Goal: Task Accomplishment & Management: Complete application form

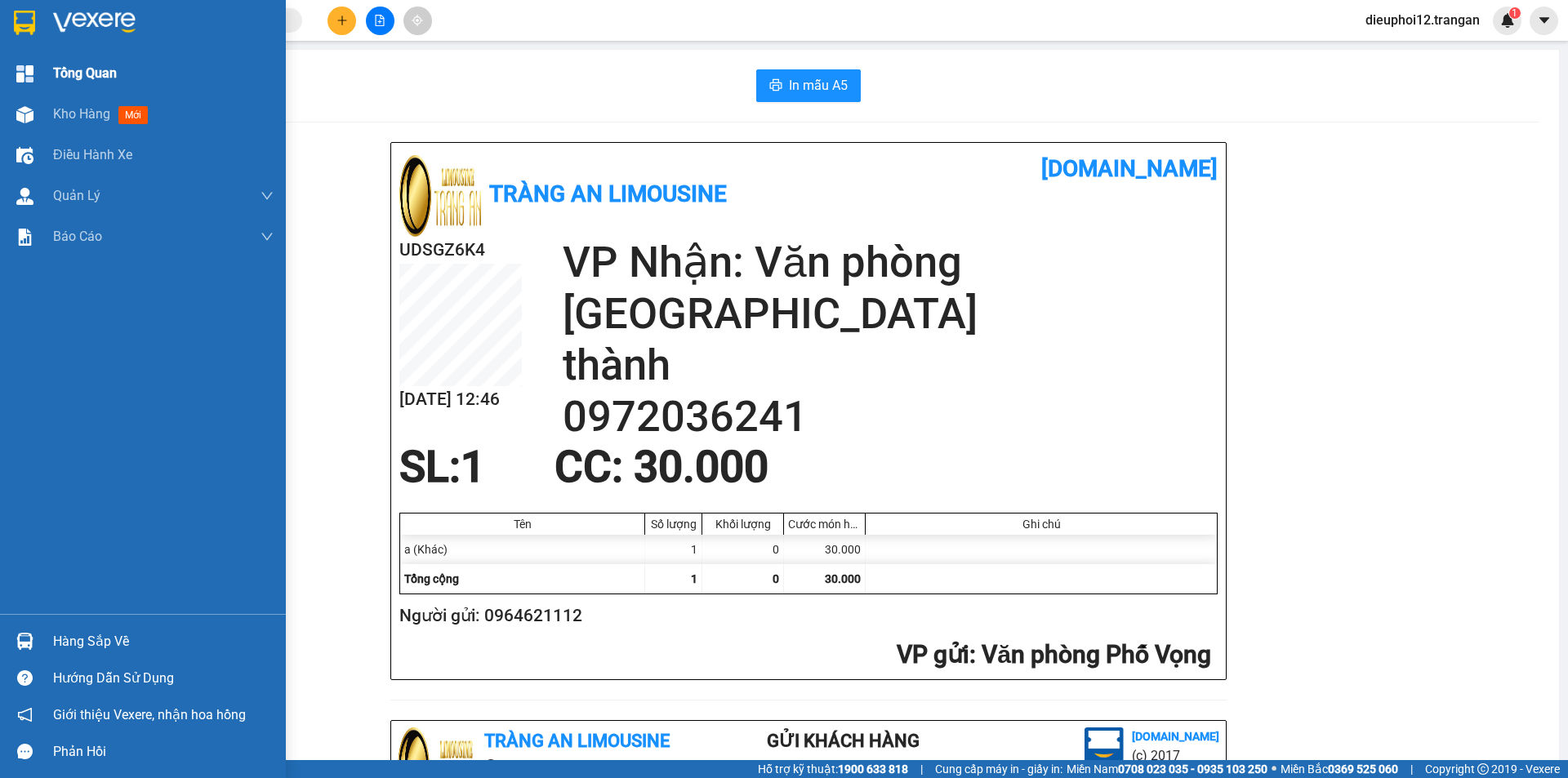
click at [19, 69] on img at bounding box center [25, 73] width 17 height 17
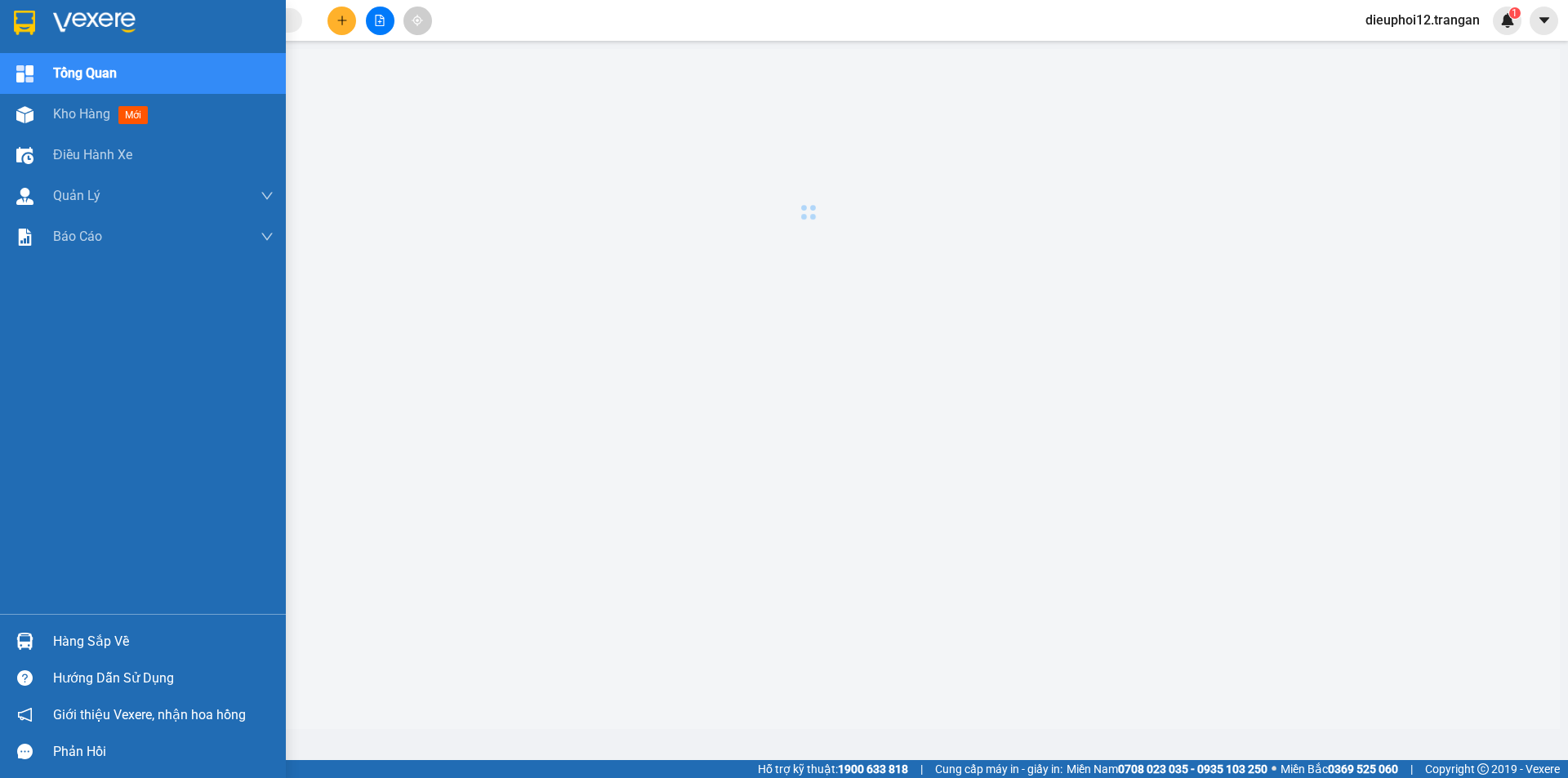
click at [21, 69] on img at bounding box center [25, 73] width 17 height 17
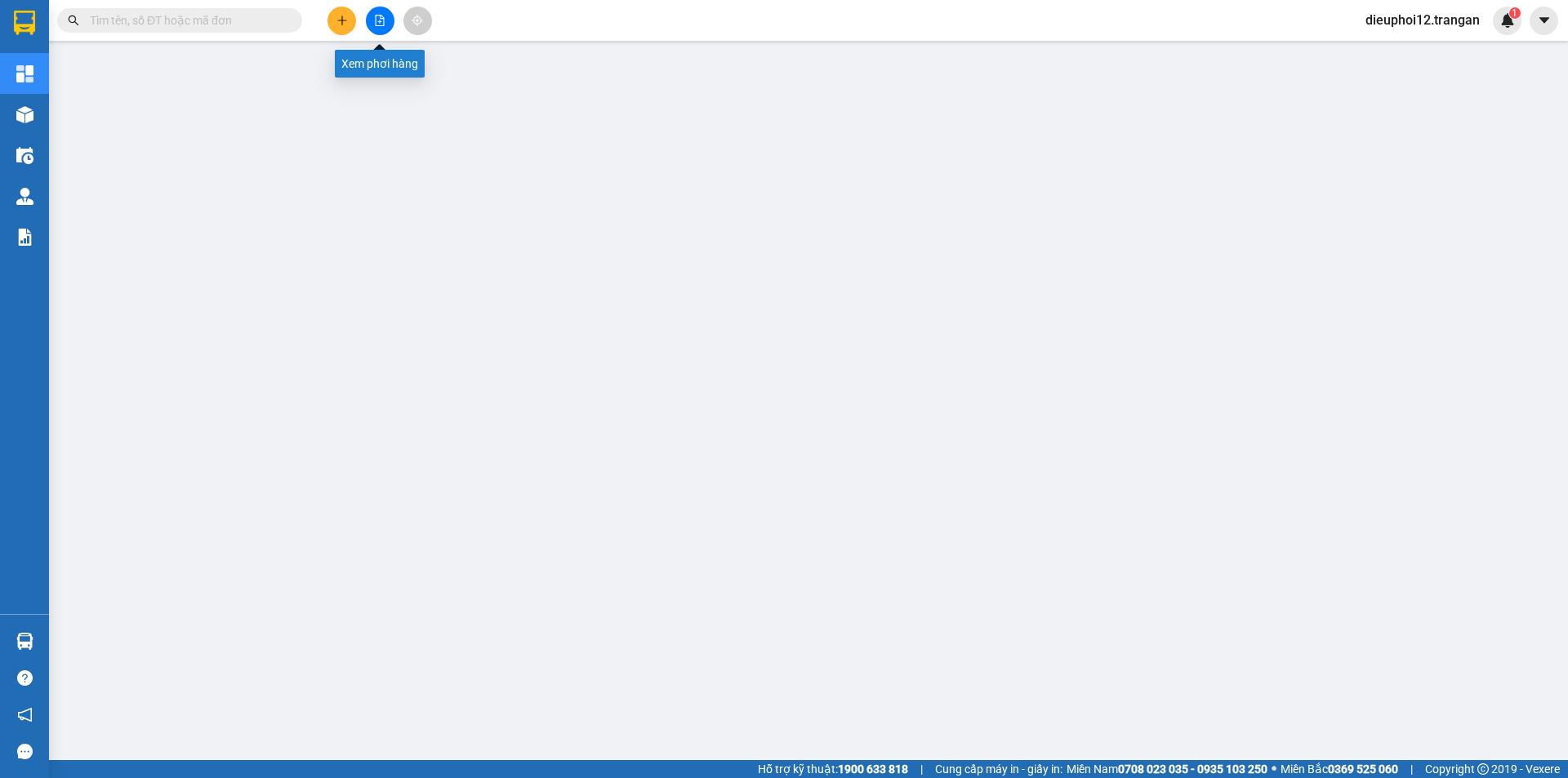
click at [348, 26] on button at bounding box center [342, 21] width 29 height 29
click at [330, 25] on button at bounding box center [342, 21] width 29 height 29
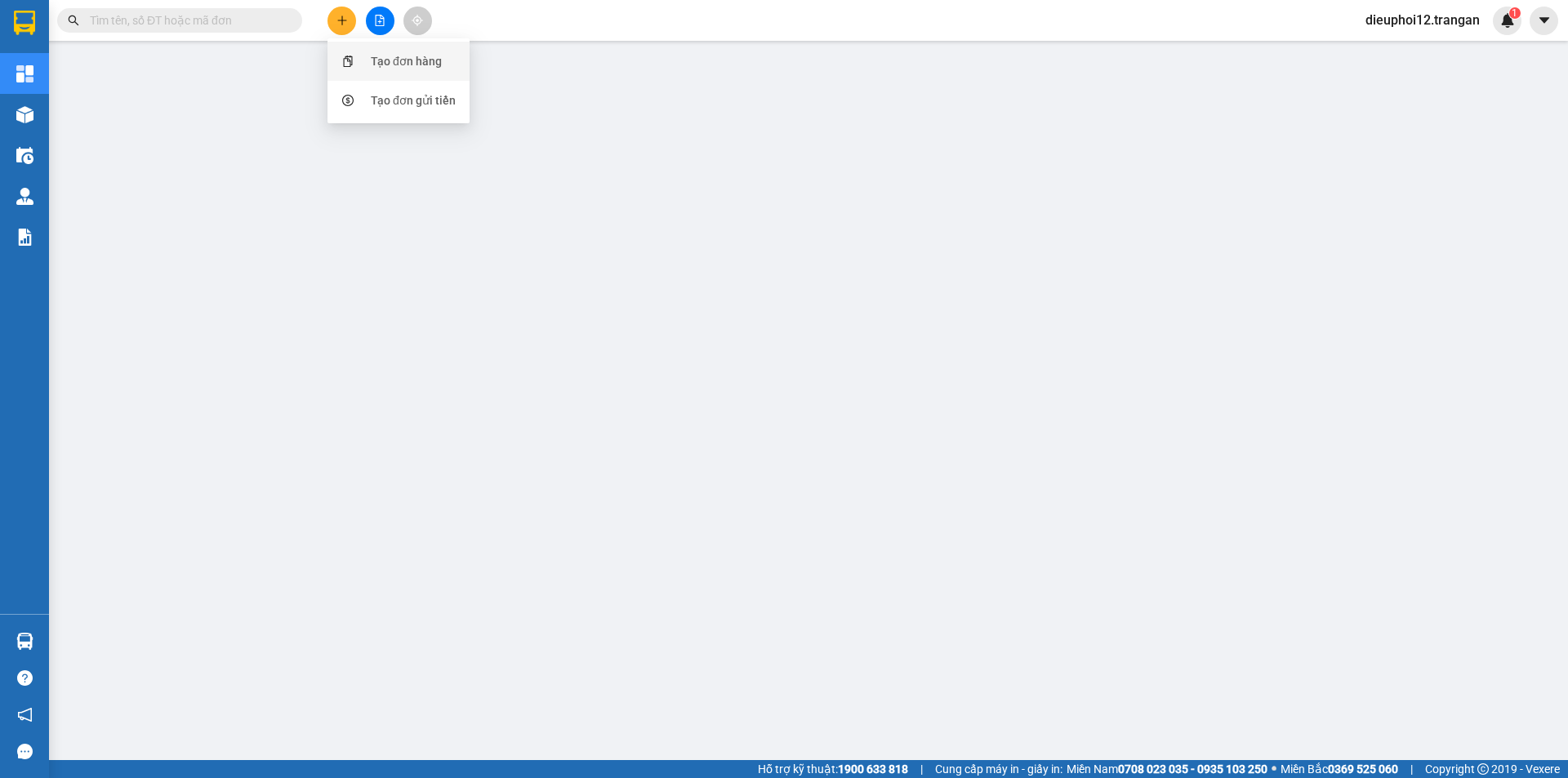
click at [365, 63] on div "Tạo đơn hàng" at bounding box center [398, 62] width 123 height 31
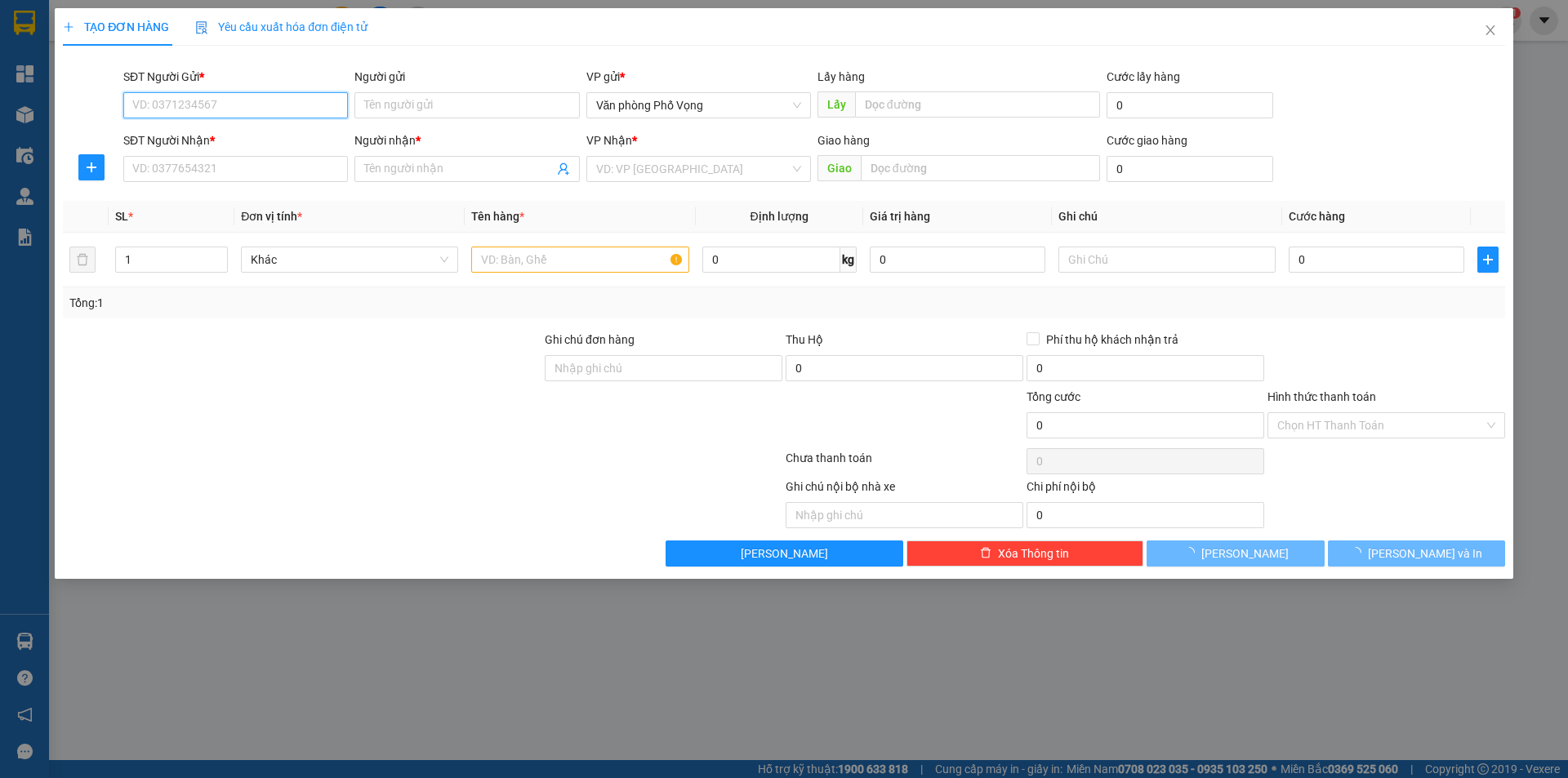
click at [235, 94] on input "SĐT Người Gửi *" at bounding box center [235, 105] width 225 height 26
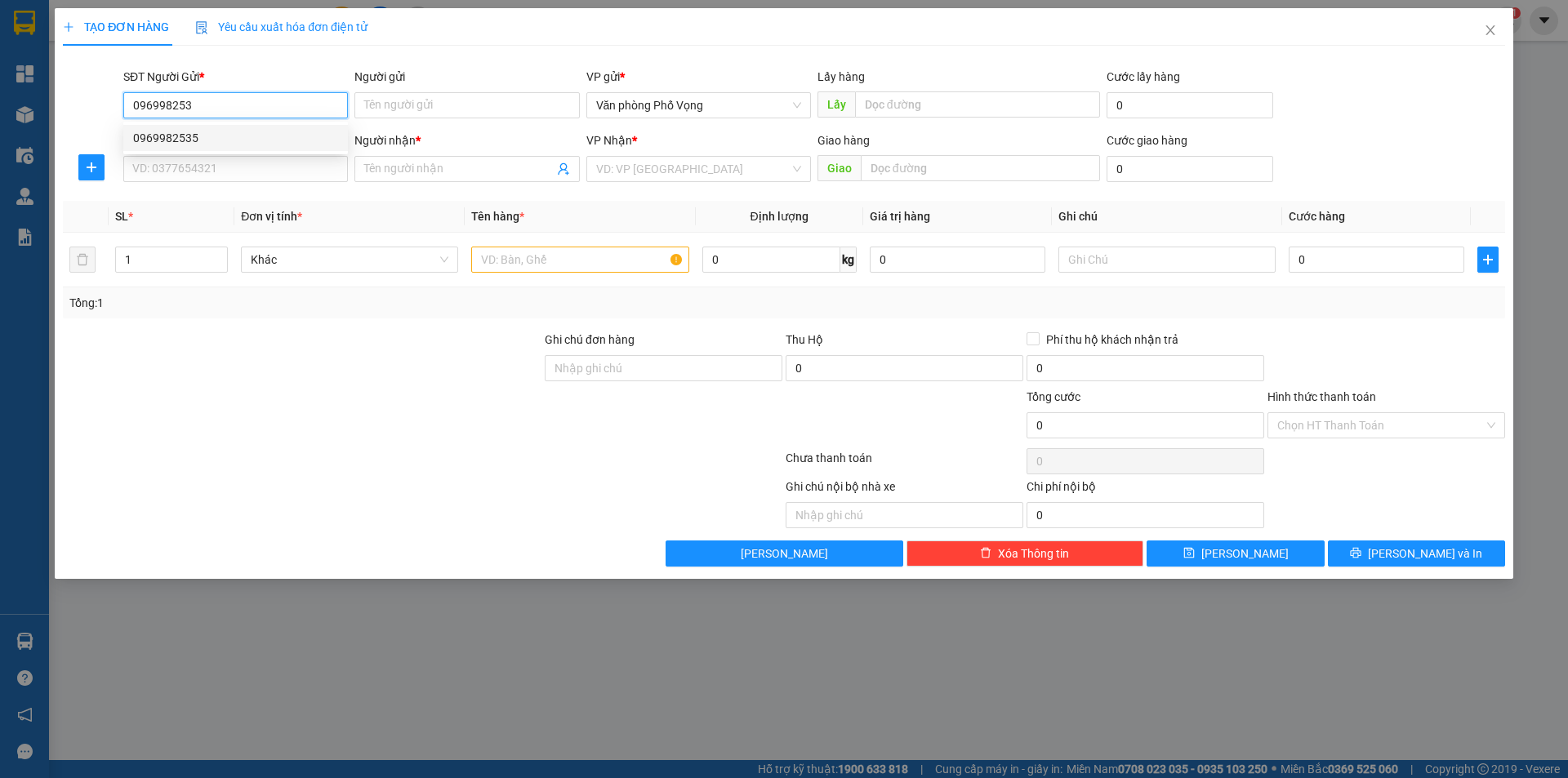
click at [198, 135] on div "0969982535" at bounding box center [235, 138] width 205 height 18
type input "0969982535"
type input "0971135771"
type input "phương"
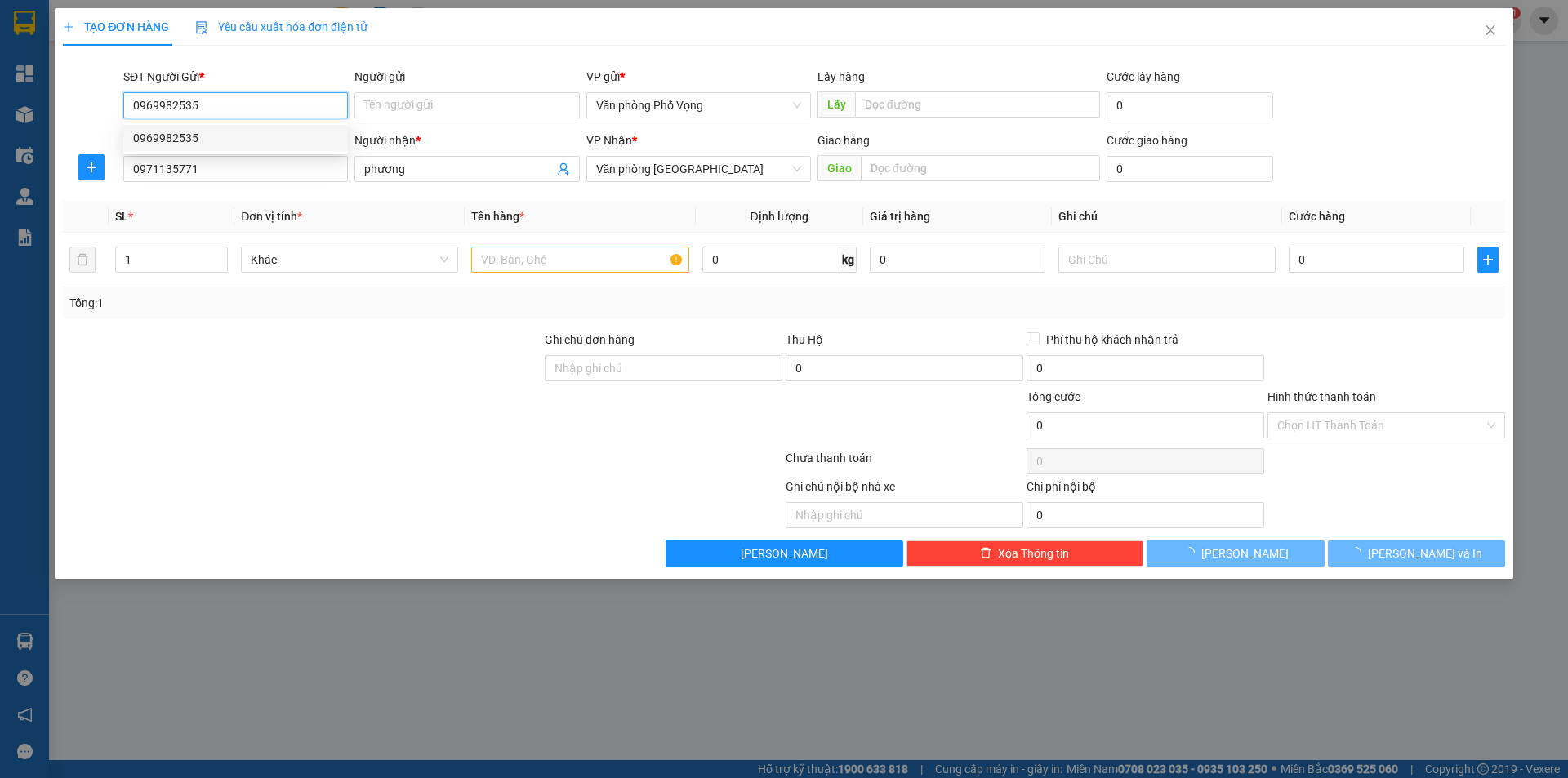
click at [198, 135] on div "0969982535" at bounding box center [235, 138] width 205 height 18
type input "70.000"
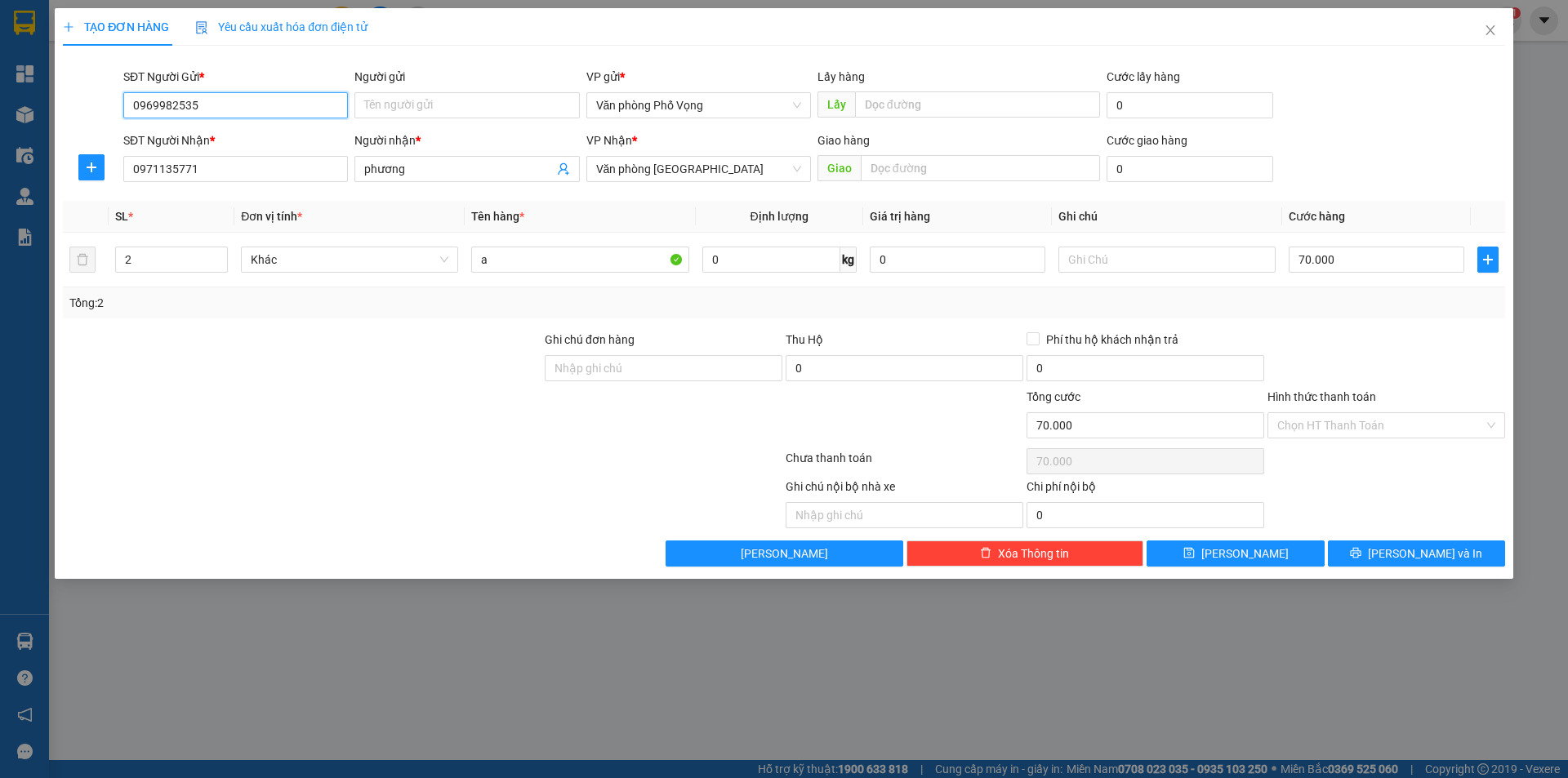
type input "0969982535"
click at [217, 186] on div "SĐT Người Nhận * 0971135771" at bounding box center [235, 160] width 225 height 57
click at [223, 181] on input "0971135771" at bounding box center [235, 169] width 225 height 26
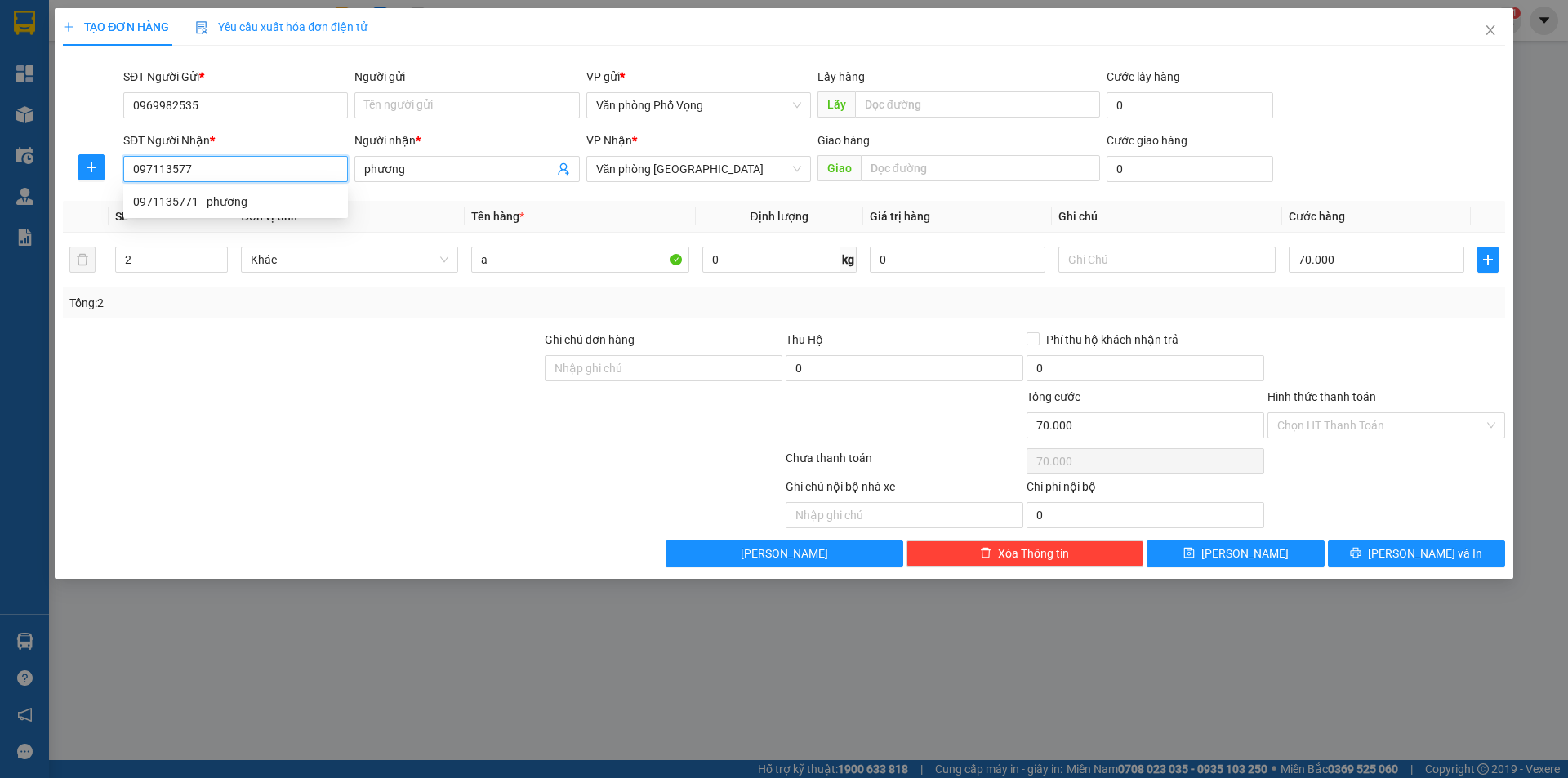
type input "0971135771"
click at [205, 205] on div "0971135771 - phương" at bounding box center [235, 202] width 205 height 18
click at [169, 259] on input "2" at bounding box center [171, 260] width 111 height 25
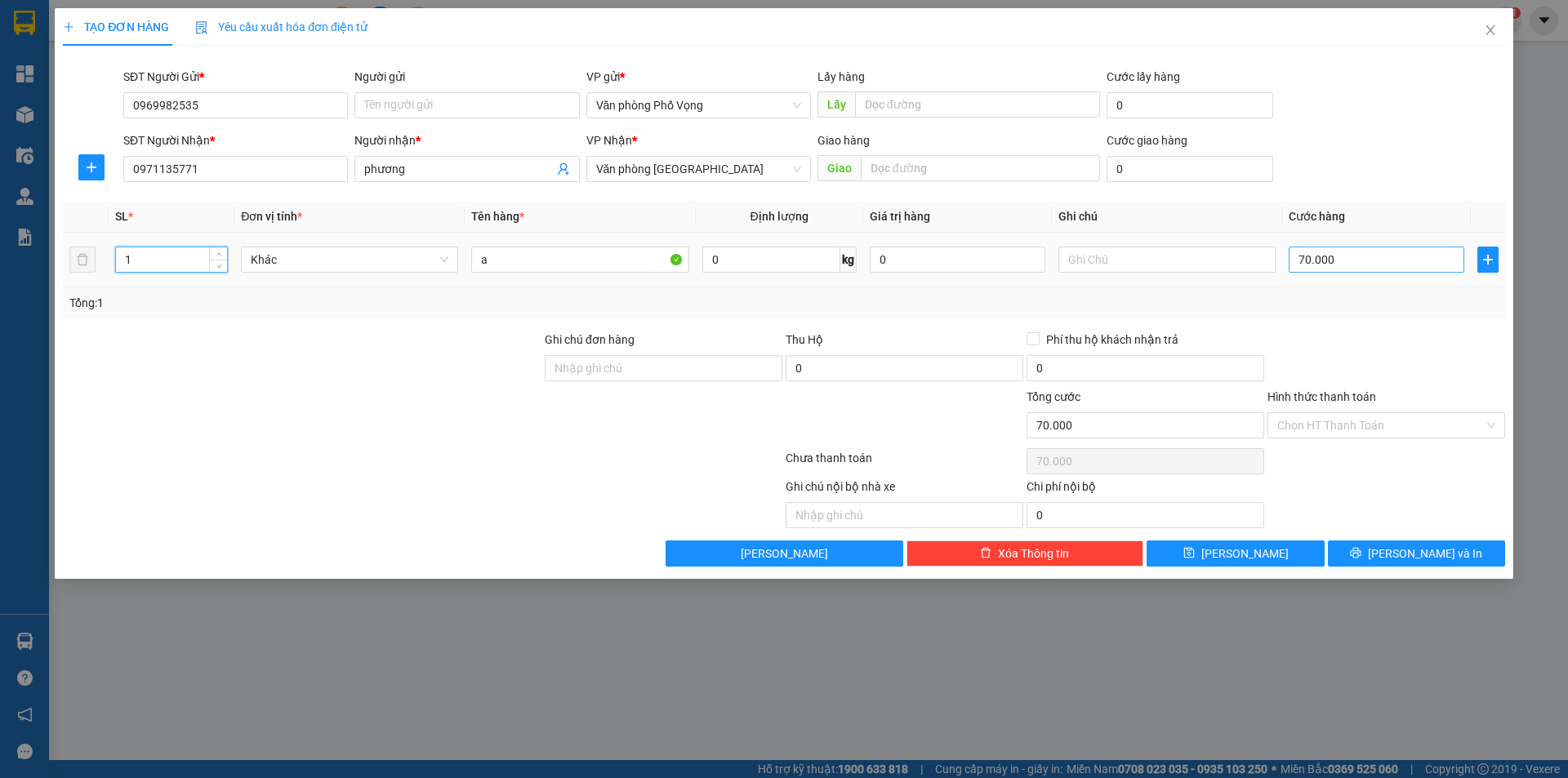
type input "1"
click at [758, 261] on input "70.000" at bounding box center [1375, 260] width 175 height 26
type input "5"
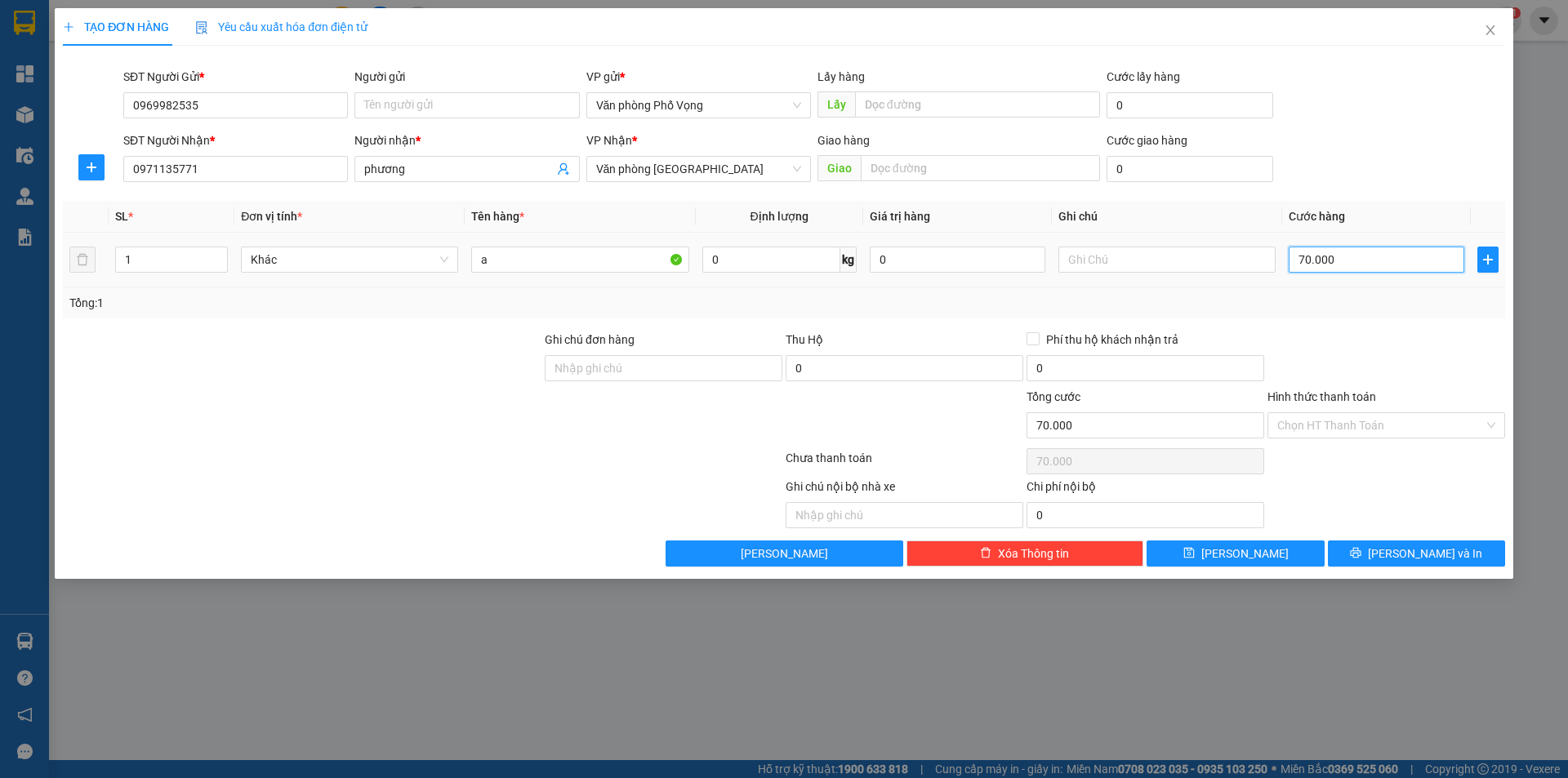
type input "5"
type input "50"
type input "500"
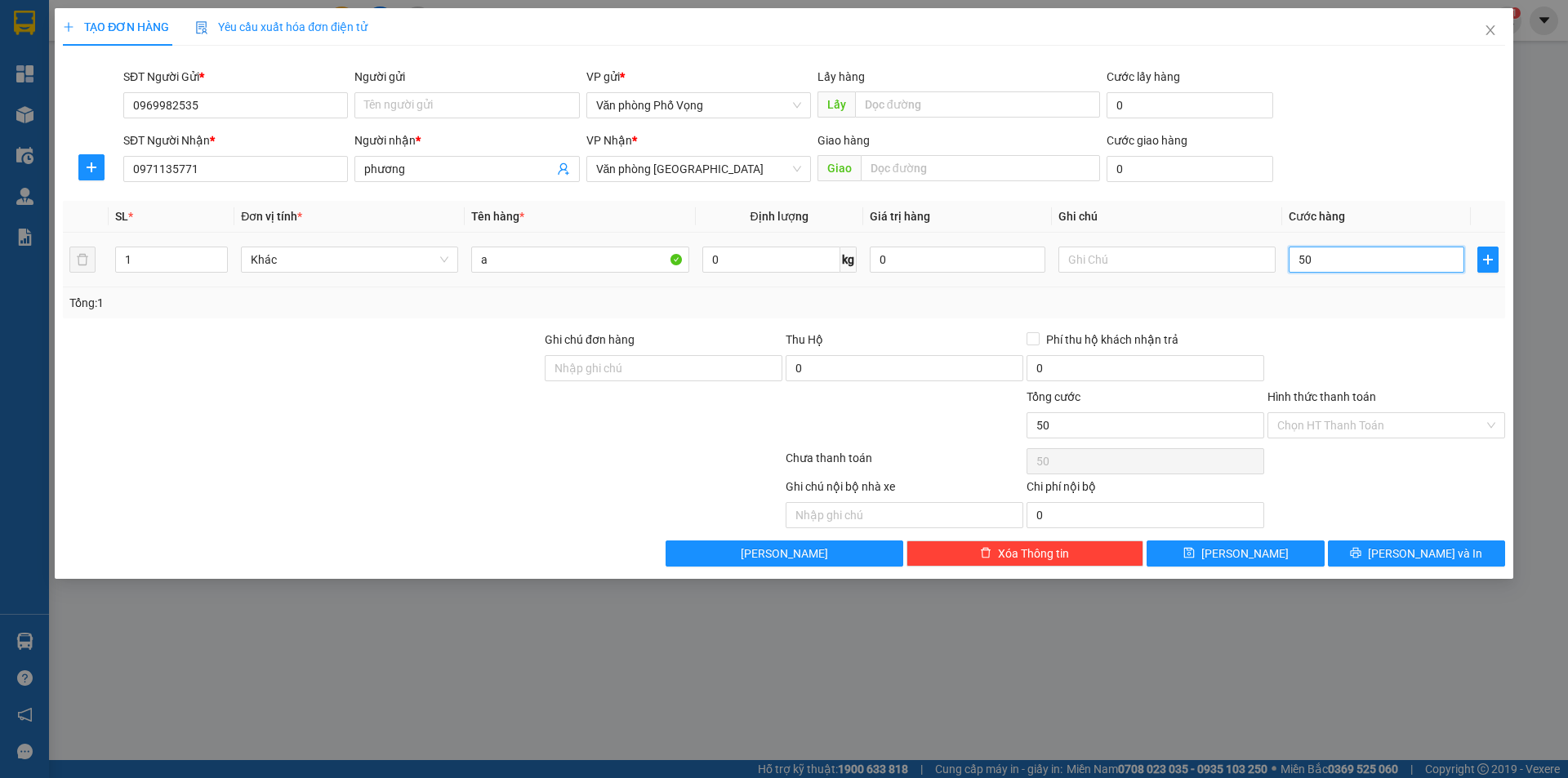
type input "500"
type input "5.000"
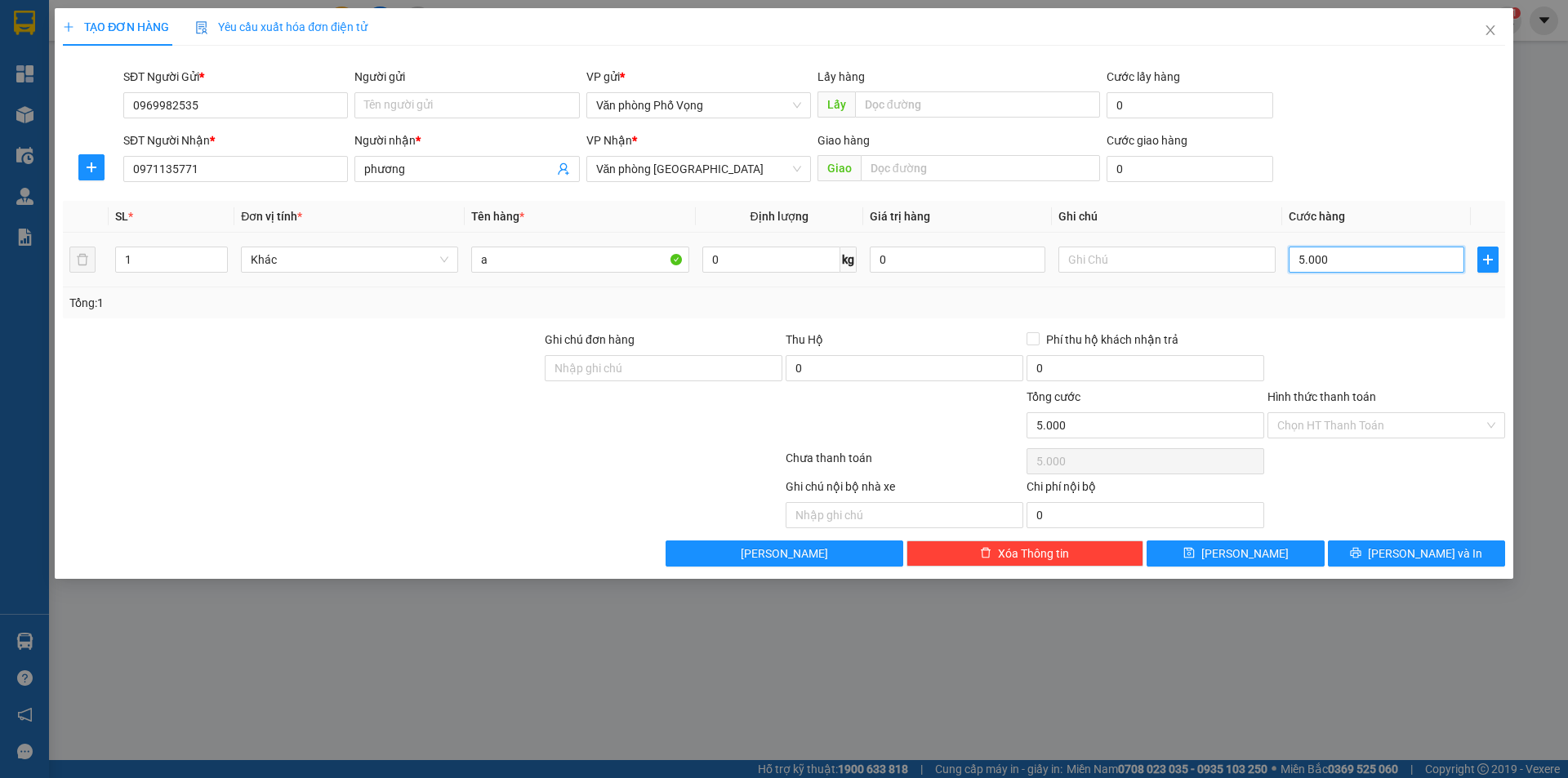
type input "50.000"
click at [758, 545] on span "[PERSON_NAME] và In" at bounding box center [1425, 554] width 114 height 18
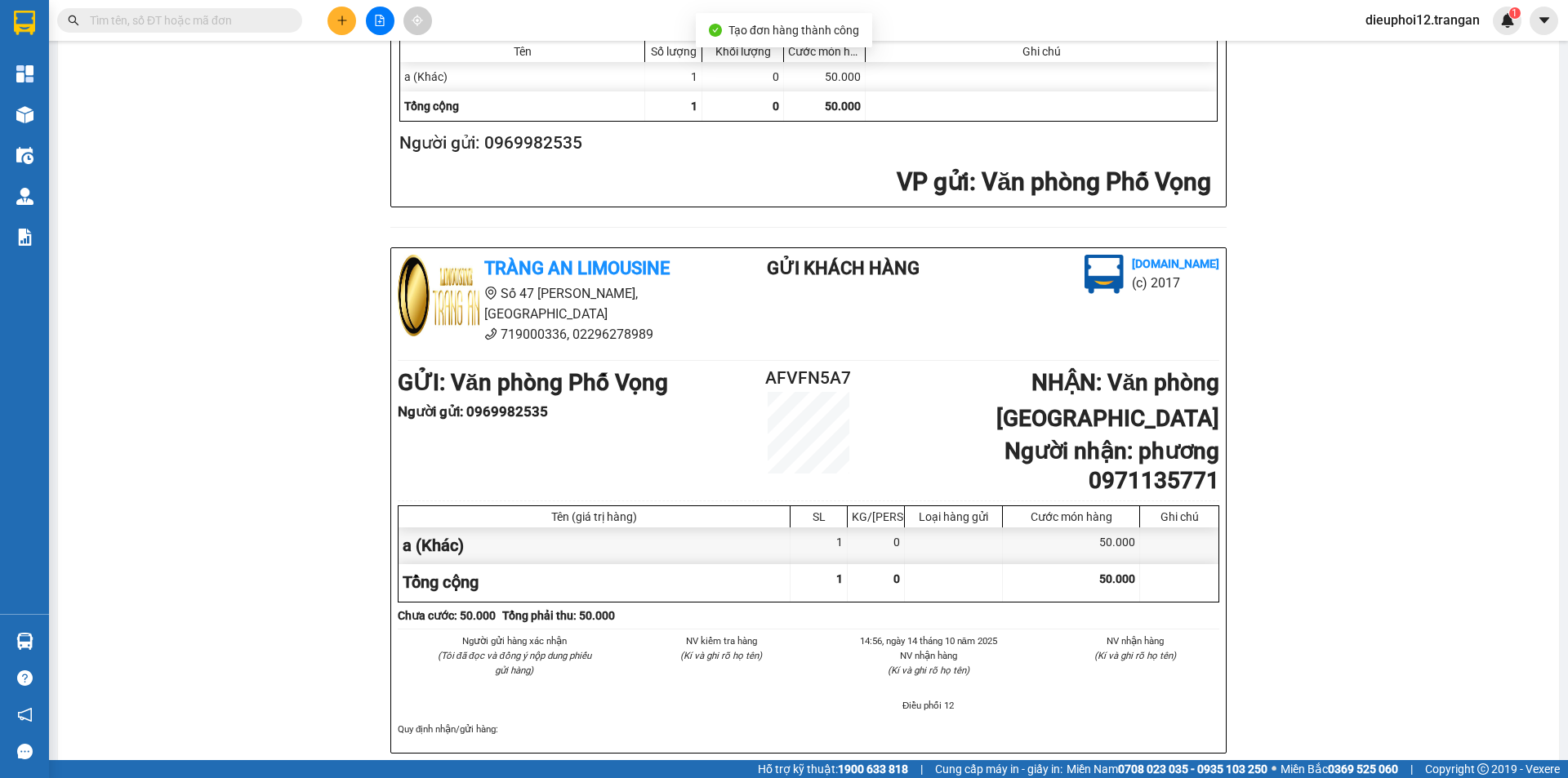
scroll to position [477, 0]
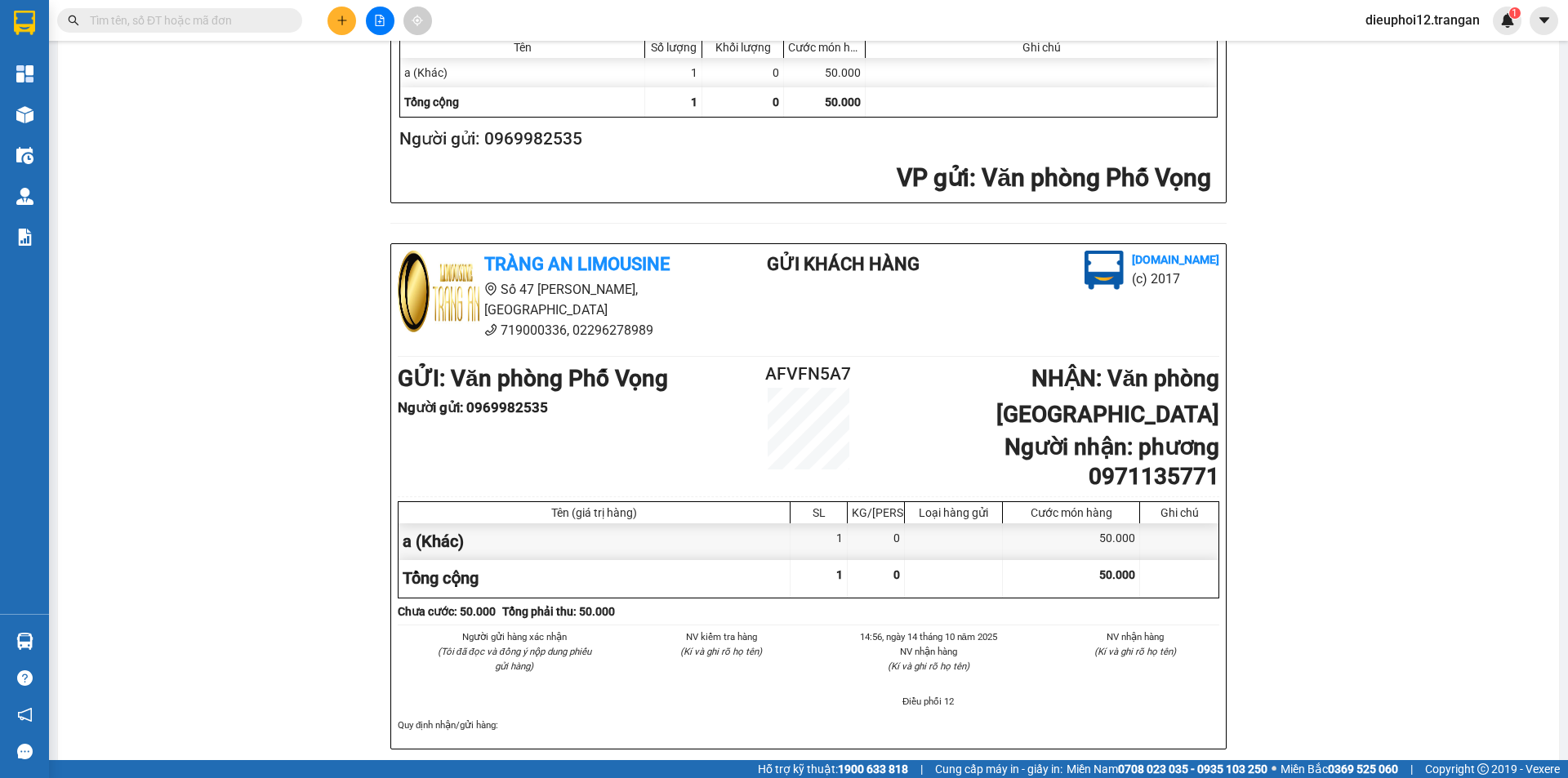
click at [331, 24] on button at bounding box center [342, 21] width 29 height 29
click at [342, 12] on button at bounding box center [342, 21] width 29 height 29
click at [382, 58] on div "Tạo đơn hàng" at bounding box center [406, 61] width 71 height 18
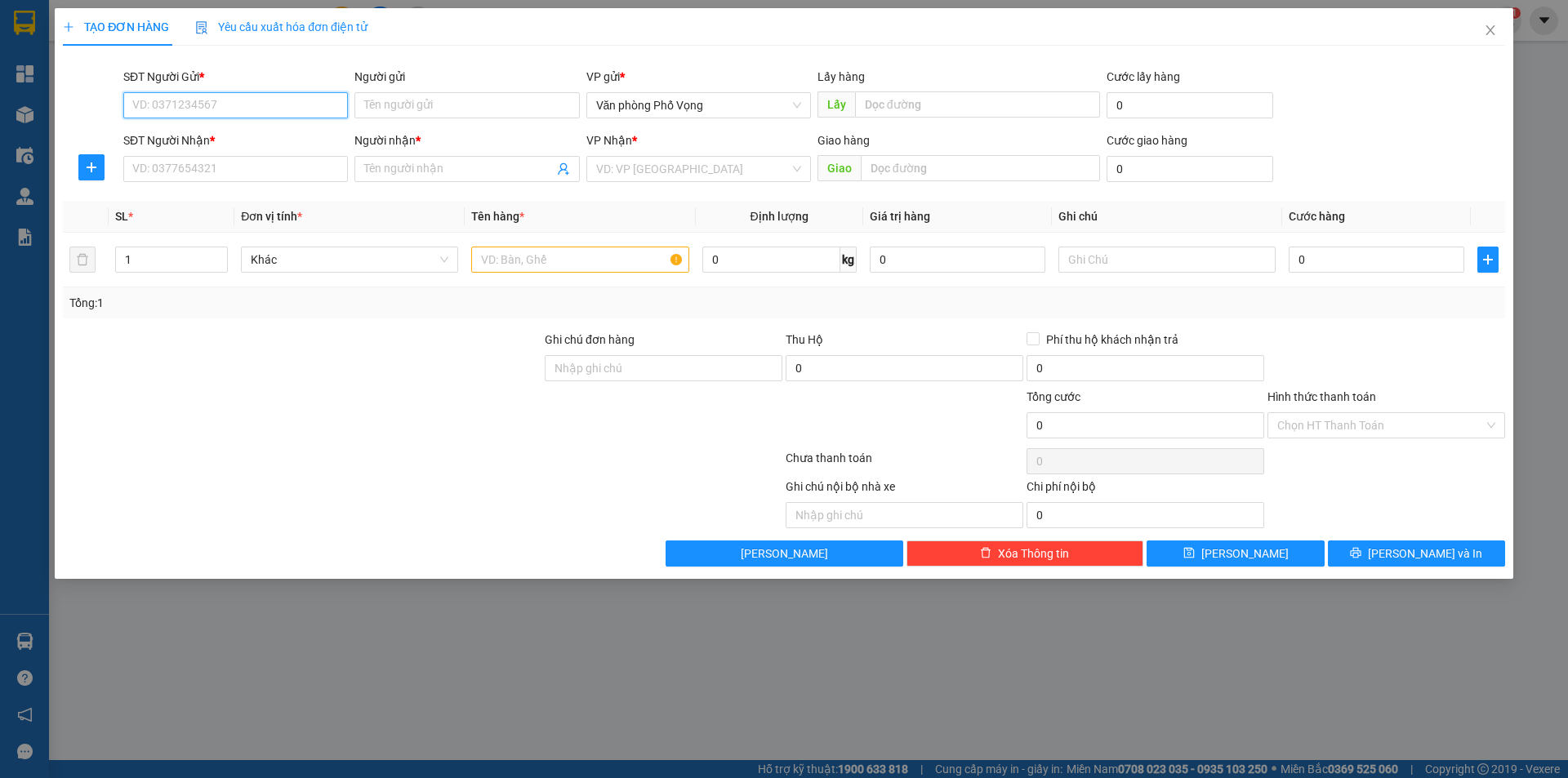
click at [219, 109] on input "SĐT Người Gửi *" at bounding box center [235, 105] width 225 height 26
click at [218, 109] on input "SĐT Người Gửi *" at bounding box center [235, 105] width 225 height 26
type input "0583757679"
click at [256, 137] on div "0583757679" at bounding box center [235, 138] width 205 height 18
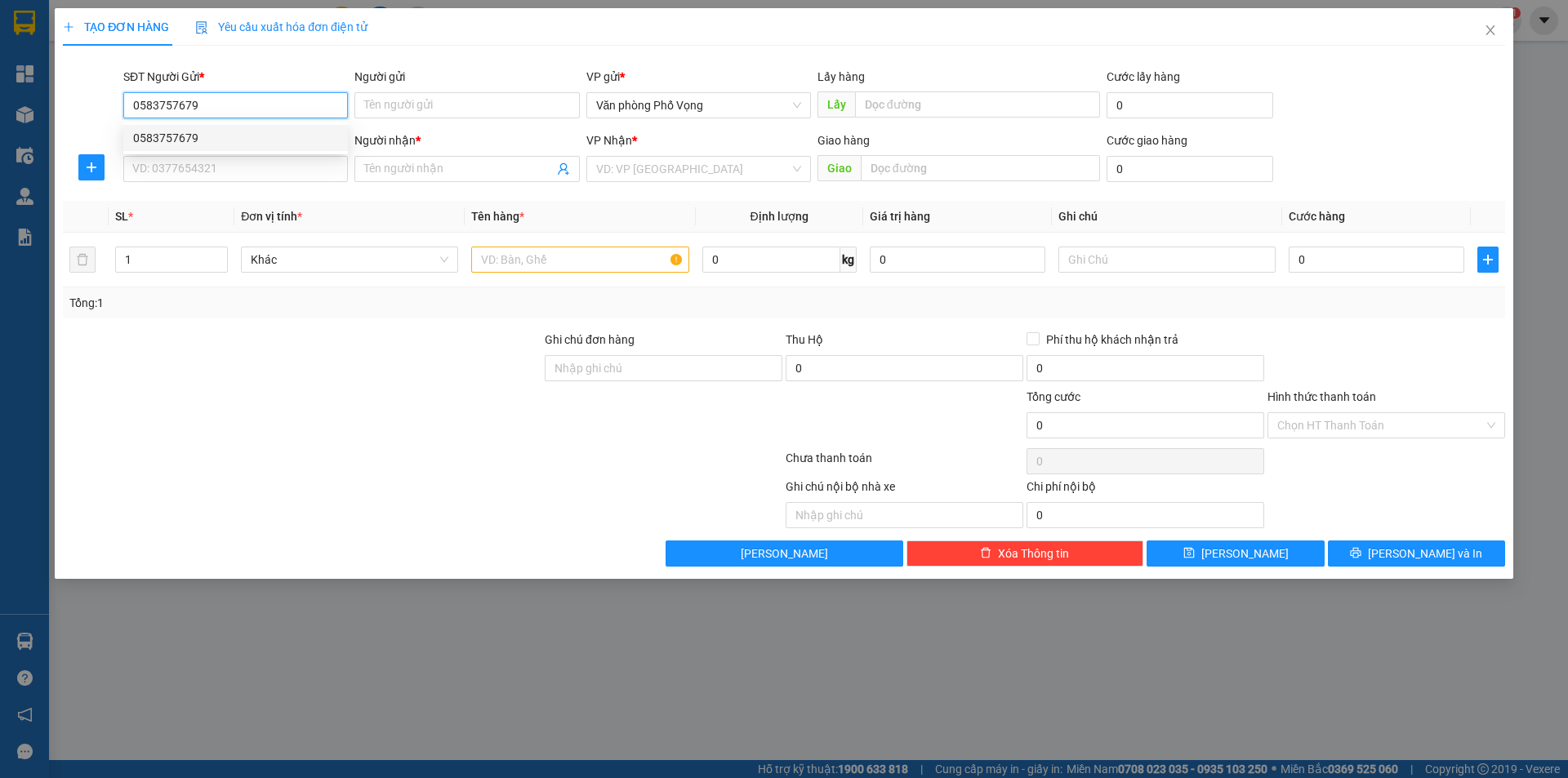
click at [256, 137] on div "0583757679" at bounding box center [235, 138] width 205 height 18
type input "0333643234"
type input "ngọc"
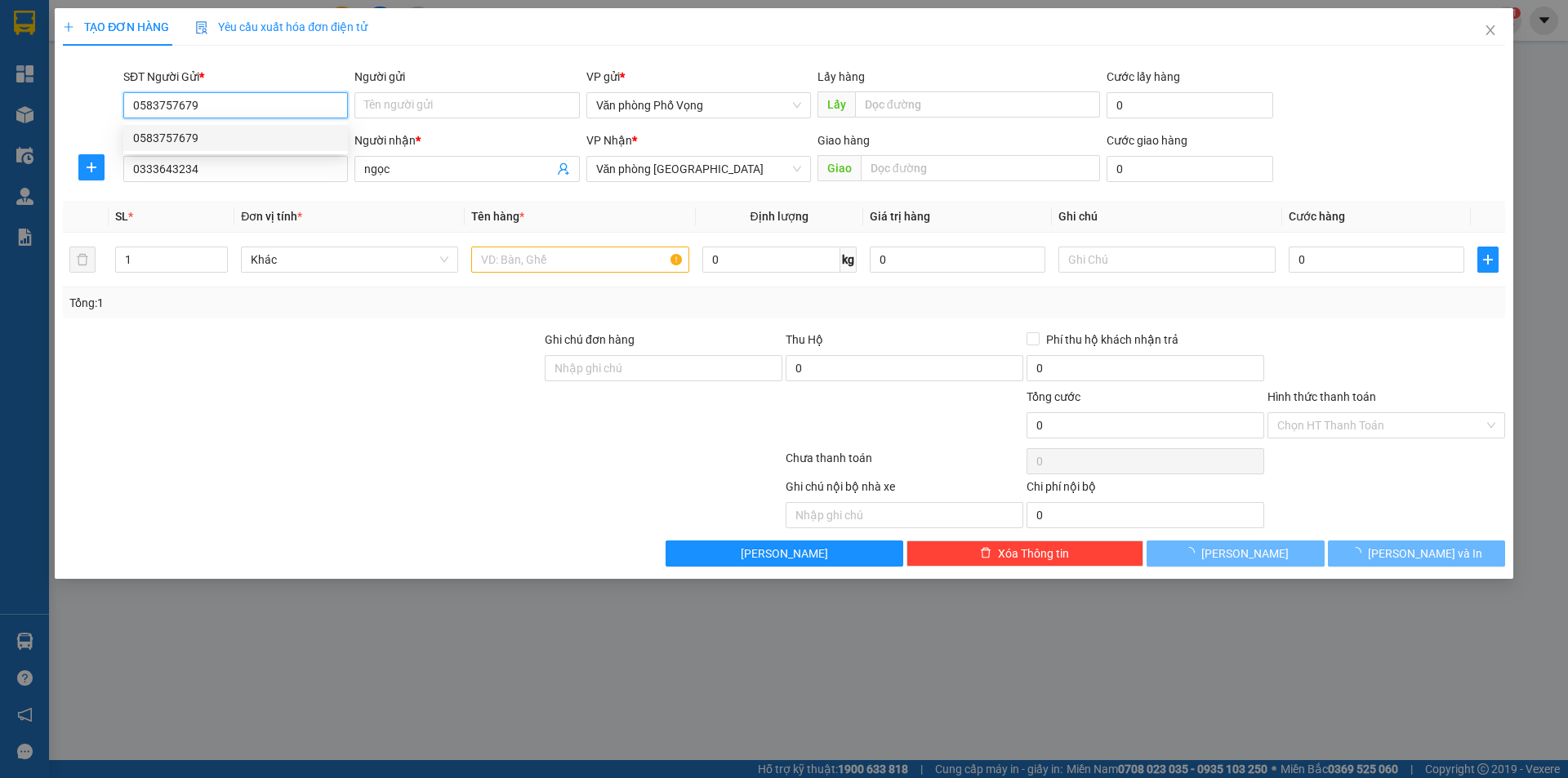
type input "40.000"
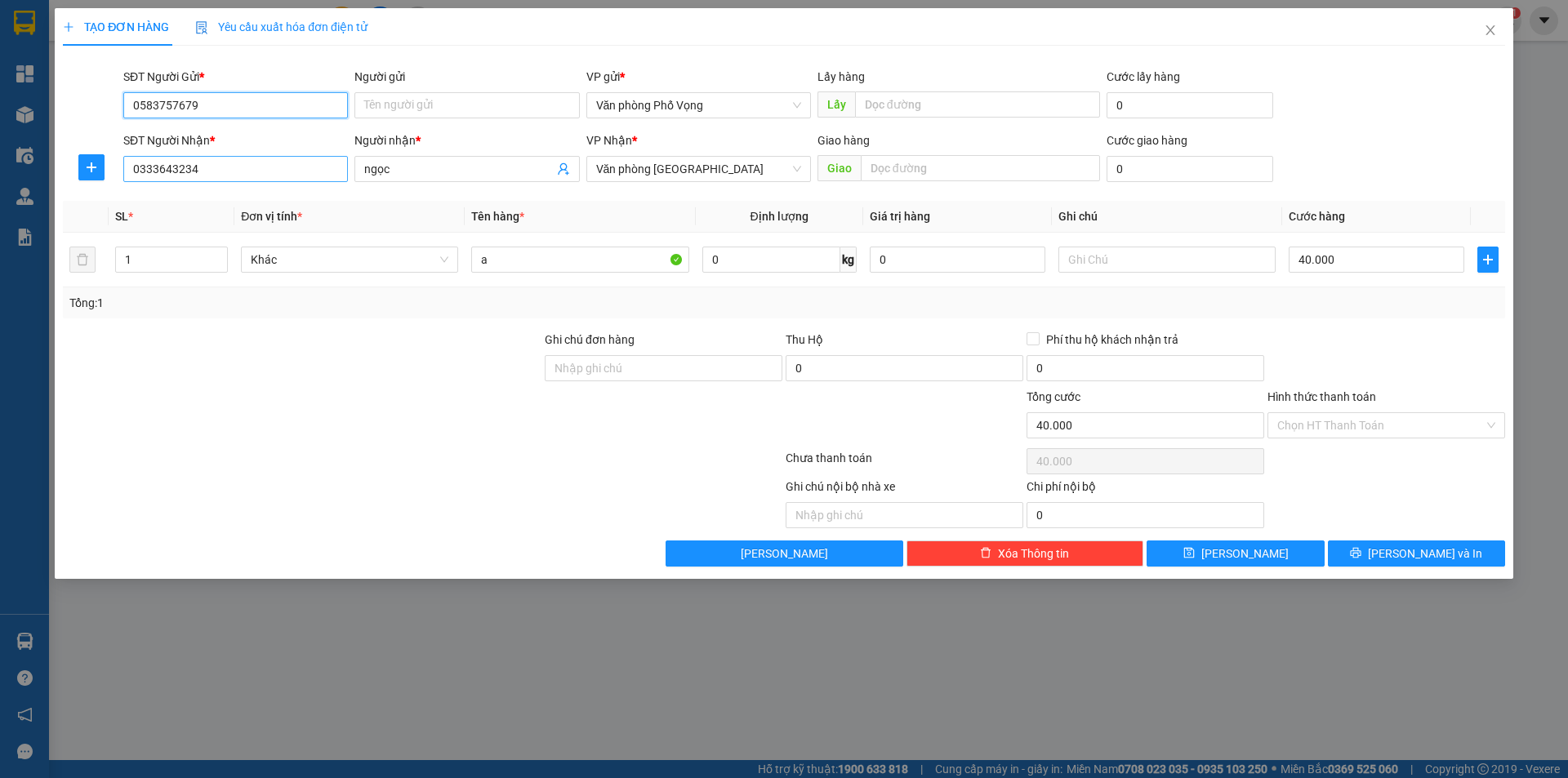
type input "0583757679"
click at [236, 176] on input "0333643234" at bounding box center [235, 169] width 225 height 26
type input "0866113662"
click at [442, 165] on input "ngọc" at bounding box center [458, 169] width 188 height 18
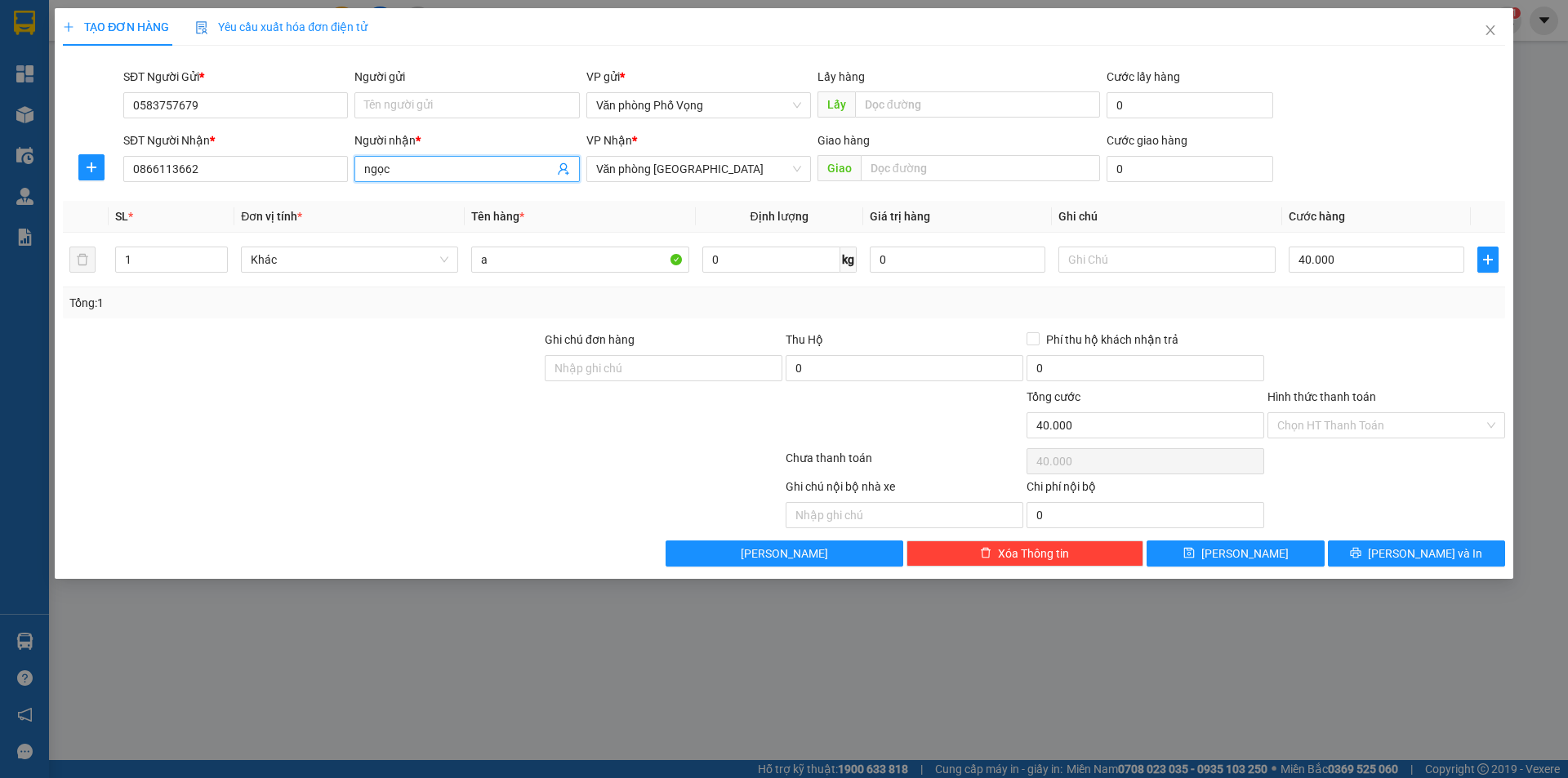
click at [442, 165] on input "ngọc" at bounding box center [458, 169] width 188 height 18
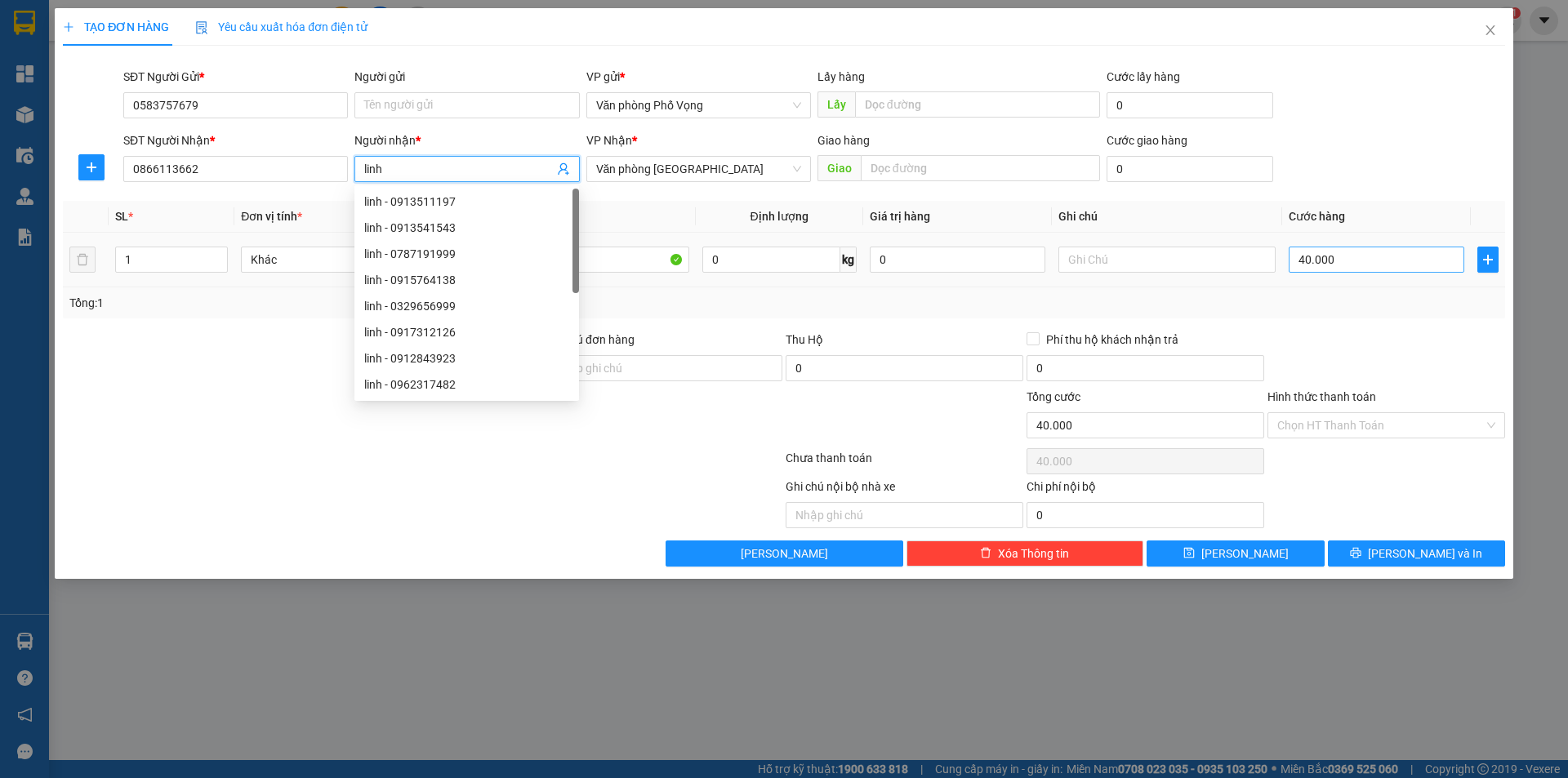
type input "linh"
click at [758, 266] on input "40.000" at bounding box center [1375, 260] width 175 height 26
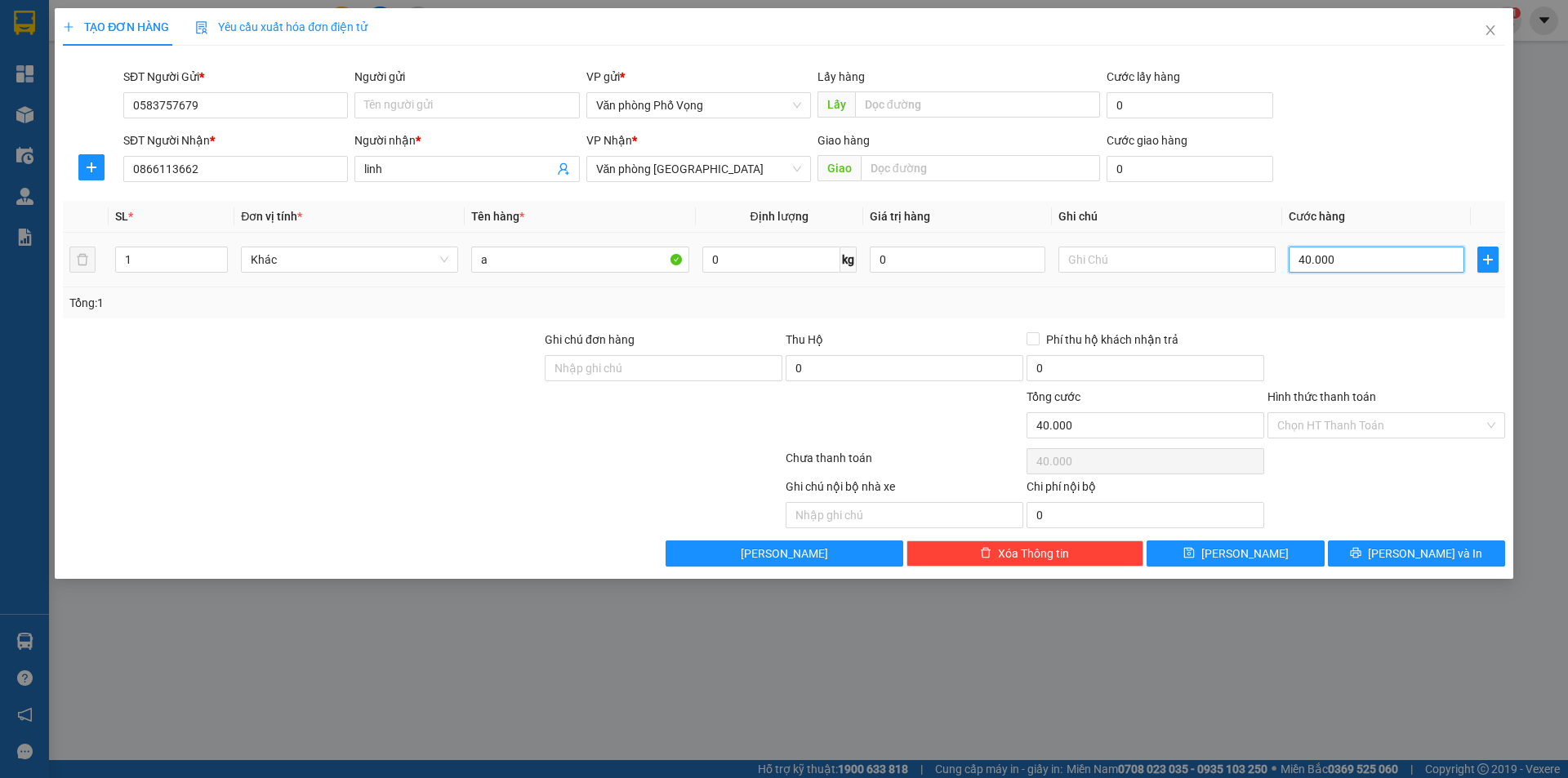
type input "3"
type input "30"
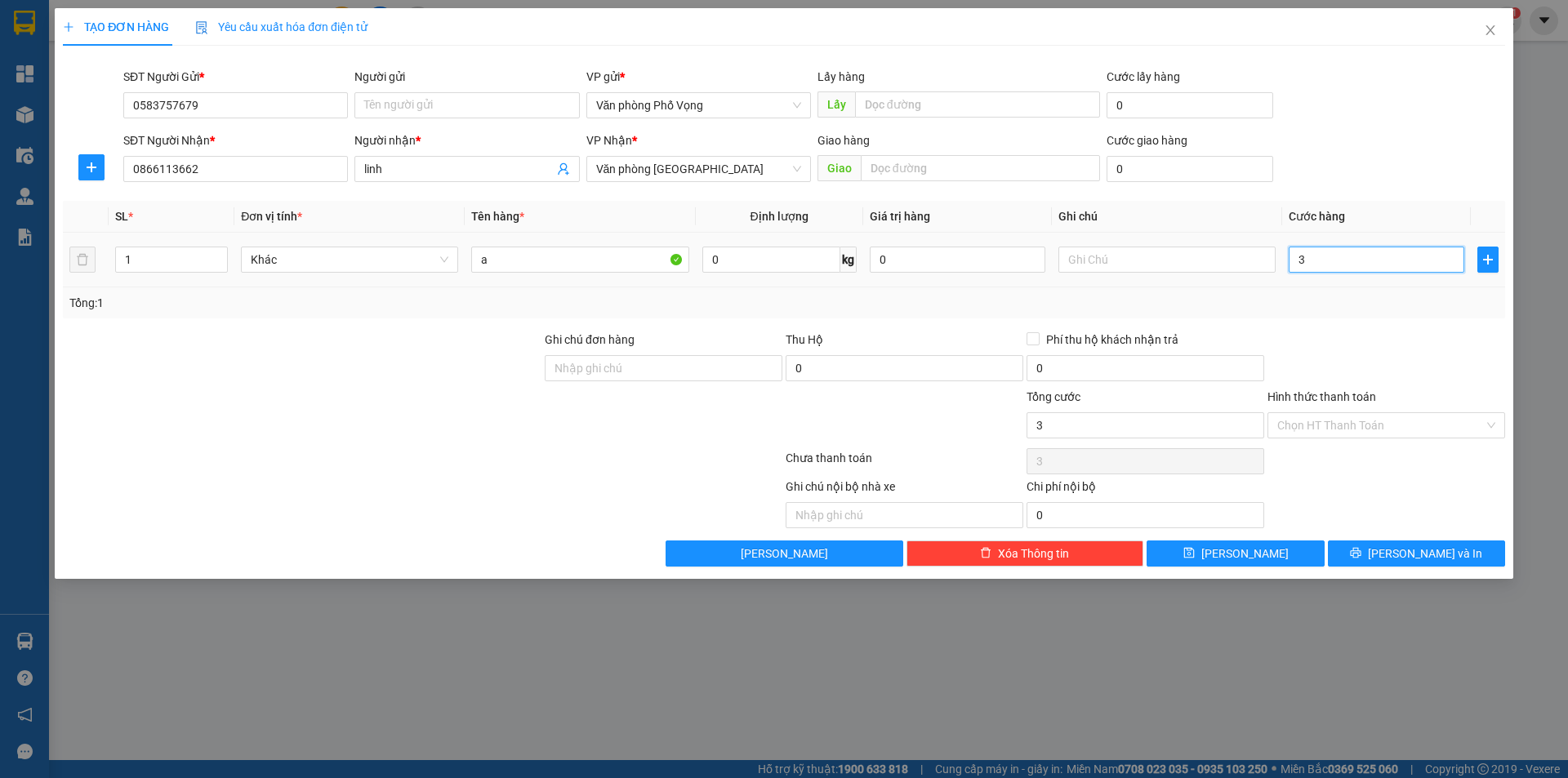
type input "30"
type input "300"
type input "3.000"
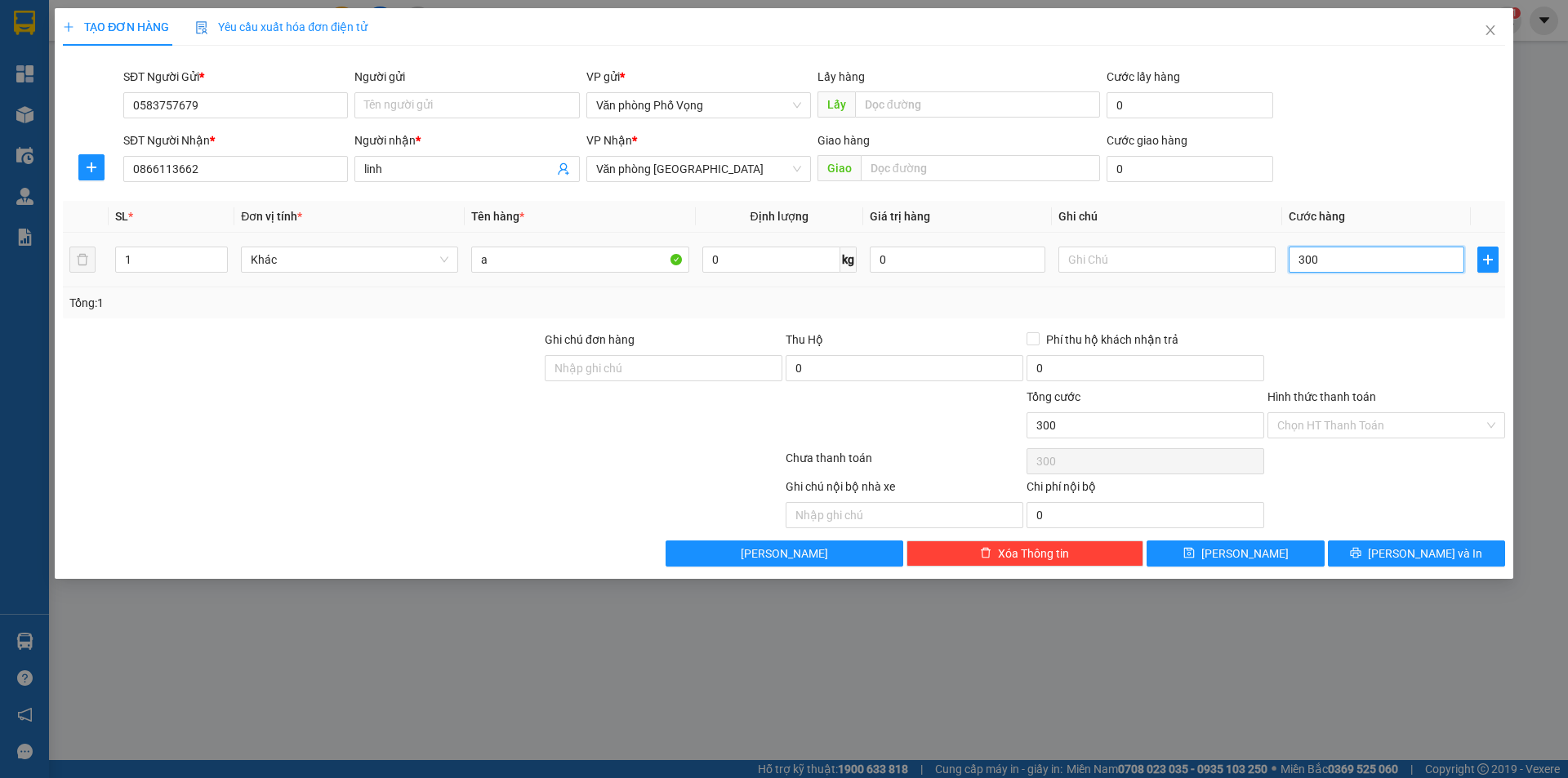
type input "3.000"
type input "30.000"
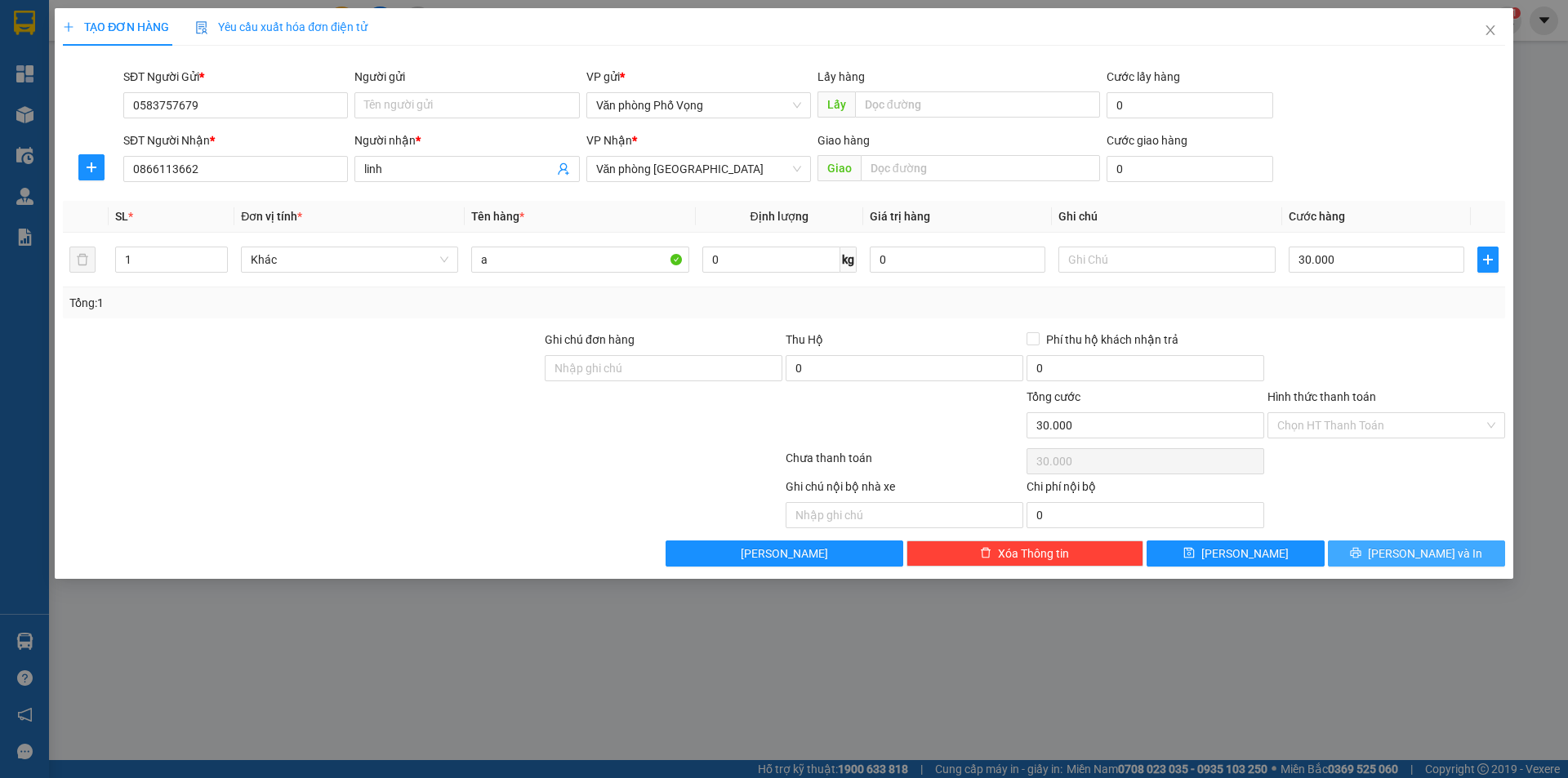
click at [758, 545] on span "[PERSON_NAME] và In" at bounding box center [1425, 554] width 114 height 18
click at [758, 318] on div "TẠO ĐƠN HÀNG Yêu cầu xuất hóa đơn điện tử Transit Pickup Surcharge Ids Transit …" at bounding box center [784, 389] width 1568 height 778
click at [758, 333] on div "TẠO ĐƠN HÀNG Yêu cầu xuất hóa đơn điện tử Transit Pickup Surcharge Ids Transit …" at bounding box center [784, 389] width 1568 height 778
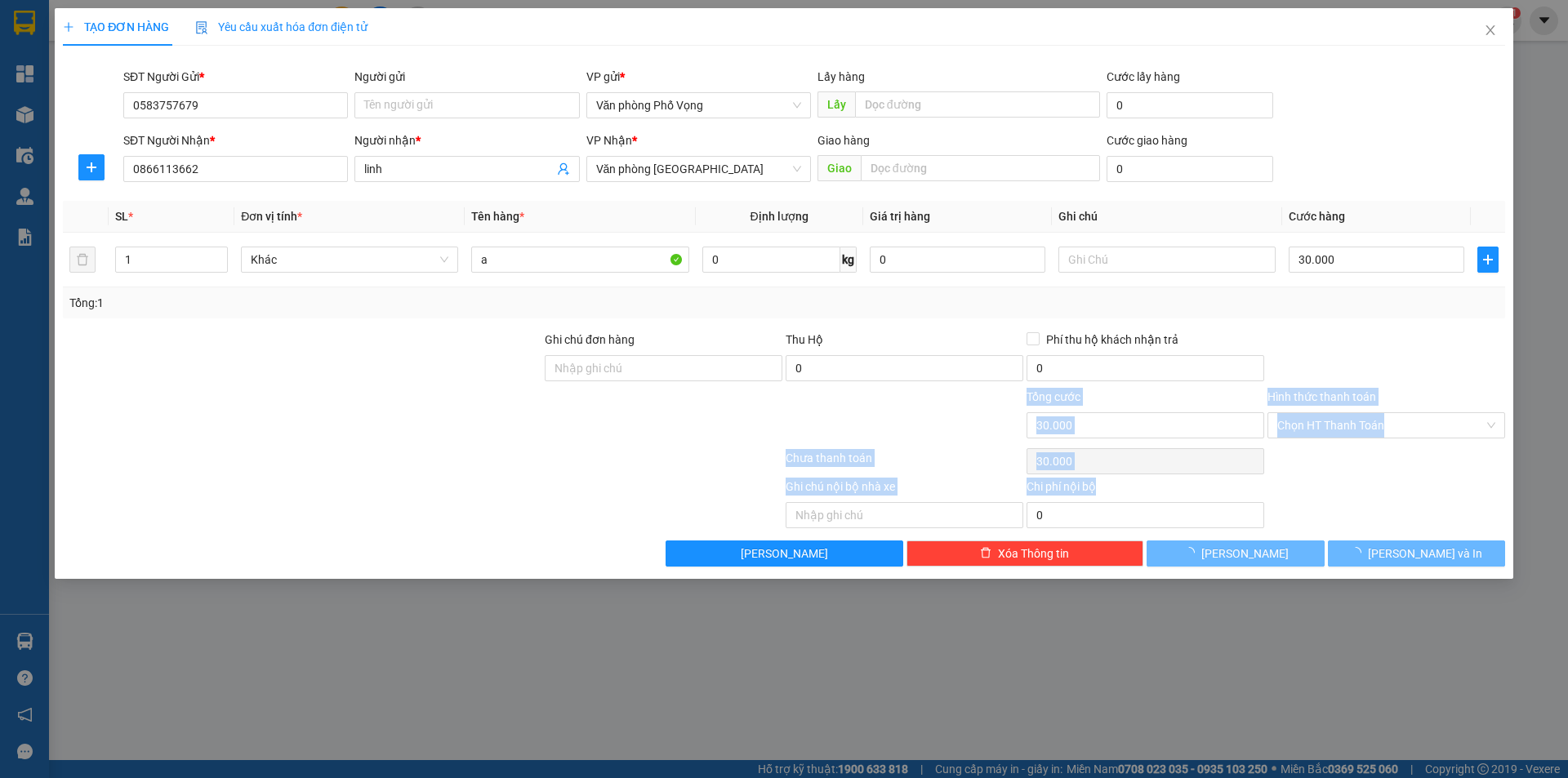
drag, startPoint x: 1567, startPoint y: 519, endPoint x: 1567, endPoint y: 592, distance: 73.0
click at [758, 592] on div "TẠO ĐƠN HÀNG Yêu cầu xuất hóa đơn điện tử Transit Pickup Surcharge Ids Transit …" at bounding box center [784, 389] width 1568 height 778
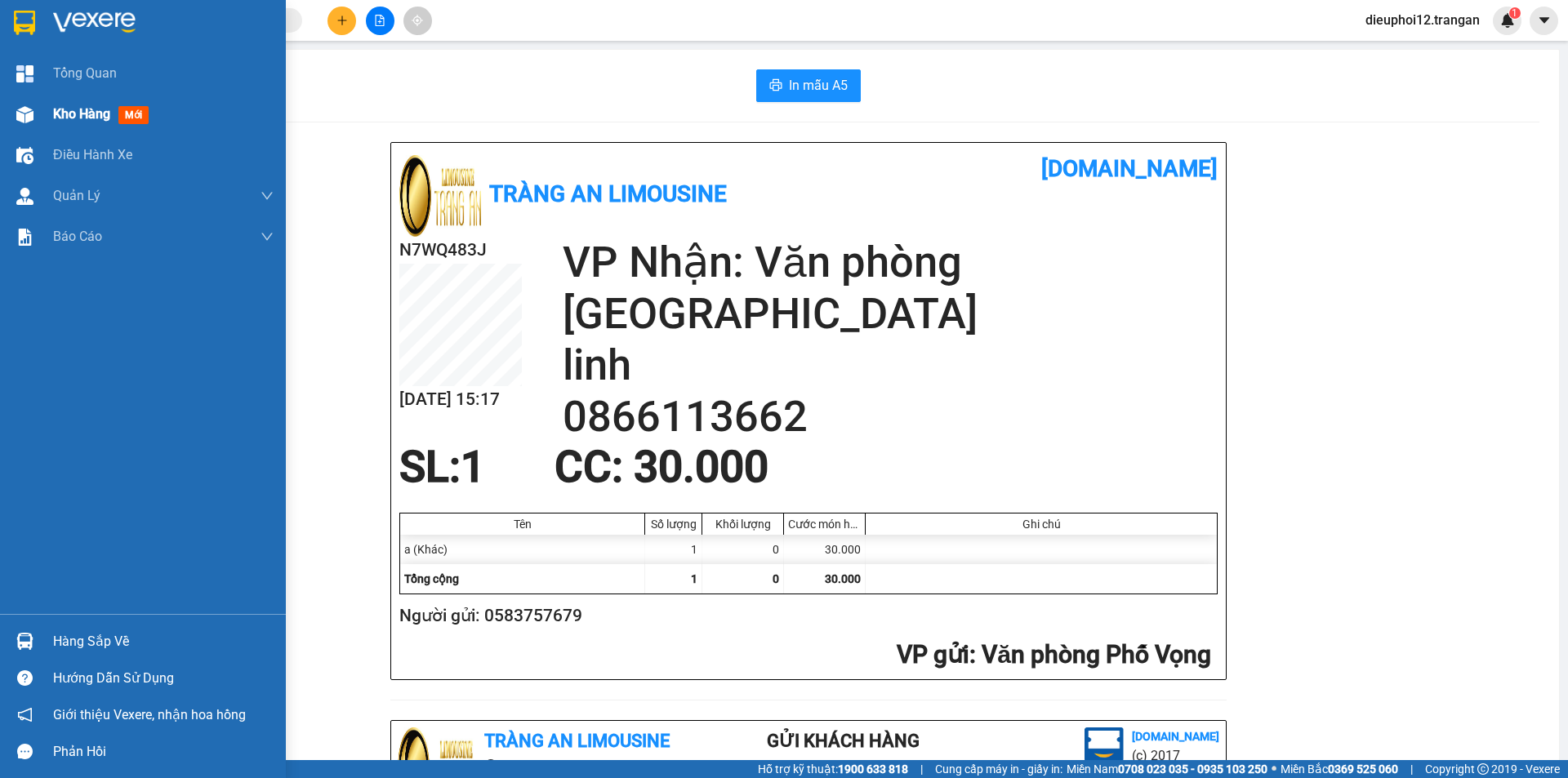
click at [67, 118] on span "Kho hàng" at bounding box center [81, 114] width 57 height 16
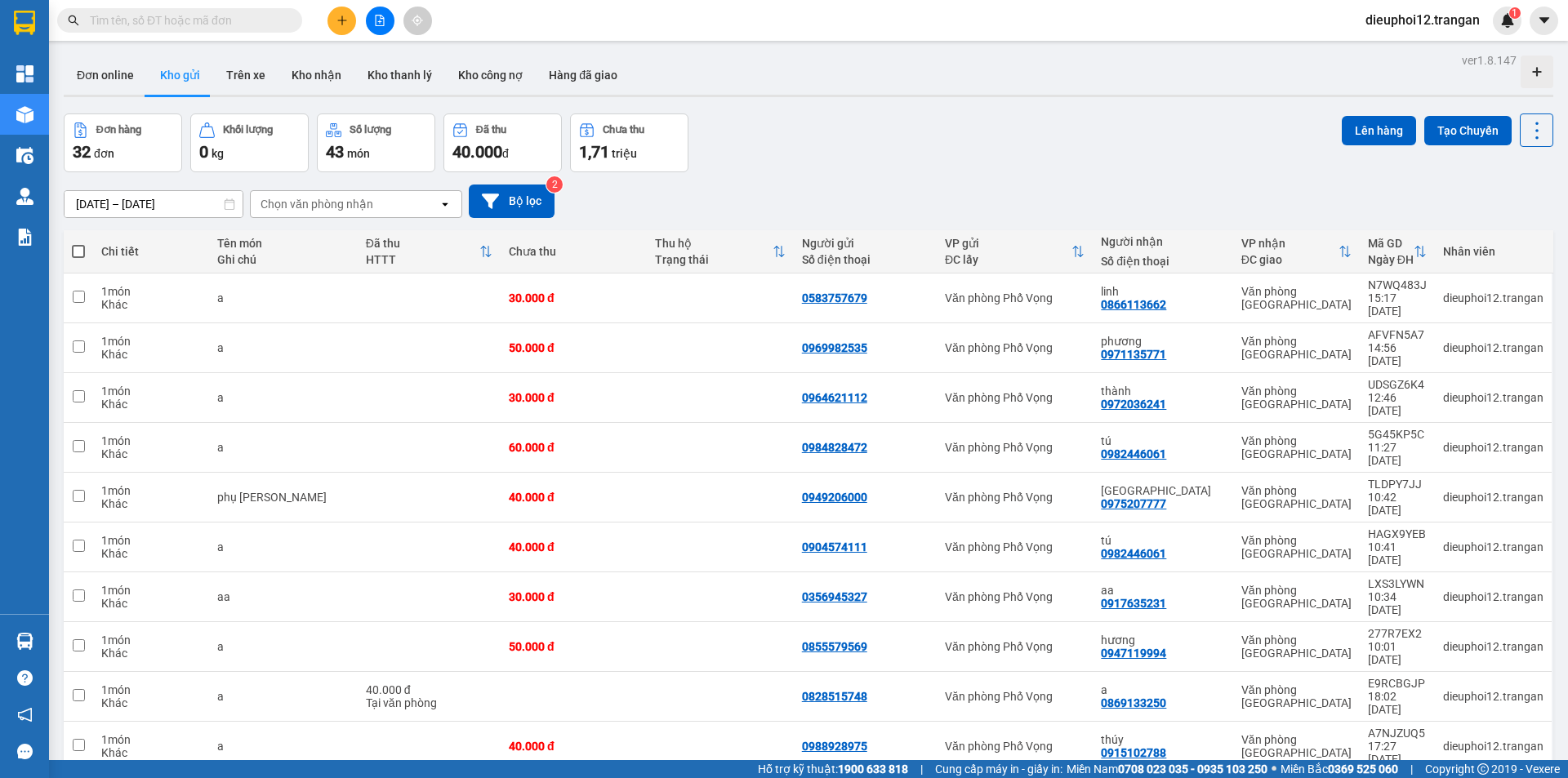
click at [335, 13] on button at bounding box center [342, 21] width 29 height 29
click at [384, 71] on div "Tạo đơn hàng" at bounding box center [398, 62] width 123 height 31
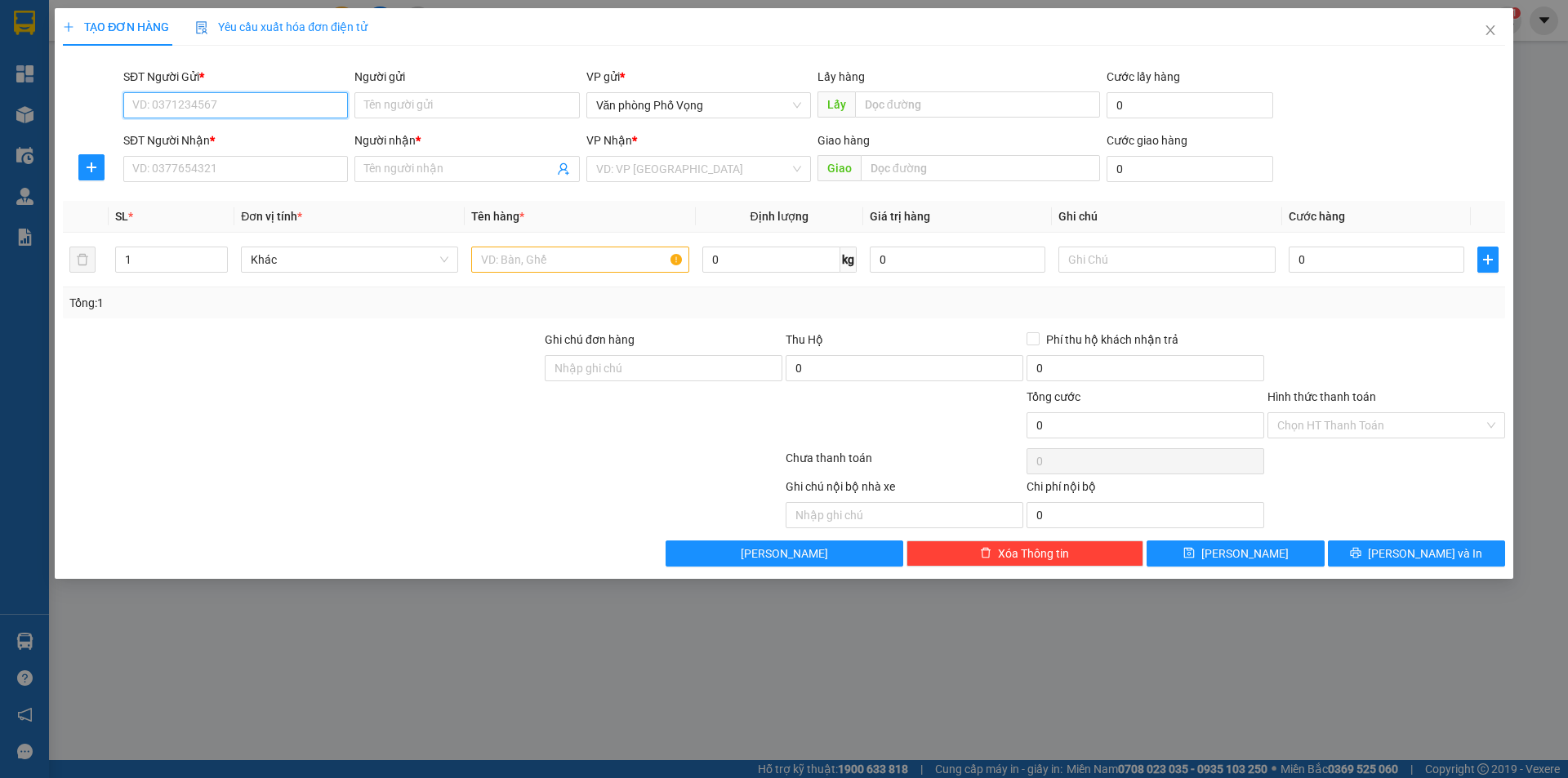
click at [237, 105] on input "SĐT Người Gửi *" at bounding box center [235, 105] width 225 height 26
type input "0902297990"
click at [173, 142] on div "0902297990 - tuán" at bounding box center [235, 138] width 205 height 18
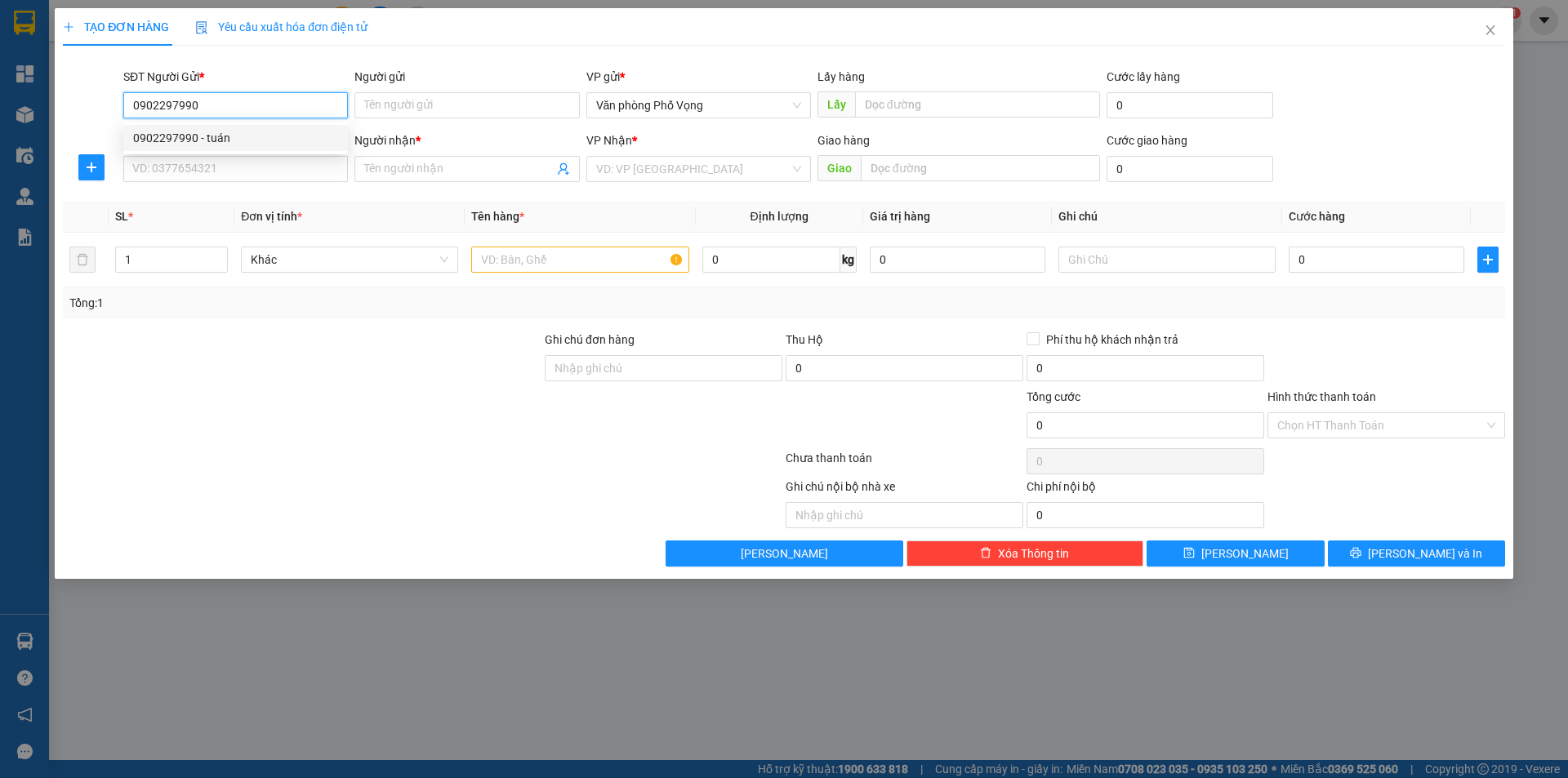
type input "tuán"
type input "0976927898"
type input "tùng"
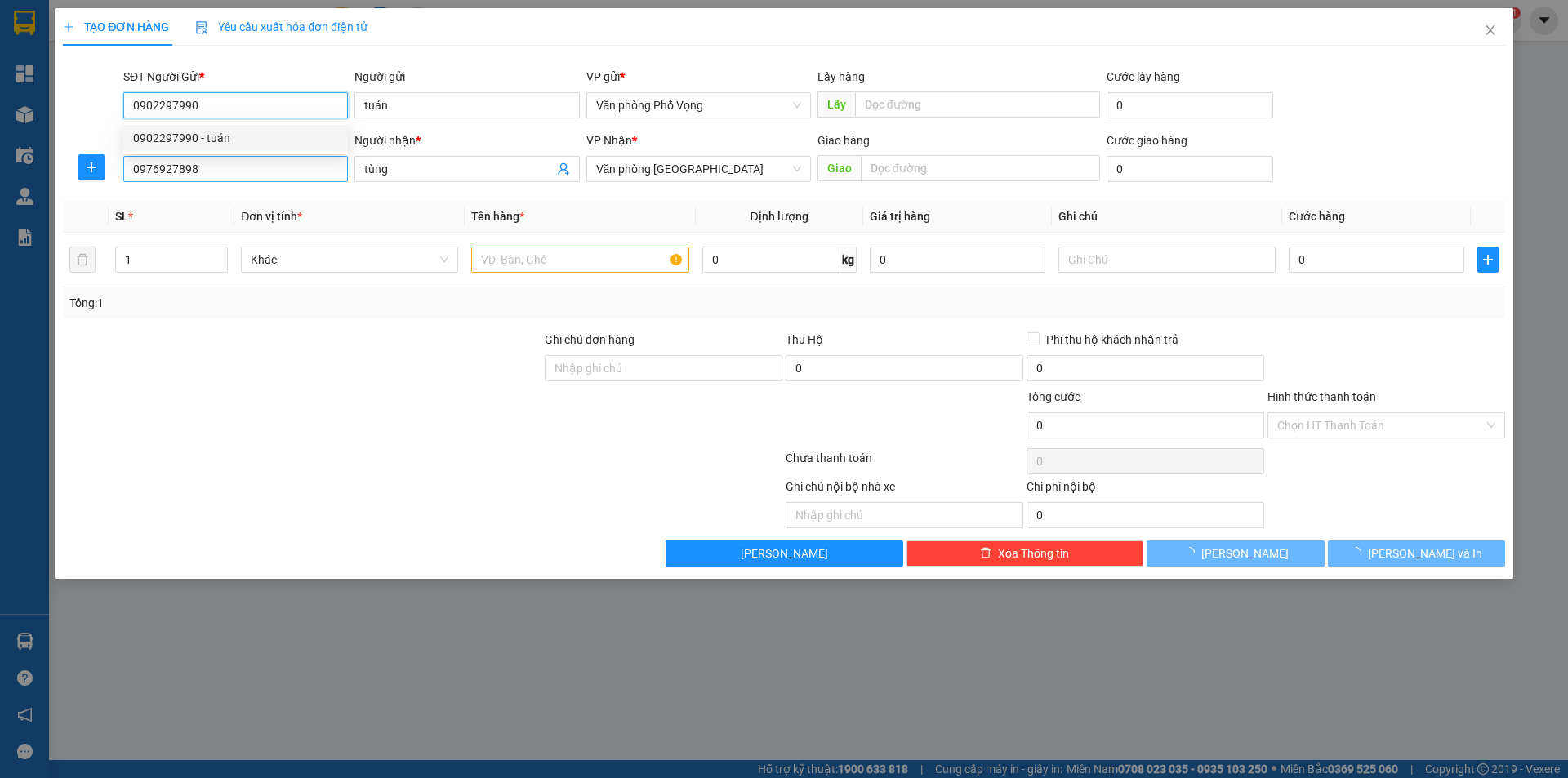
type input "40.000"
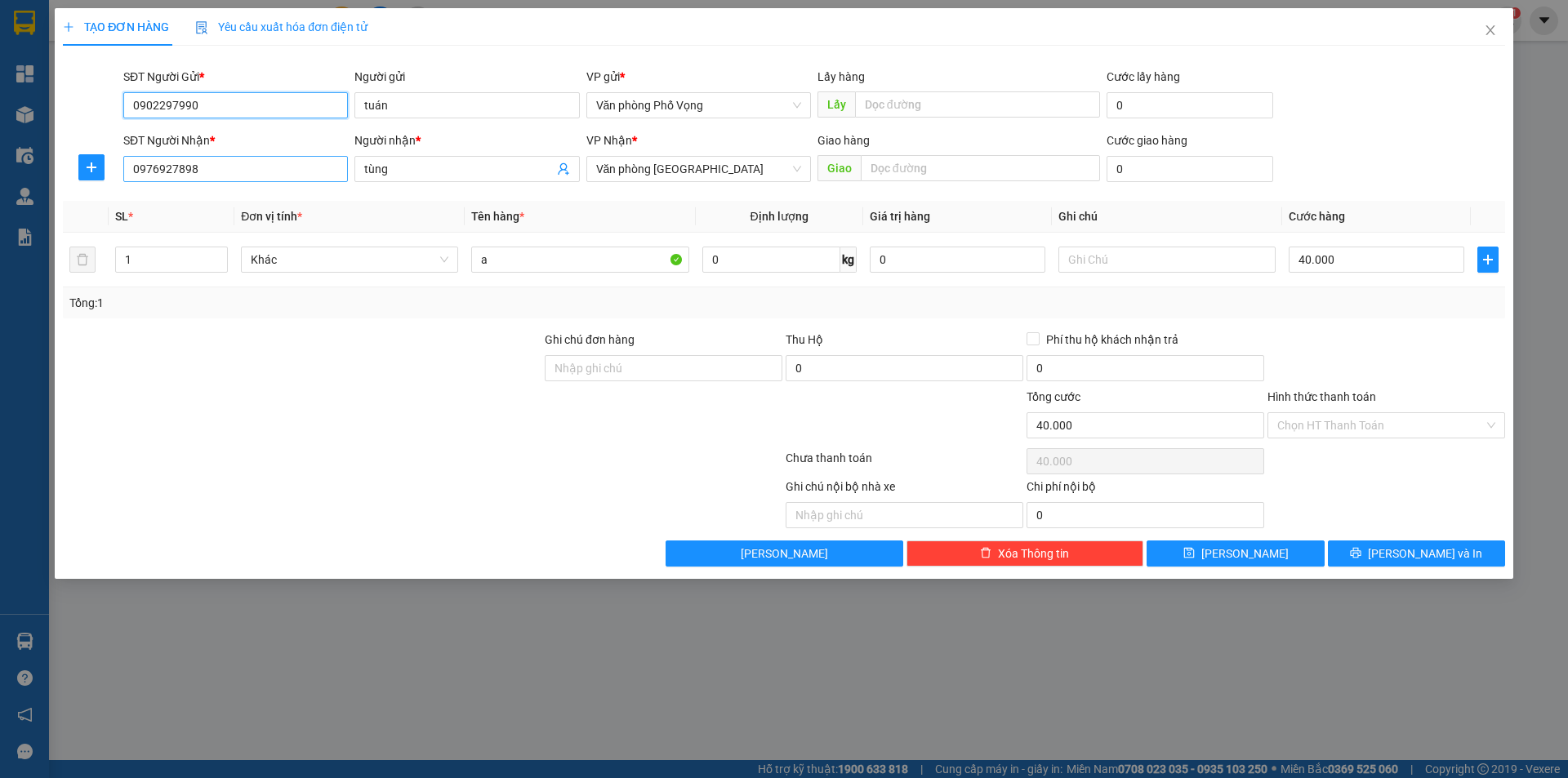
type input "0902297990"
click at [234, 174] on input "0976927898" at bounding box center [235, 169] width 225 height 26
type input "0976927898"
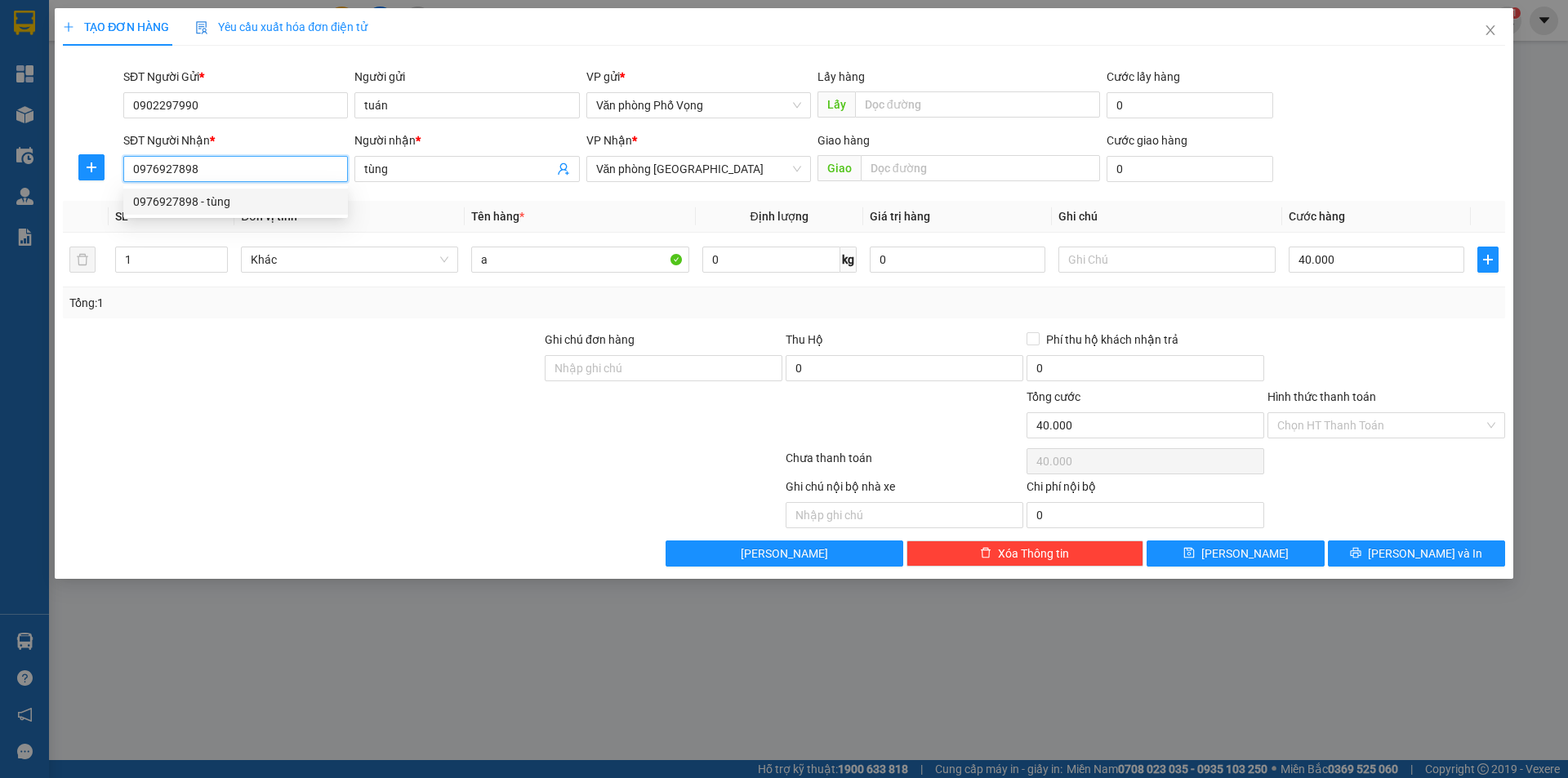
click at [184, 200] on div "0976927898 - tùng" at bounding box center [235, 202] width 205 height 18
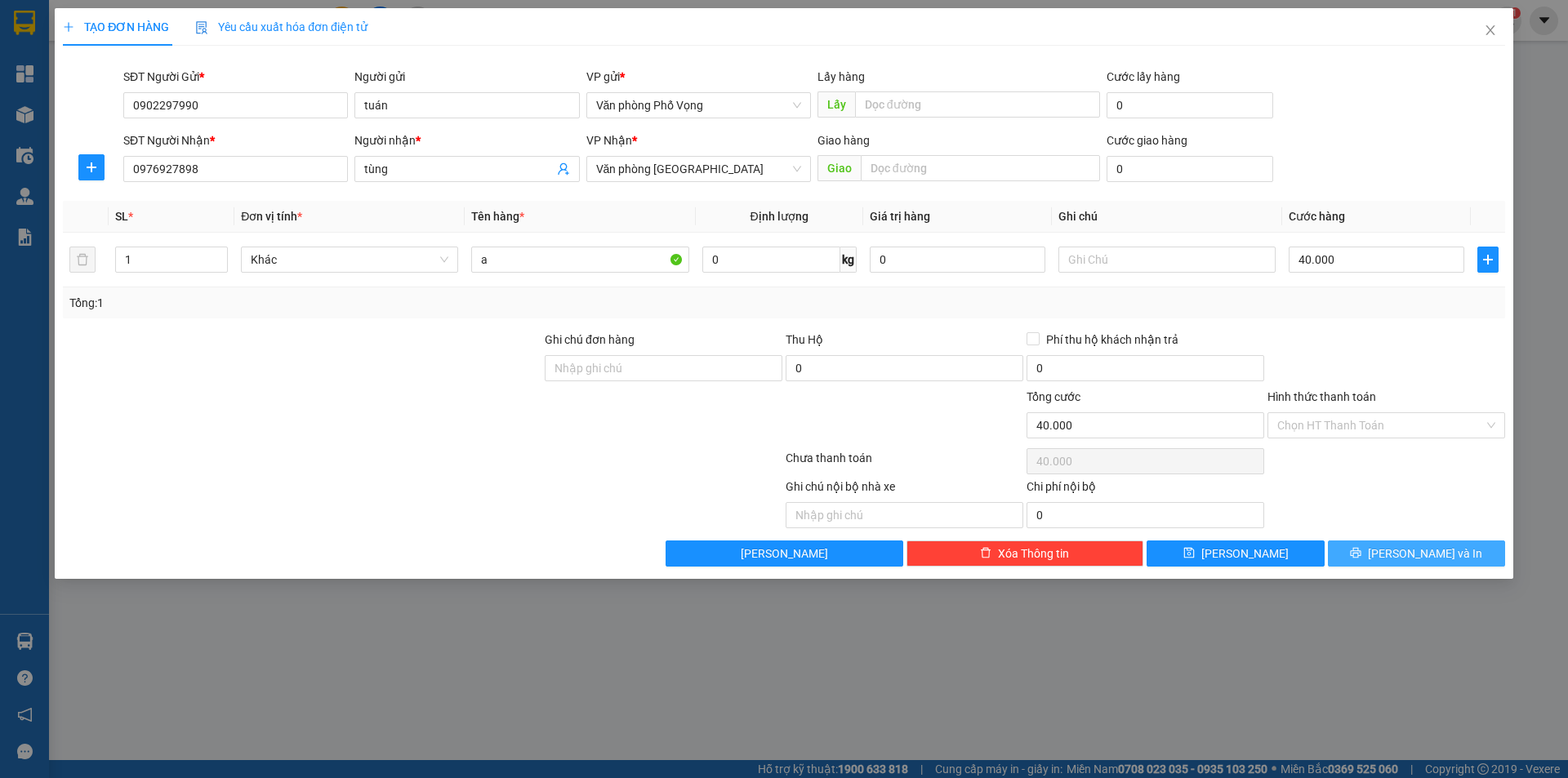
click at [758, 560] on span "[PERSON_NAME] và In" at bounding box center [1425, 554] width 114 height 18
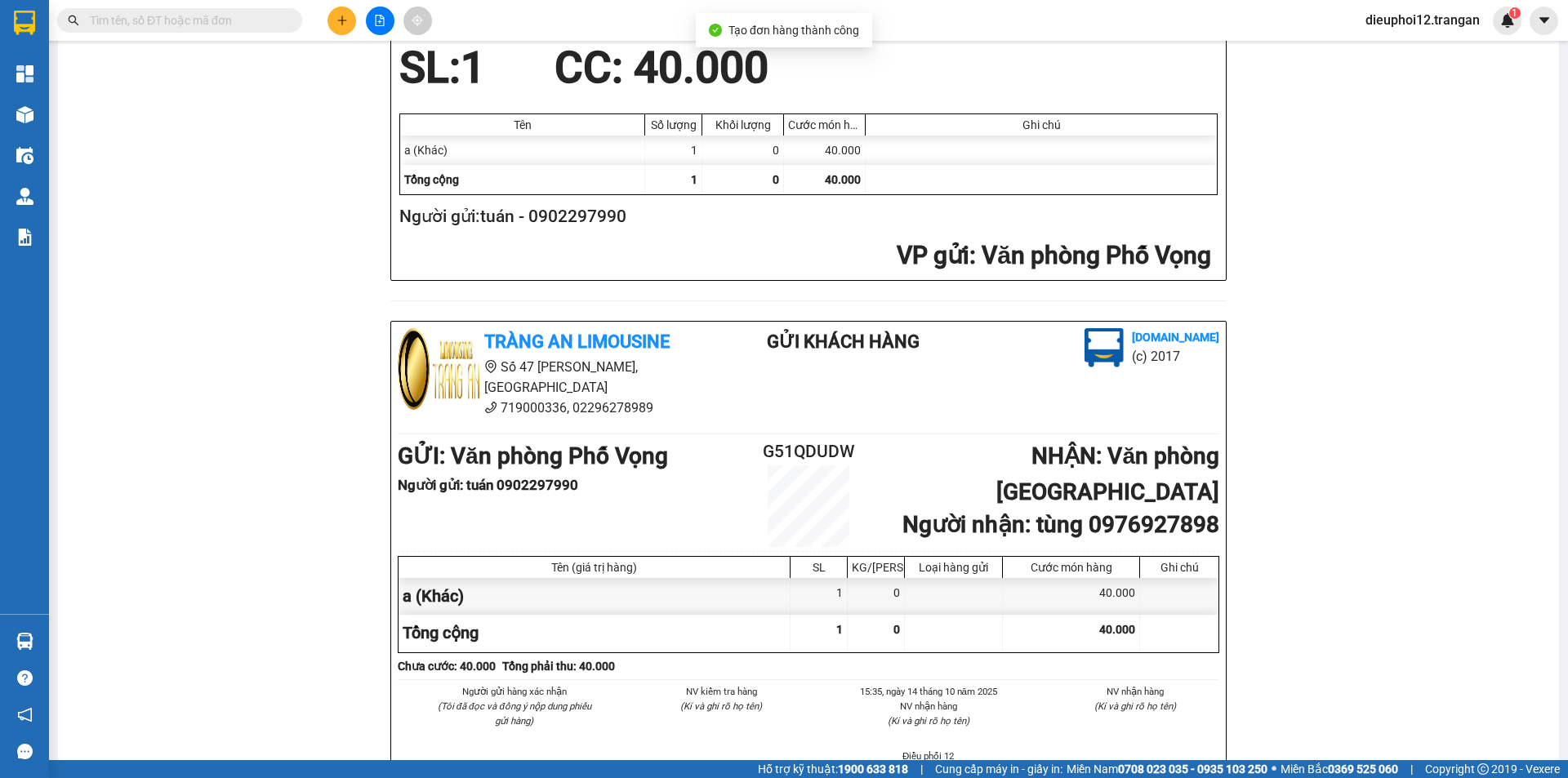
scroll to position [477, 0]
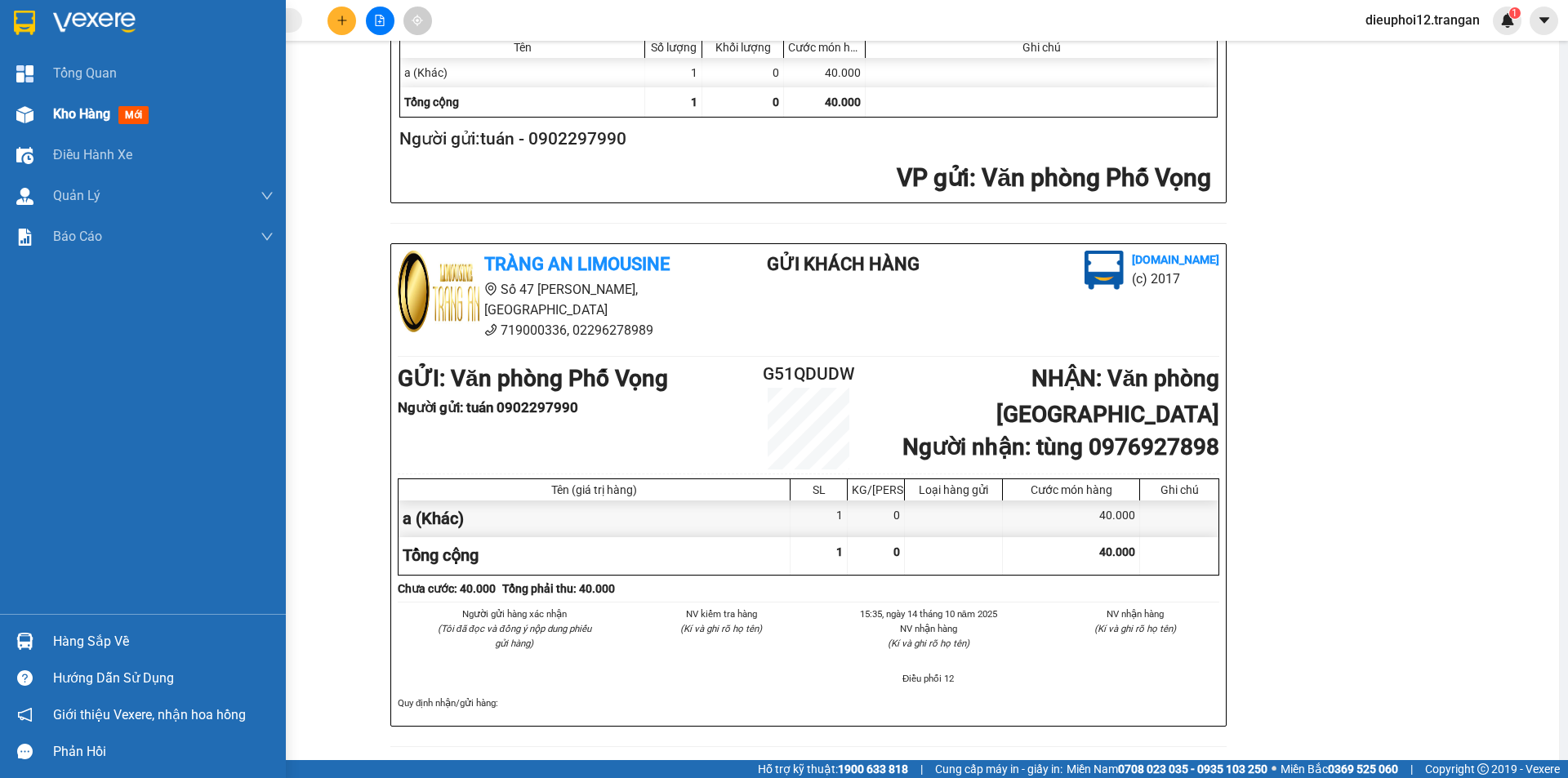
click at [22, 102] on div at bounding box center [25, 114] width 29 height 29
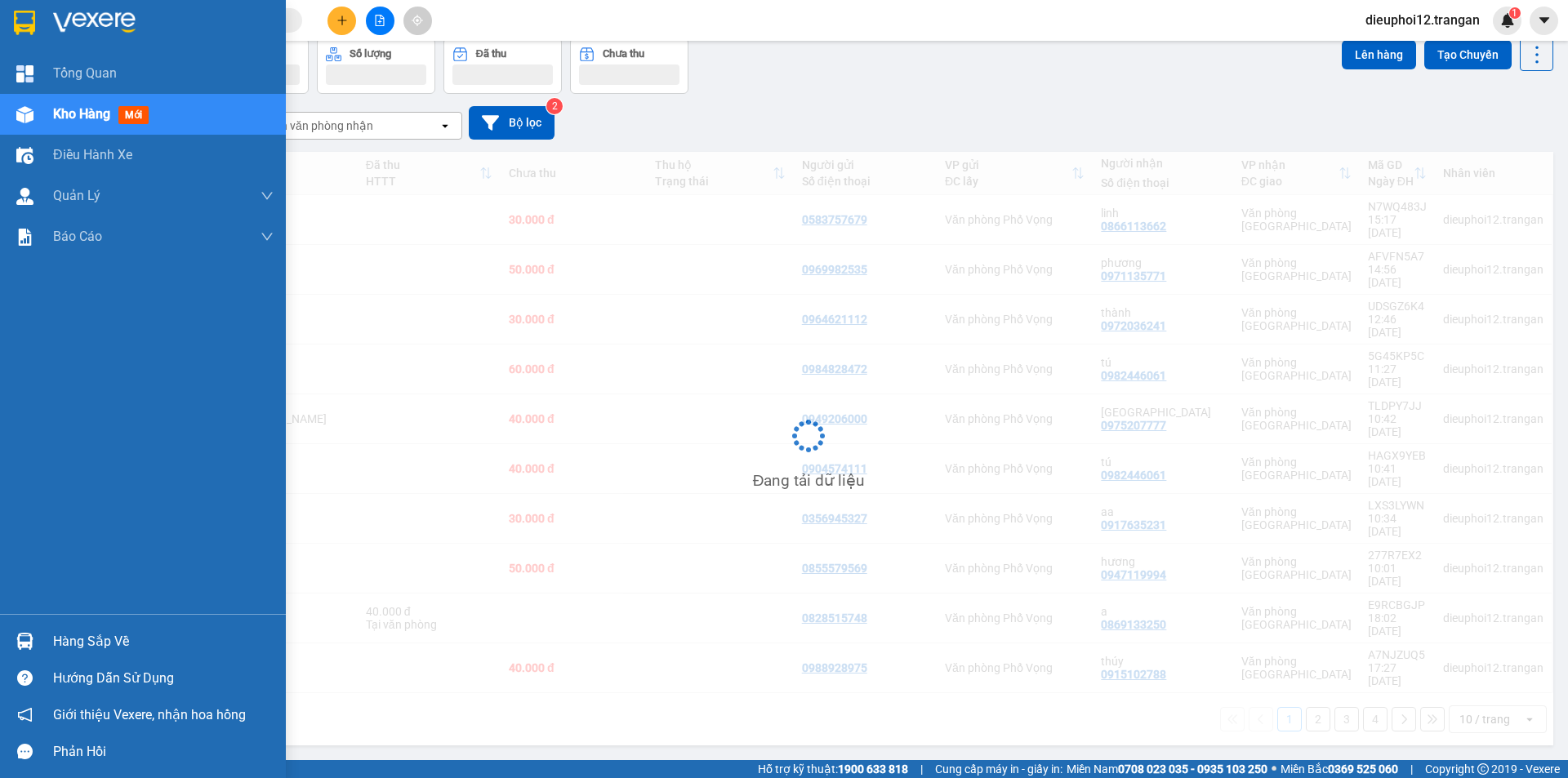
scroll to position [75, 0]
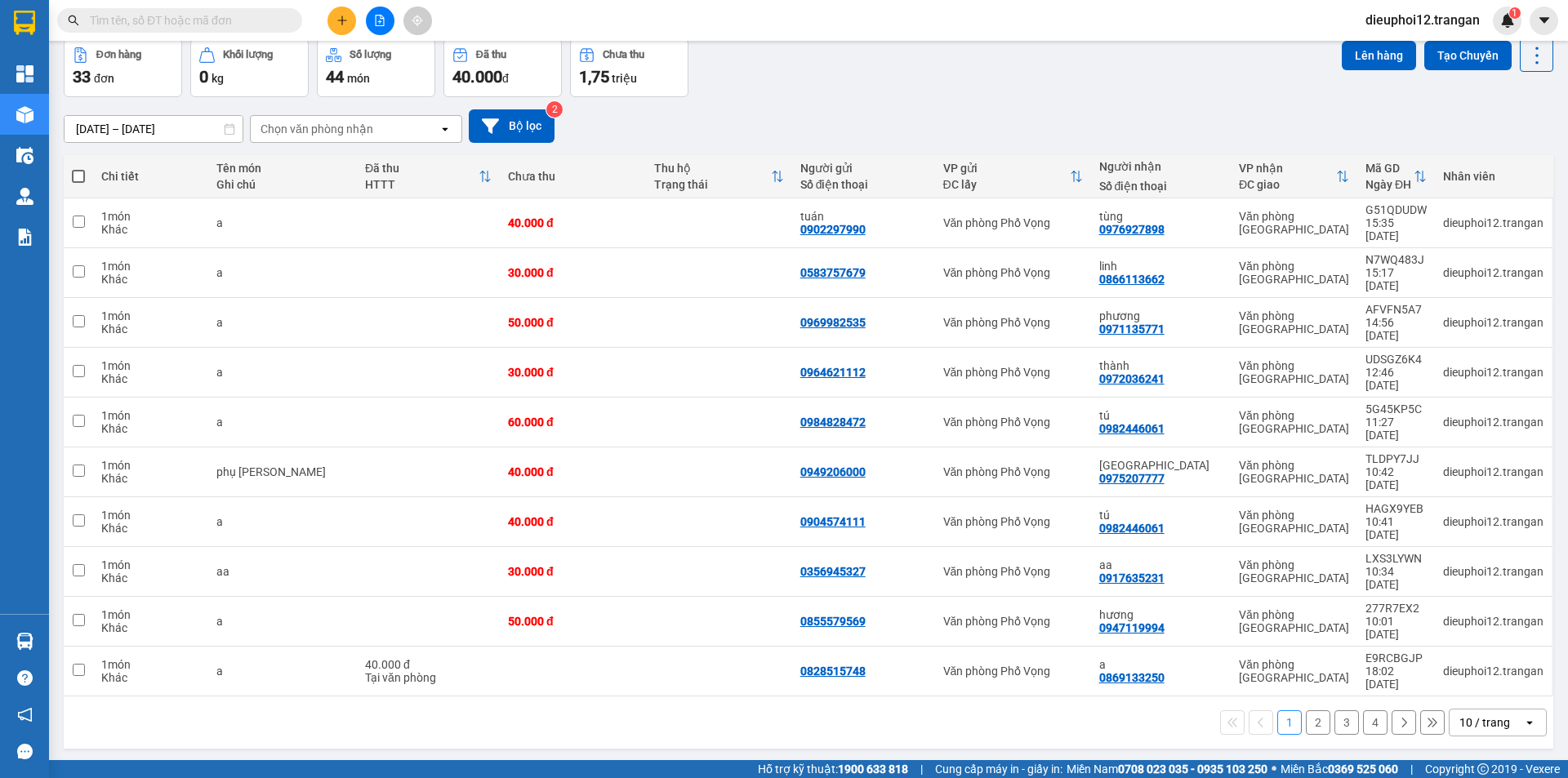
click at [347, 22] on icon "plus" at bounding box center [342, 21] width 12 height 12
click at [347, 21] on icon "plus" at bounding box center [342, 21] width 12 height 12
click at [337, 21] on icon "plus" at bounding box center [342, 21] width 12 height 12
click at [373, 58] on div "Tạo đơn hàng" at bounding box center [406, 61] width 71 height 18
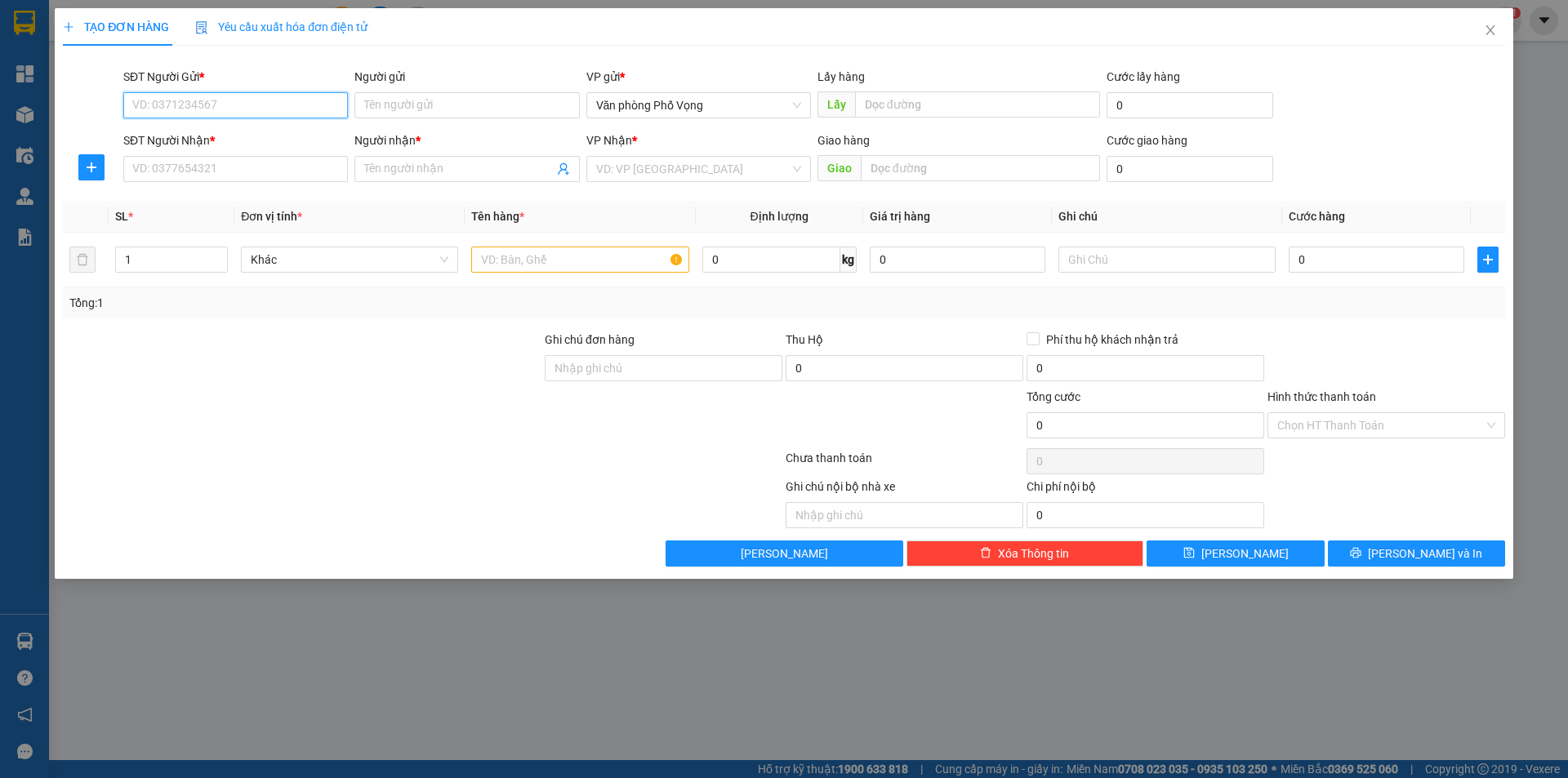
click at [180, 97] on input "SĐT Người Gửi *" at bounding box center [235, 105] width 225 height 26
type input "0852238816"
click at [221, 141] on div "0852238816" at bounding box center [235, 138] width 205 height 18
type input "0972332881"
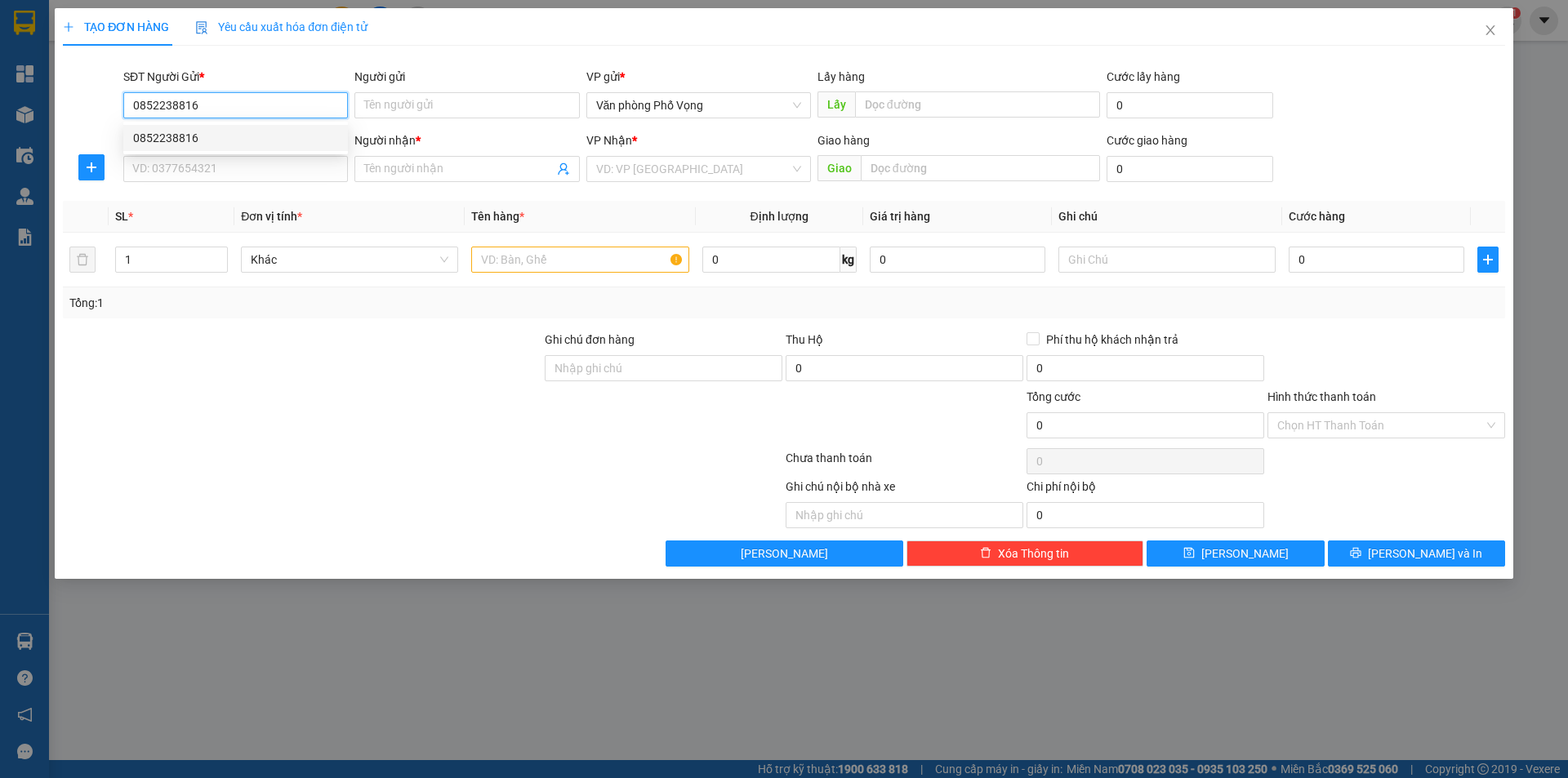
type input "a"
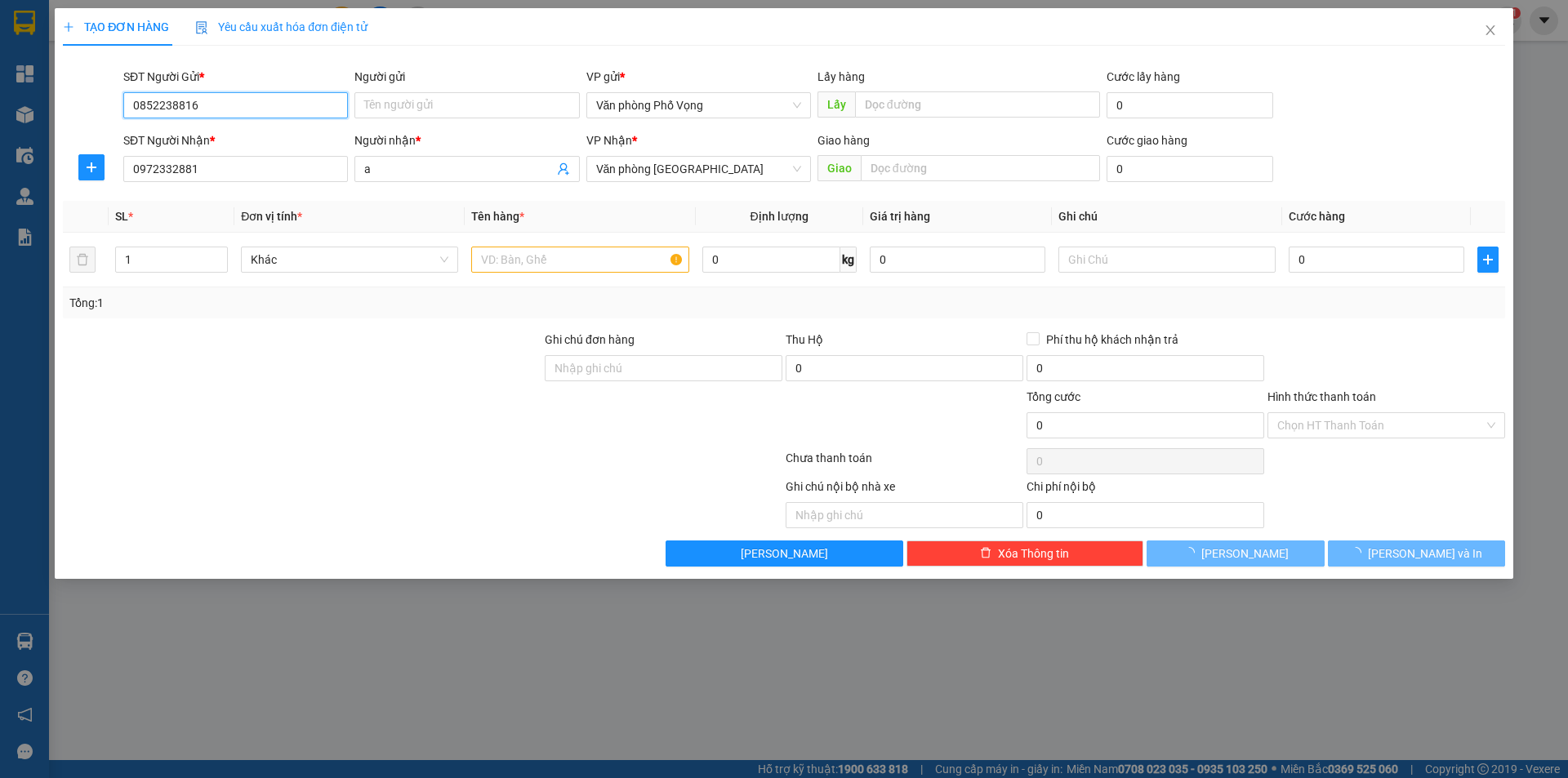
type input "140.000"
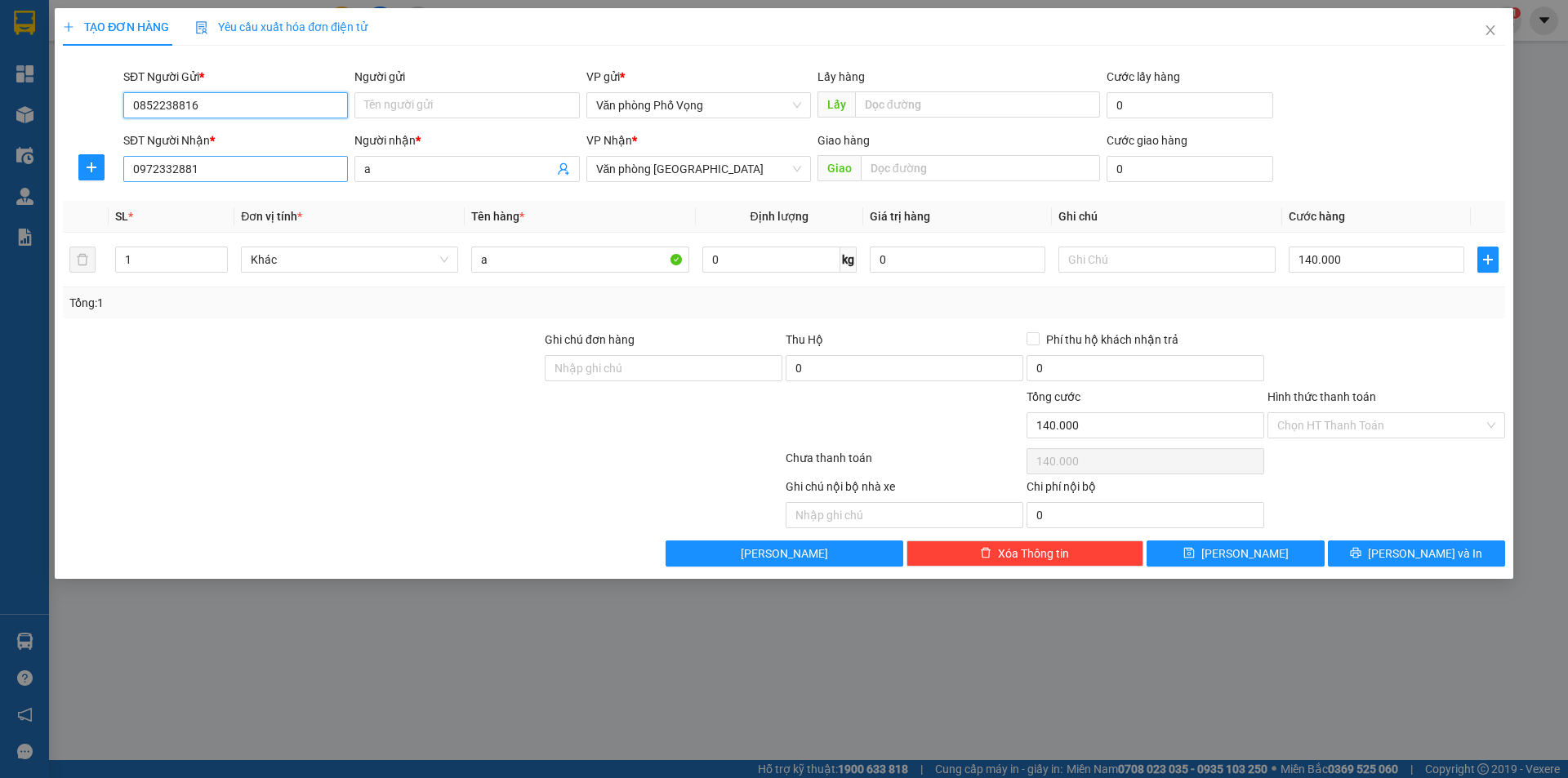
type input "0852238816"
click at [202, 180] on input "0972332881" at bounding box center [235, 169] width 225 height 26
type input "0972332881"
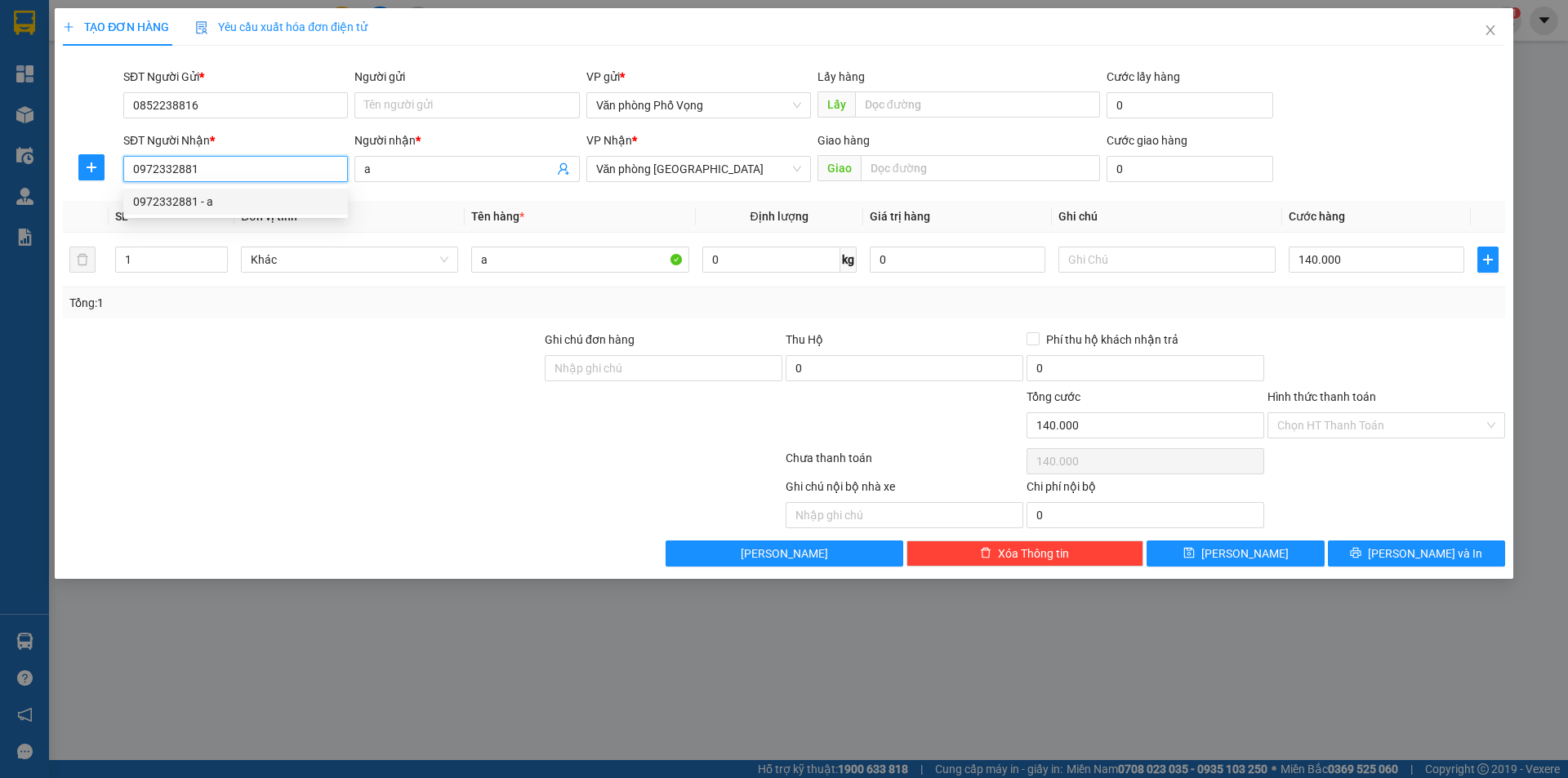
click at [174, 194] on div "0972332881 - a" at bounding box center [235, 202] width 205 height 18
click at [174, 195] on div "0972332881 - a" at bounding box center [235, 202] width 205 height 18
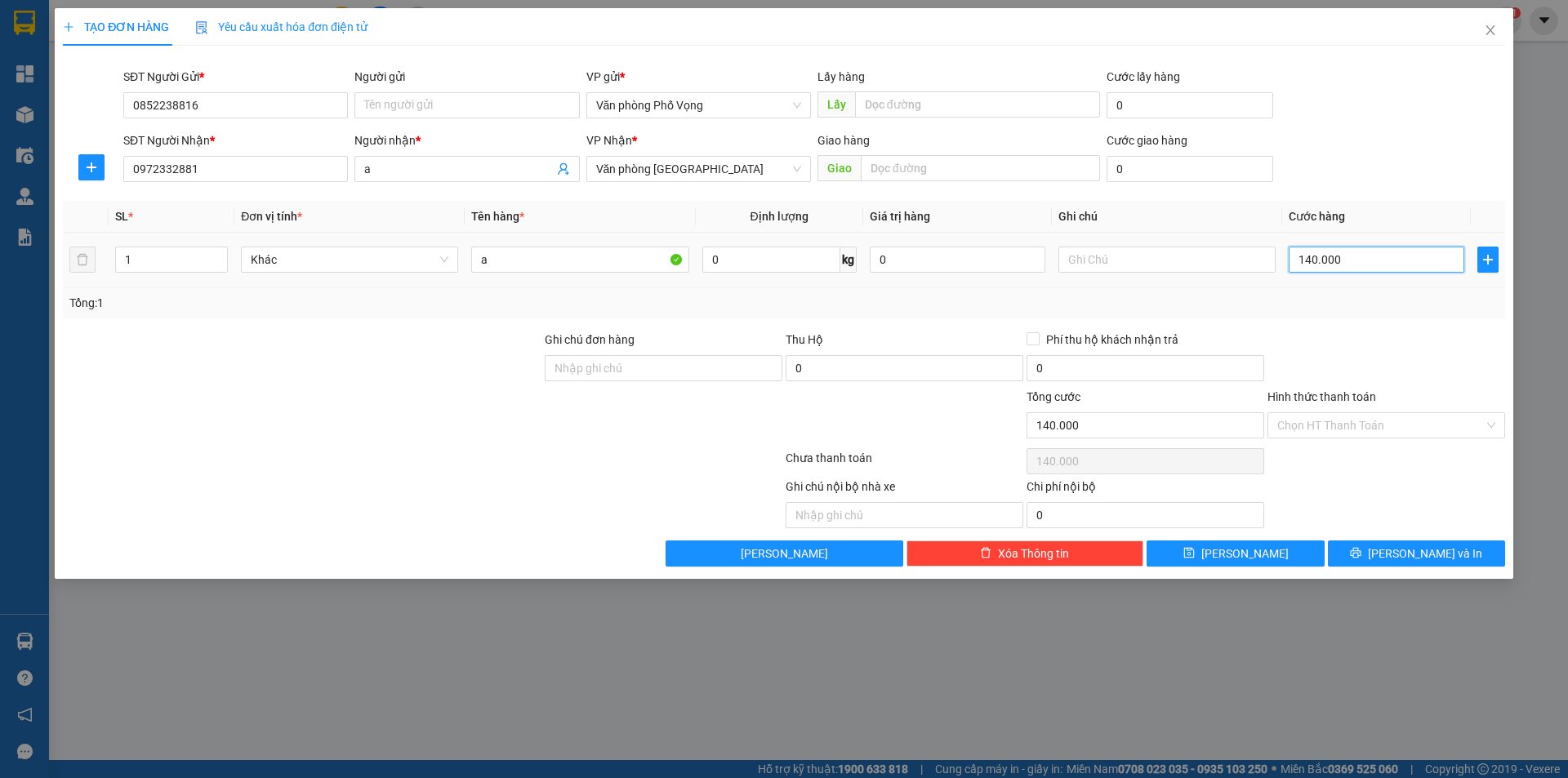
click at [758, 254] on input "140.000" at bounding box center [1375, 260] width 175 height 26
type input "8"
type input "80"
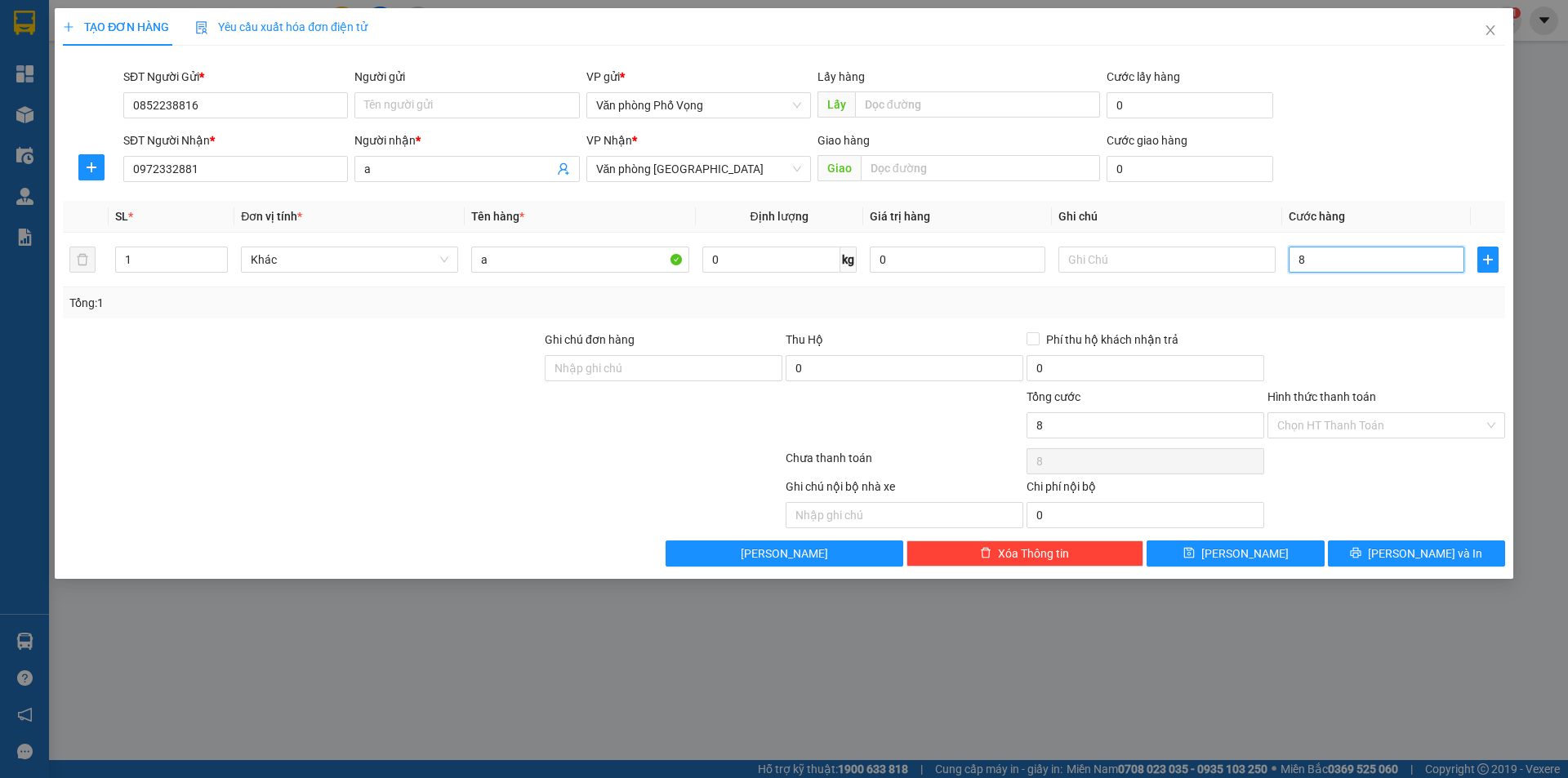
type input "80"
type input "800"
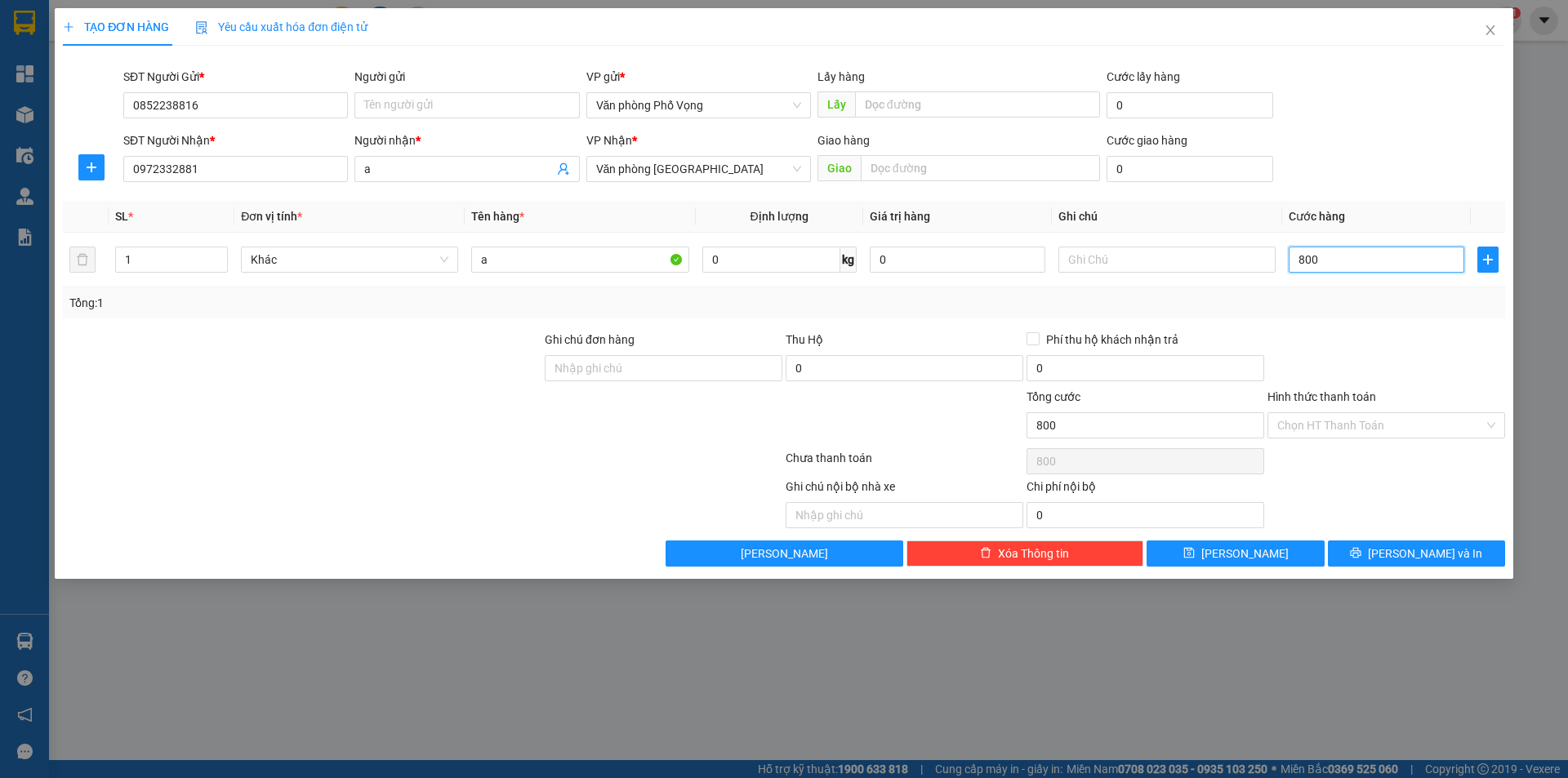
type input "8.000"
type input "80.000"
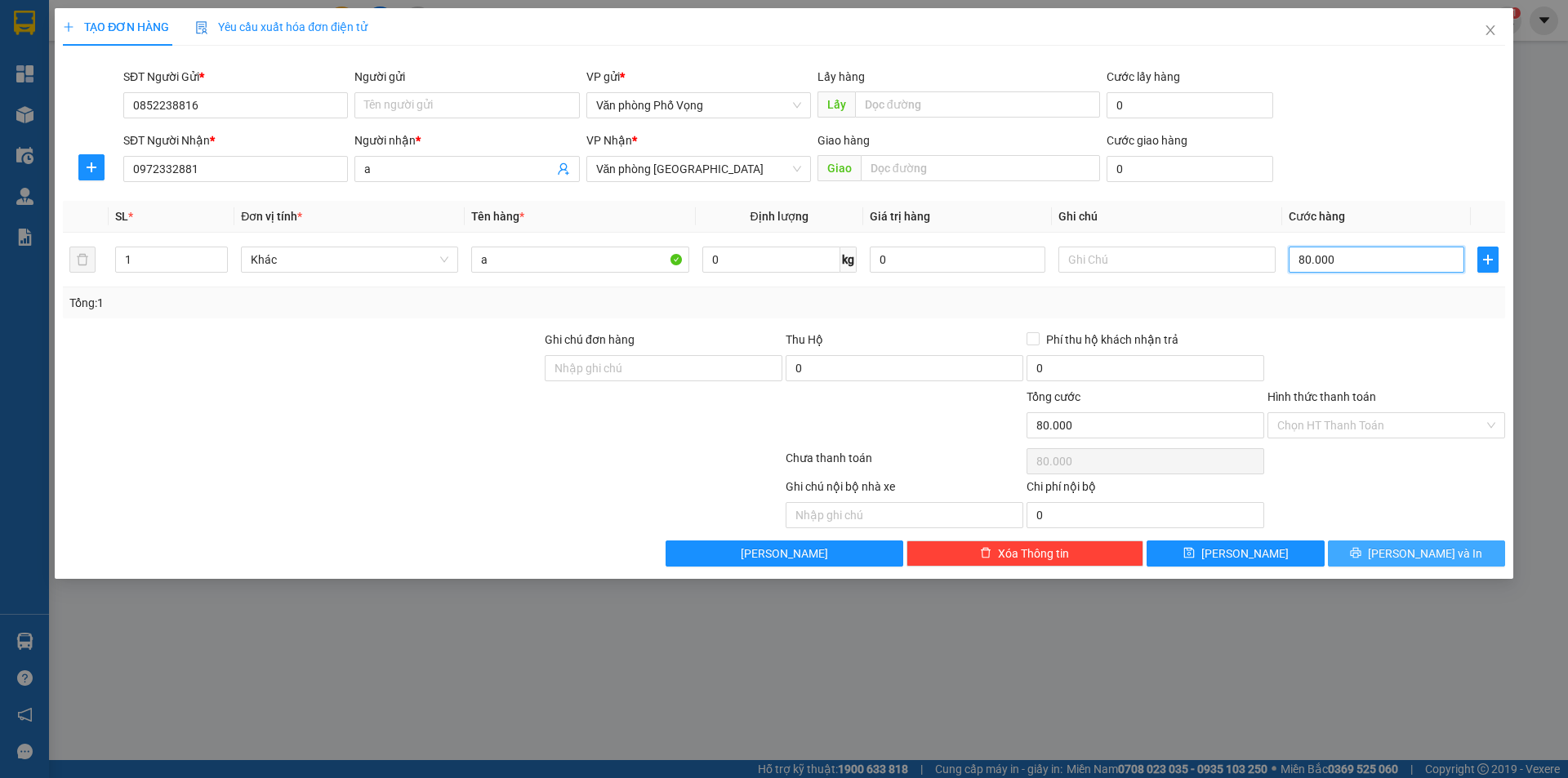
type input "80.000"
click at [758, 546] on button "[PERSON_NAME] và In" at bounding box center [1416, 554] width 177 height 26
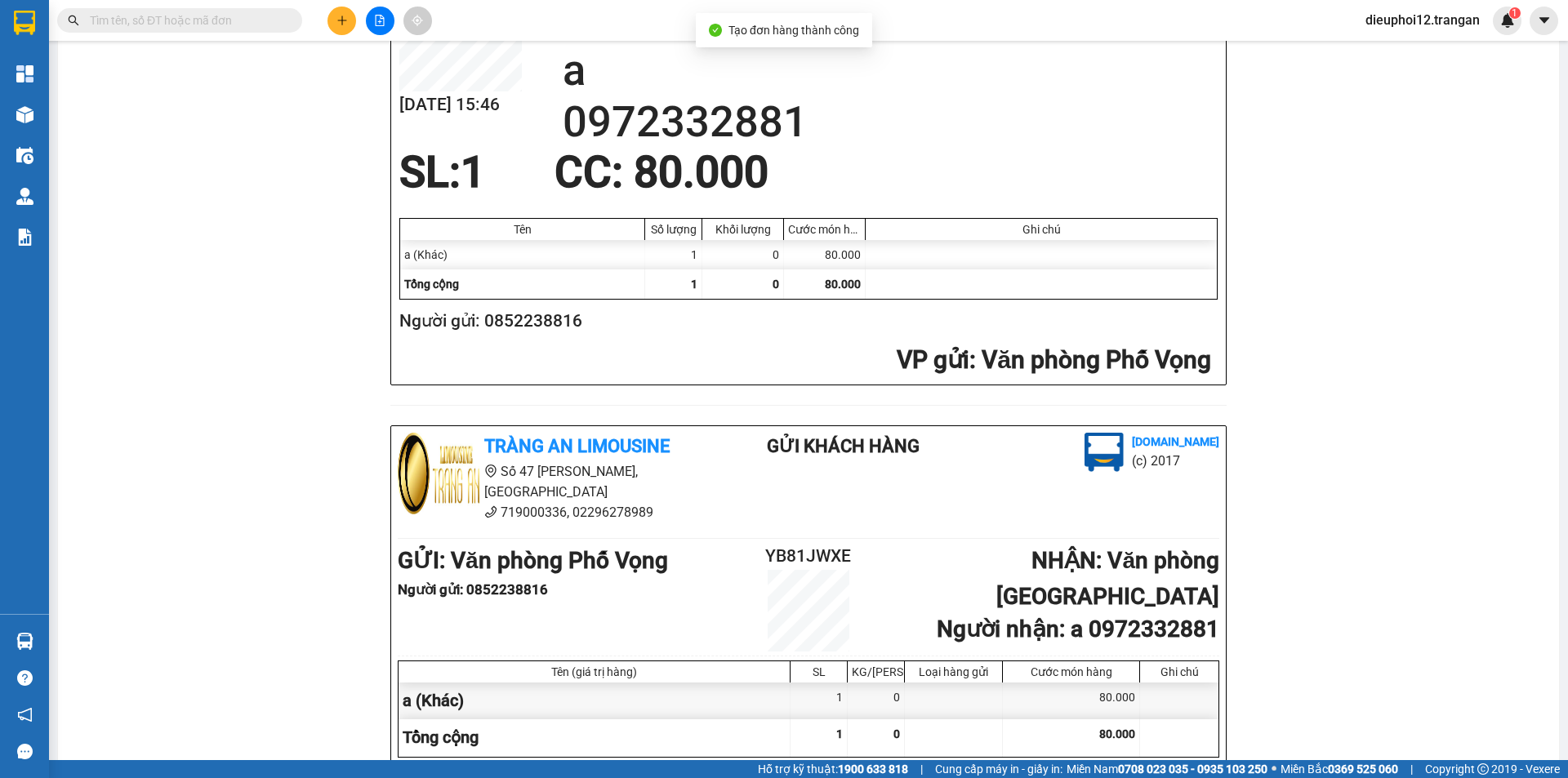
scroll to position [477, 0]
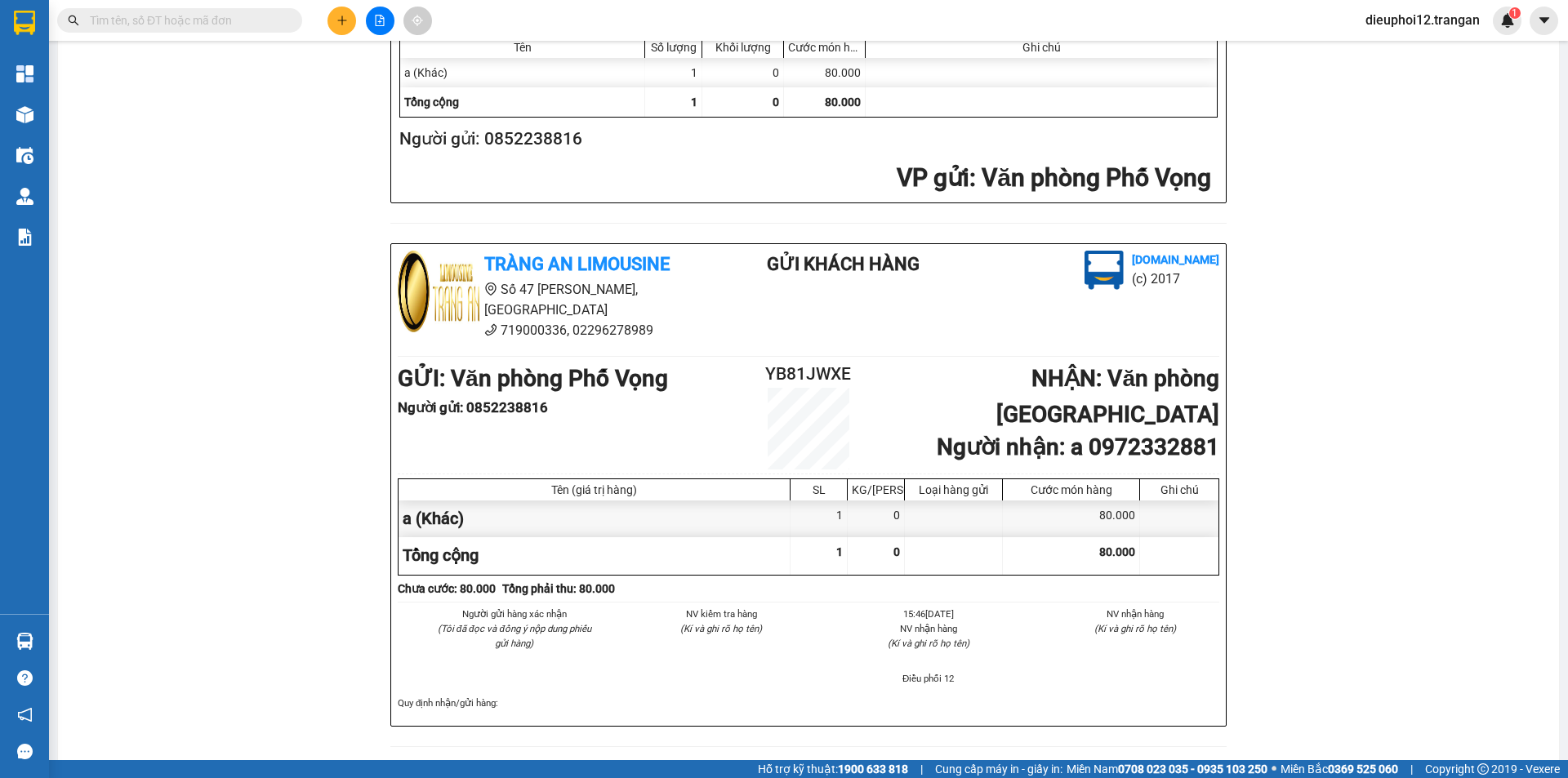
click at [332, 22] on button at bounding box center [342, 21] width 29 height 29
click at [358, 51] on div "Tạo đơn hàng" at bounding box center [398, 62] width 123 height 31
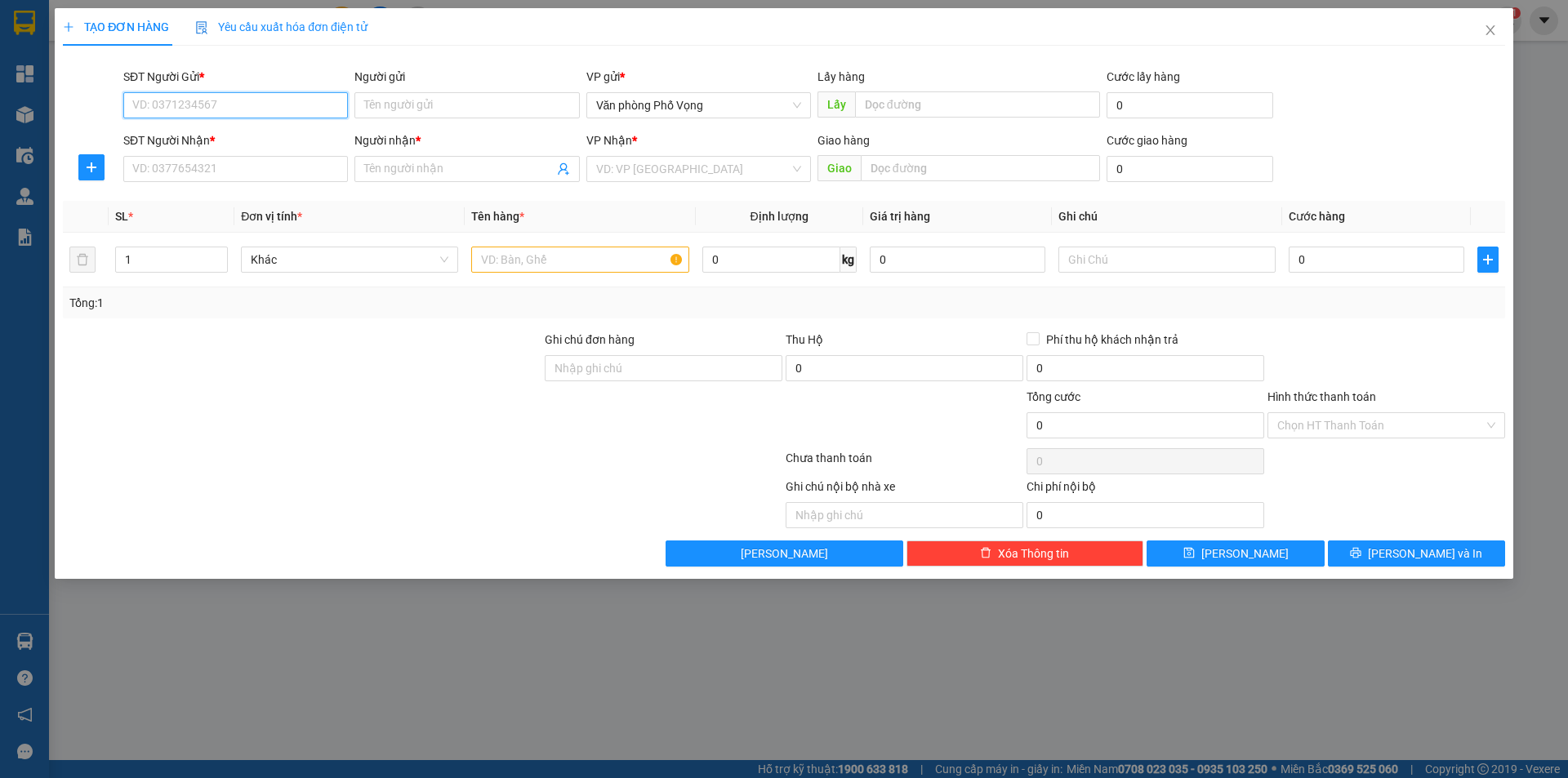
click at [260, 95] on input "SĐT Người Gửi *" at bounding box center [235, 105] width 225 height 26
click at [254, 114] on input "SĐT Người Gửi *" at bounding box center [235, 105] width 225 height 26
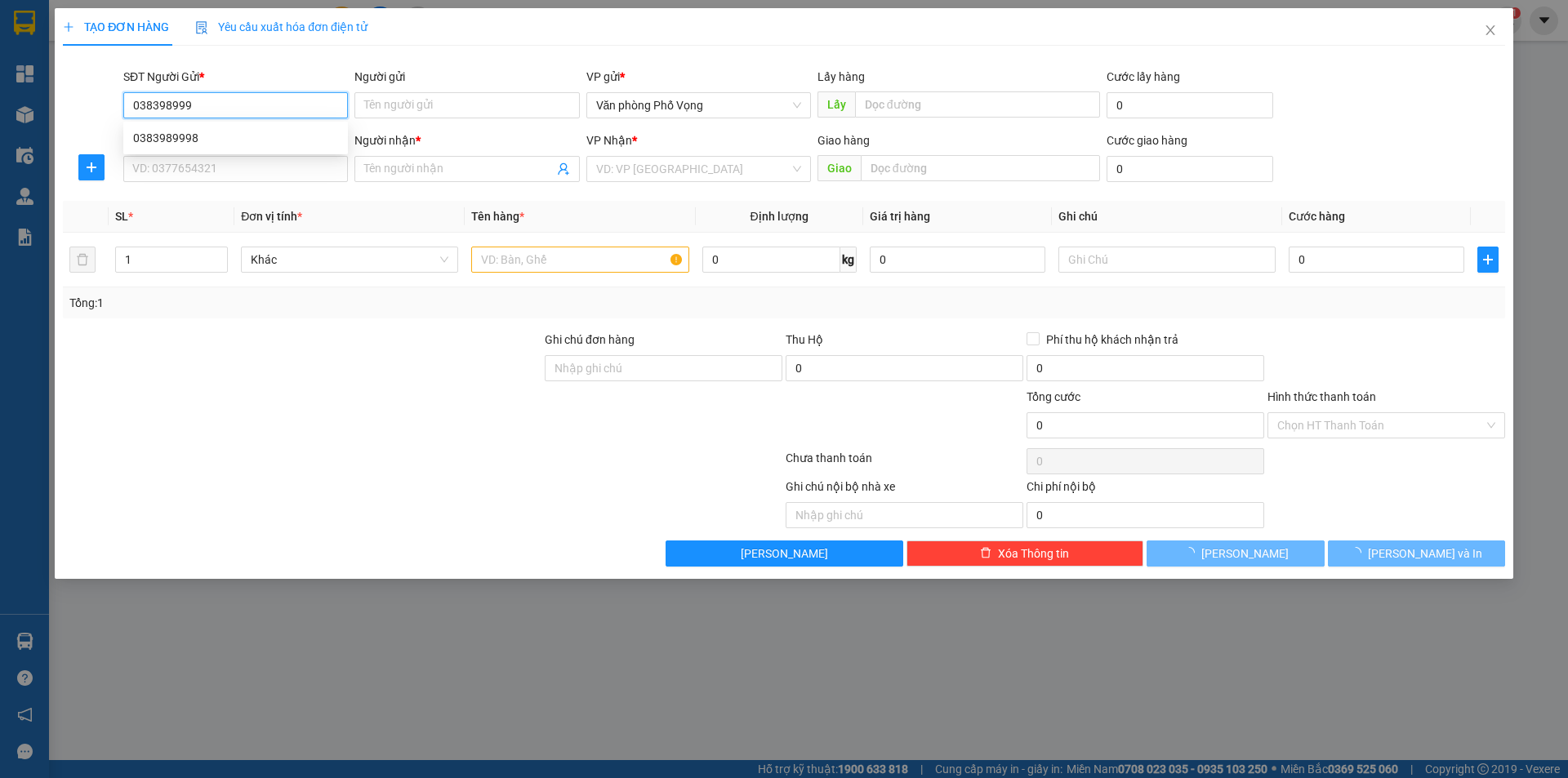
type input "0383989998"
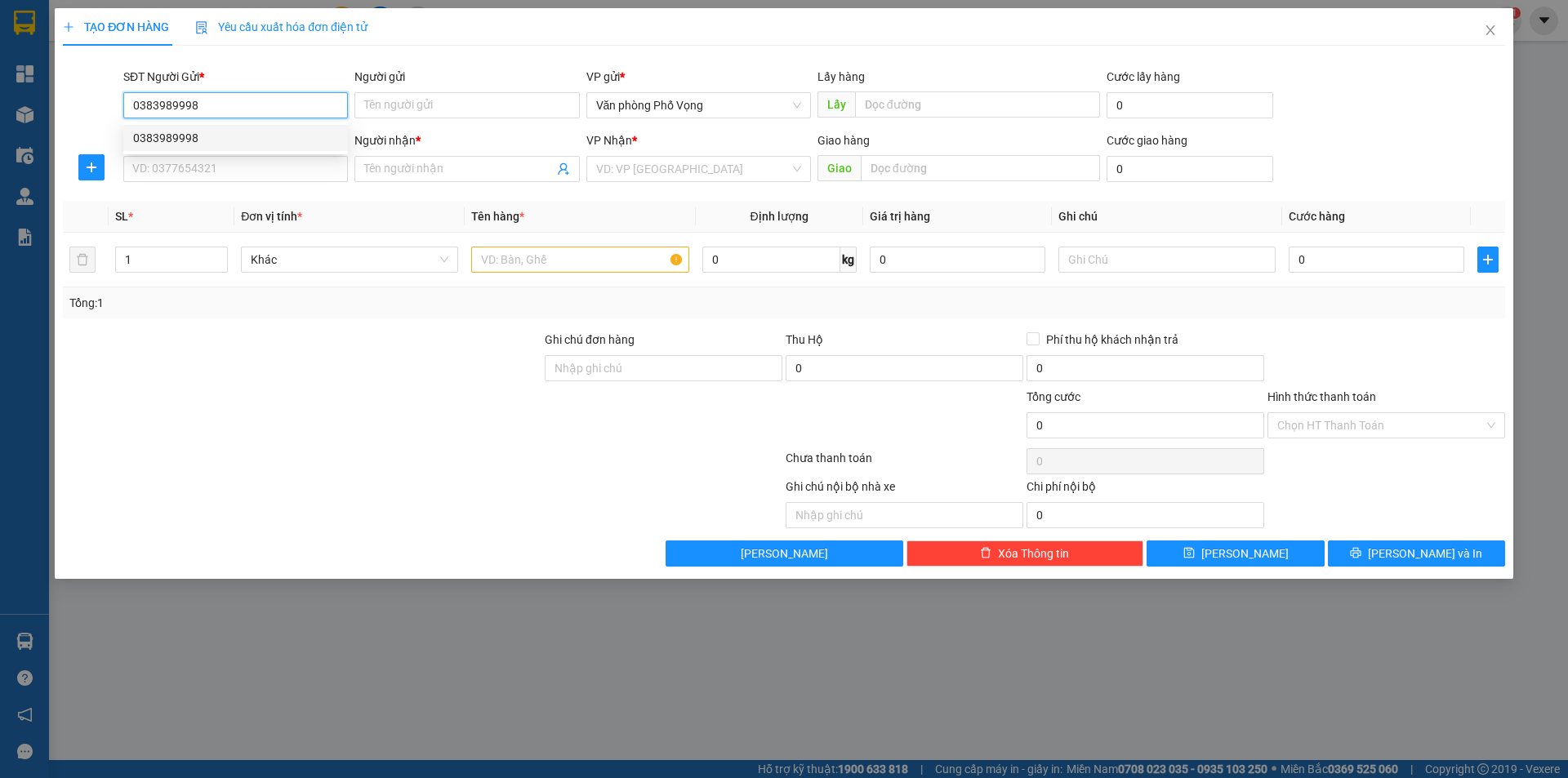
click at [204, 139] on div "0383989998" at bounding box center [235, 138] width 205 height 18
type input "0967196301"
type input "thịnh"
click at [204, 139] on div "0383989998" at bounding box center [235, 138] width 205 height 18
type input "50.000"
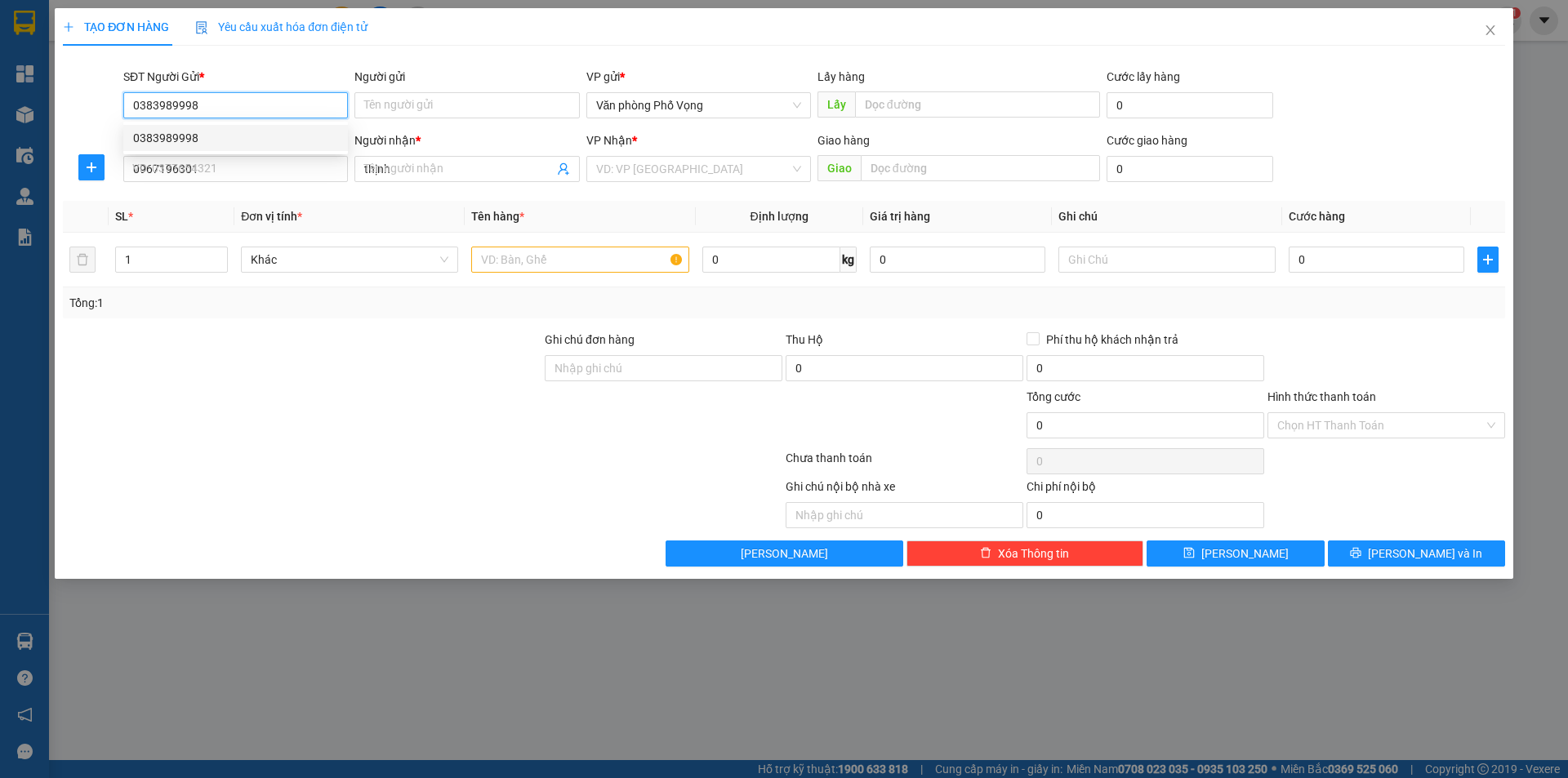
type input "50.000"
type input "0383989998"
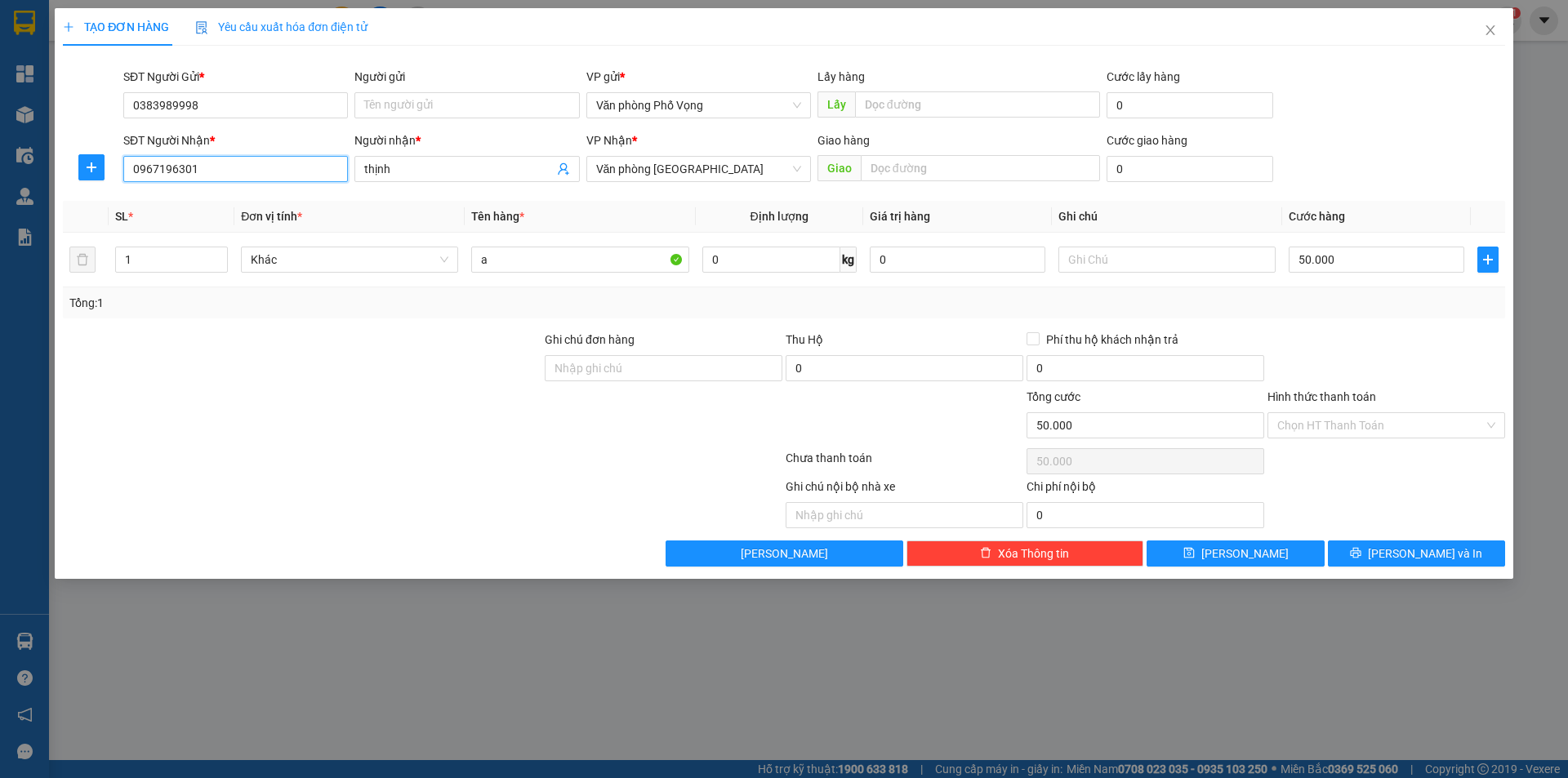
click at [227, 175] on input "0967196301" at bounding box center [235, 169] width 225 height 26
type input "0797925888"
click at [417, 171] on input "thịnh" at bounding box center [458, 169] width 188 height 18
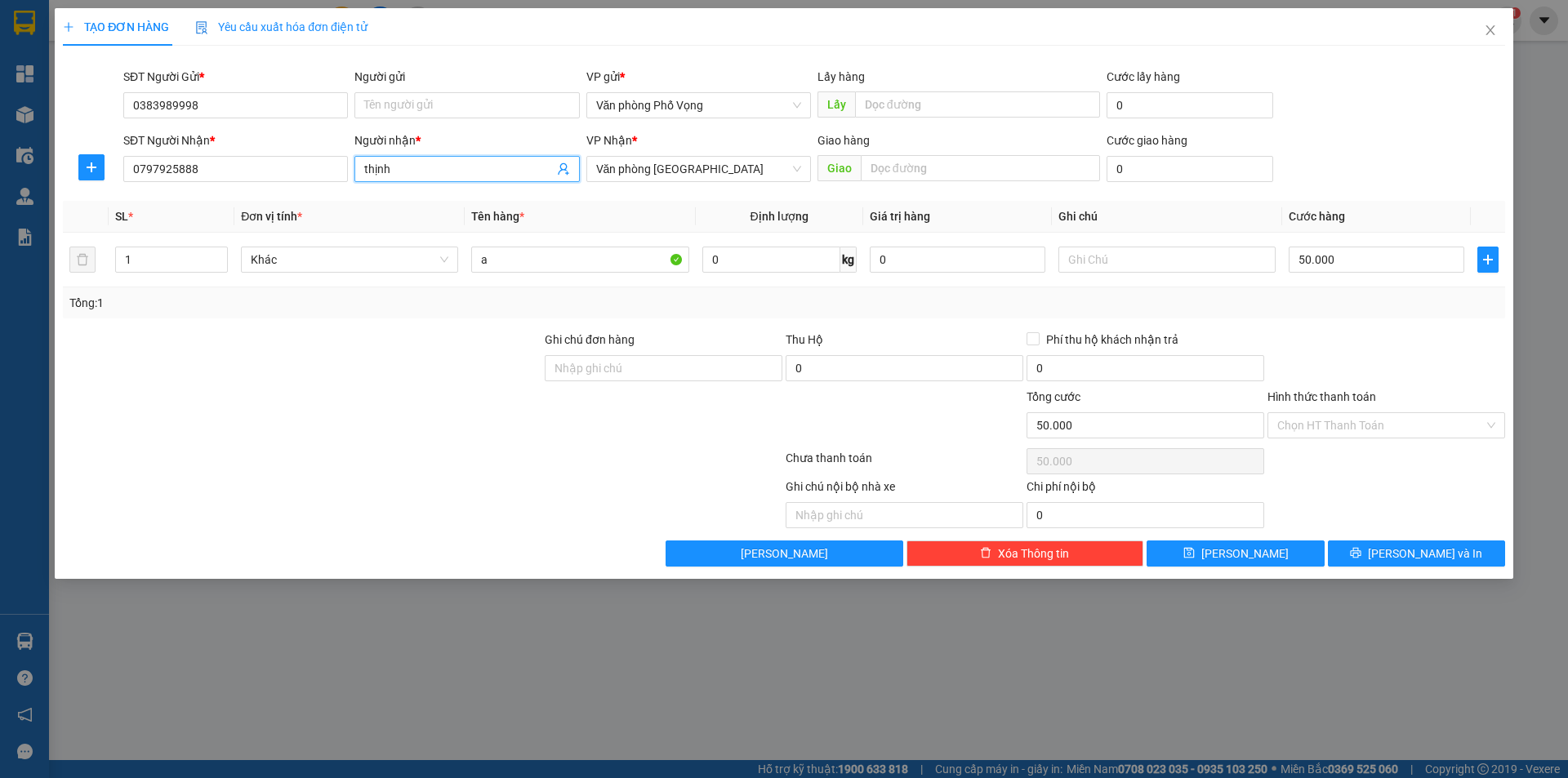
click at [417, 171] on input "thịnh" at bounding box center [458, 169] width 188 height 18
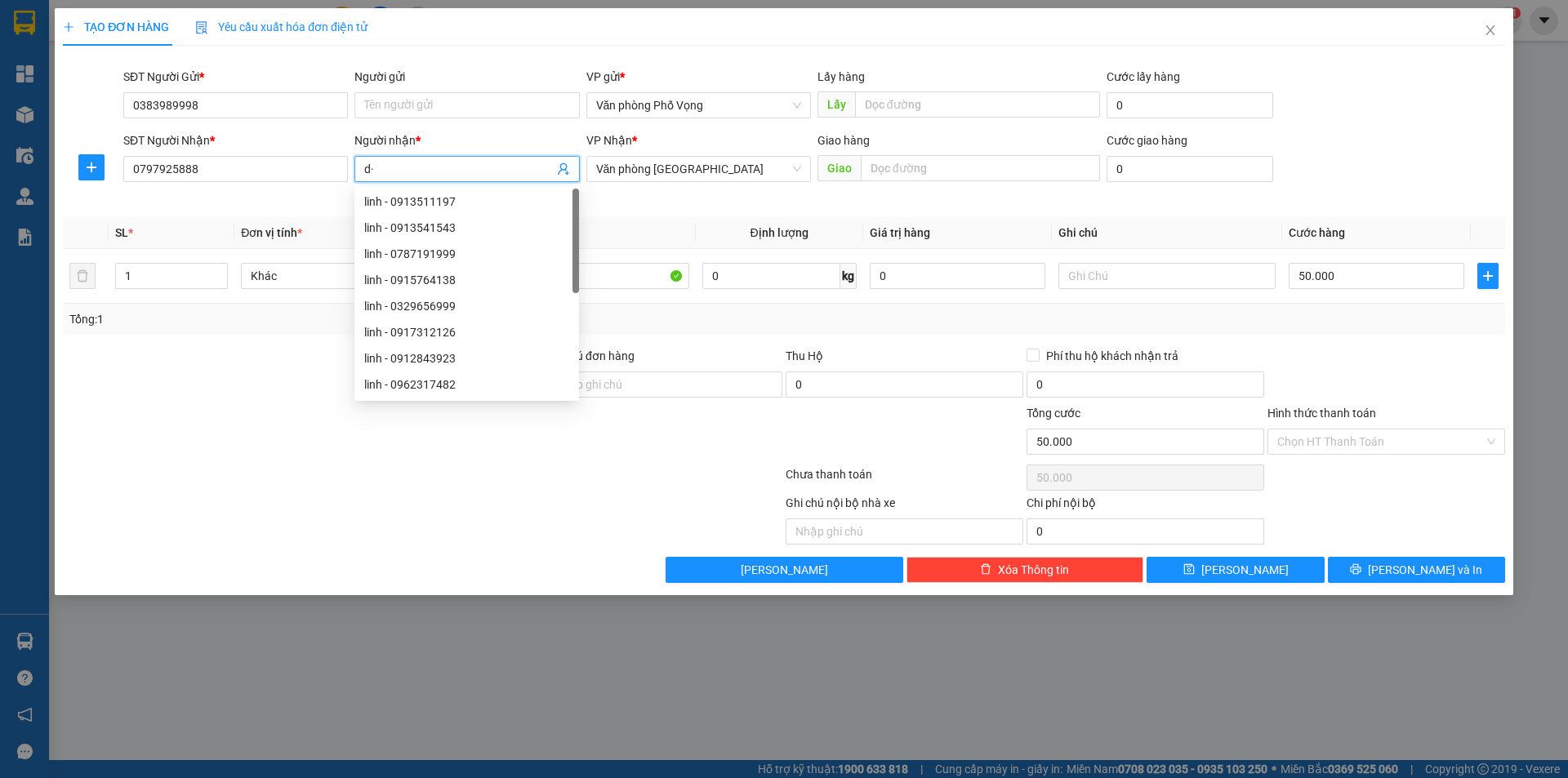
type input "d"
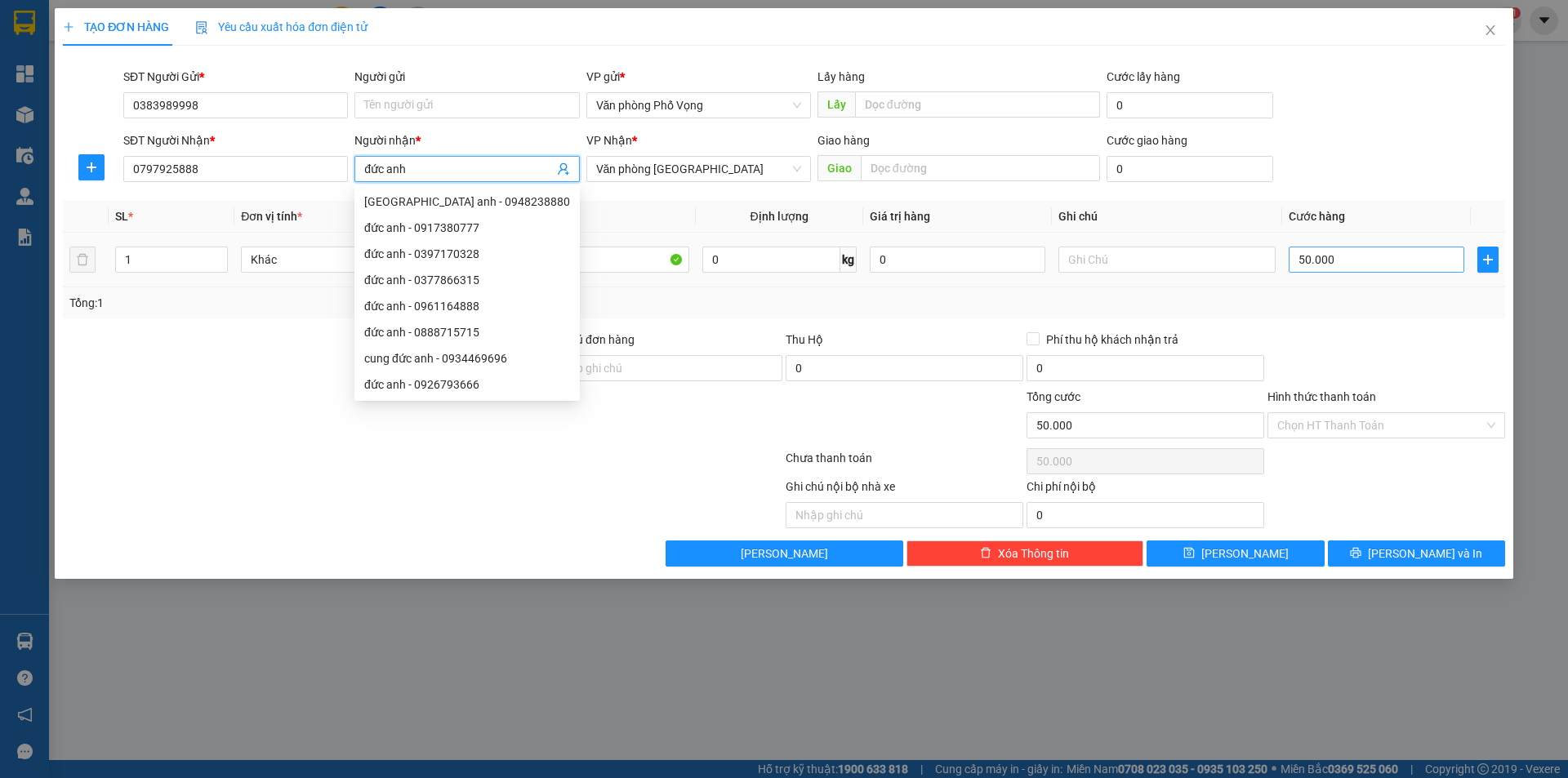
type input "đức anh"
click at [758, 263] on input "50.000" at bounding box center [1375, 260] width 175 height 26
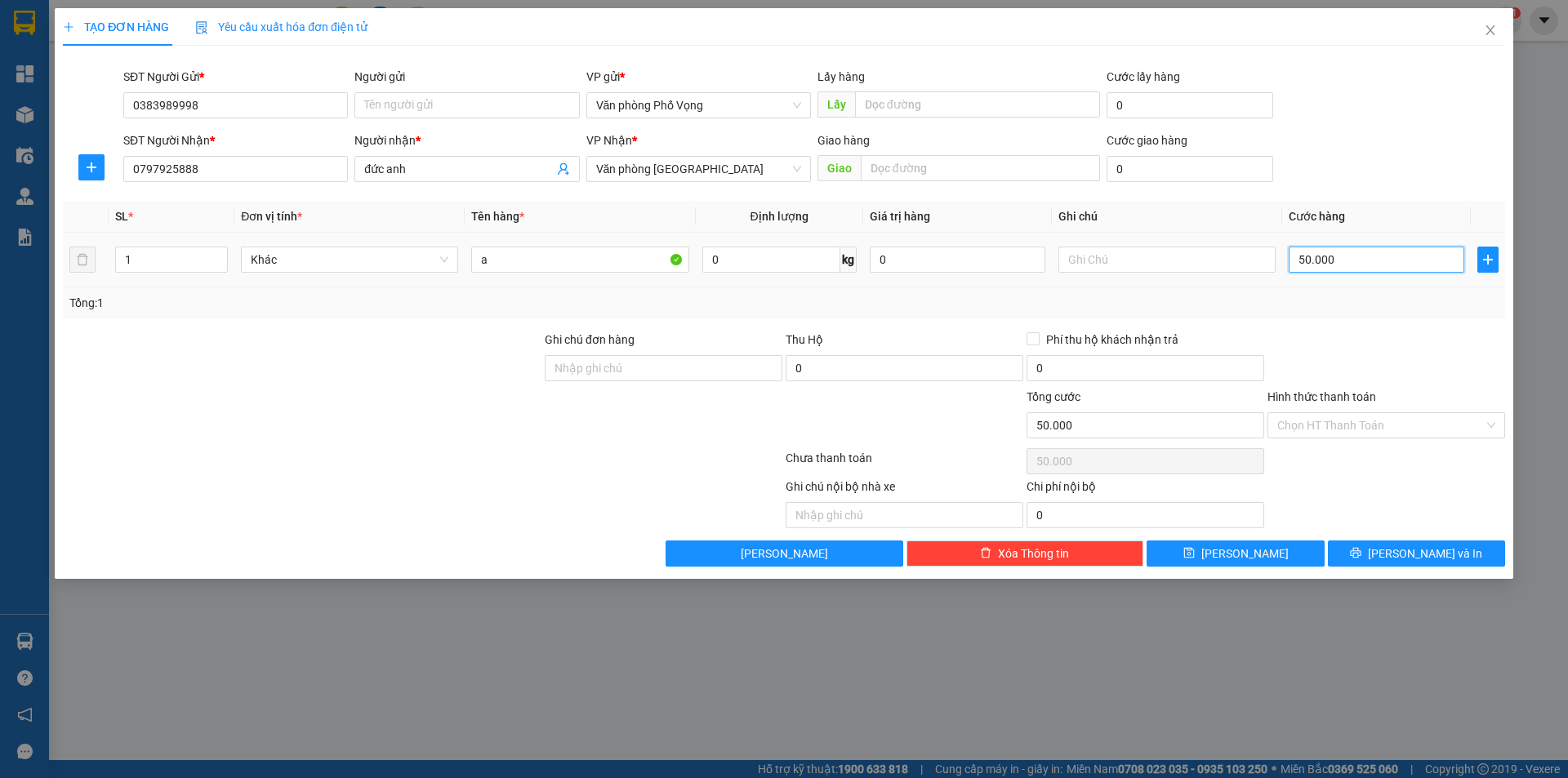
type input "6"
type input "60"
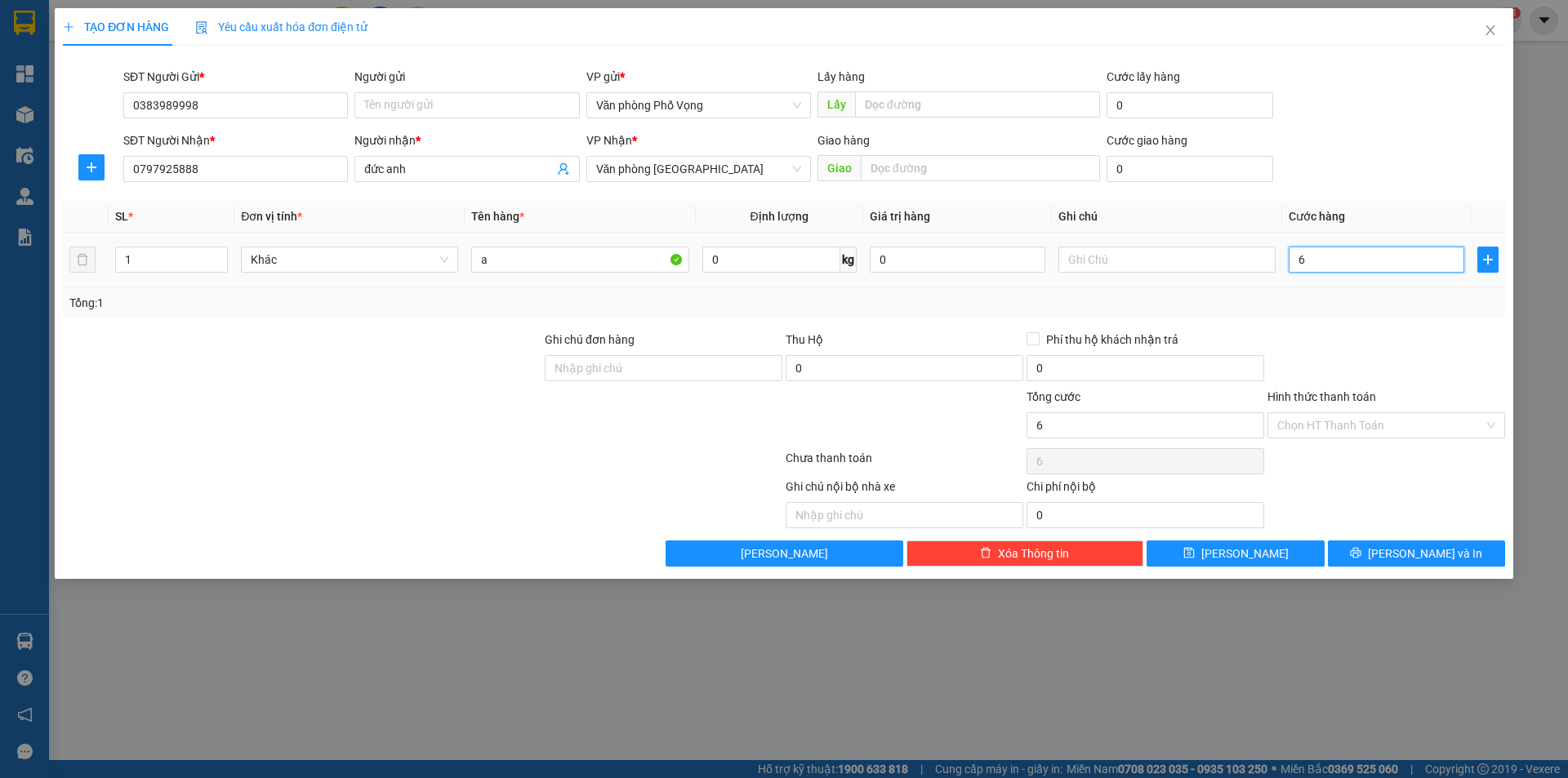
type input "60"
type input "600"
type input "6.000"
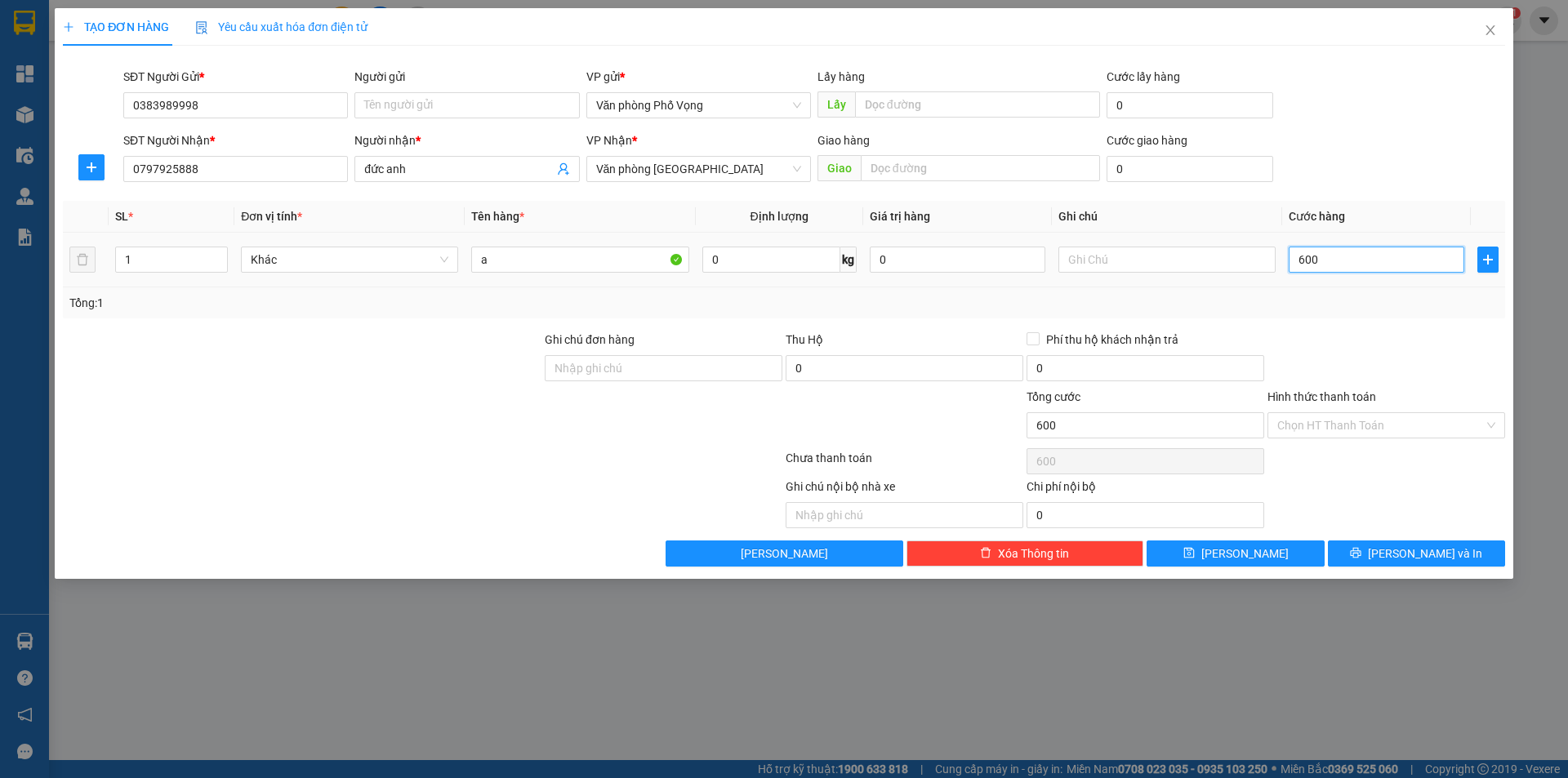
type input "6.000"
type input "60.000"
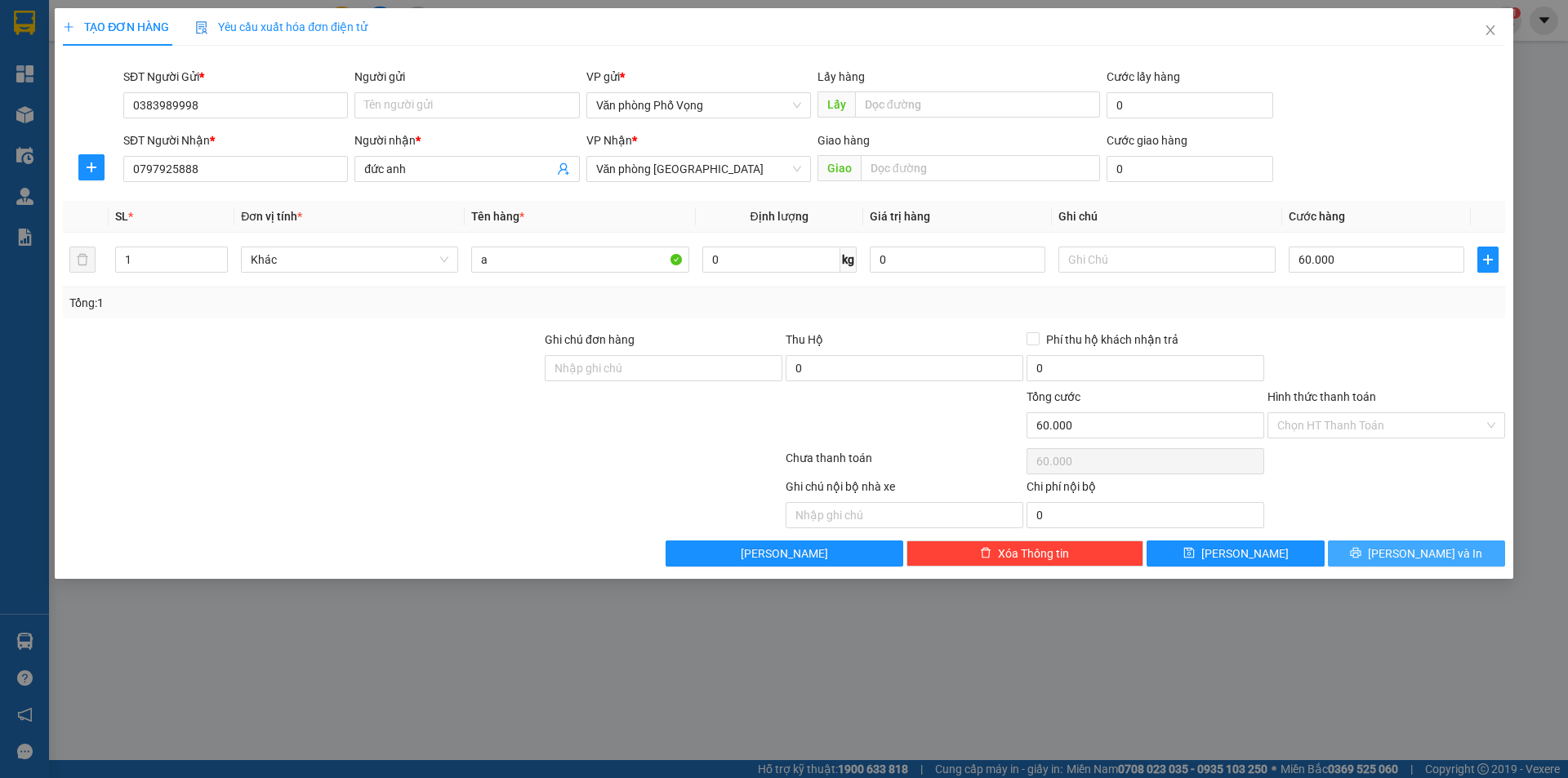
click at [758, 558] on span "[PERSON_NAME] và In" at bounding box center [1425, 554] width 114 height 18
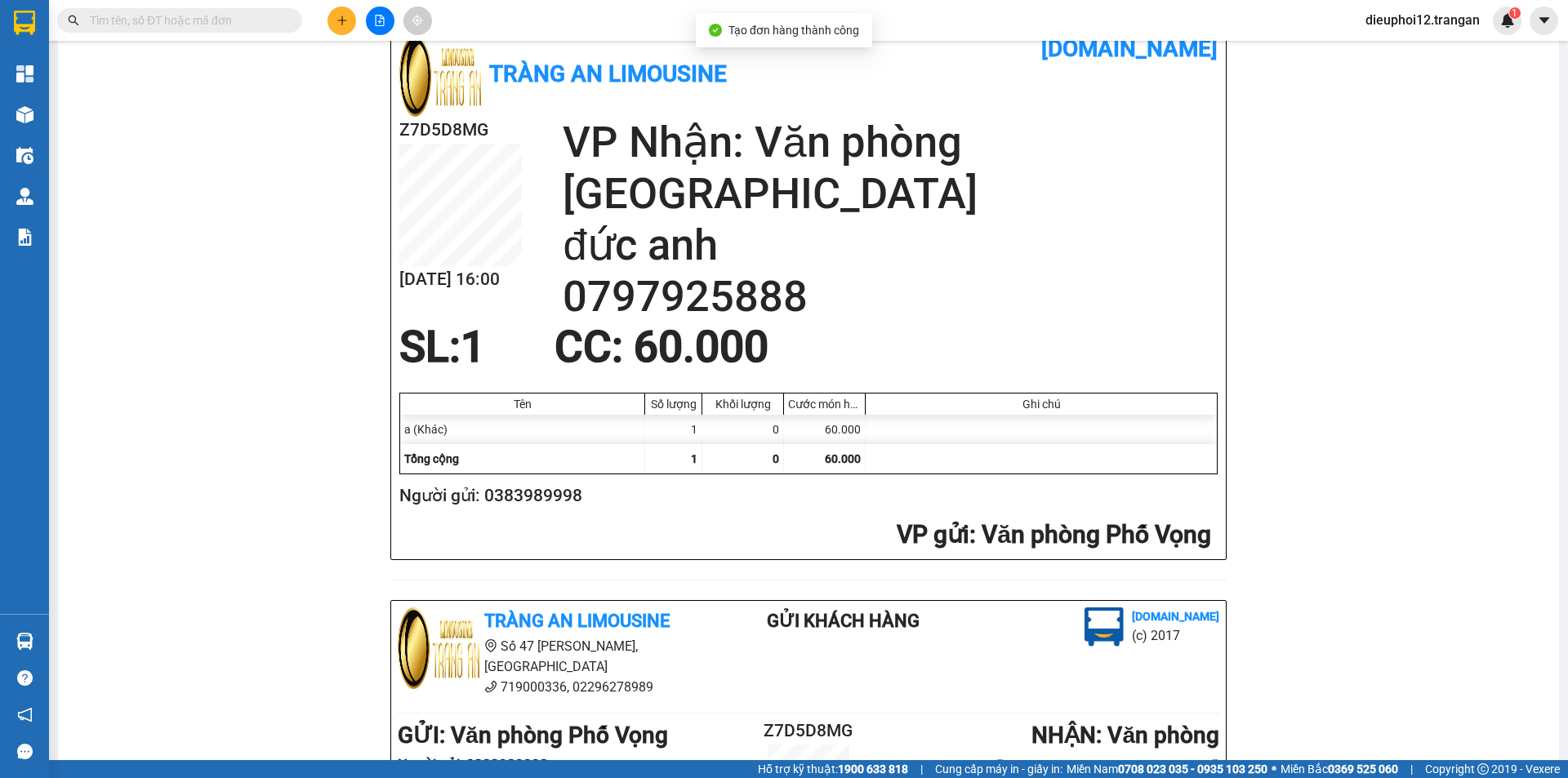
scroll to position [477, 0]
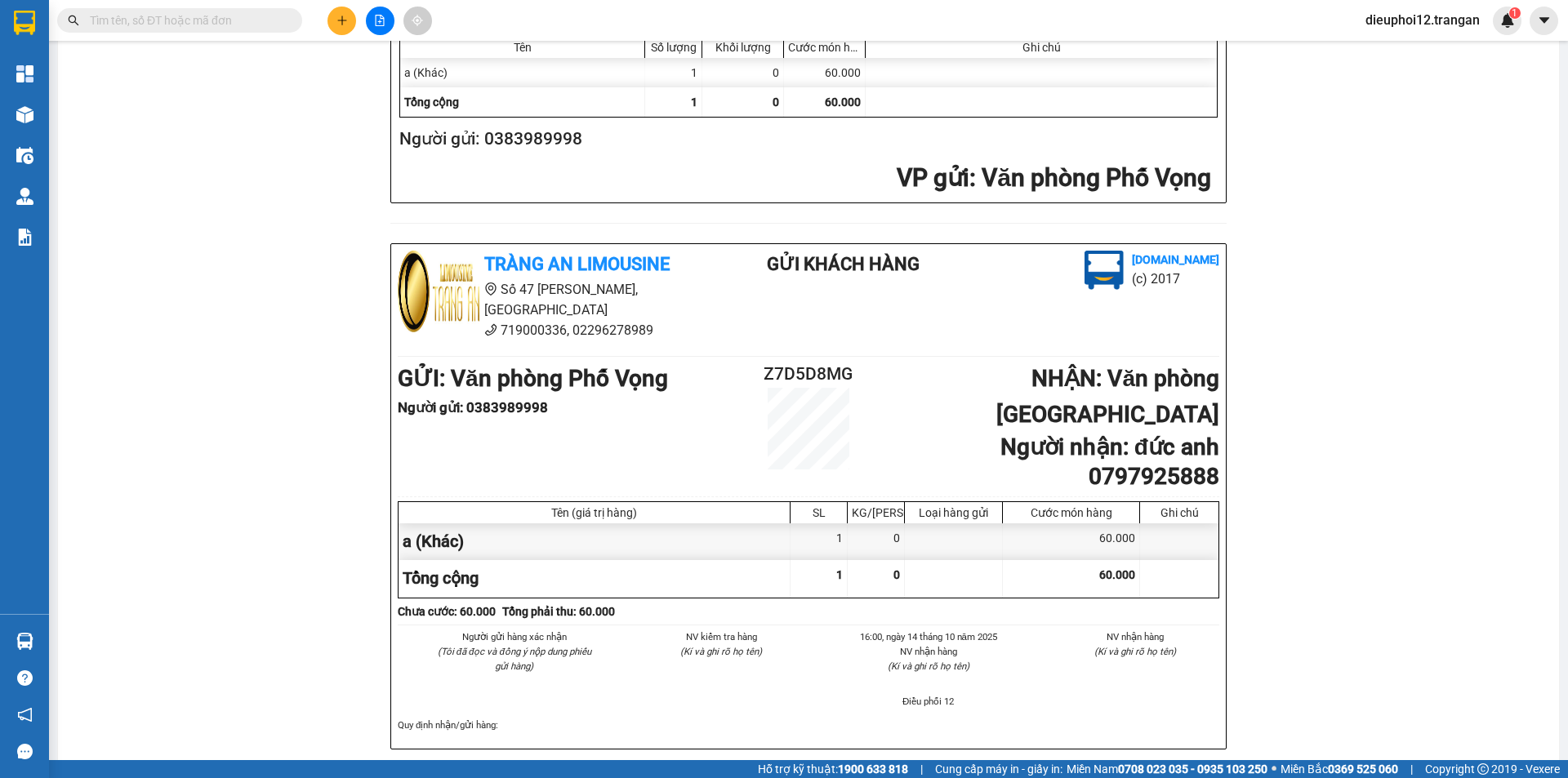
click at [331, 23] on button at bounding box center [342, 21] width 29 height 29
click at [356, 51] on div "Tạo đơn hàng" at bounding box center [398, 62] width 123 height 31
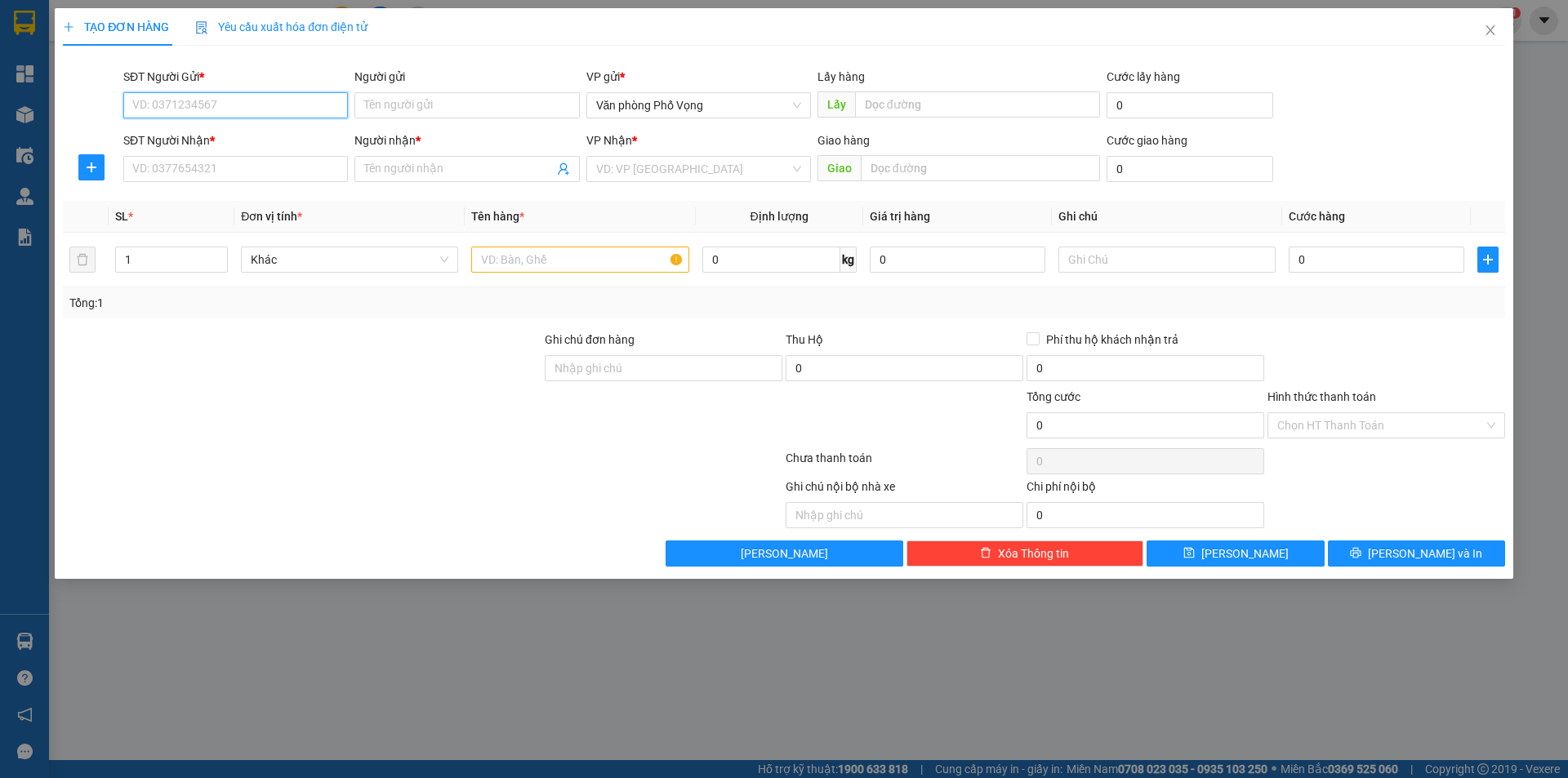
click at [230, 100] on input "SĐT Người Gửi *" at bounding box center [235, 105] width 225 height 26
type input "0982409478"
click at [203, 171] on input "SĐT Người Nhận *" at bounding box center [235, 169] width 225 height 26
type input "0913851452"
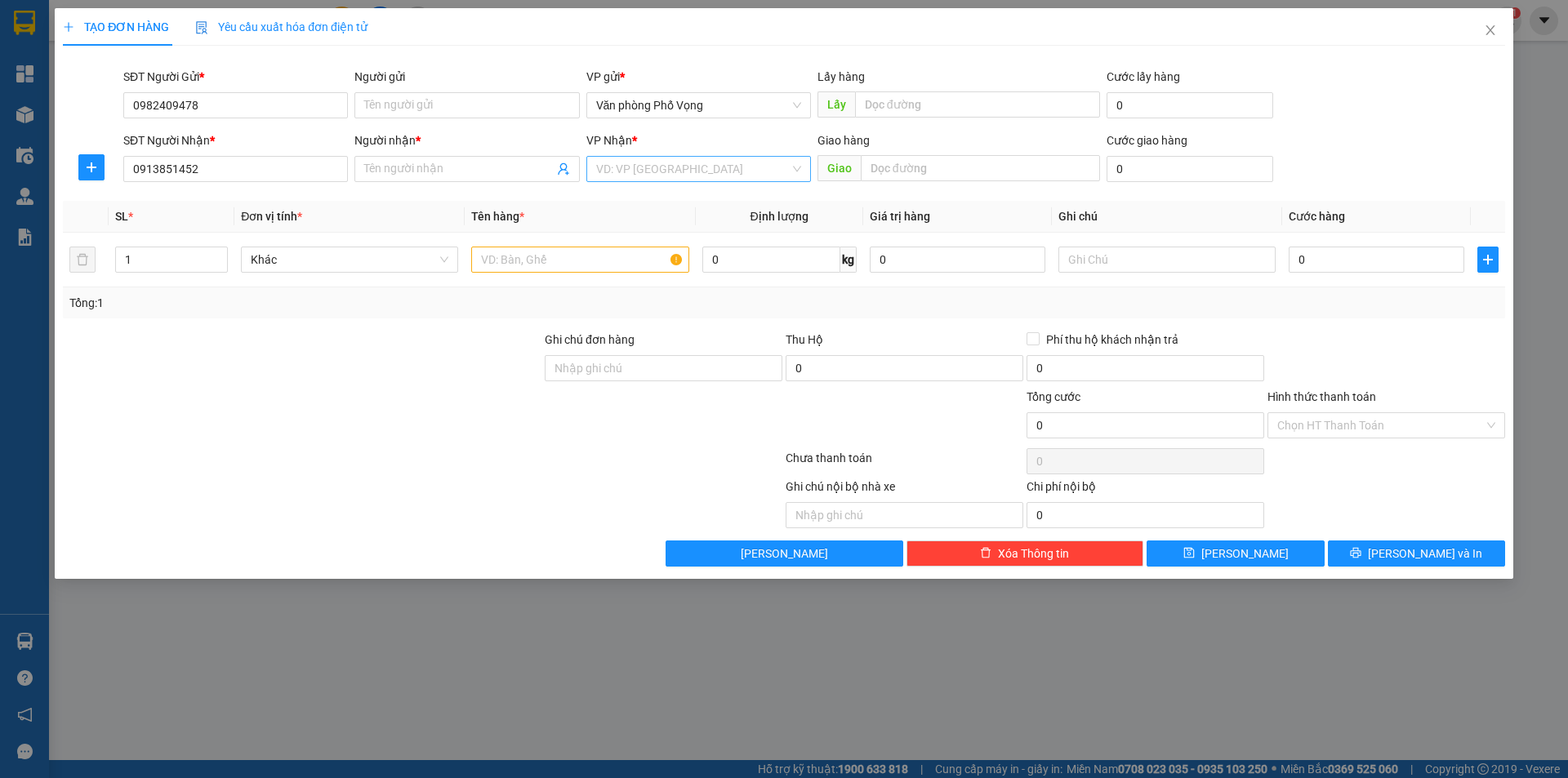
click at [672, 170] on input "search" at bounding box center [692, 169] width 193 height 25
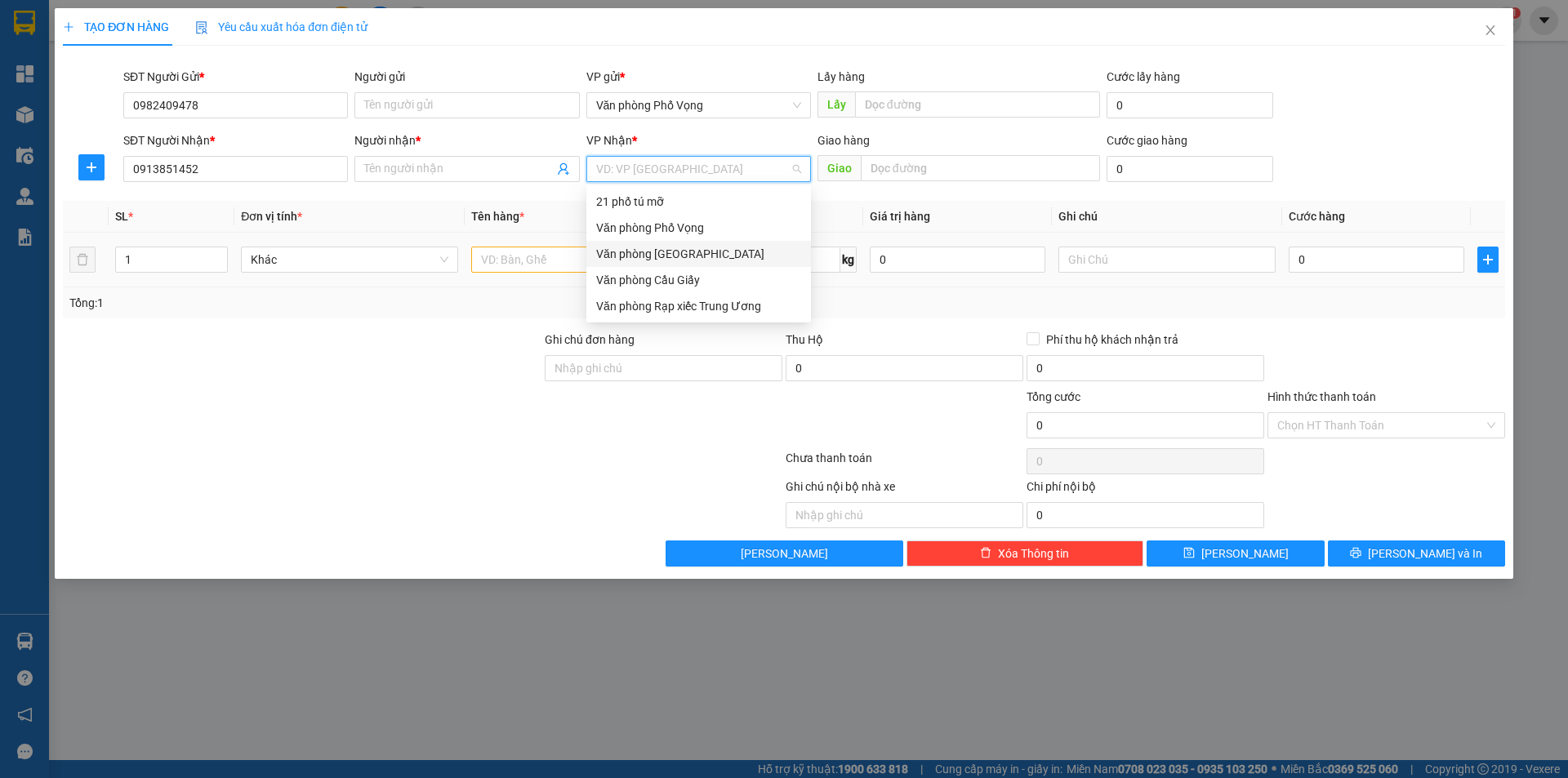
click at [667, 259] on div "Văn phòng [GEOGRAPHIC_DATA]" at bounding box center [698, 254] width 205 height 18
click at [667, 259] on input "text" at bounding box center [579, 260] width 217 height 26
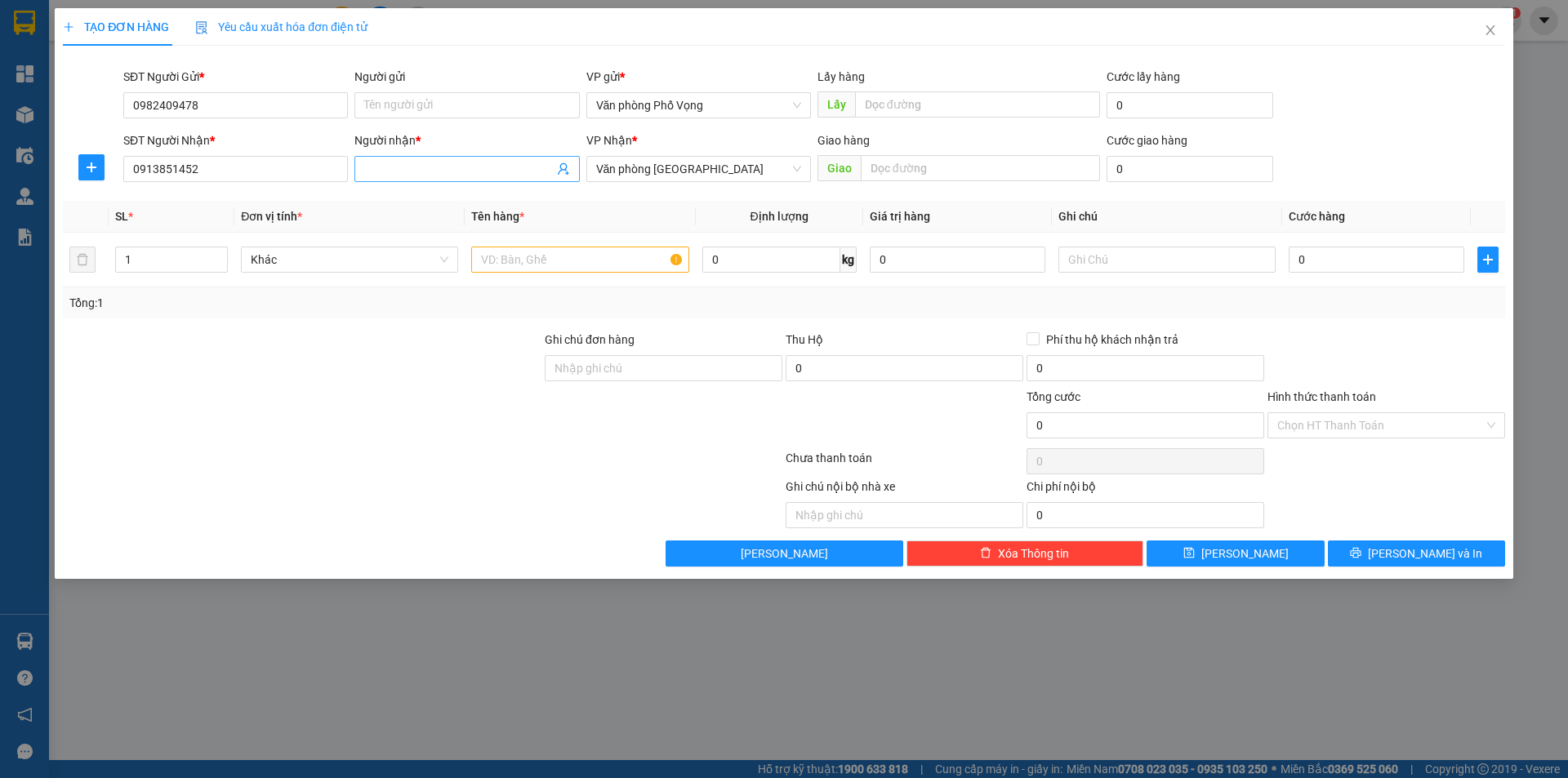
click at [437, 169] on input "Người nhận *" at bounding box center [458, 169] width 188 height 18
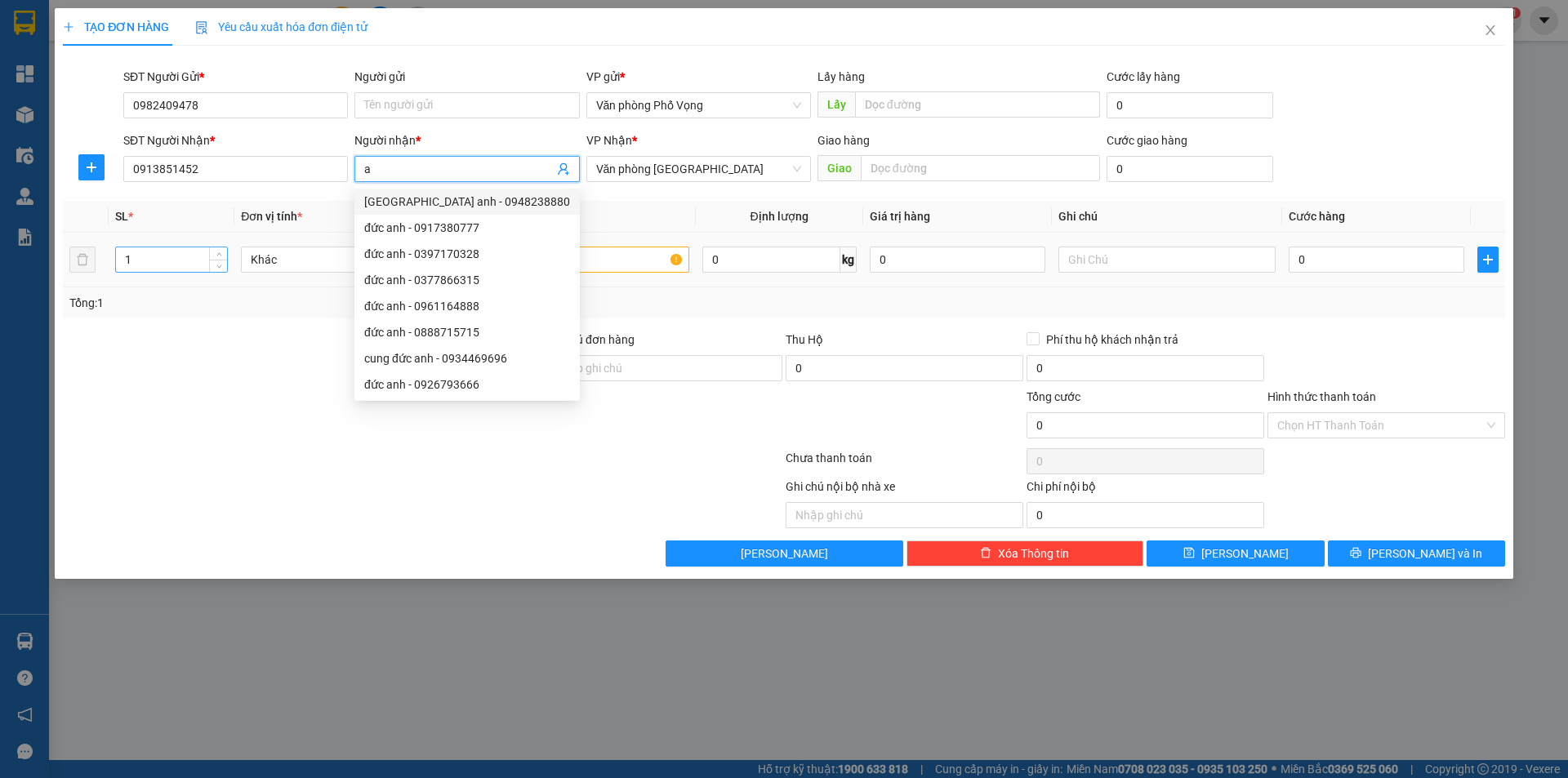
type input "a"
click at [199, 261] on input "1" at bounding box center [171, 260] width 111 height 25
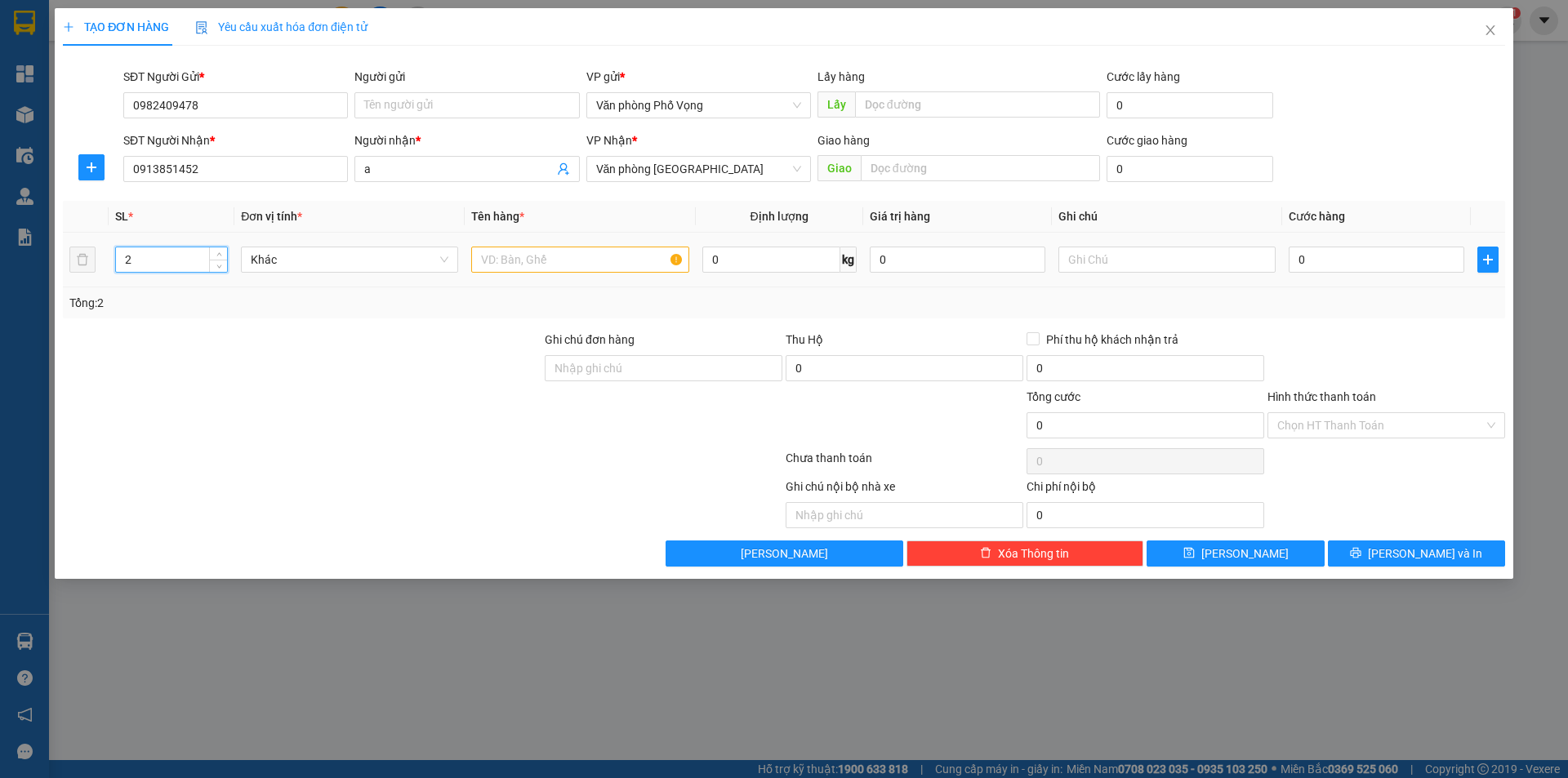
type input "2"
click at [609, 259] on input "text" at bounding box center [579, 260] width 217 height 26
type input "a9"
click at [758, 253] on input "0" at bounding box center [1375, 260] width 175 height 26
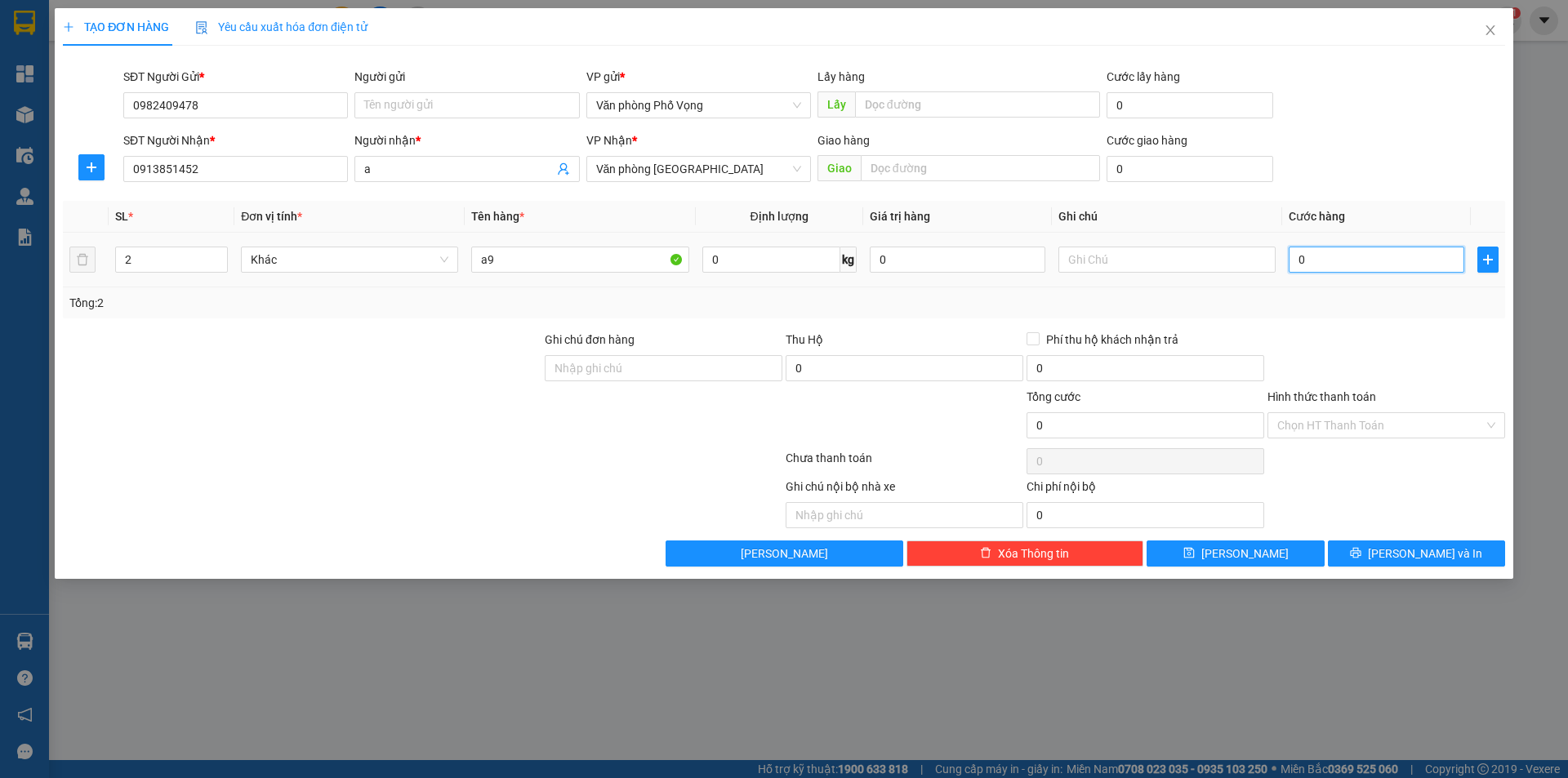
click at [758, 253] on input "0" at bounding box center [1375, 260] width 175 height 26
type input "9"
type input "90"
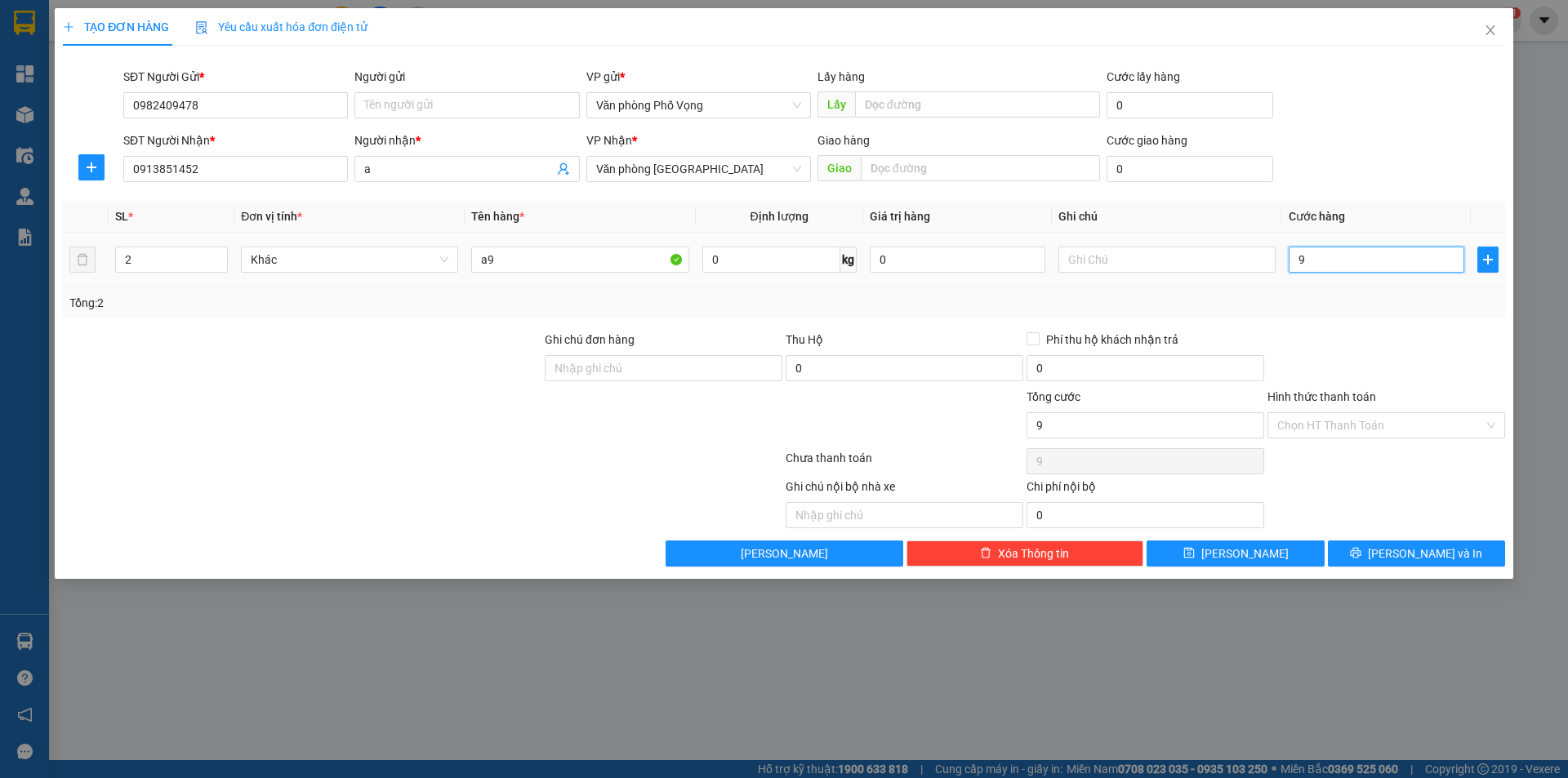
type input "90"
type input "900"
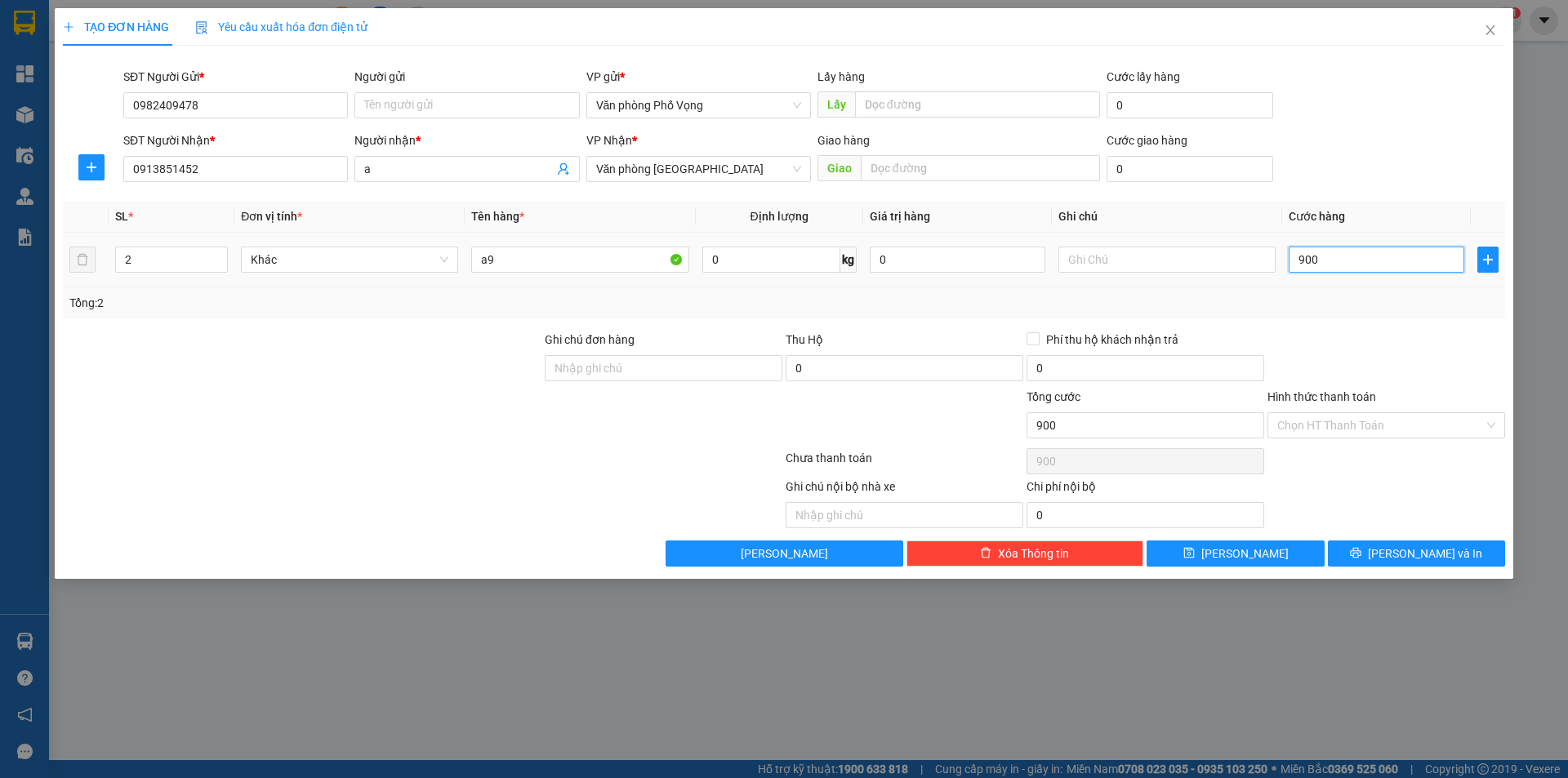
type input "9.000"
type input "90.000"
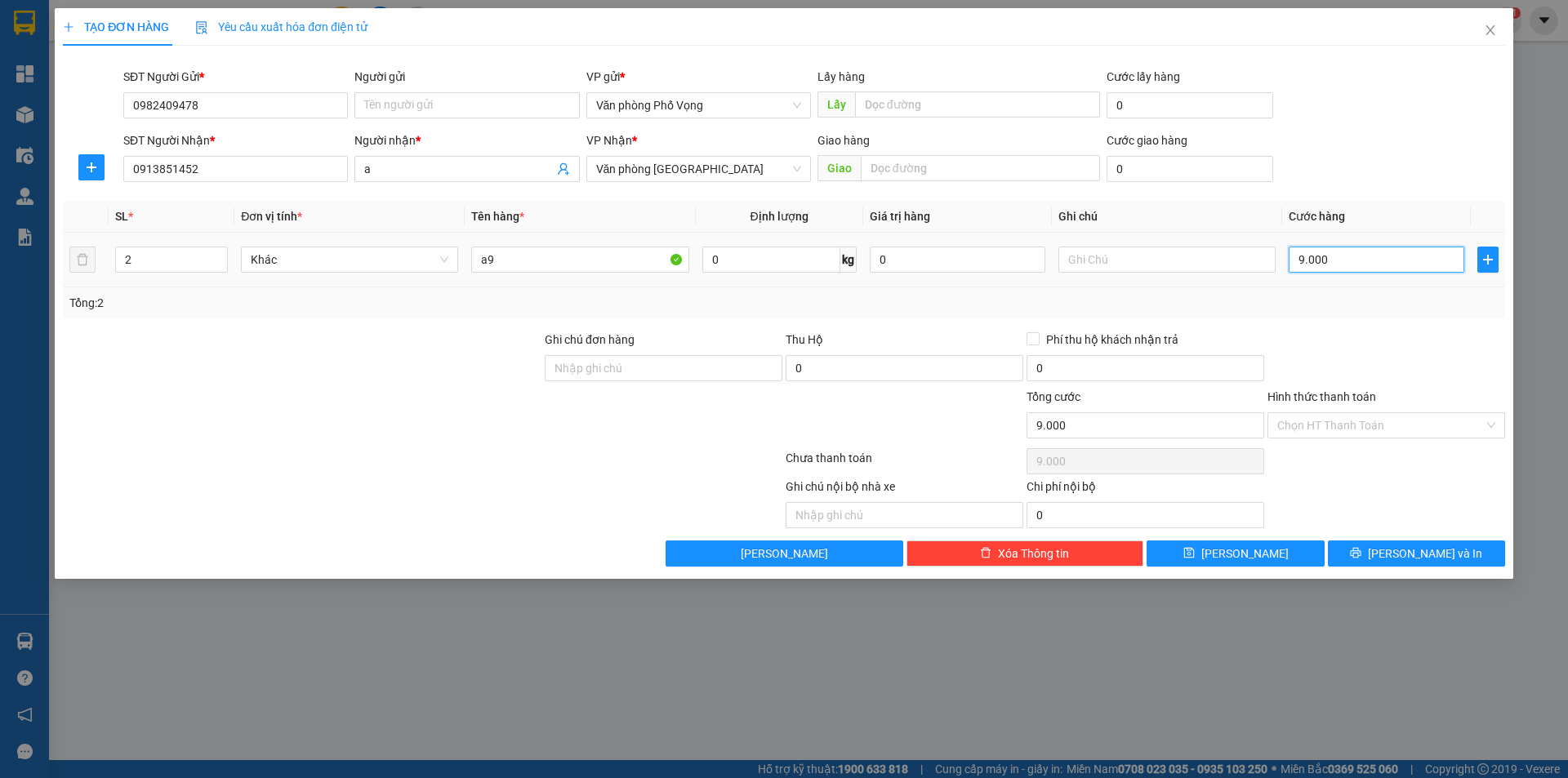
type input "90.000"
click at [758, 552] on icon "printer" at bounding box center [1356, 553] width 12 height 12
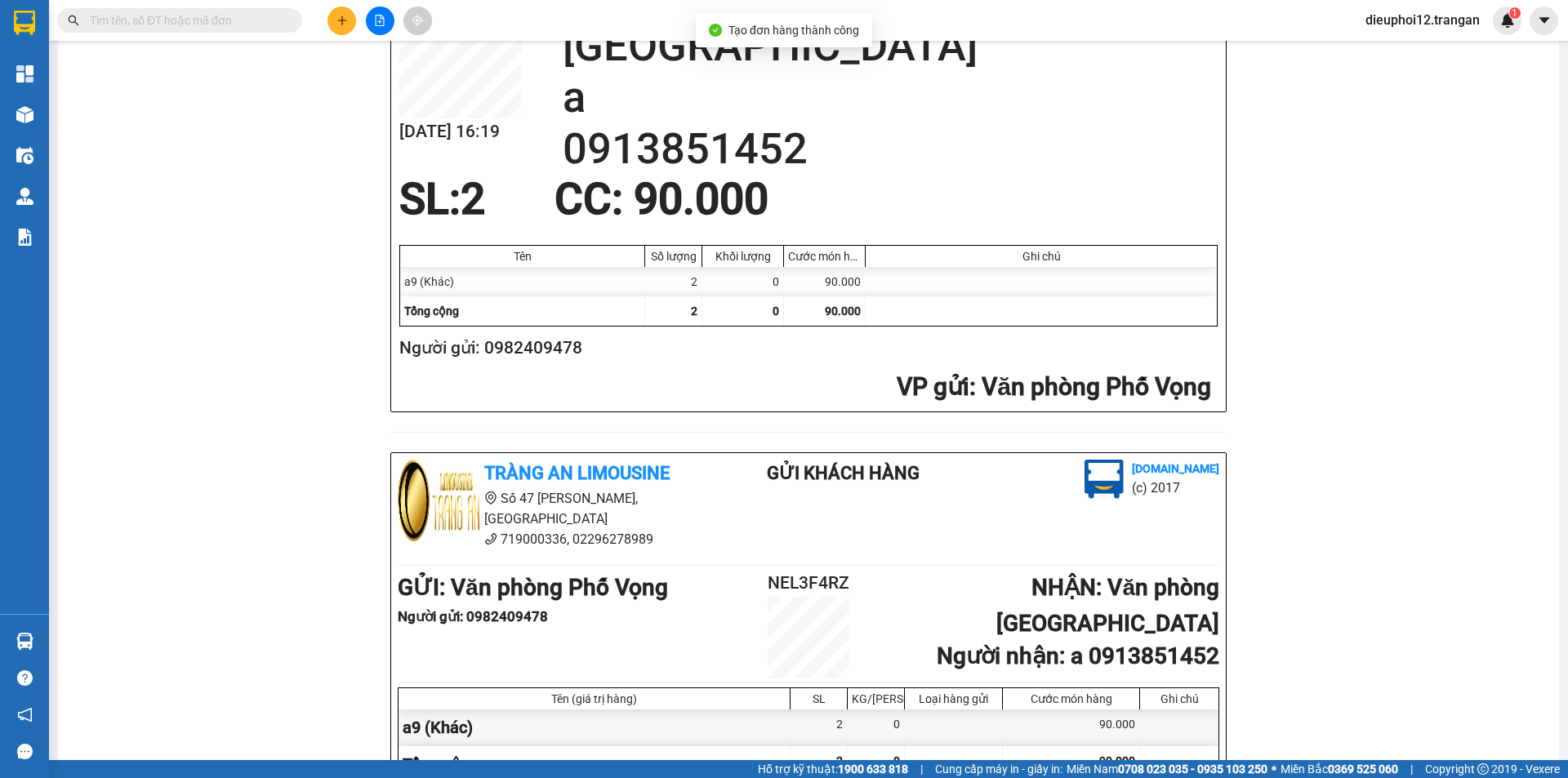
scroll to position [477, 0]
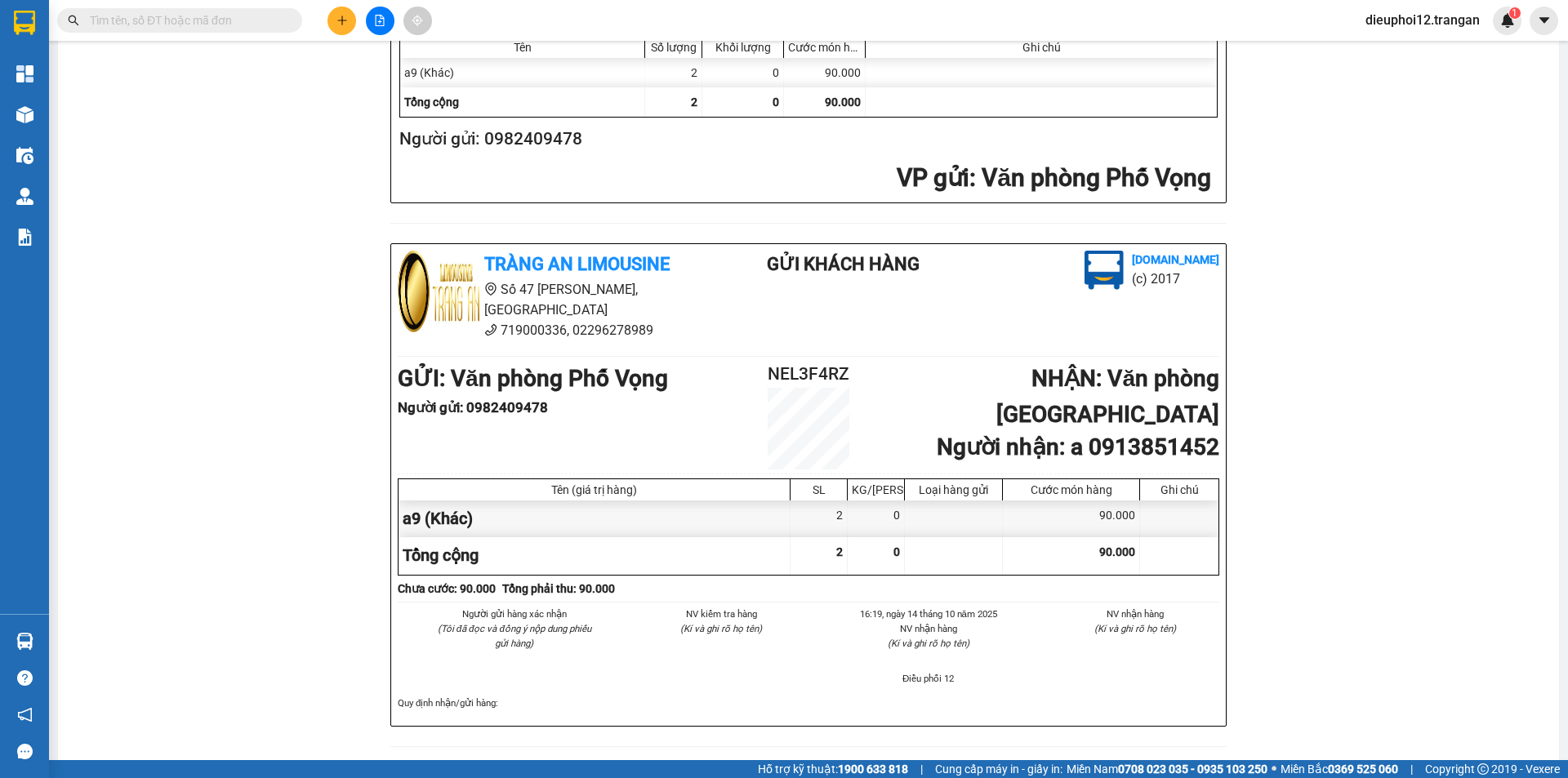
click at [341, 16] on icon "plus" at bounding box center [342, 21] width 12 height 12
click at [373, 59] on div "Tạo đơn hàng" at bounding box center [406, 61] width 71 height 18
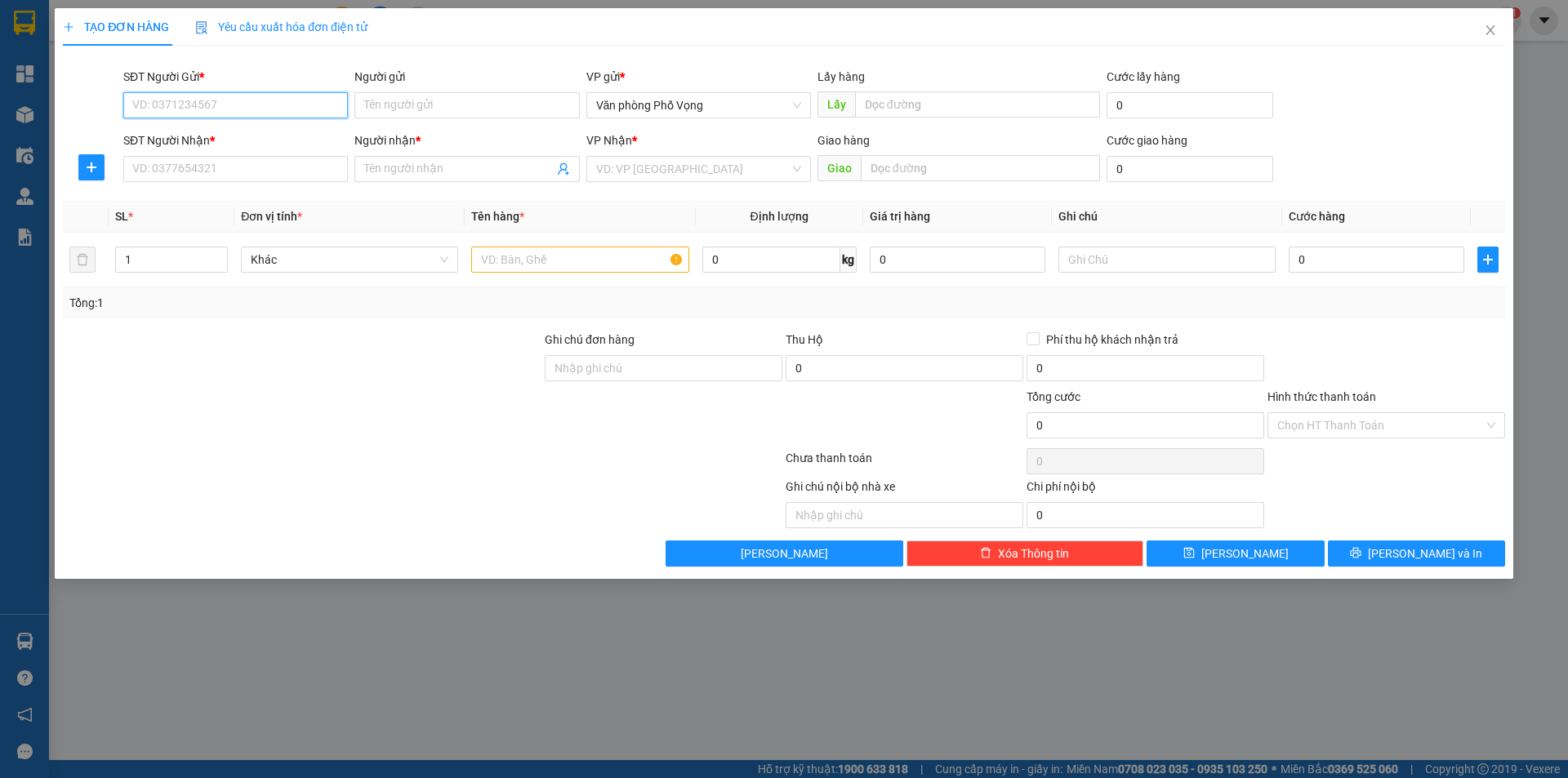
click at [240, 95] on input "SĐT Người Gửi *" at bounding box center [235, 105] width 225 height 26
type input "0796416223"
click at [227, 165] on input "SĐT Người Nhận *" at bounding box center [235, 169] width 225 height 26
click at [208, 95] on input "0796416223" at bounding box center [235, 105] width 225 height 26
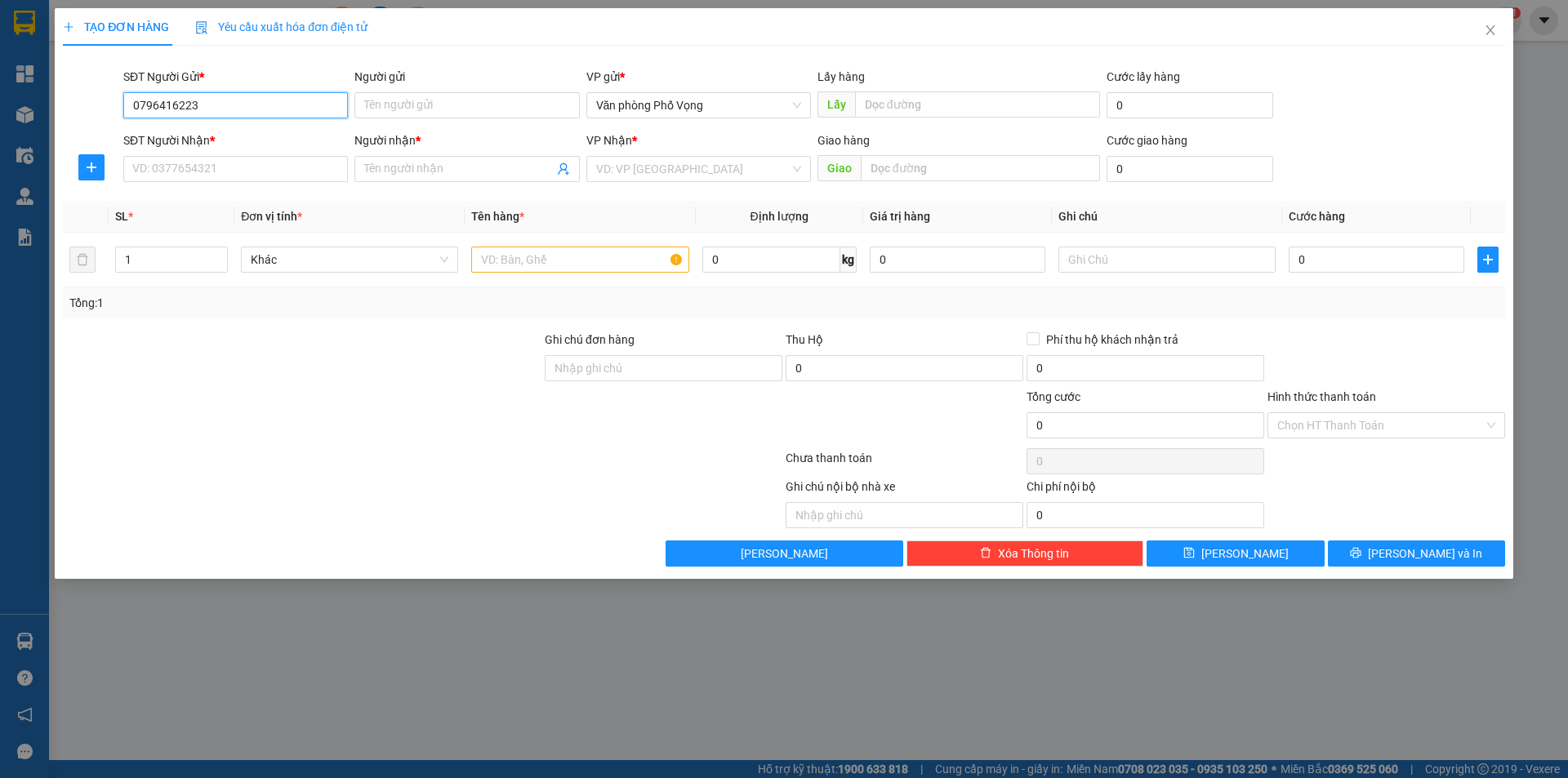
click at [208, 95] on input "0796416223" at bounding box center [235, 105] width 225 height 26
click at [208, 174] on input "SĐT Người Nhận *" at bounding box center [235, 169] width 225 height 26
paste input "0796416223"
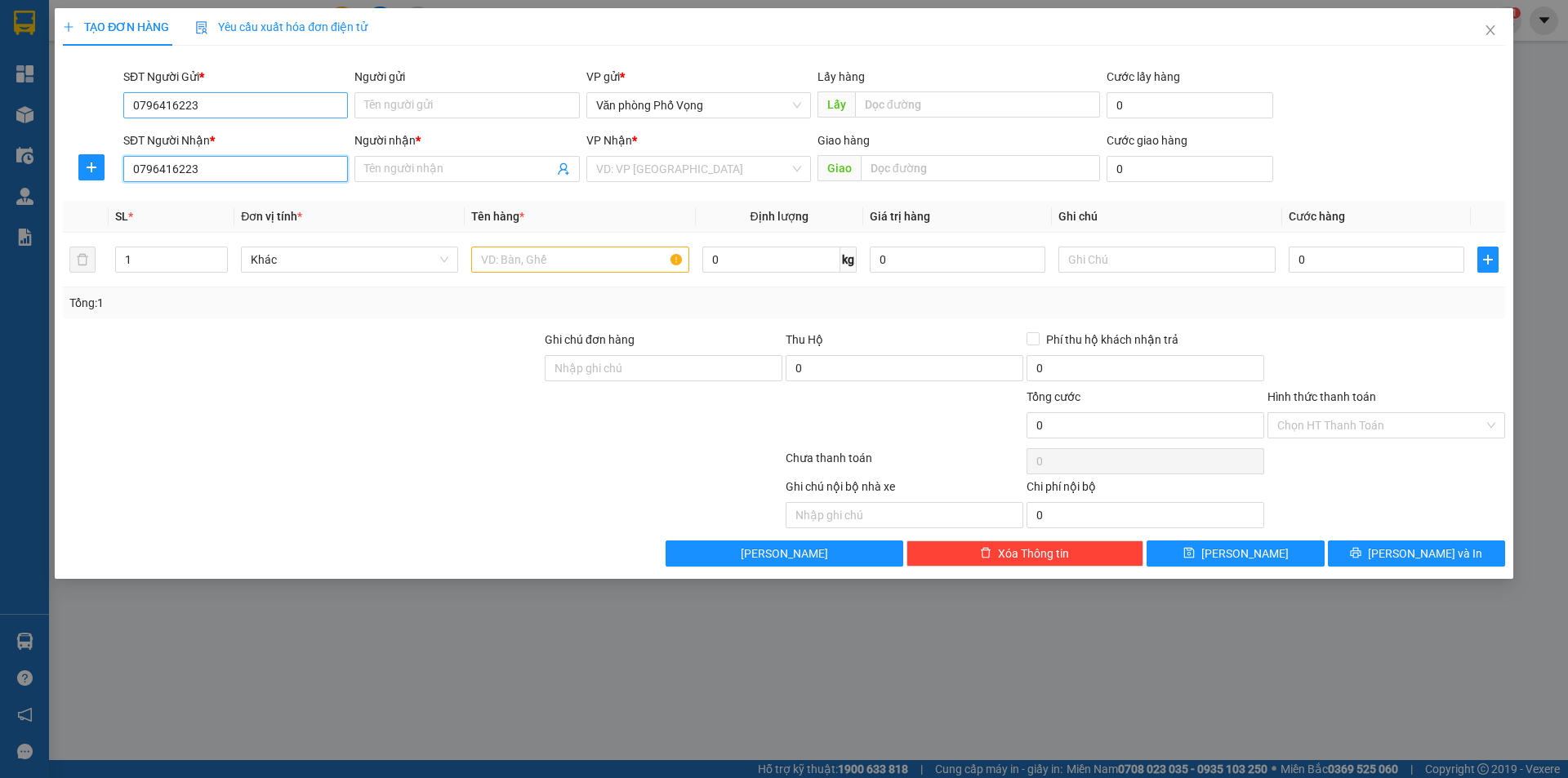
type input "0796416223"
click at [238, 98] on input "0796416223" at bounding box center [235, 105] width 225 height 26
click at [238, 97] on input "0796416223" at bounding box center [235, 105] width 225 height 26
type input "0934464099"
click at [676, 160] on input "search" at bounding box center [692, 169] width 193 height 25
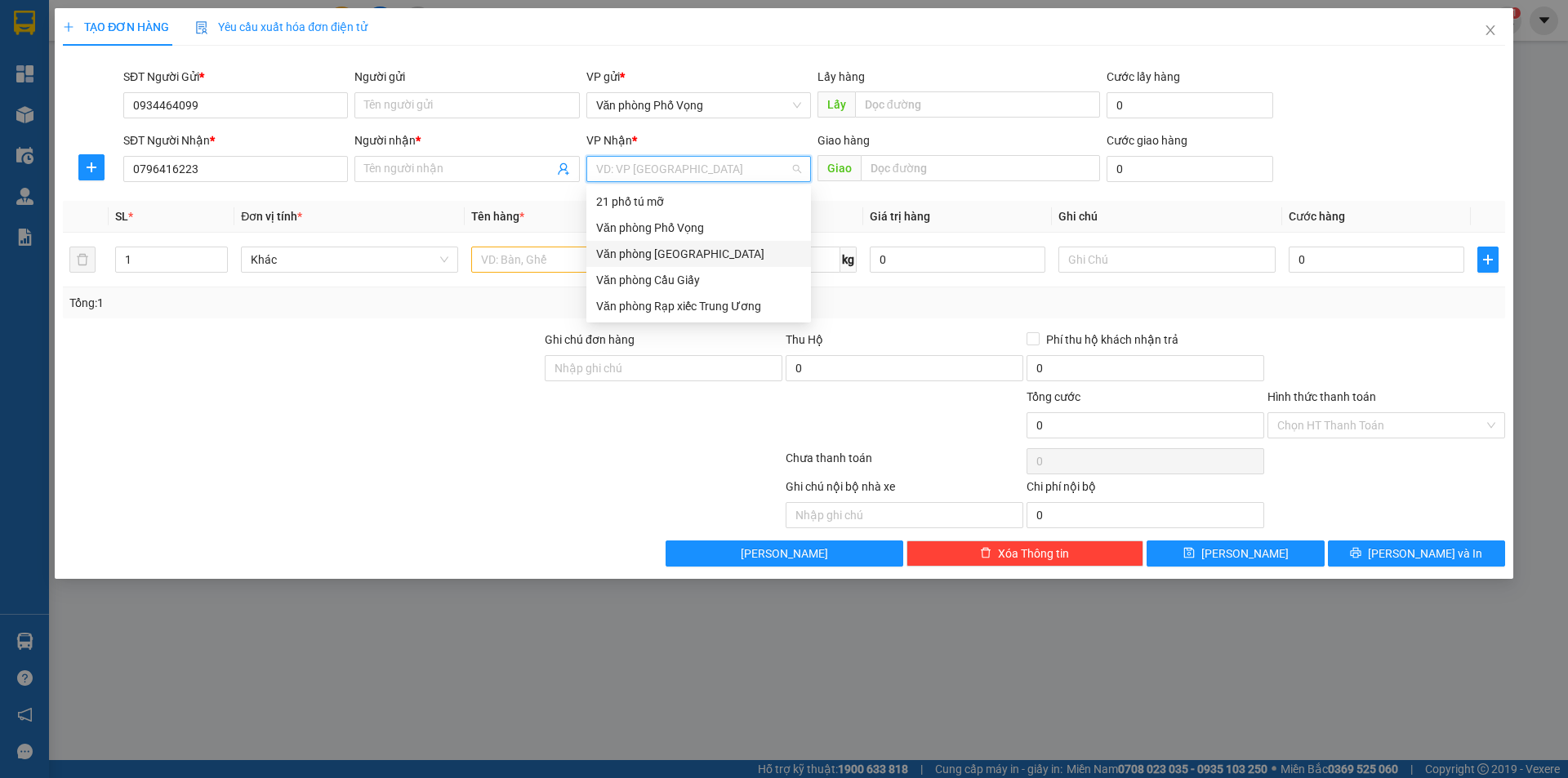
click at [670, 256] on div "Văn phòng [GEOGRAPHIC_DATA]" at bounding box center [698, 254] width 205 height 18
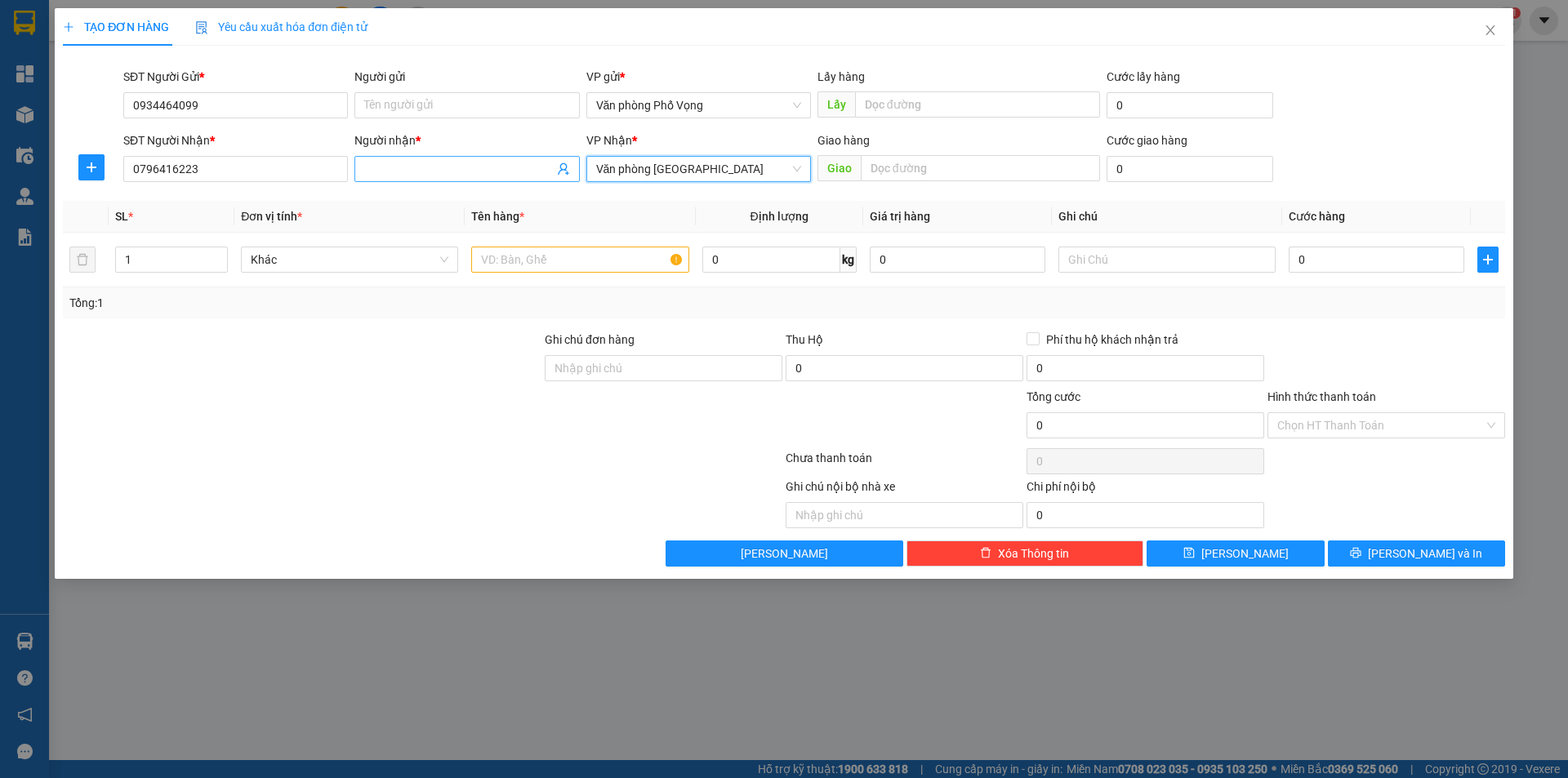
click at [477, 159] on span at bounding box center [467, 169] width 225 height 26
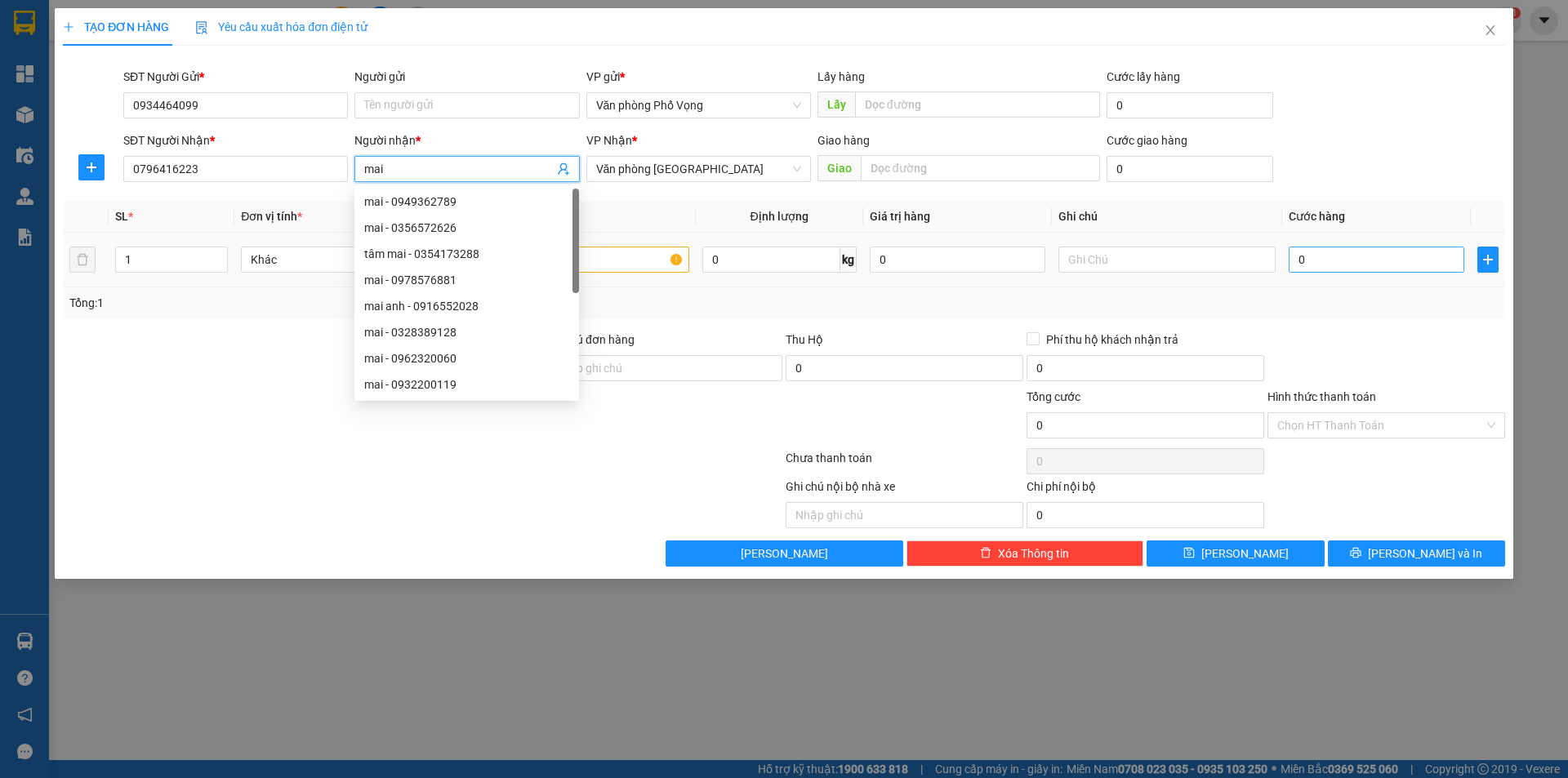
type input "mai"
click at [758, 266] on input "0" at bounding box center [1375, 260] width 175 height 26
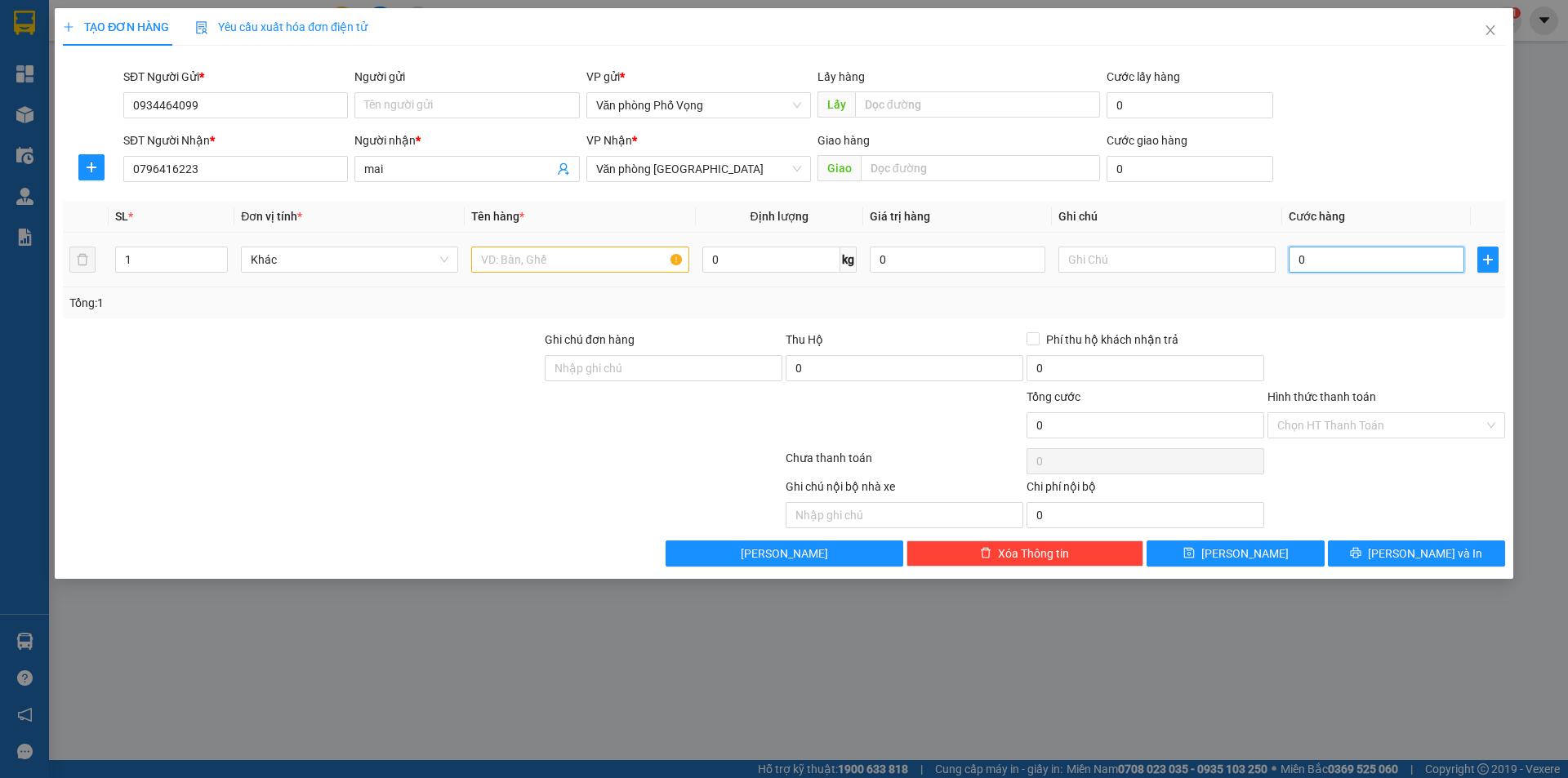
type input "3"
type input "30"
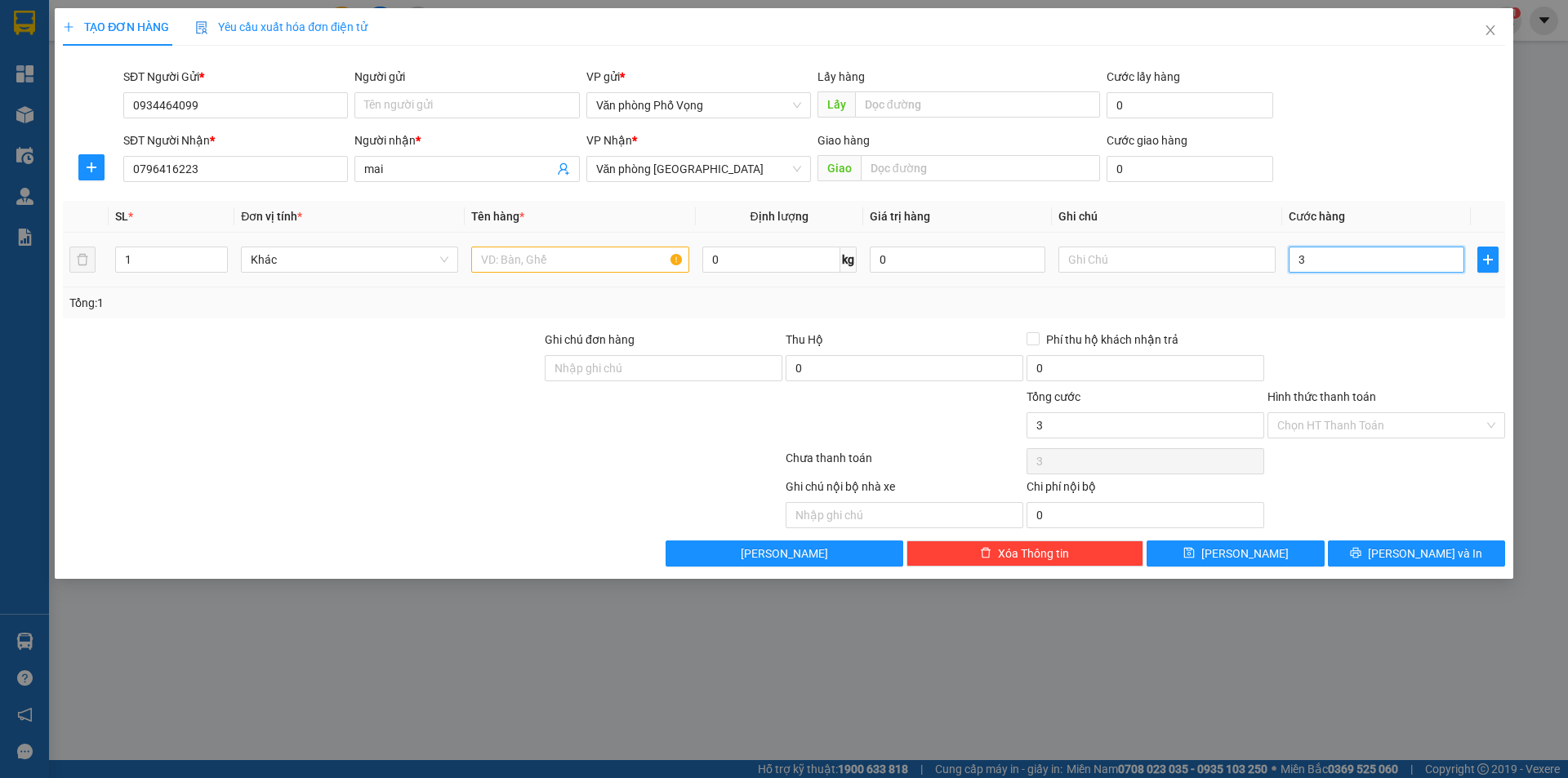
type input "30"
type input "300"
type input "3.000"
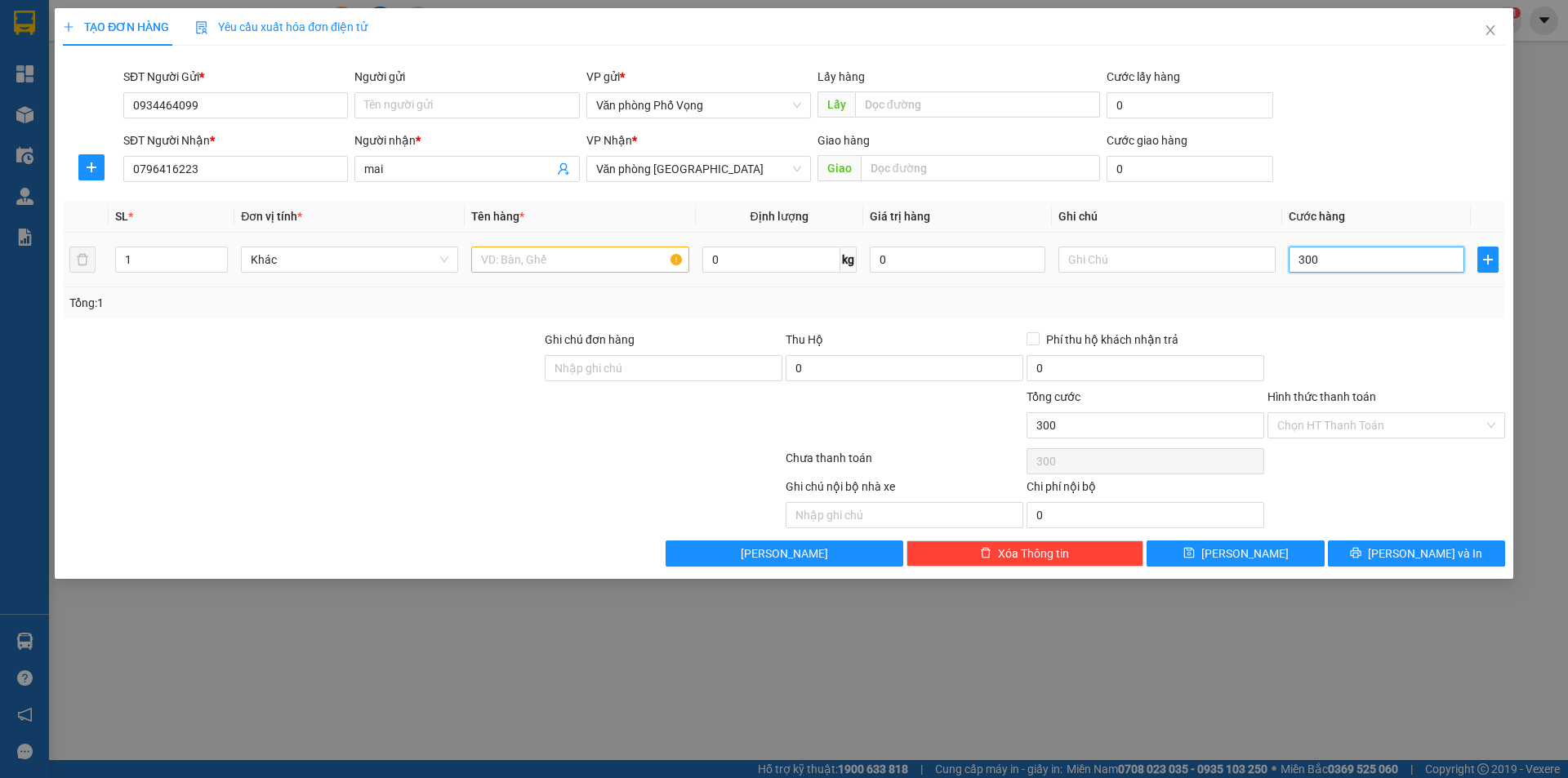
type input "3.000"
type input "30.000"
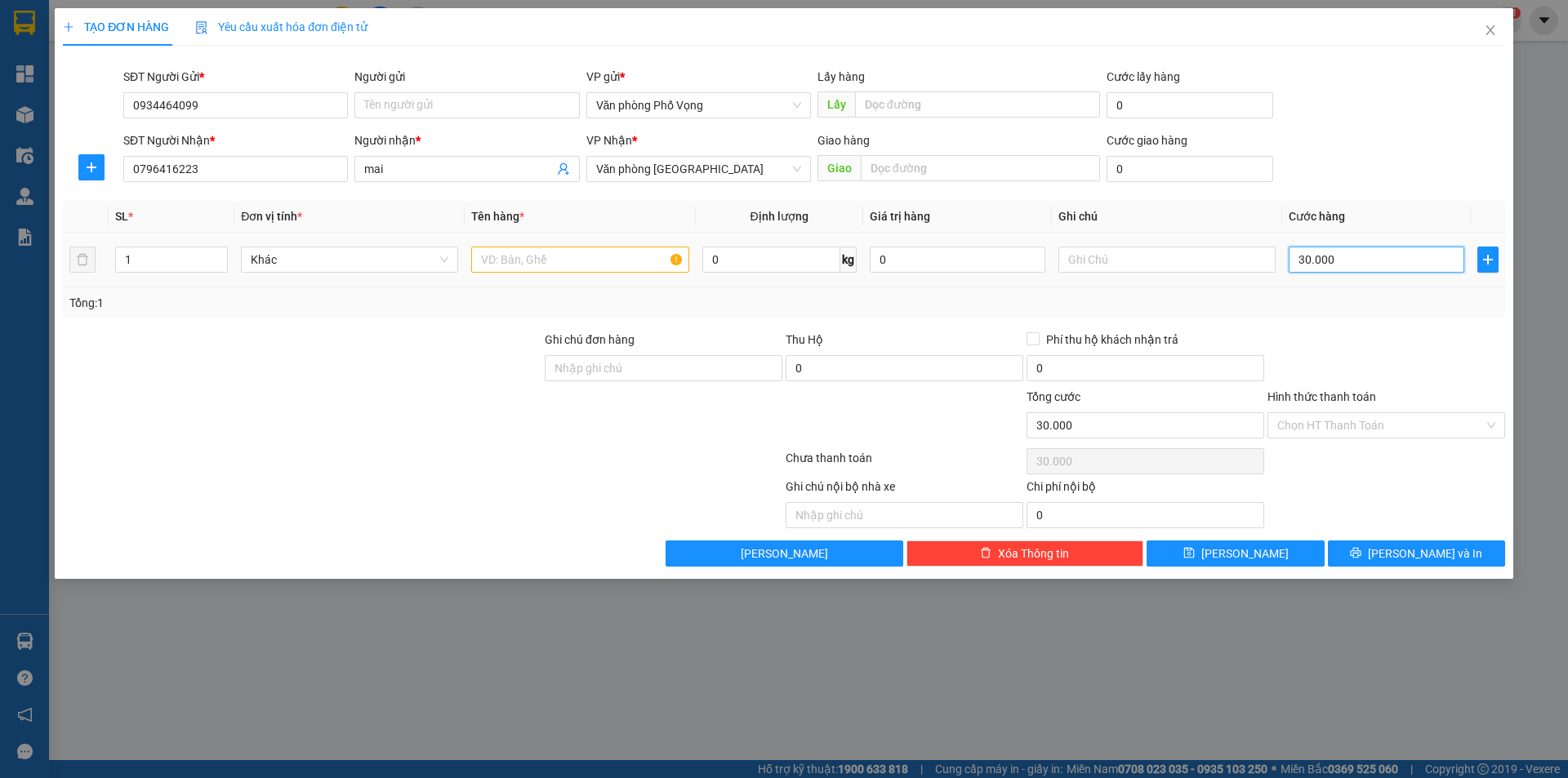
type input "30.000"
click at [621, 259] on input "text" at bounding box center [579, 260] width 217 height 26
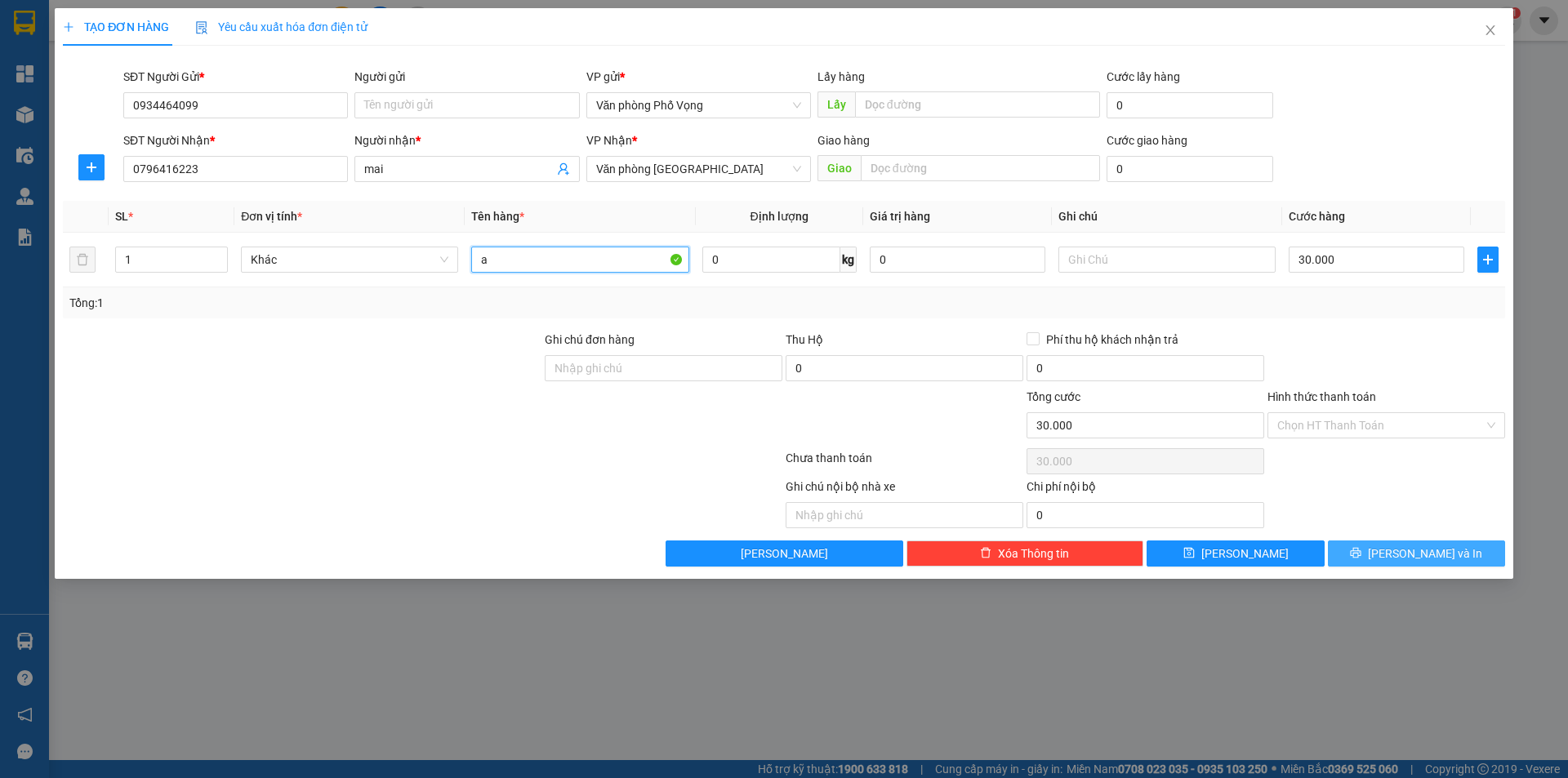
type input "a"
click at [758, 547] on span "[PERSON_NAME] và In" at bounding box center [1425, 554] width 114 height 18
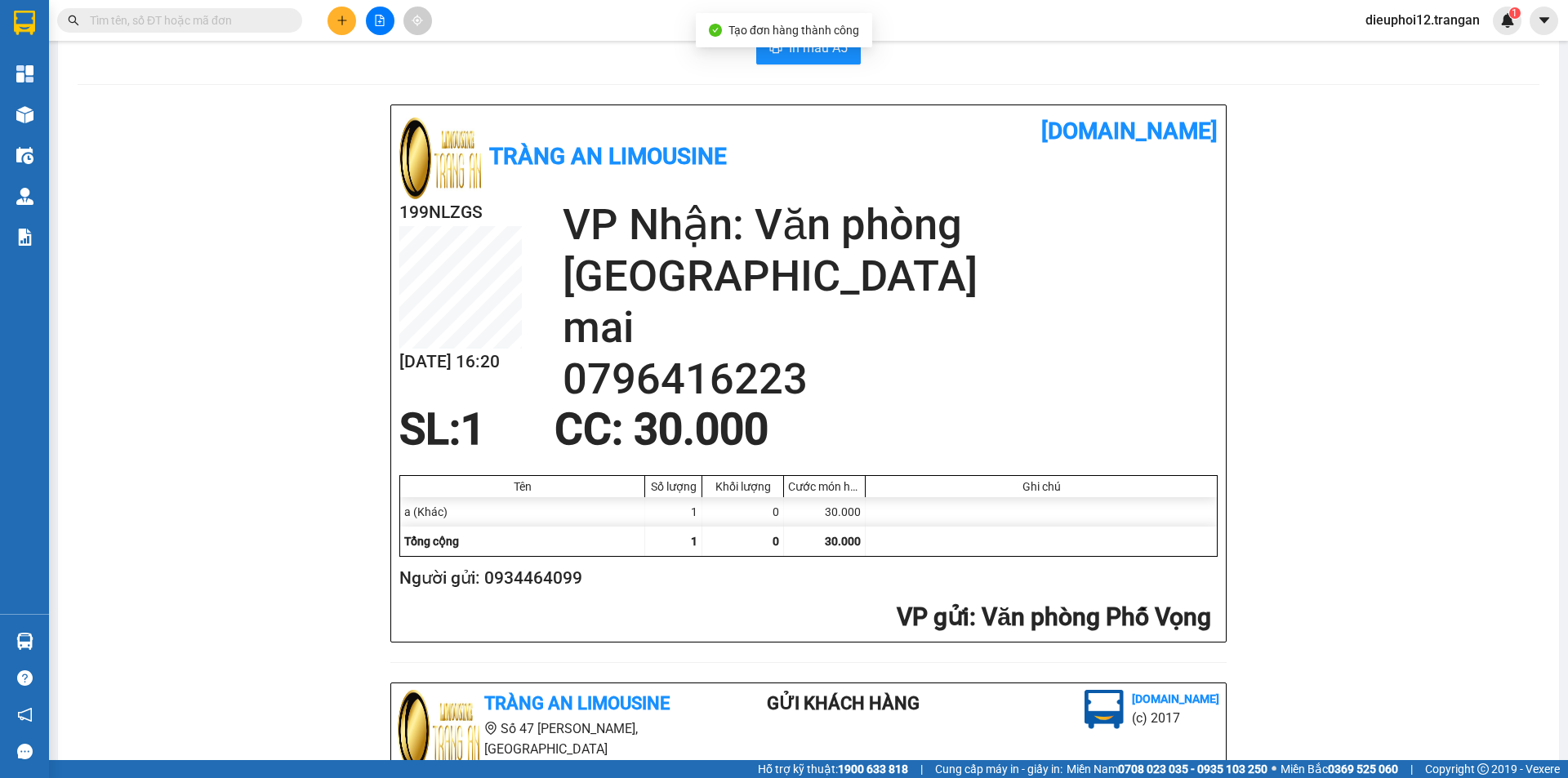
scroll to position [477, 0]
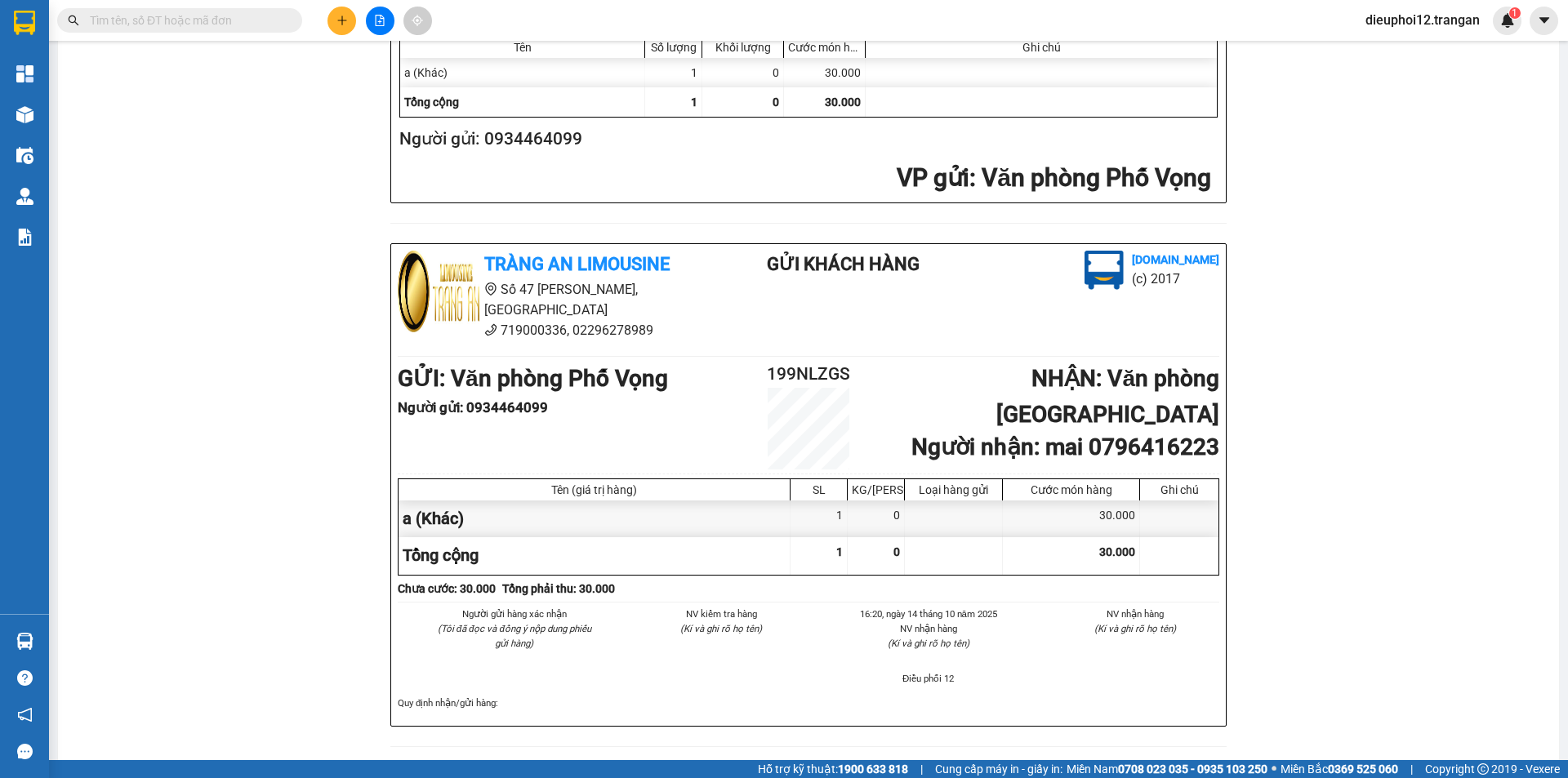
click at [342, 27] on button at bounding box center [342, 21] width 29 height 29
click at [359, 58] on div "Tạo đơn hàng" at bounding box center [398, 62] width 123 height 31
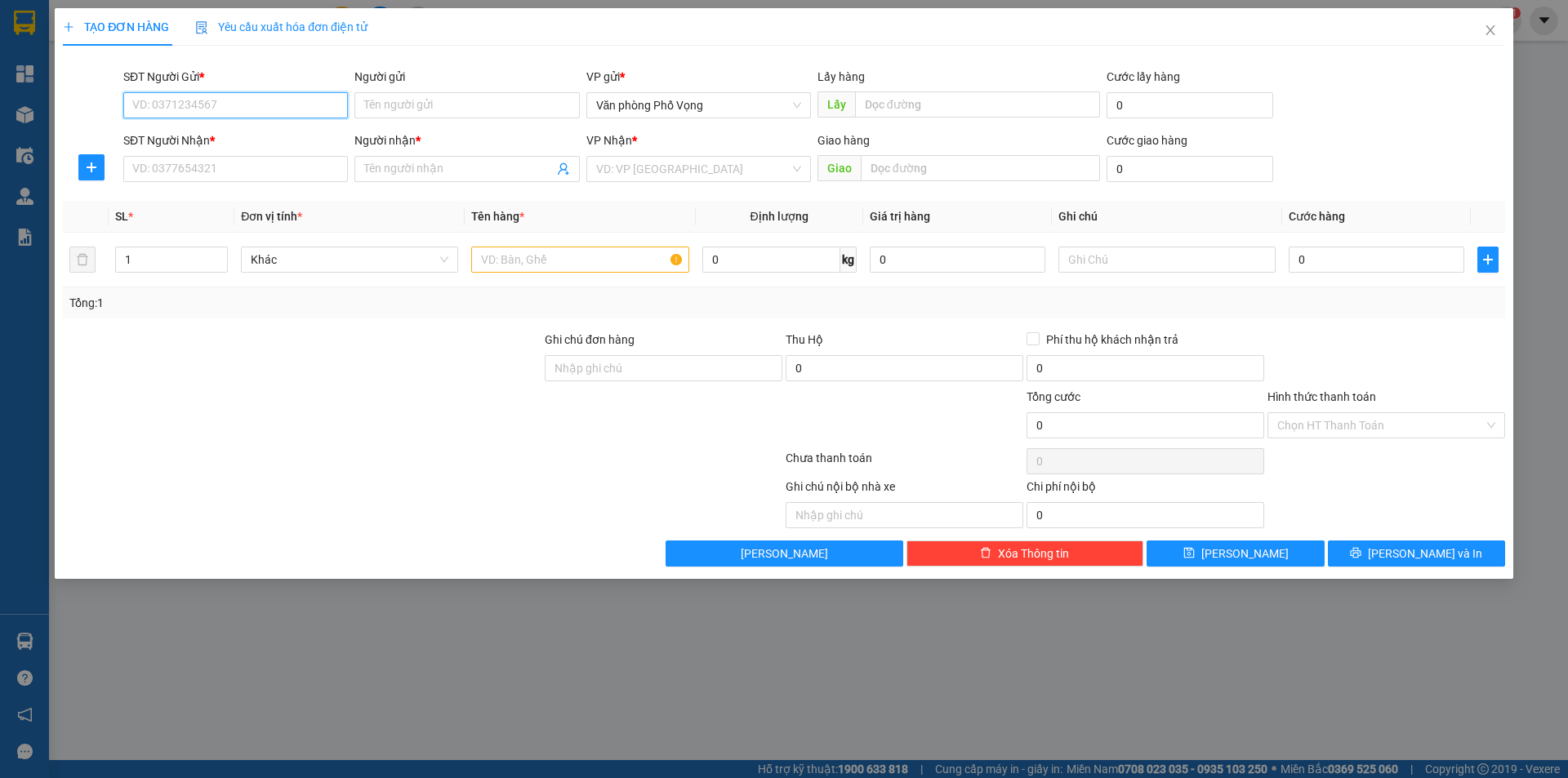
click at [191, 100] on input "SĐT Người Gửi *" at bounding box center [235, 105] width 225 height 26
type input "0397692101"
click at [184, 156] on input "SĐT Người Nhận *" at bounding box center [235, 169] width 225 height 26
type input "0914923727"
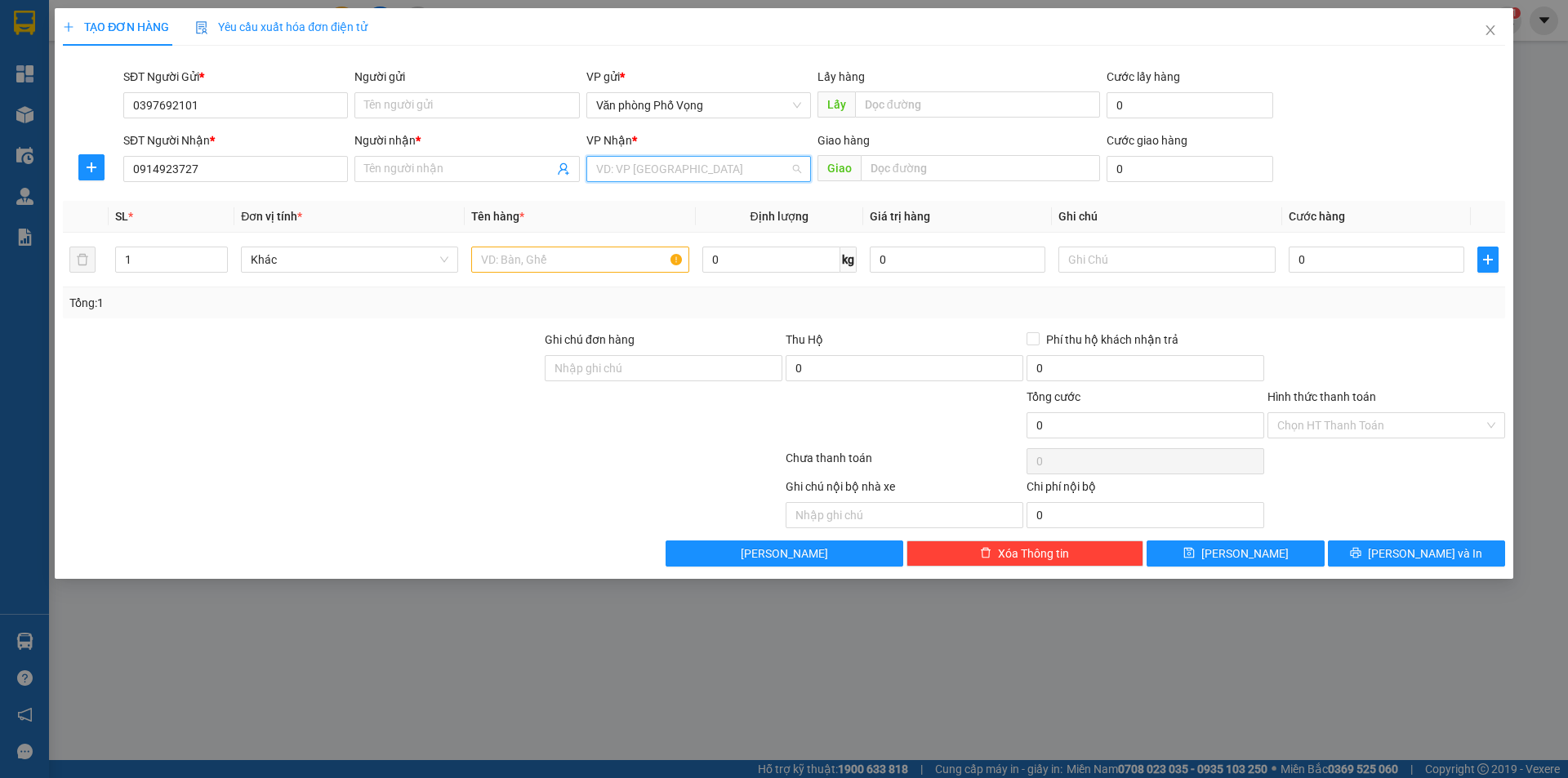
click at [644, 170] on input "search" at bounding box center [692, 169] width 193 height 25
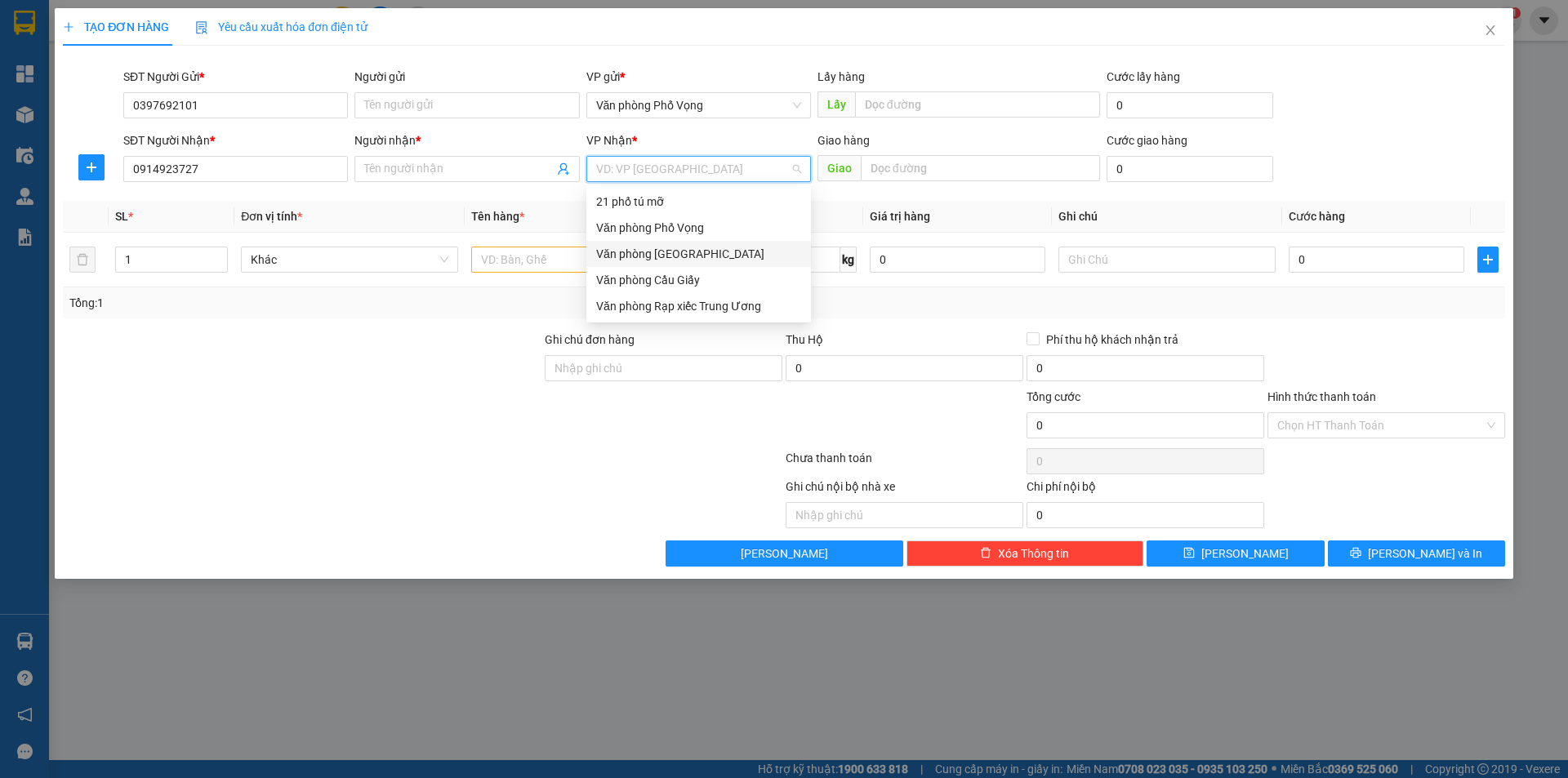
click at [650, 249] on div "Văn phòng [GEOGRAPHIC_DATA]" at bounding box center [698, 254] width 205 height 18
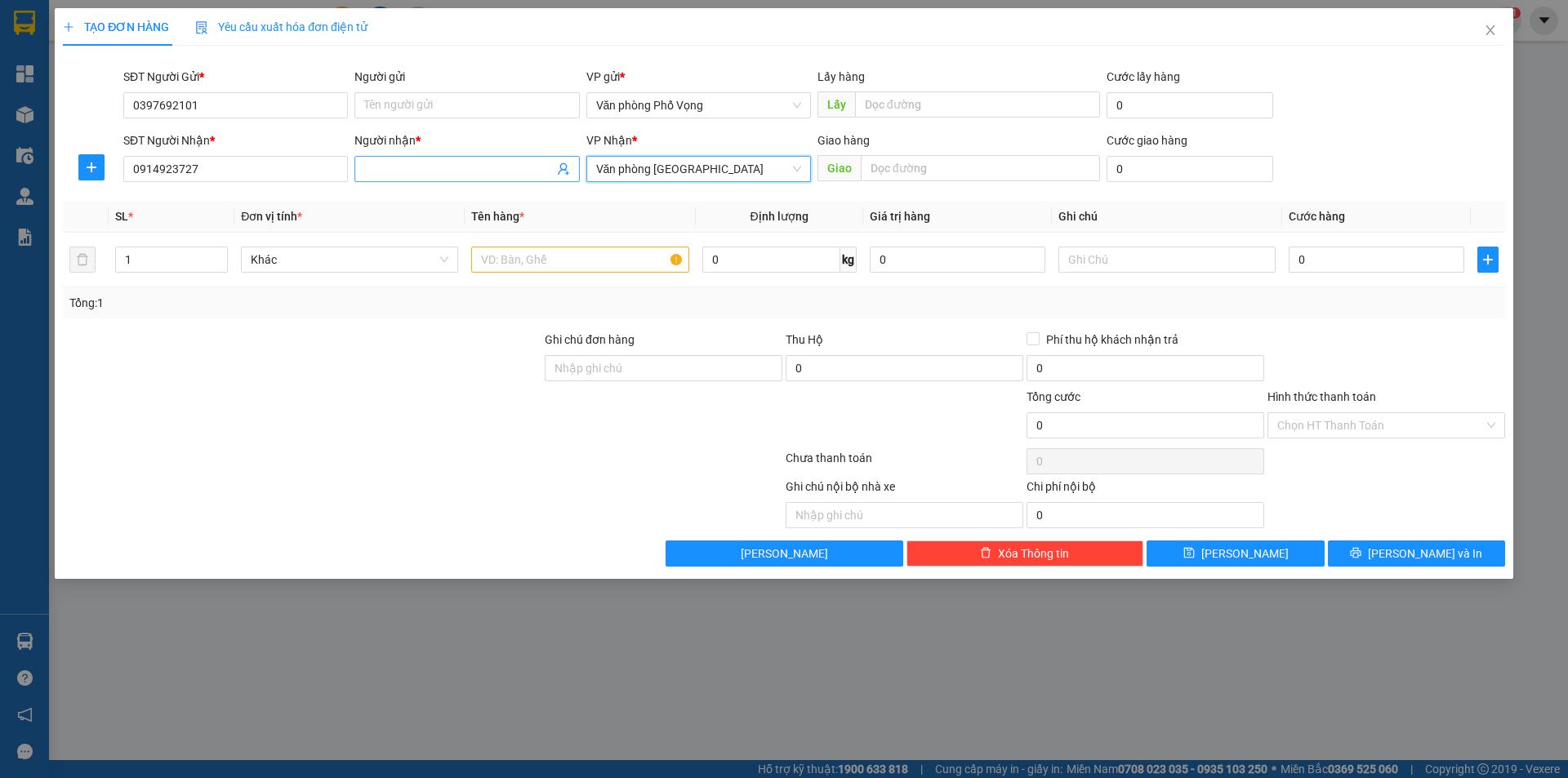
click at [484, 171] on input "Người nhận *" at bounding box center [458, 169] width 188 height 18
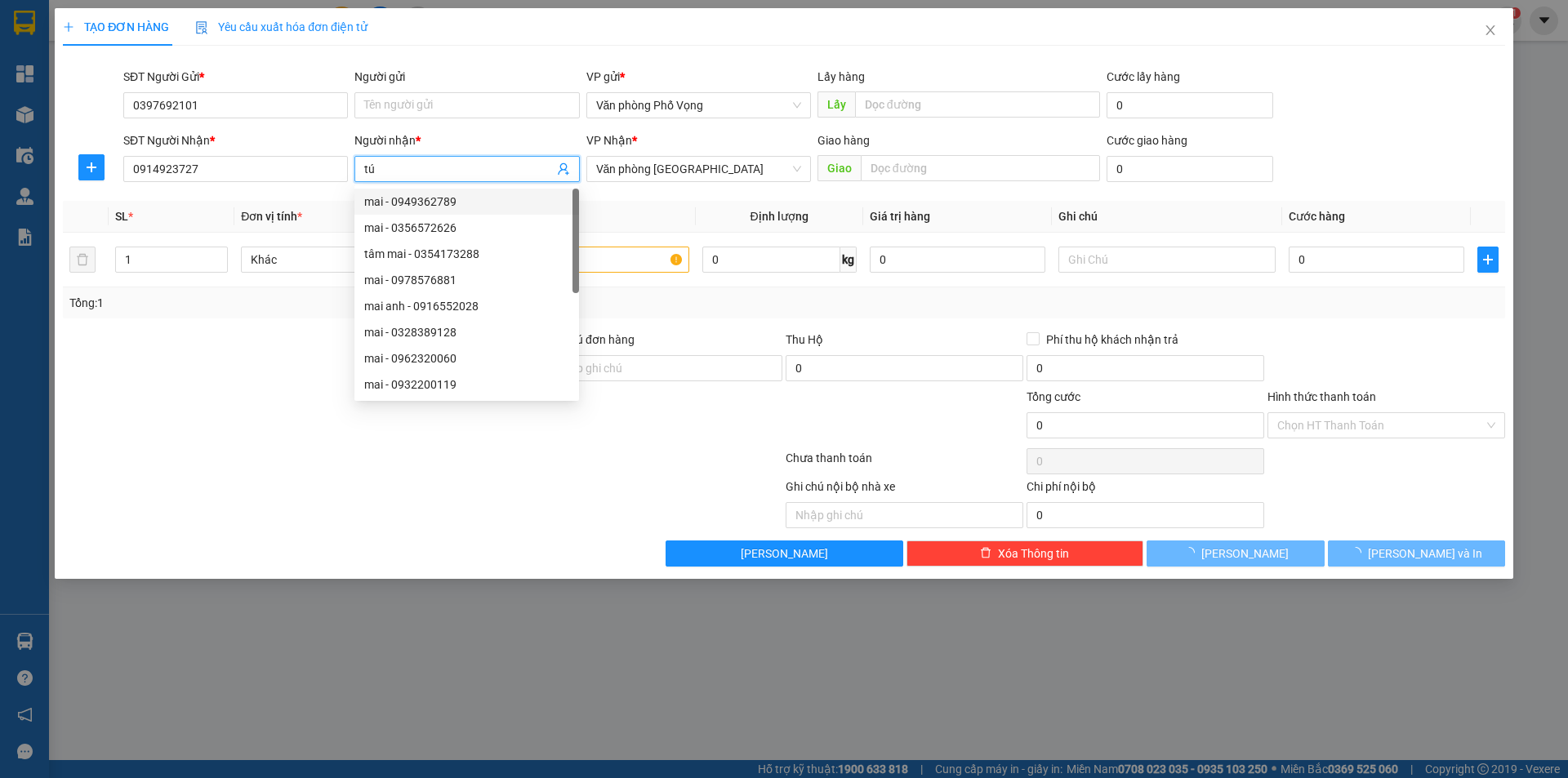
type input "tú"
click at [250, 488] on div at bounding box center [272, 503] width 421 height 51
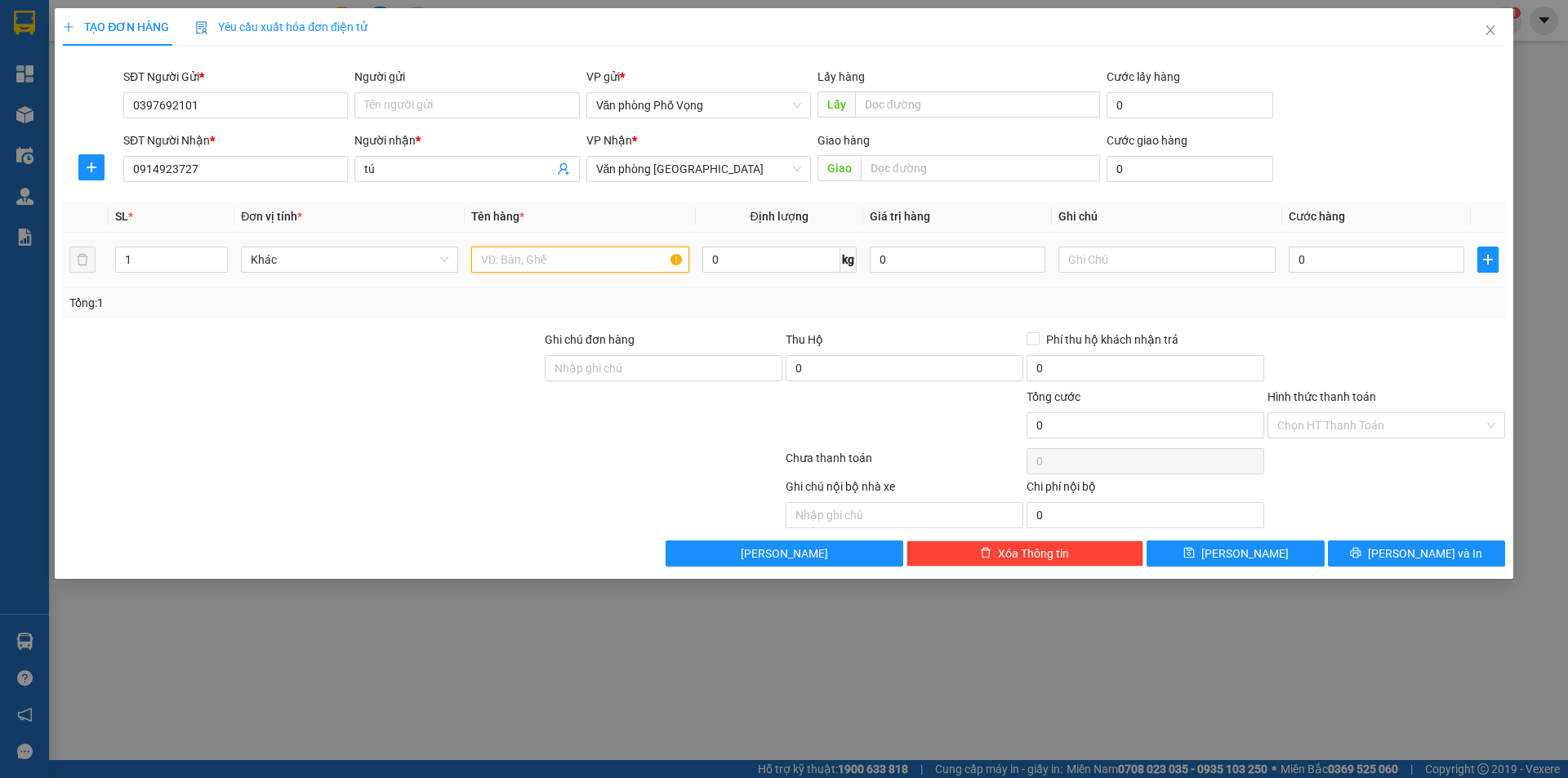
drag, startPoint x: 631, startPoint y: 262, endPoint x: 645, endPoint y: 262, distance: 14.0
click at [631, 261] on input "text" at bounding box center [579, 260] width 217 height 26
type input "a"
click at [758, 264] on input "0" at bounding box center [1375, 260] width 175 height 26
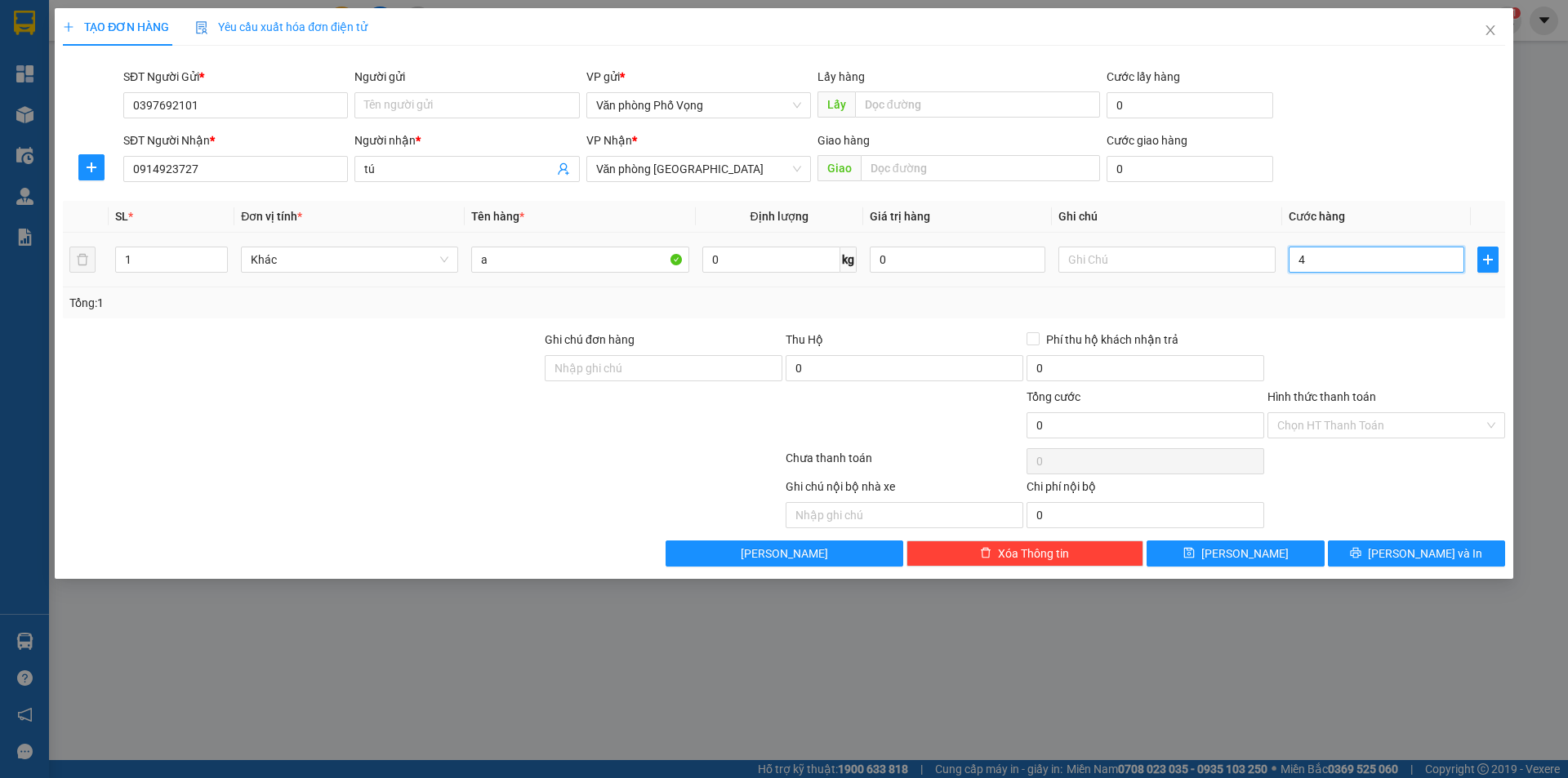
type input "41"
type input "410"
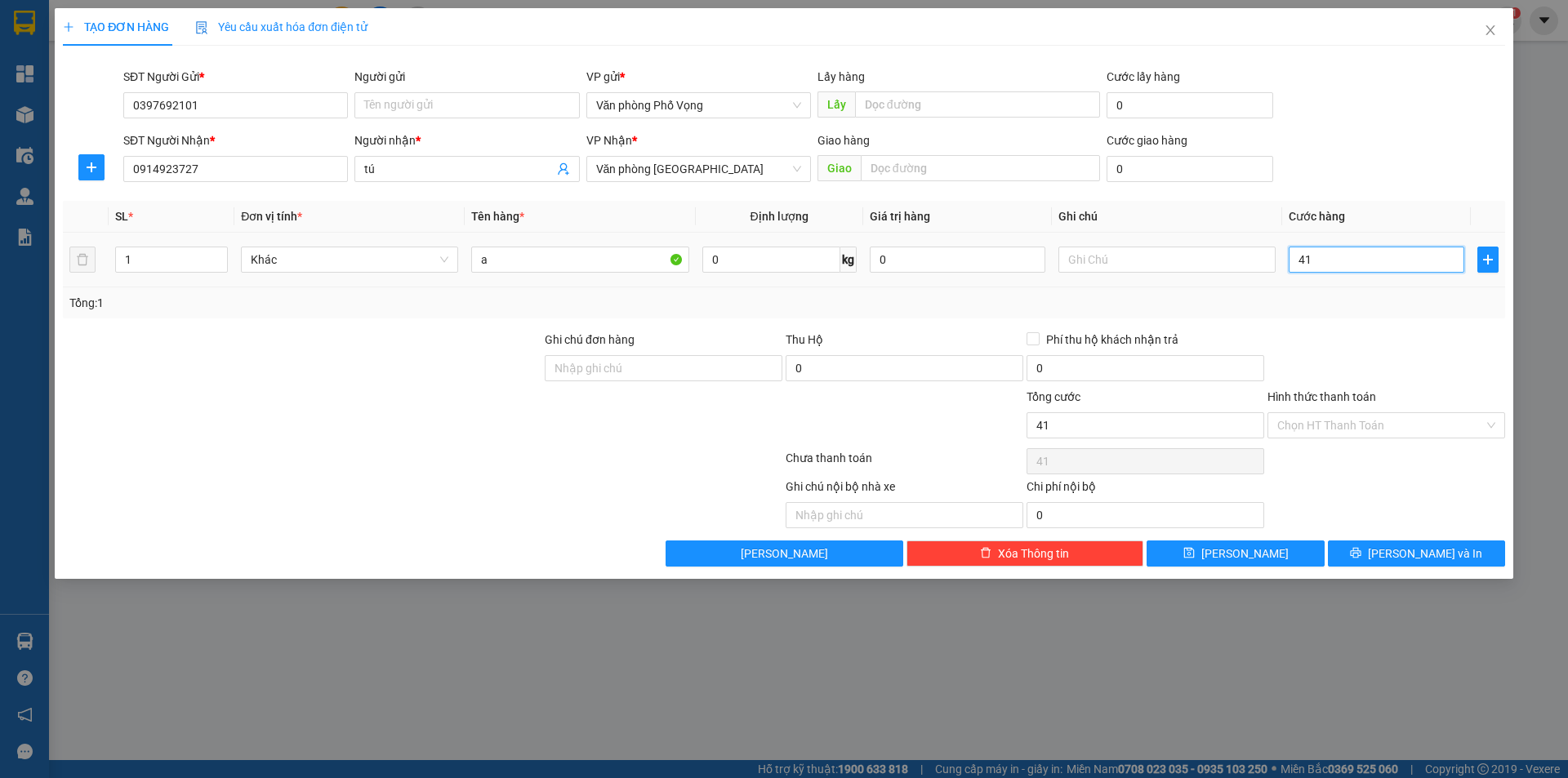
type input "410"
type input "4.100"
type input "41.000"
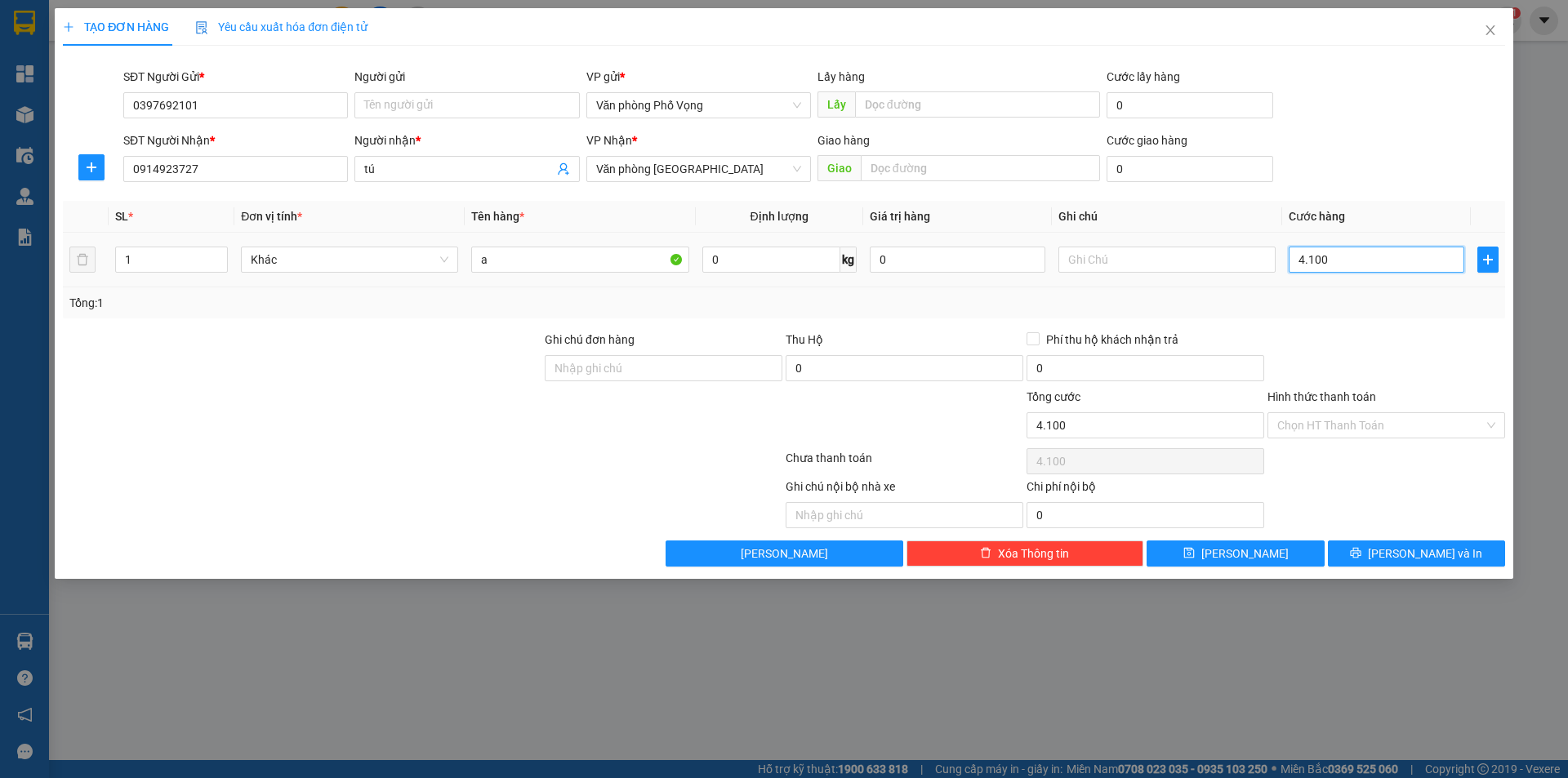
type input "41.000"
type input "410.000"
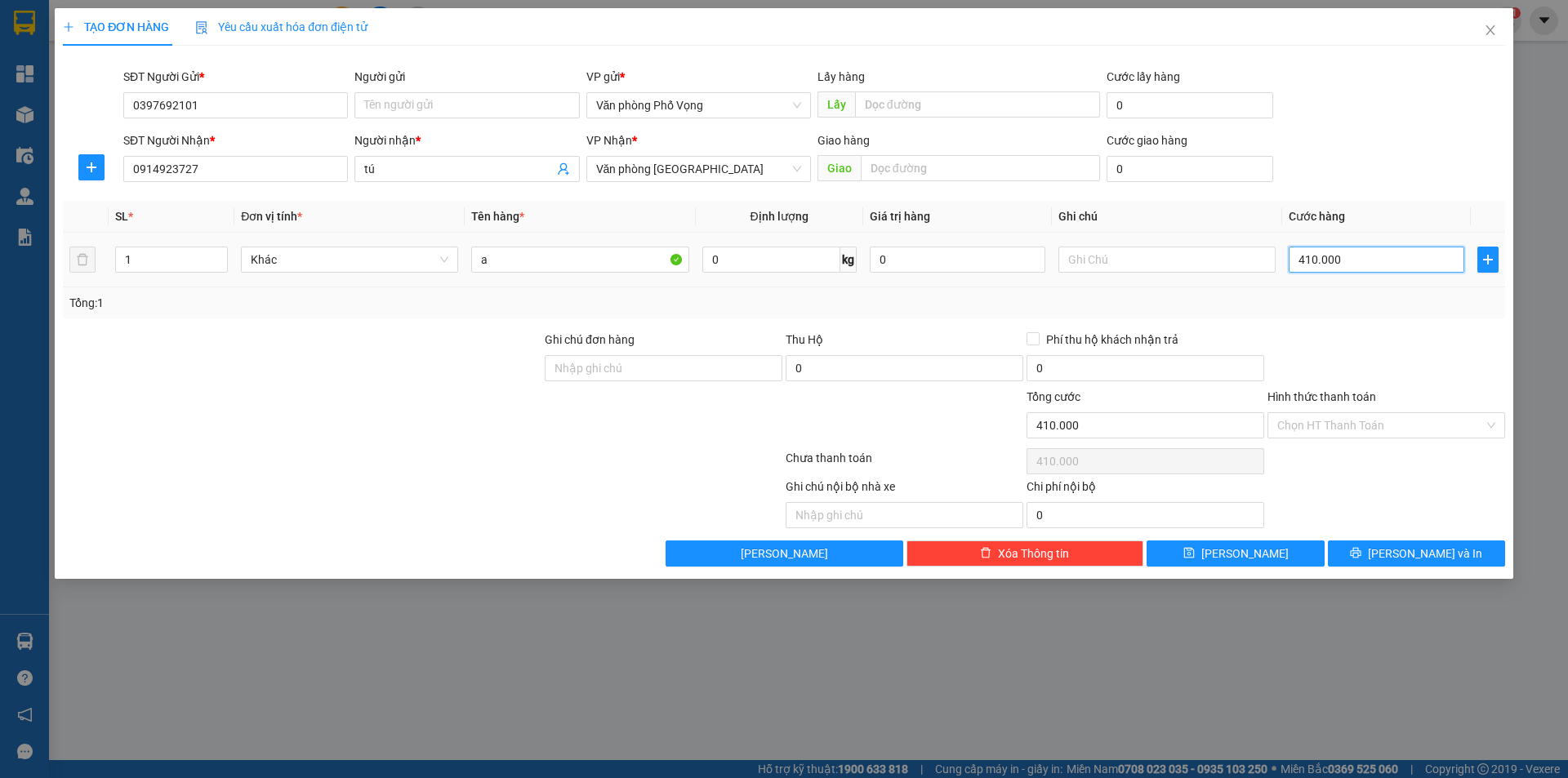
type input "1"
type input "10"
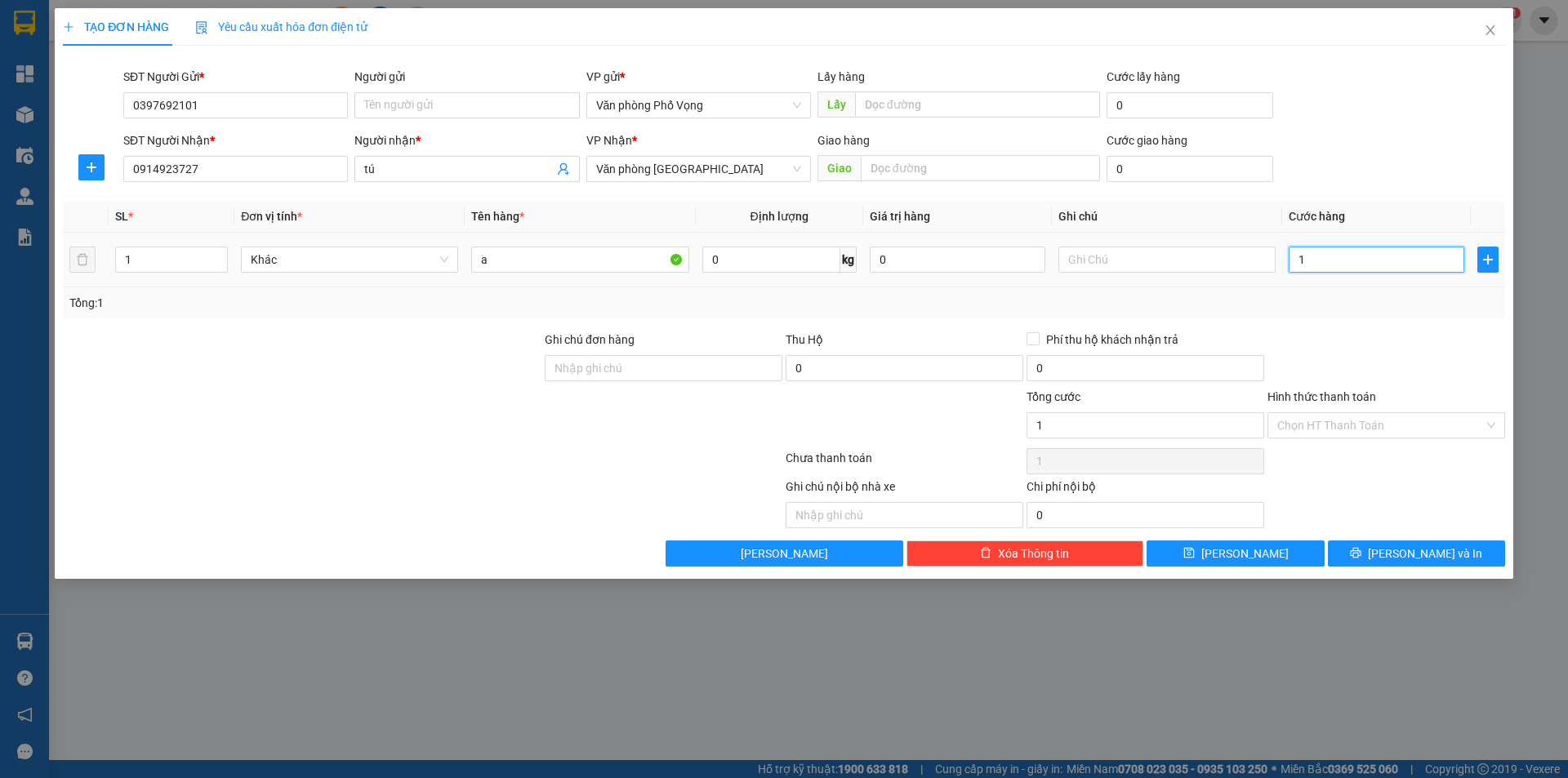
type input "10"
type input "100"
type input "1.000"
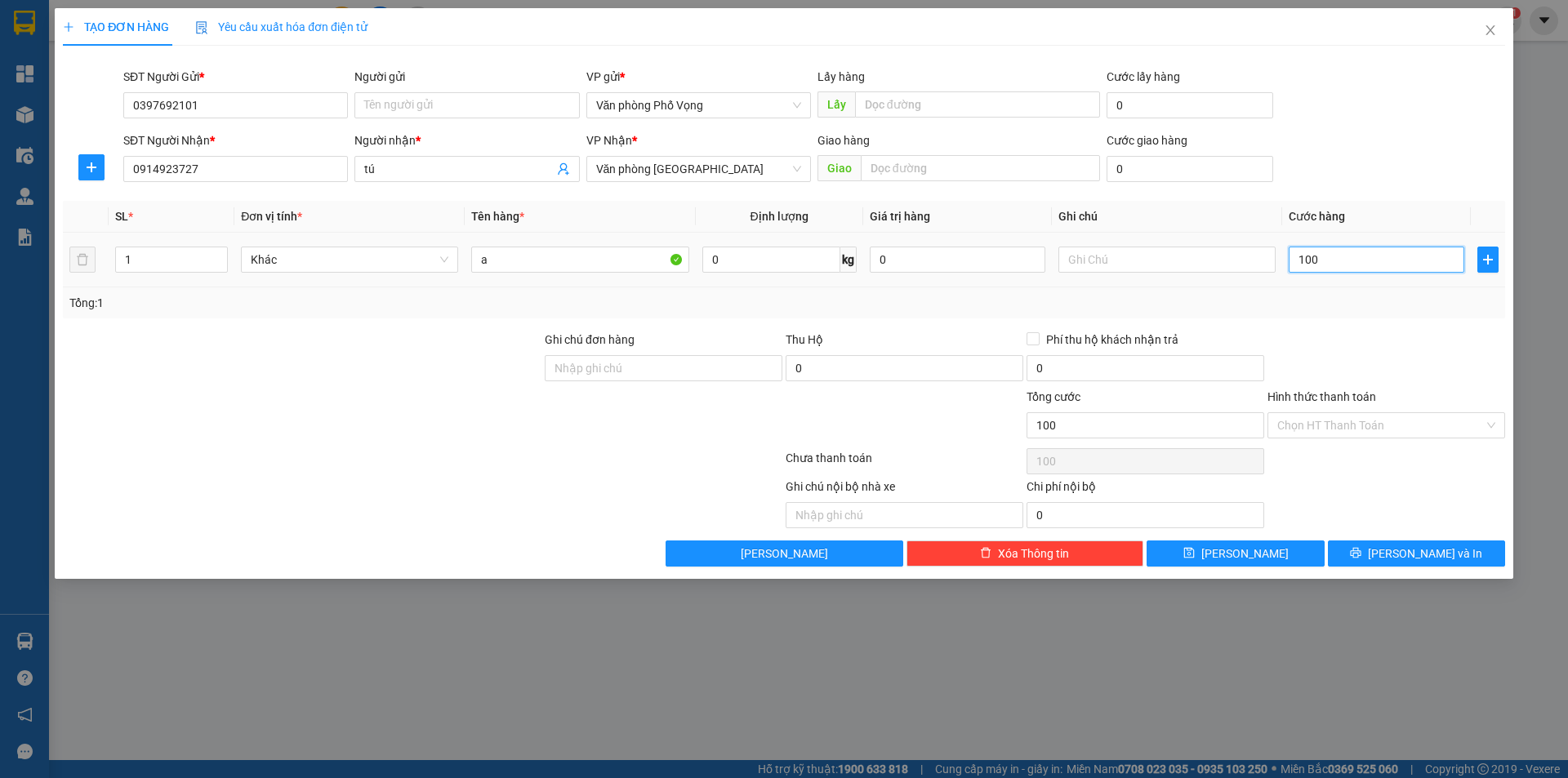
type input "1.000"
type input "10.000"
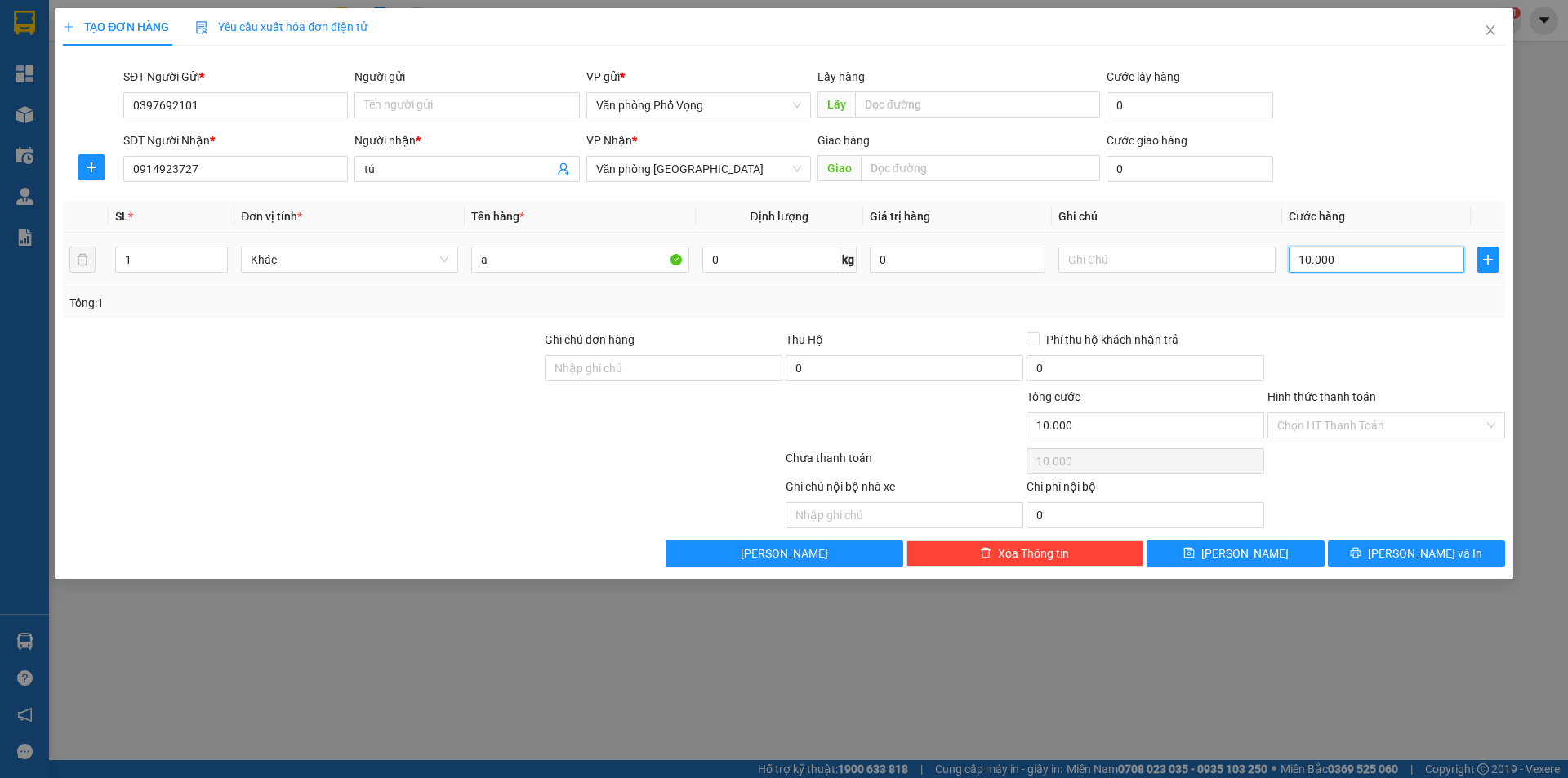
type input "100.000"
click at [758, 555] on button "[PERSON_NAME] và In" at bounding box center [1416, 554] width 177 height 26
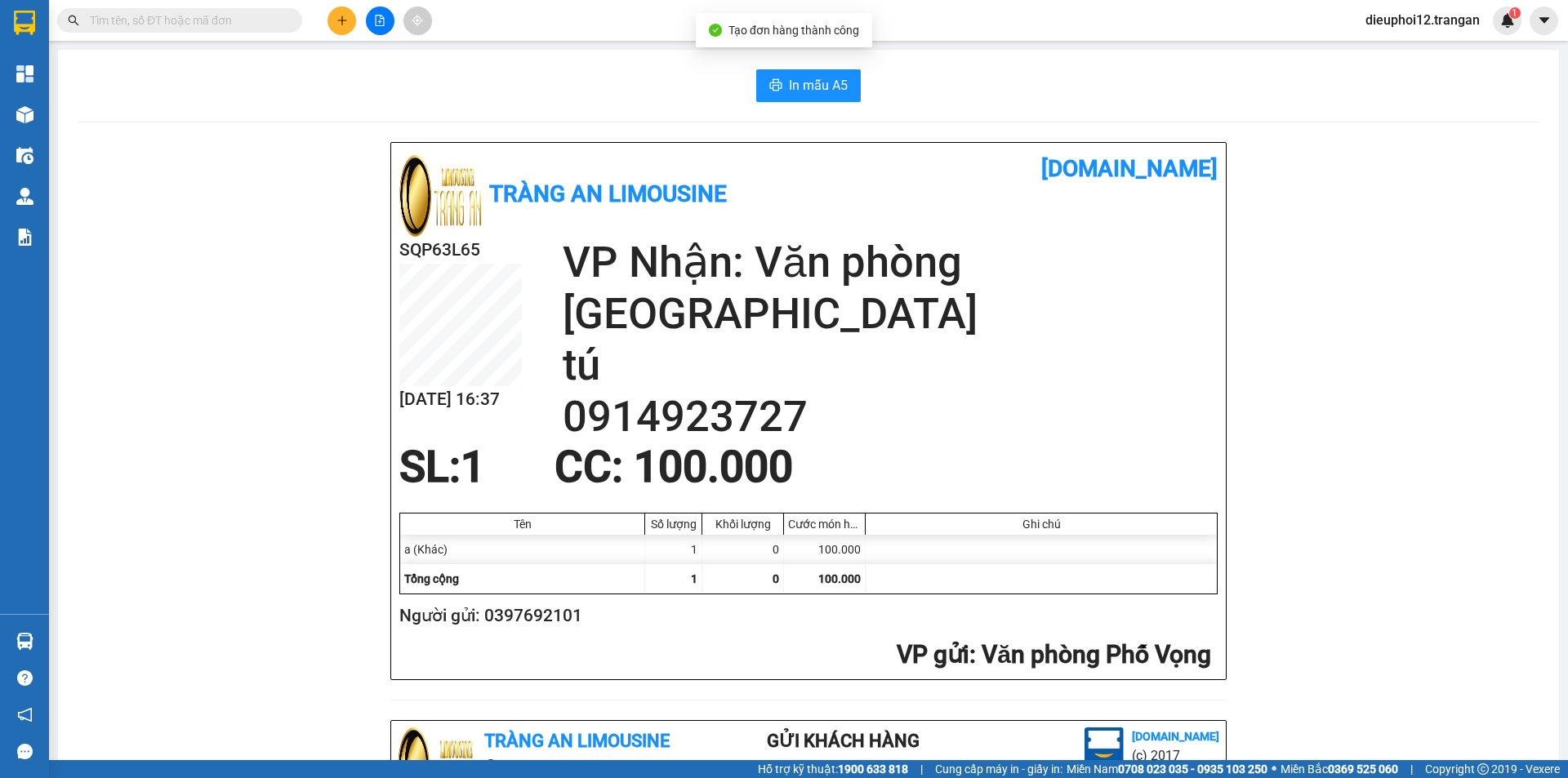
scroll to position [477, 0]
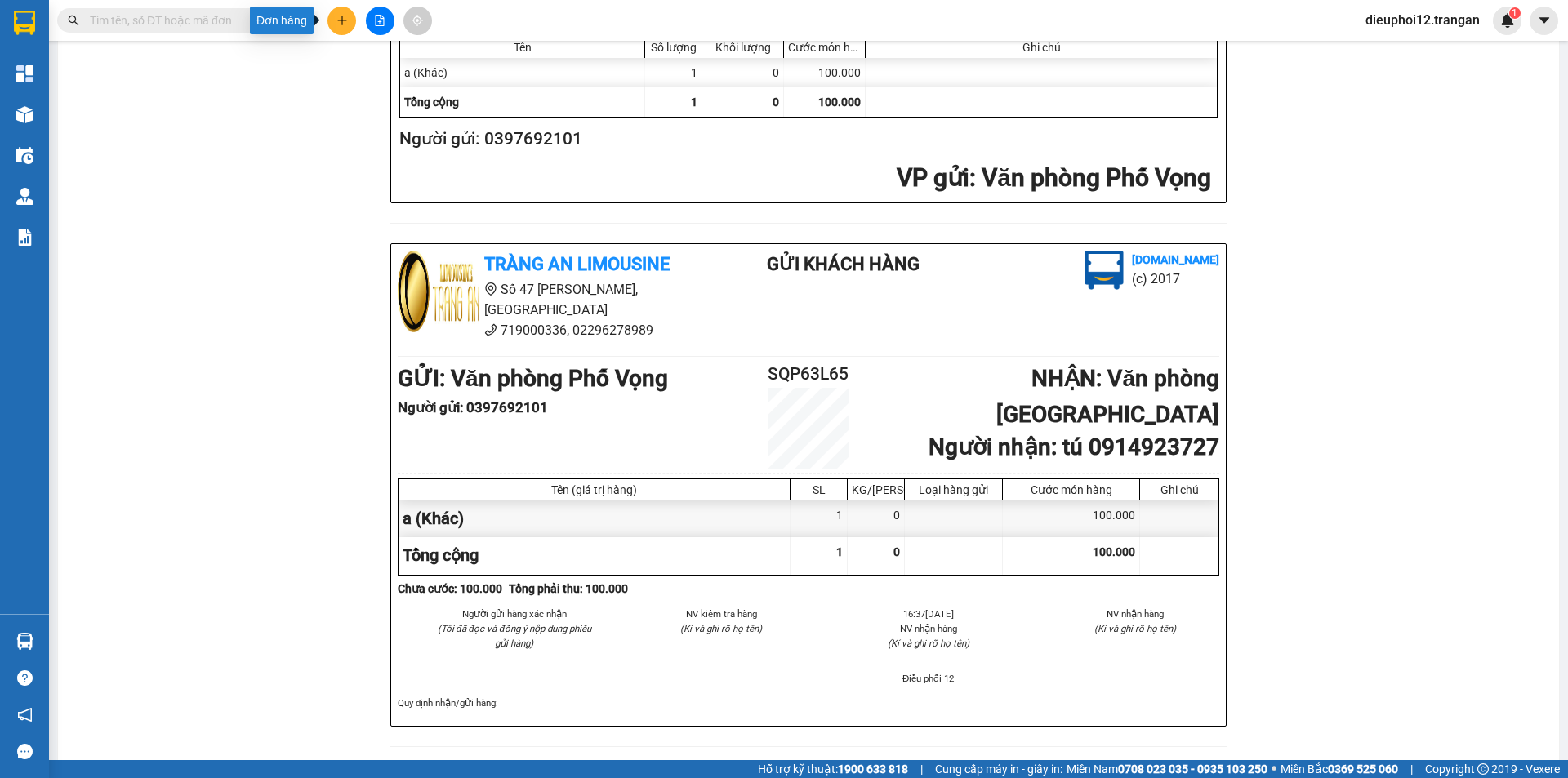
click at [345, 20] on icon "plus" at bounding box center [342, 21] width 12 height 12
click at [371, 59] on div "Tạo đơn hàng" at bounding box center [406, 61] width 71 height 18
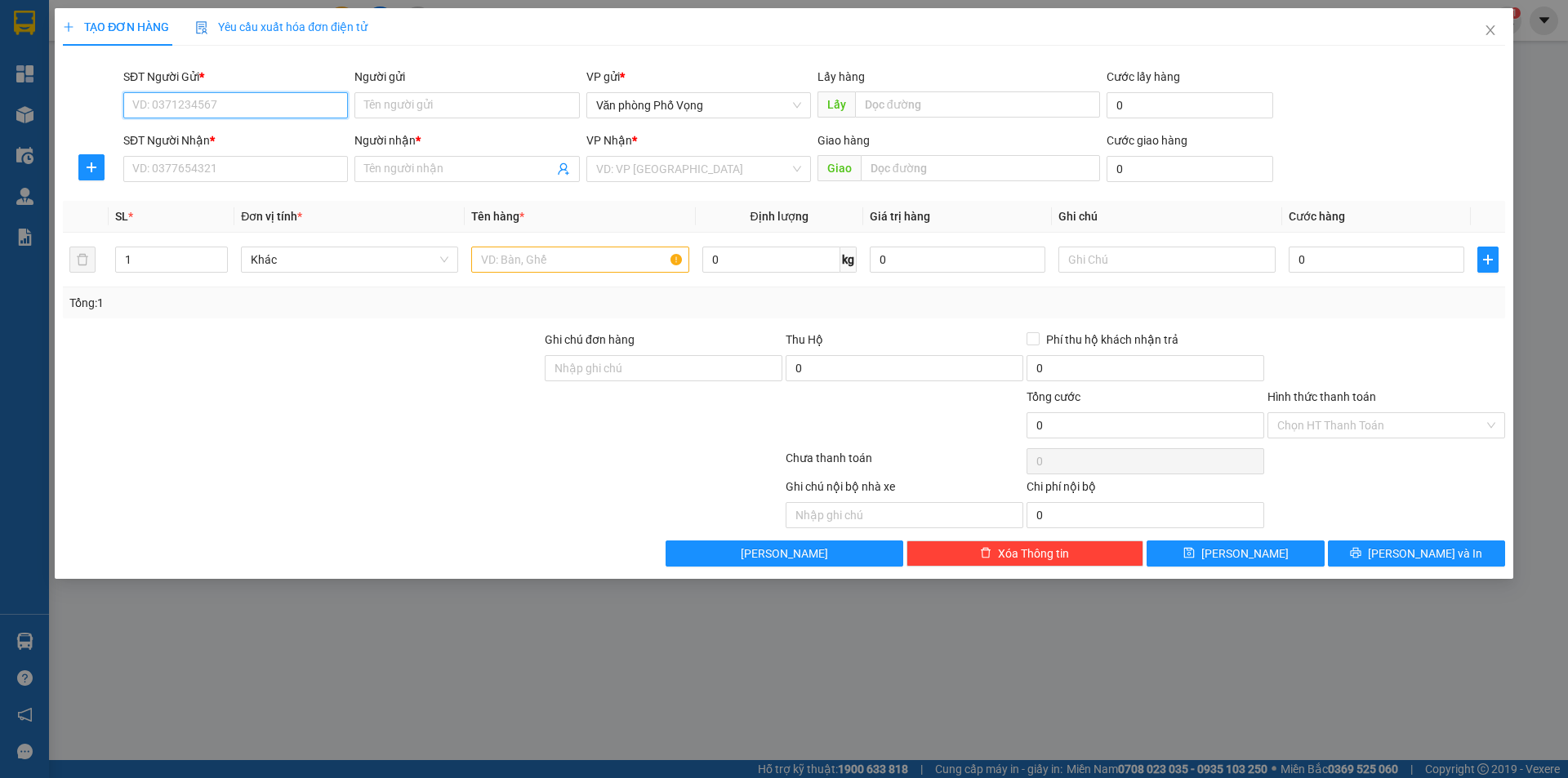
click at [222, 102] on input "SĐT Người Gửi *" at bounding box center [235, 105] width 225 height 26
type input "0868133888"
click at [193, 136] on div "0868133888" at bounding box center [235, 138] width 205 height 18
type input "0912203697"
type input "[PERSON_NAME]"
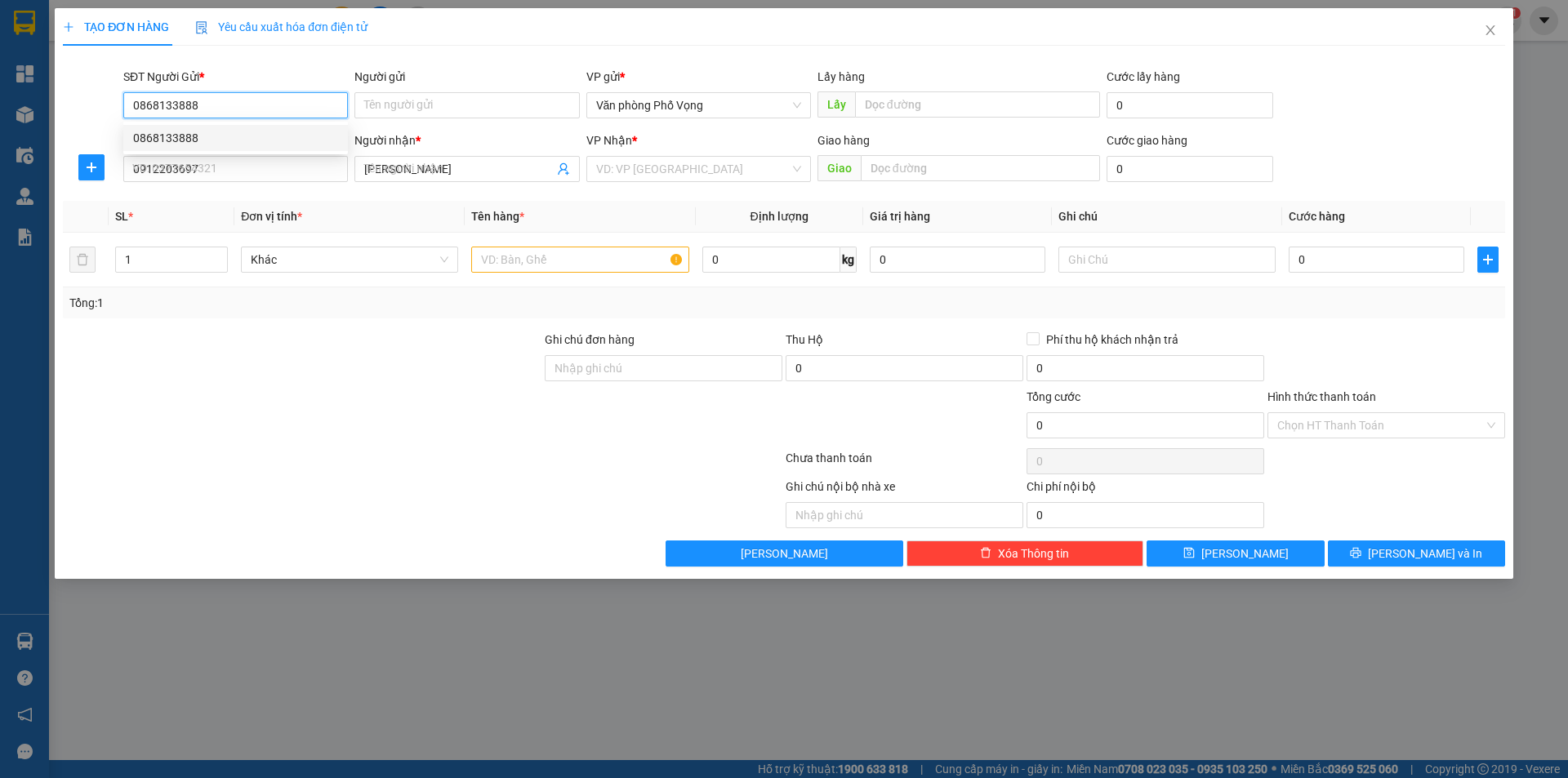
type input "30.000"
type input "0868133888"
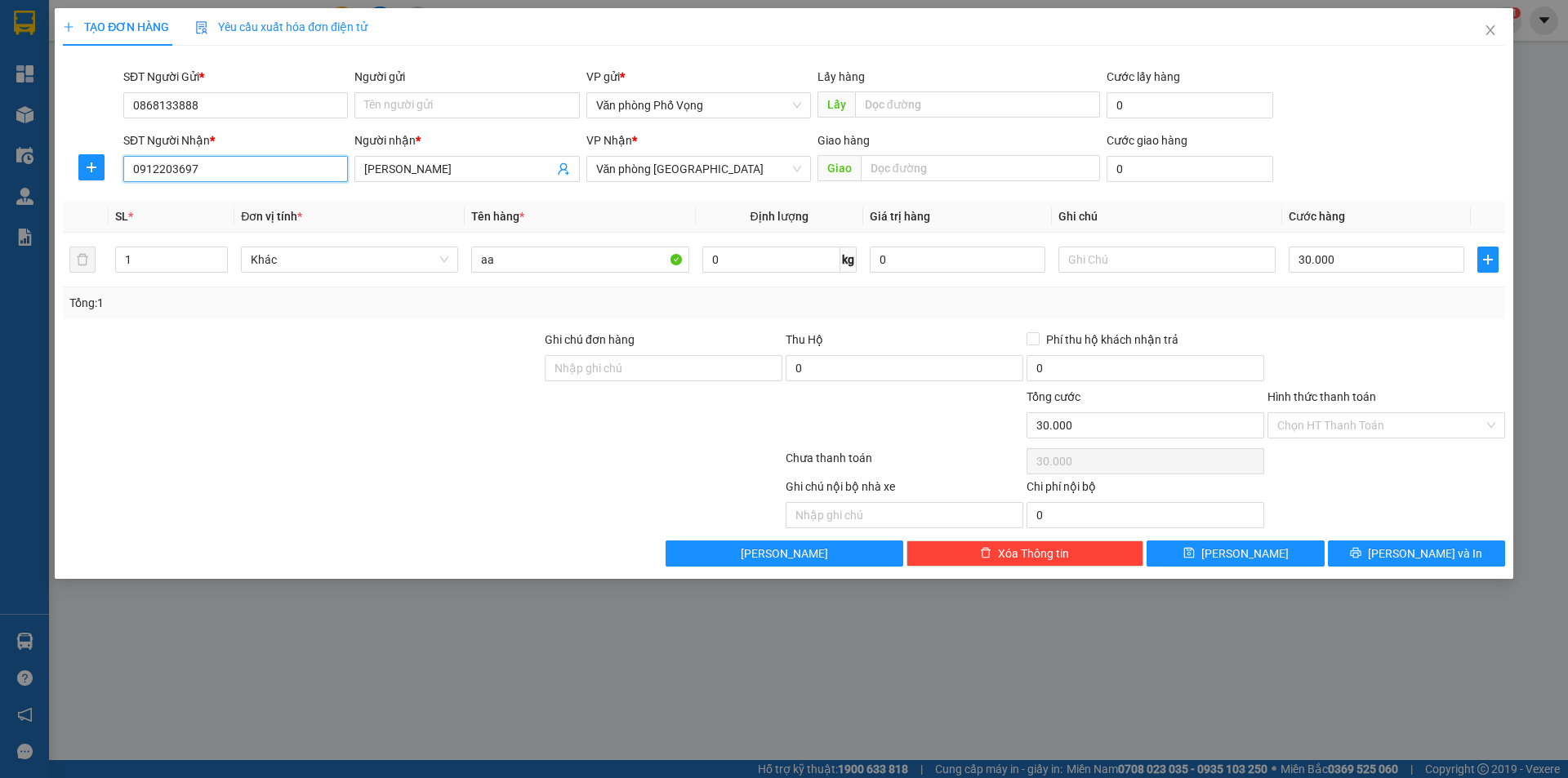
click at [208, 167] on input "0912203697" at bounding box center [235, 169] width 225 height 26
click at [207, 168] on input "0912203697" at bounding box center [235, 169] width 225 height 26
type input "0915217344"
click at [173, 202] on div "0915217344 - hinh" at bounding box center [235, 202] width 205 height 18
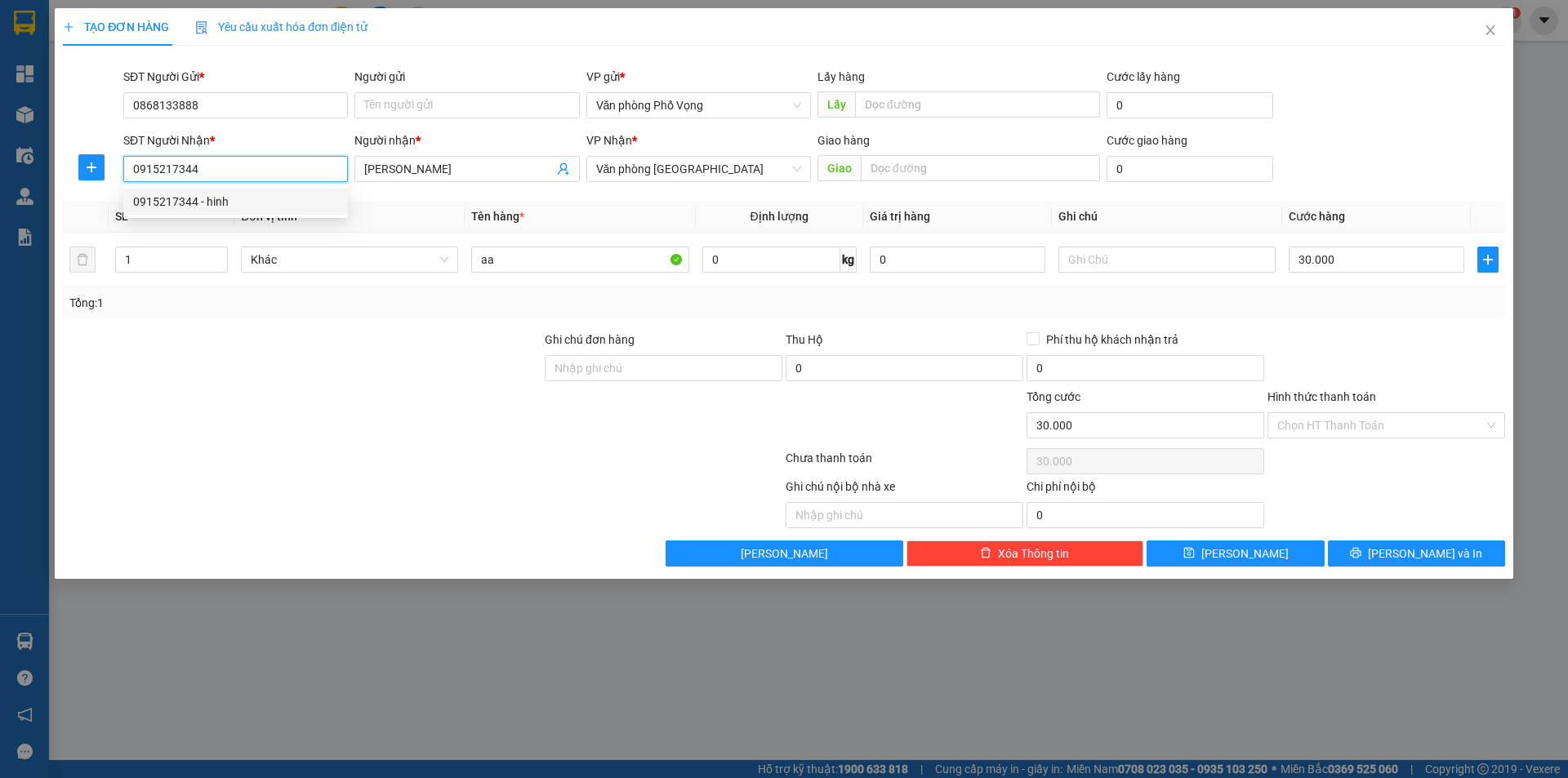
type input "hinh"
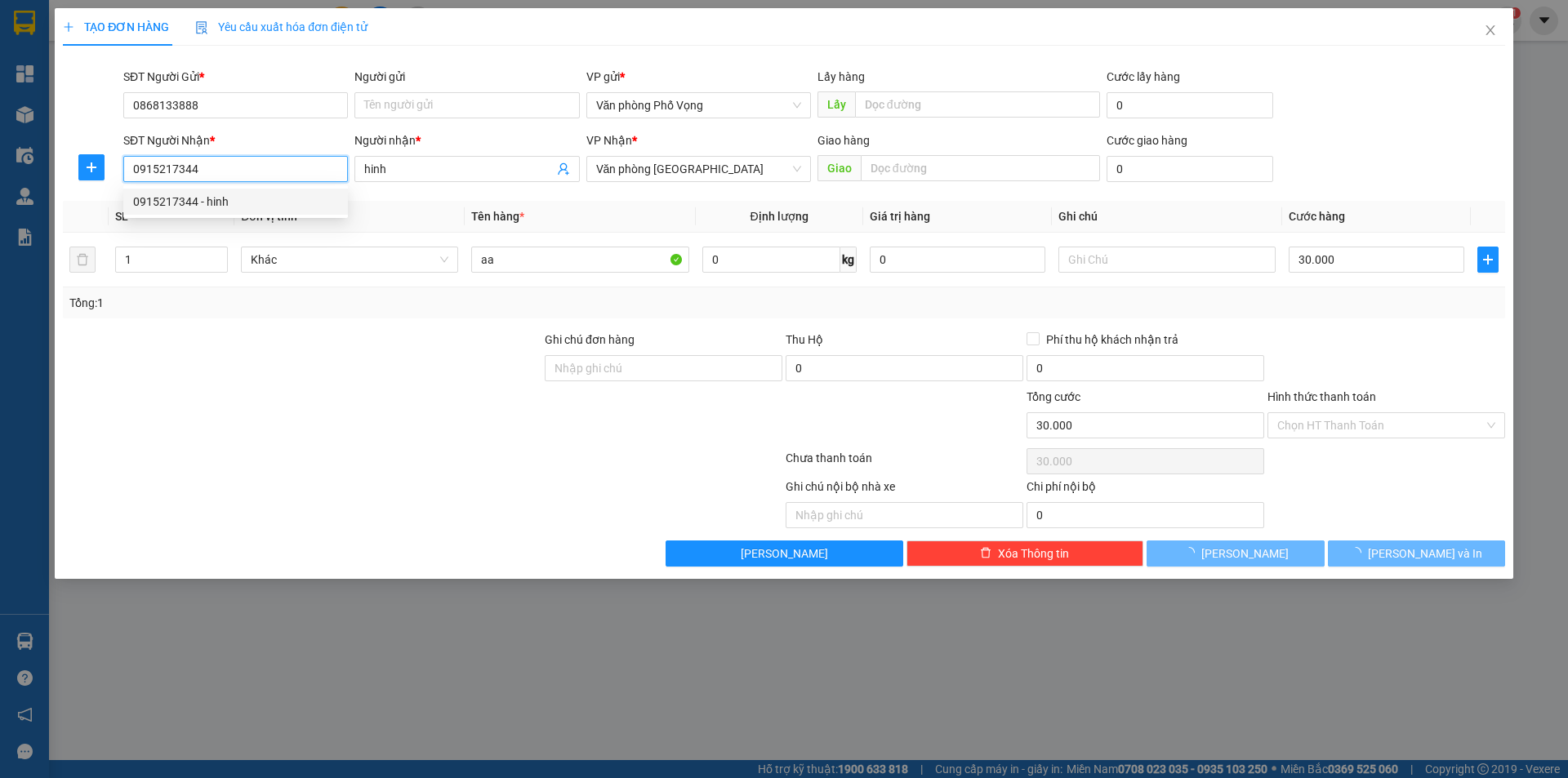
type input "40.000"
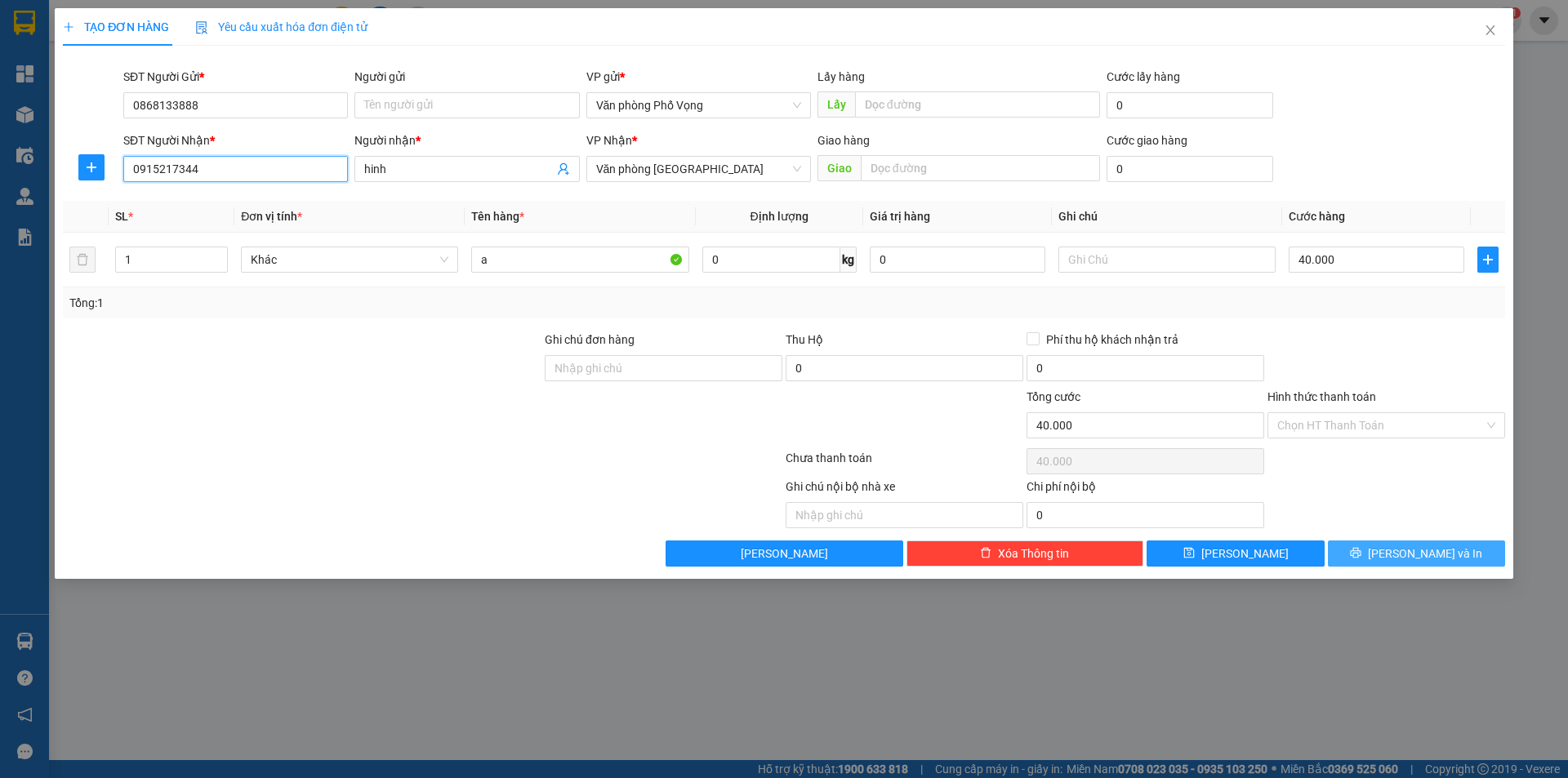
type input "0915217344"
click at [758, 561] on span "[PERSON_NAME] và In" at bounding box center [1425, 554] width 114 height 18
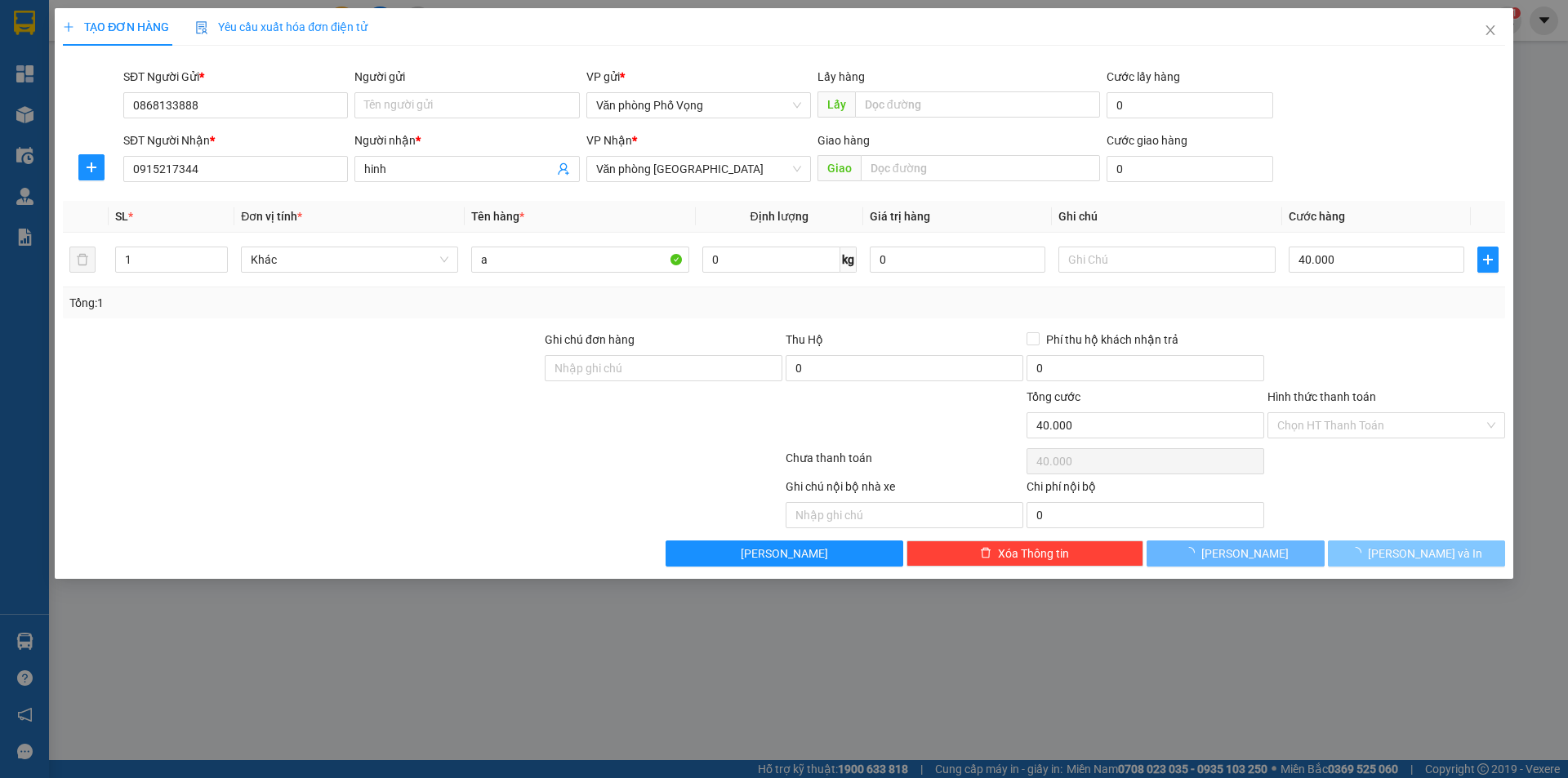
click at [758, 561] on span "[PERSON_NAME] và In" at bounding box center [1425, 554] width 114 height 18
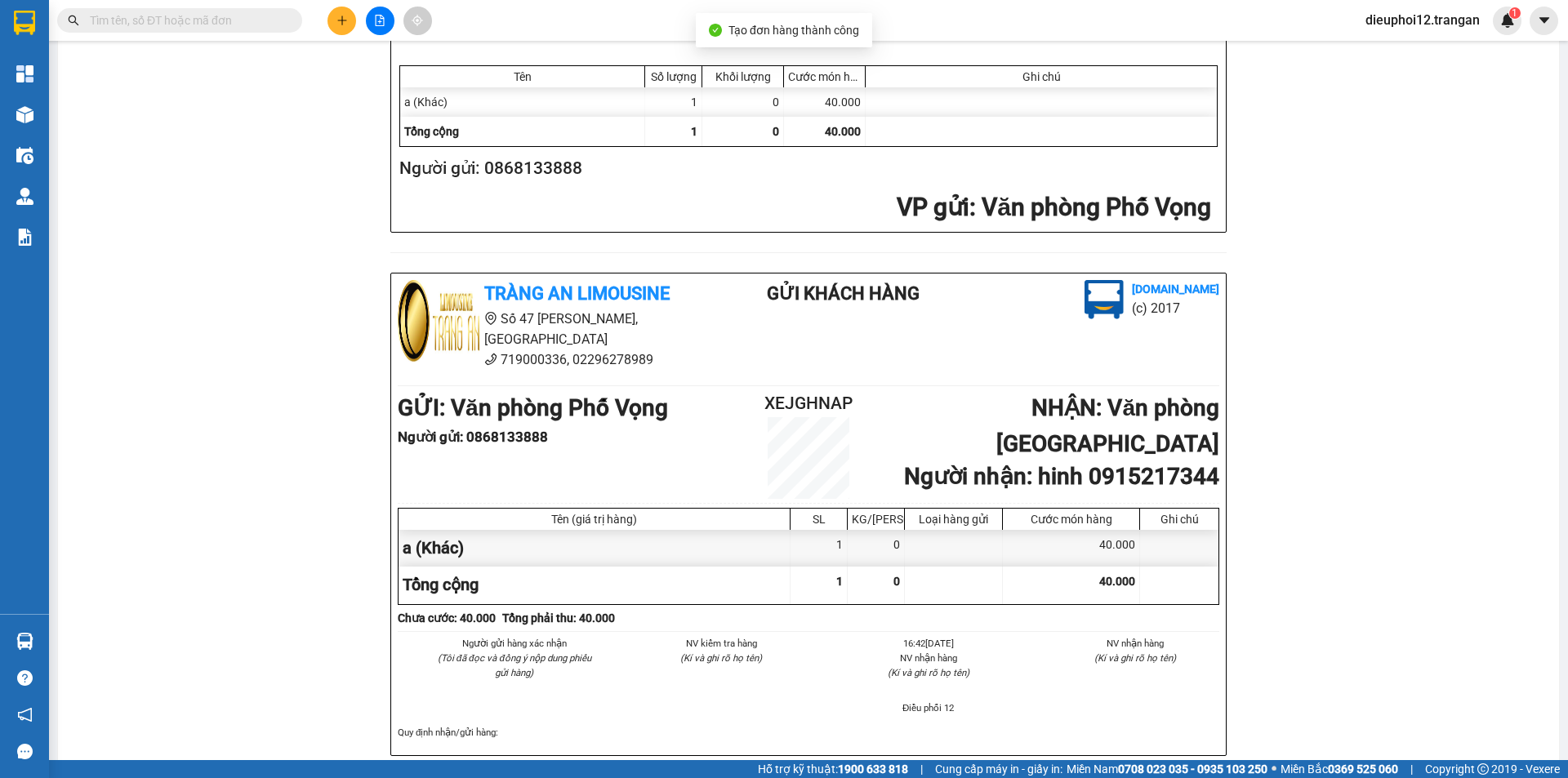
scroll to position [454, 0]
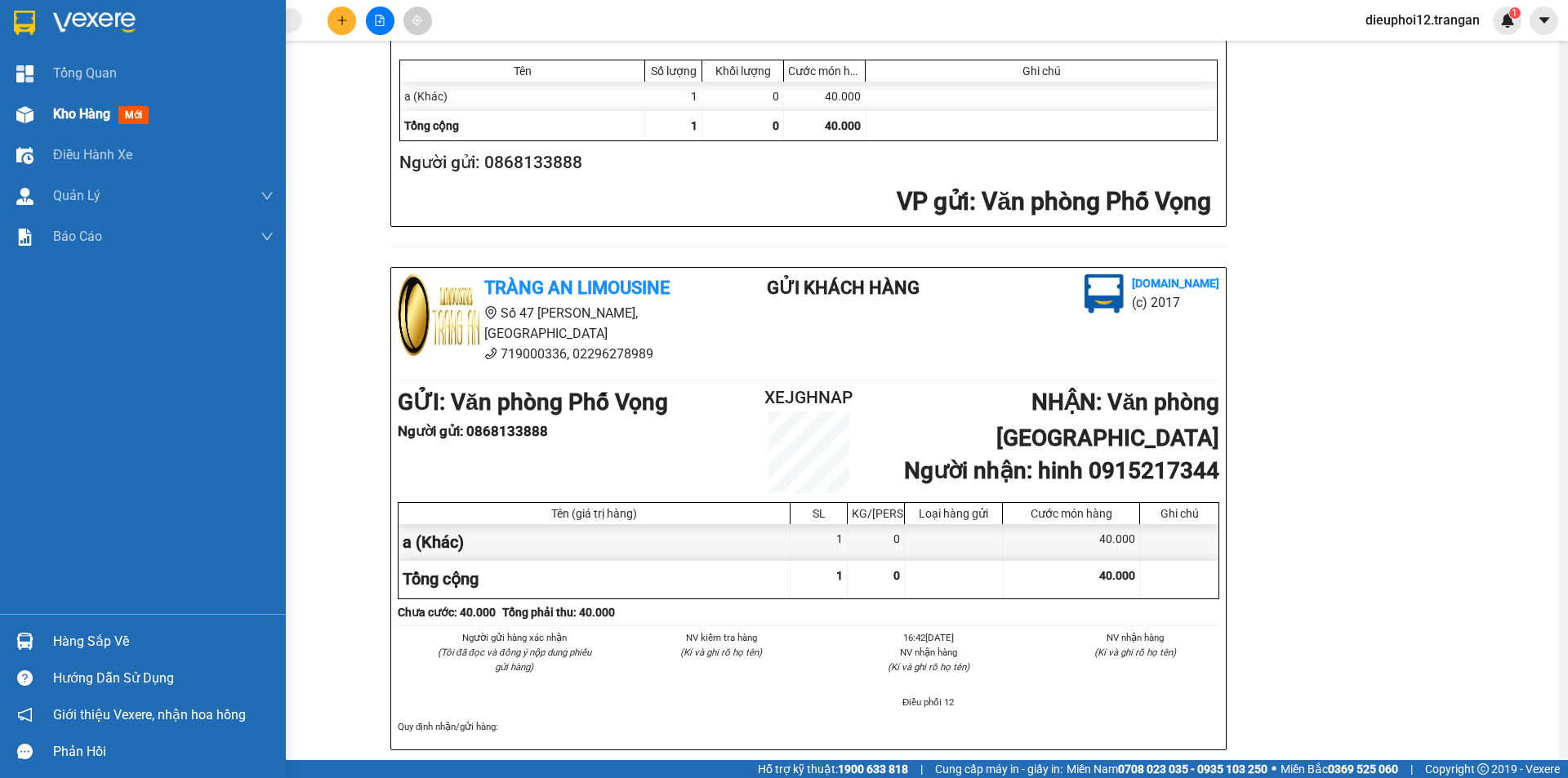
click at [24, 95] on div "Kho hàng mới" at bounding box center [142, 114] width 286 height 41
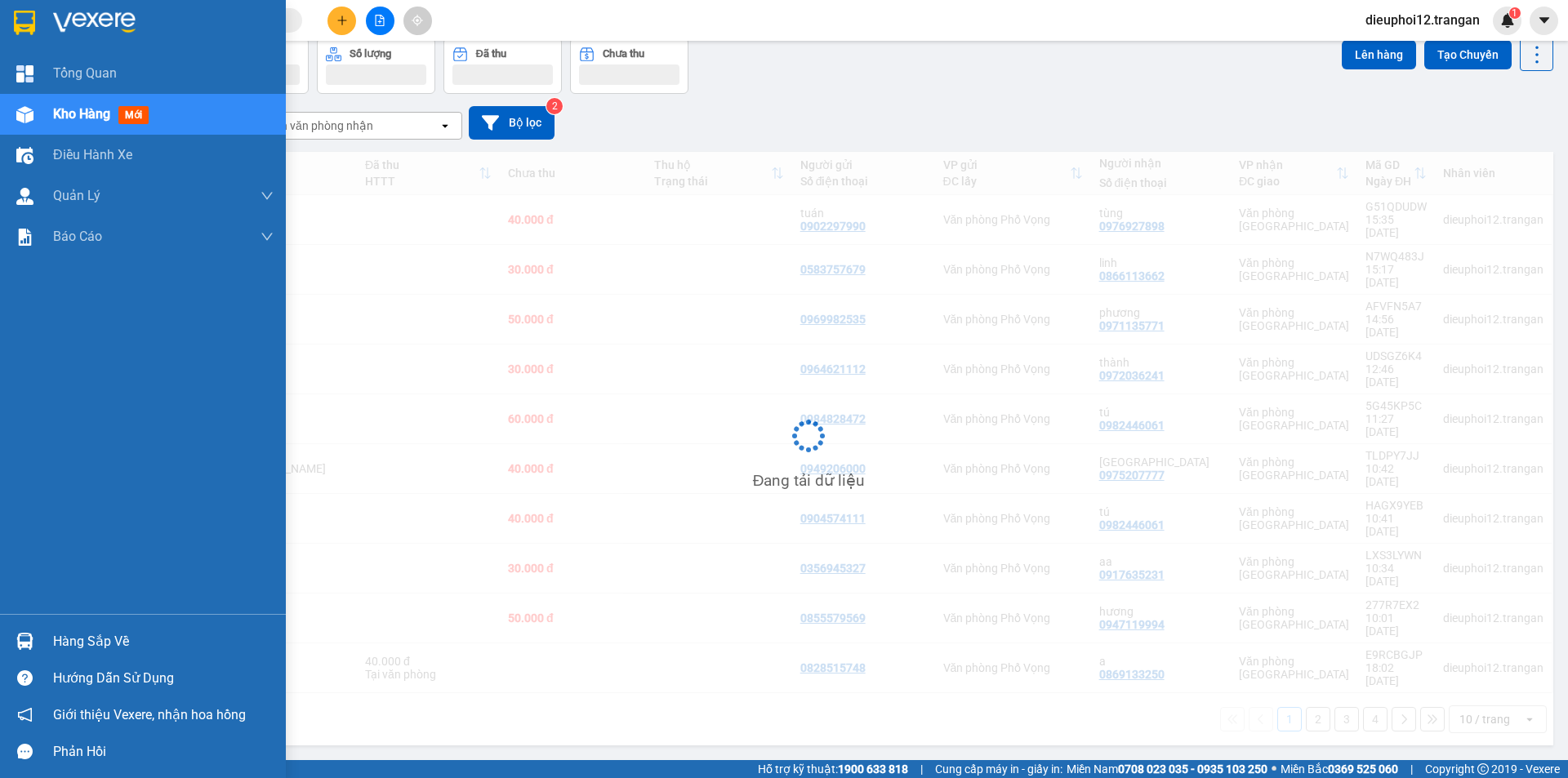
scroll to position [75, 0]
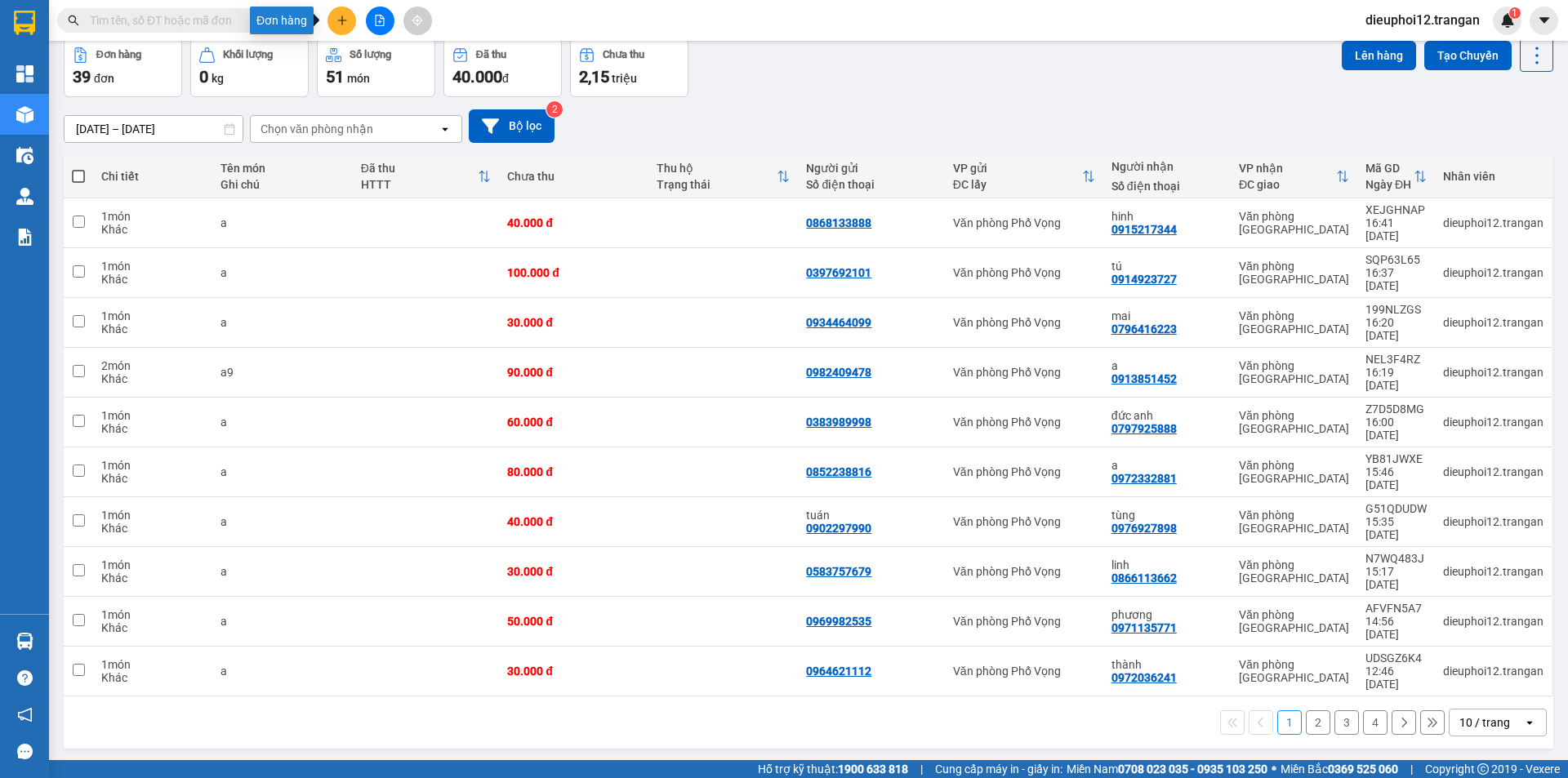
click at [340, 27] on button at bounding box center [342, 21] width 29 height 29
click at [394, 54] on div "Tạo đơn hàng" at bounding box center [406, 61] width 71 height 18
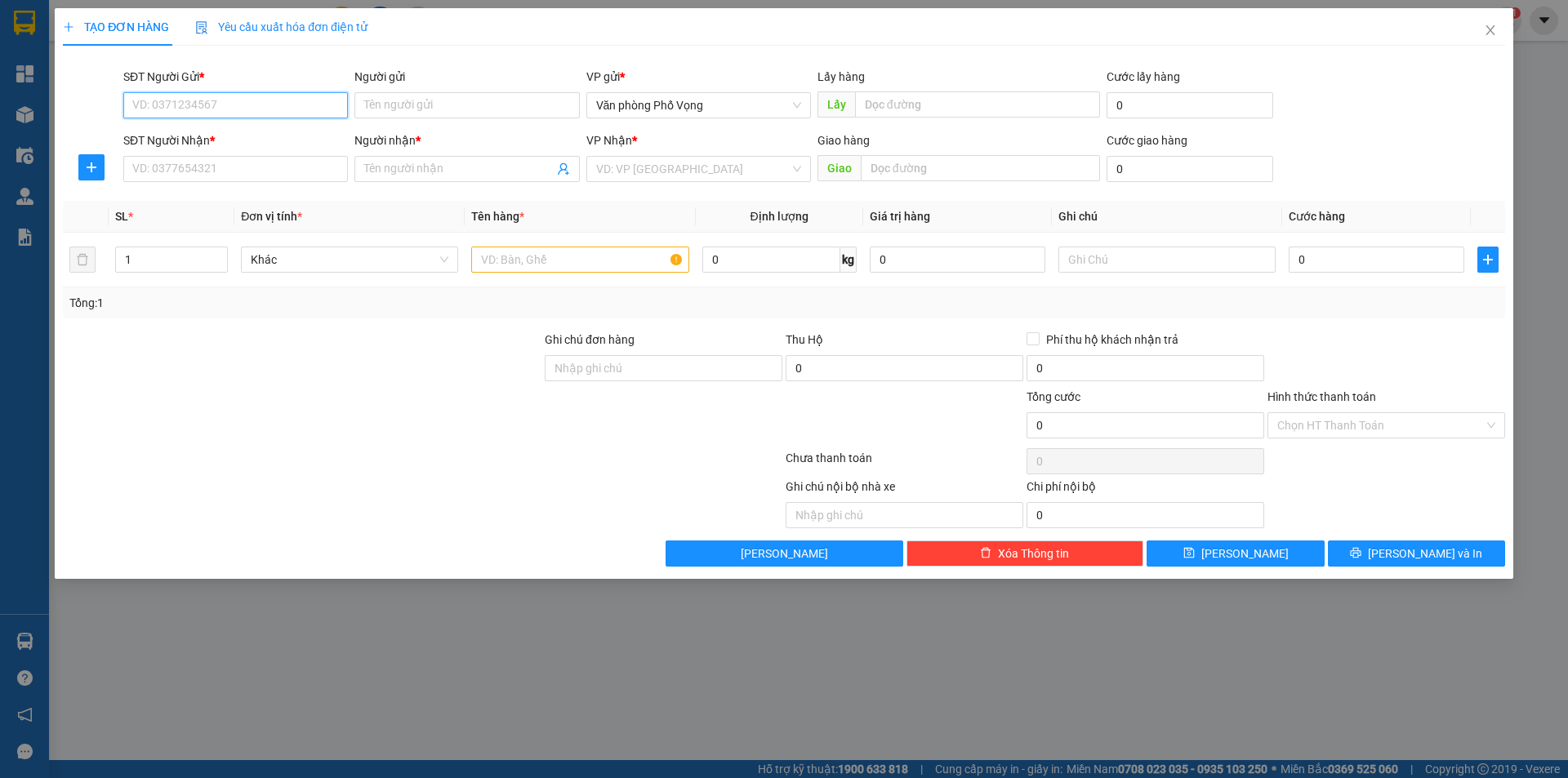
click at [268, 105] on input "SĐT Người Gửi *" at bounding box center [235, 105] width 225 height 26
click at [226, 109] on input "0919791544" at bounding box center [235, 105] width 225 height 26
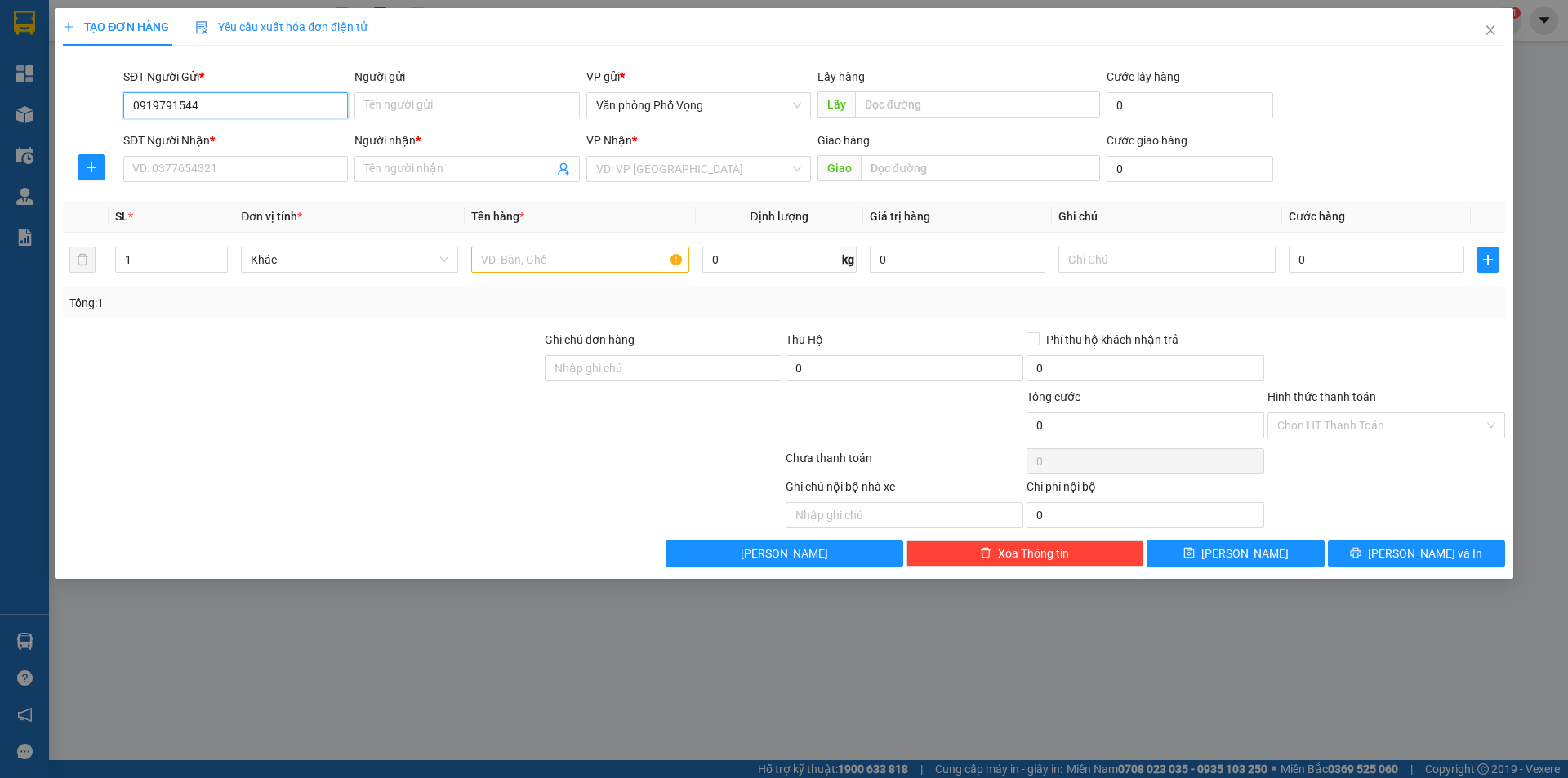
click at [216, 110] on input "0919791544" at bounding box center [235, 105] width 225 height 26
click at [222, 105] on input "0919791544" at bounding box center [235, 105] width 225 height 26
click at [221, 109] on input "0919791544" at bounding box center [235, 105] width 225 height 26
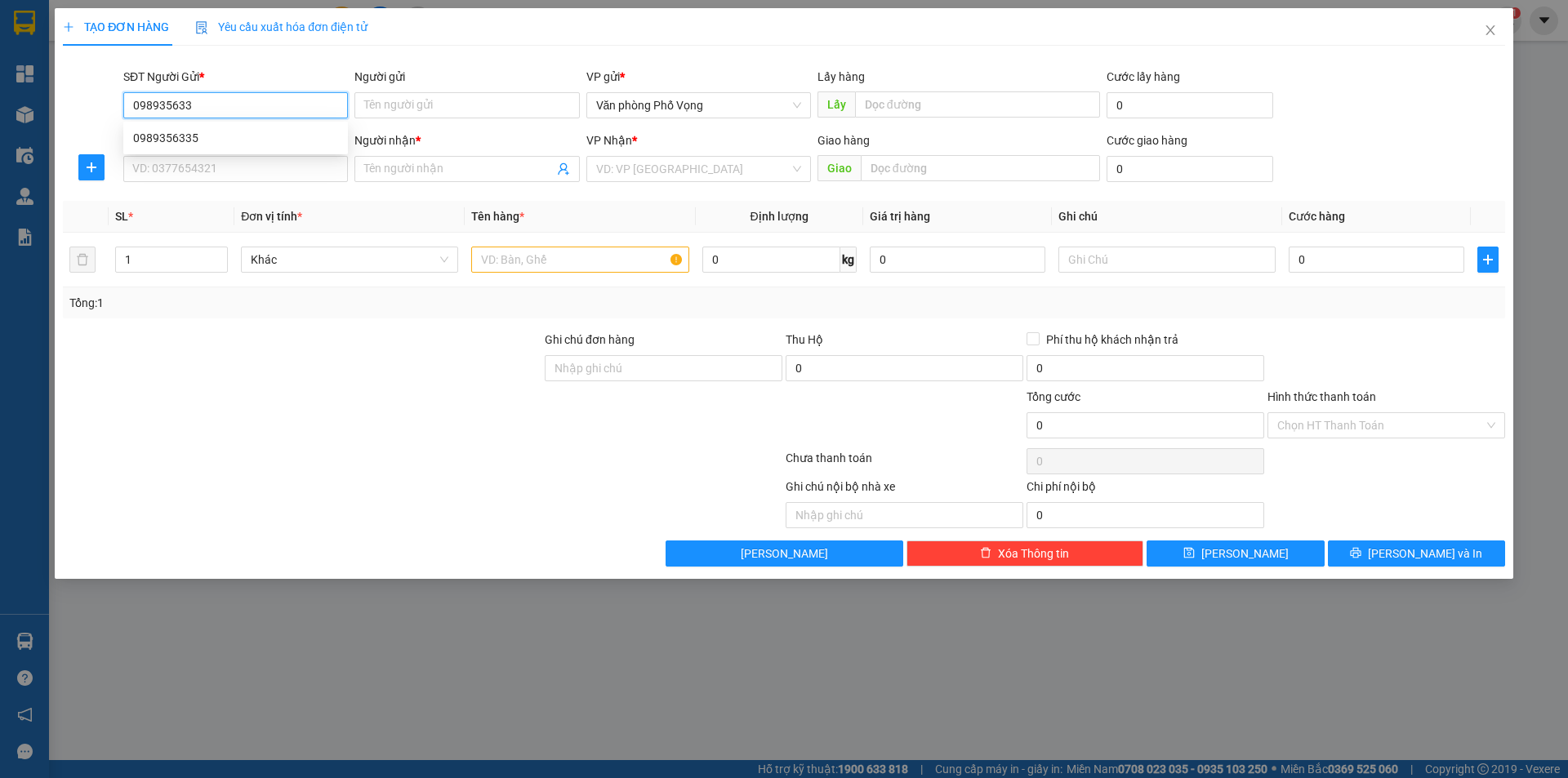
type input "0989356335"
click at [198, 135] on div "0989356335" at bounding box center [235, 138] width 205 height 18
type input "0985804719"
type input "[PERSON_NAME]"
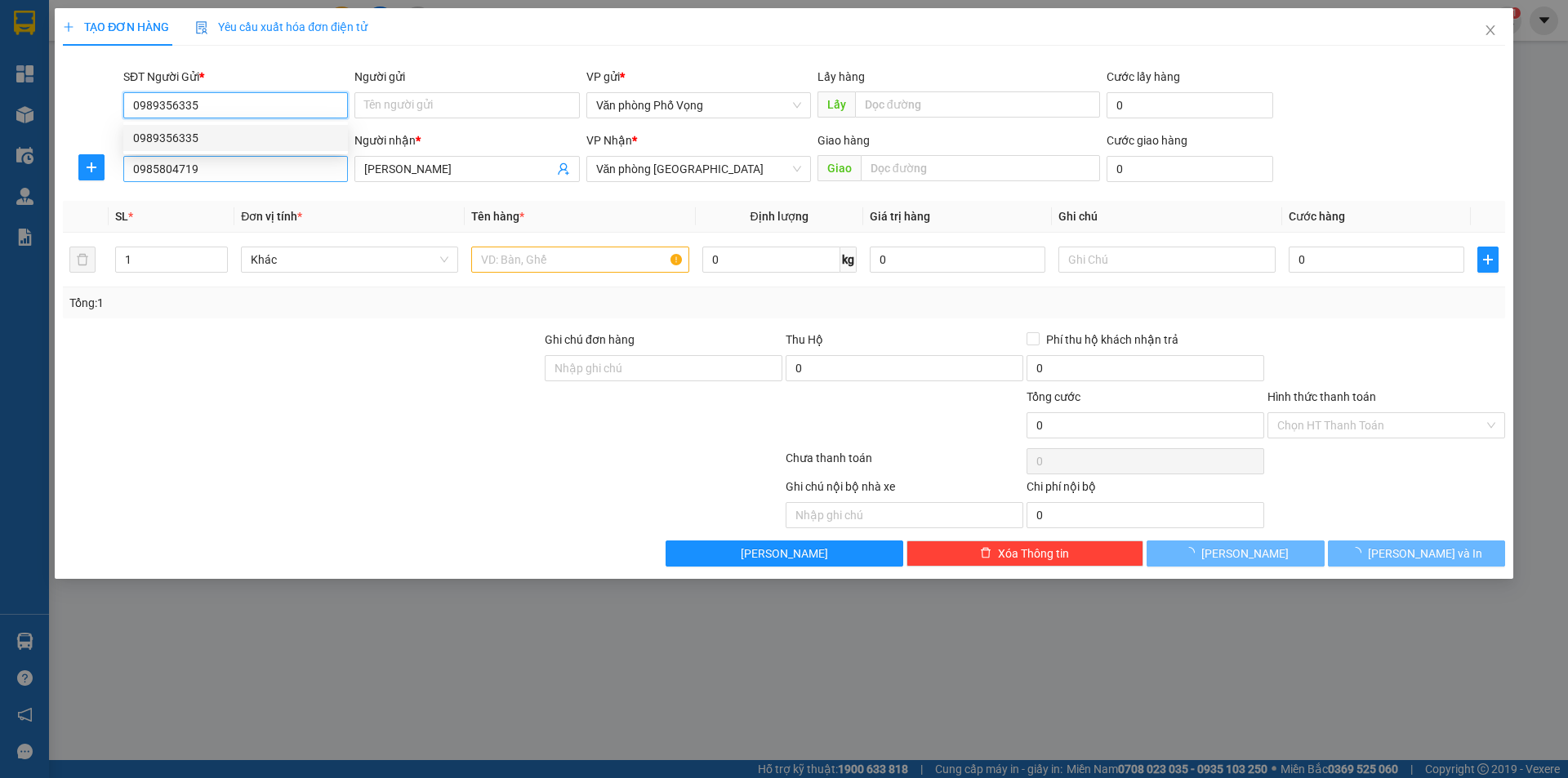
type input "40.000"
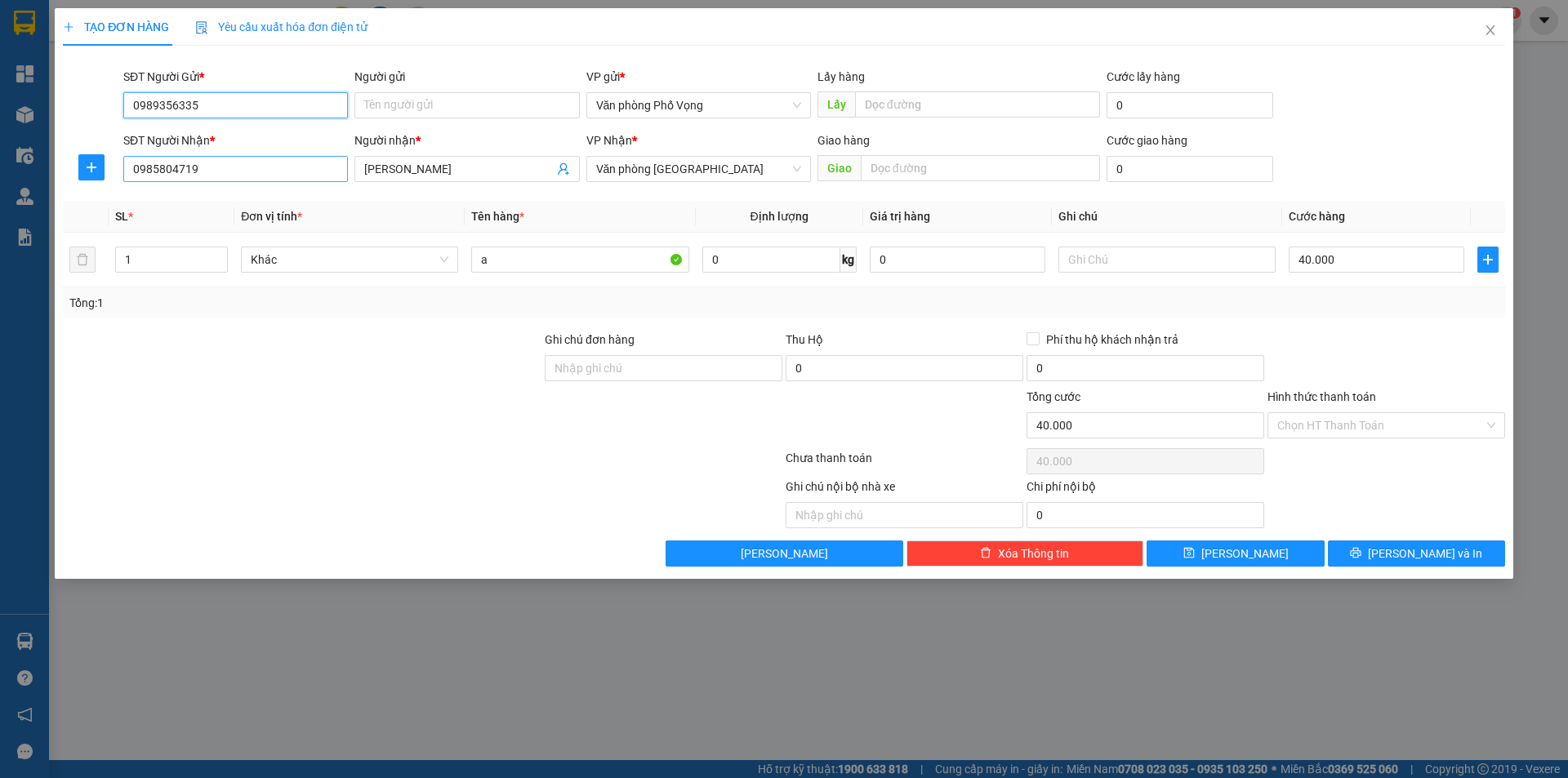
type input "0989356335"
click at [244, 170] on input "0985804719" at bounding box center [235, 169] width 225 height 26
click at [171, 201] on div "0989555807 - ân" at bounding box center [235, 202] width 205 height 18
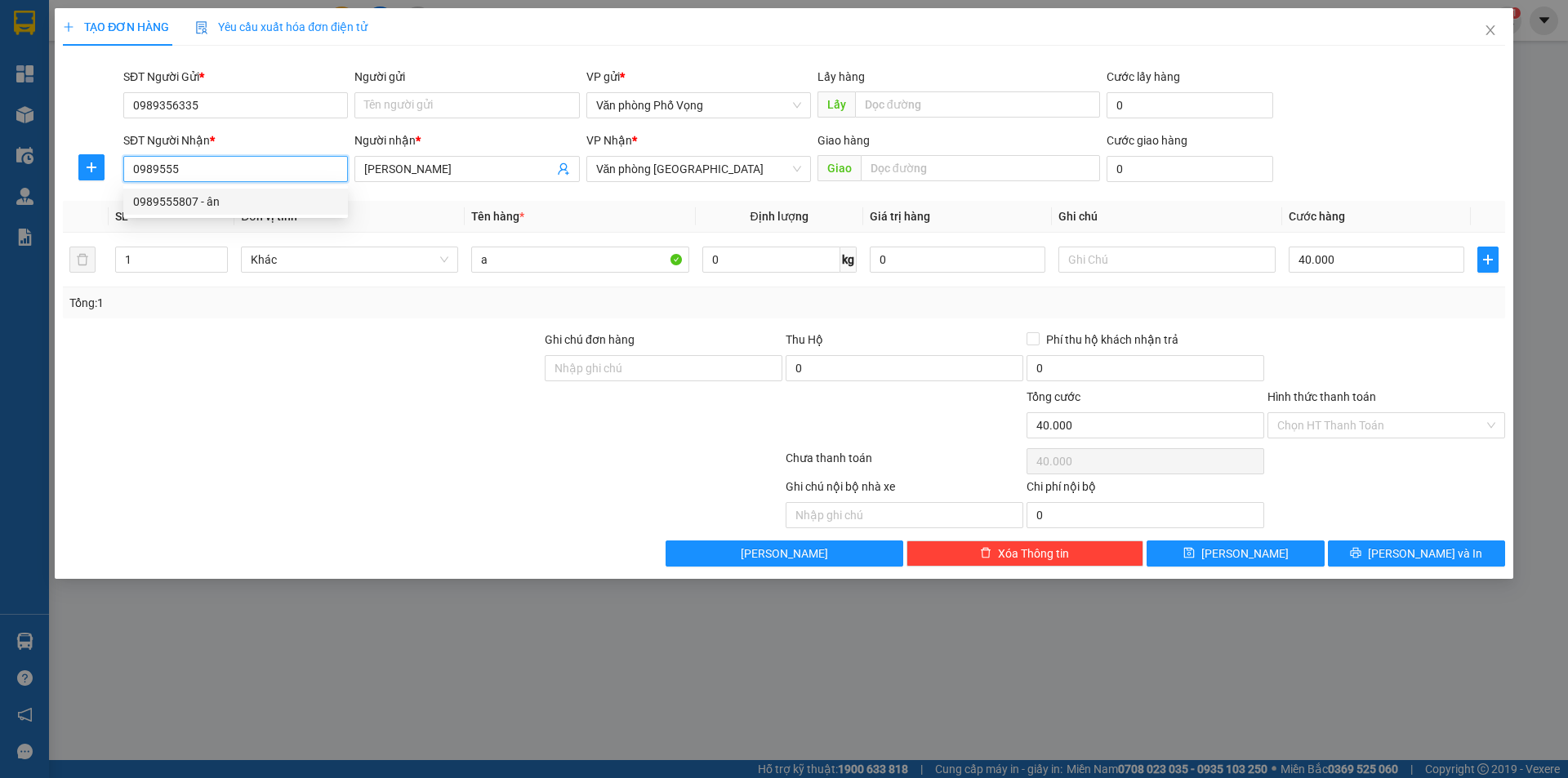
click at [171, 201] on div "0989555807 - ân" at bounding box center [235, 202] width 205 height 18
type input "0989555807"
type input "ân"
type input "0989555807"
click at [169, 249] on input "1" at bounding box center [171, 260] width 111 height 25
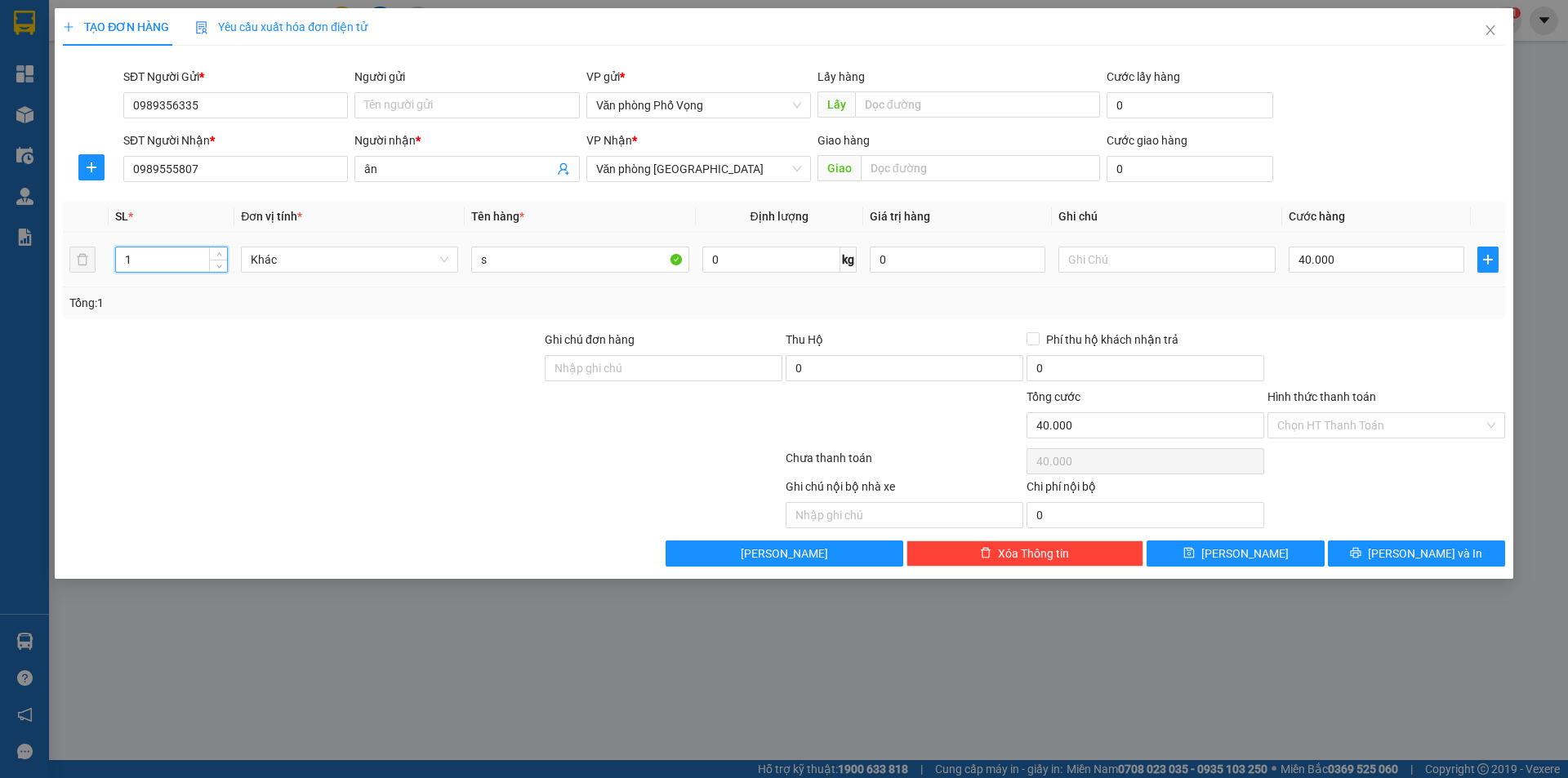
click at [169, 249] on input "1" at bounding box center [171, 260] width 111 height 25
click at [758, 262] on input "40.000" at bounding box center [1375, 260] width 175 height 26
click at [758, 544] on button "[PERSON_NAME] và In" at bounding box center [1416, 554] width 177 height 26
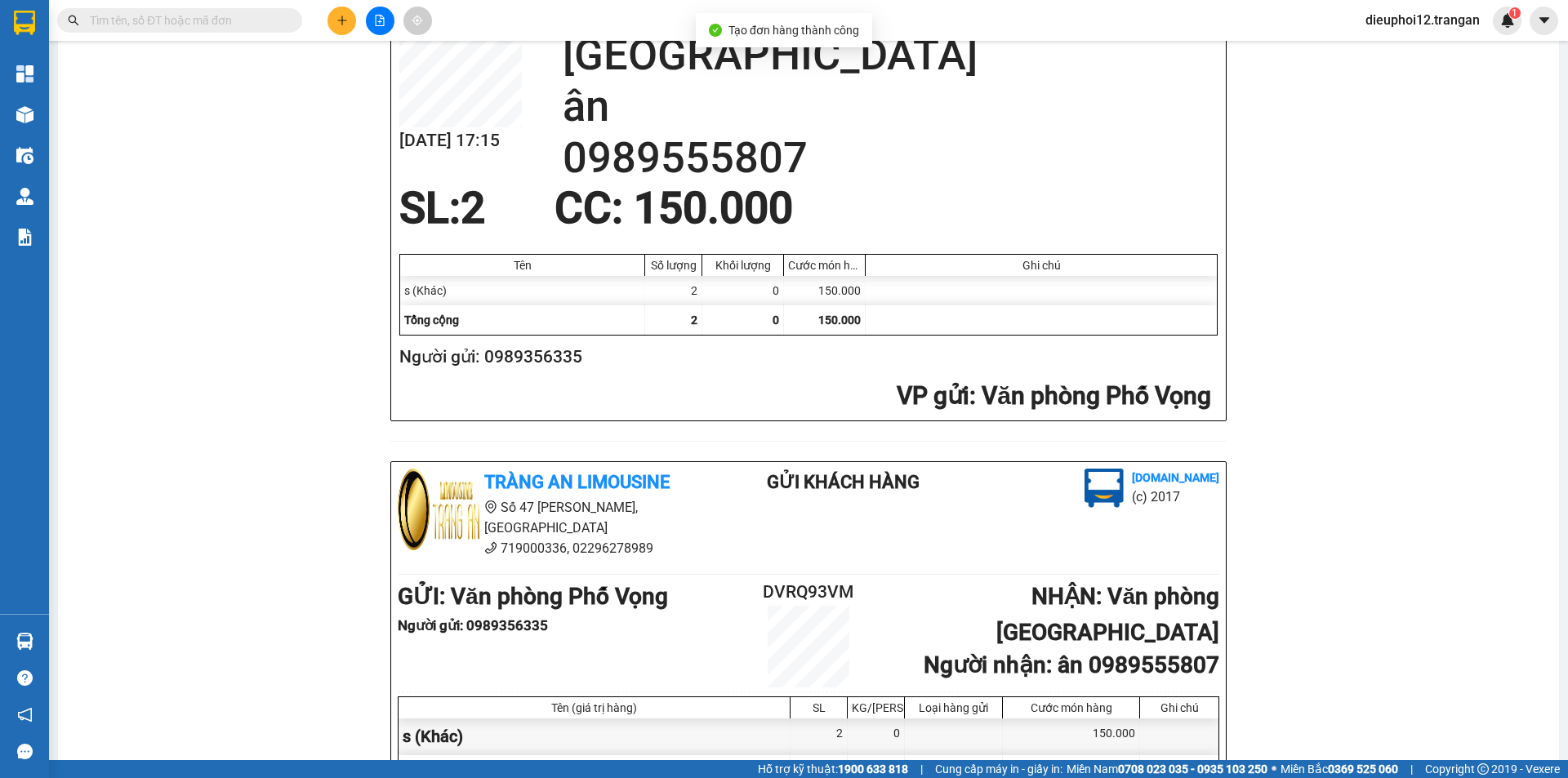
scroll to position [477, 0]
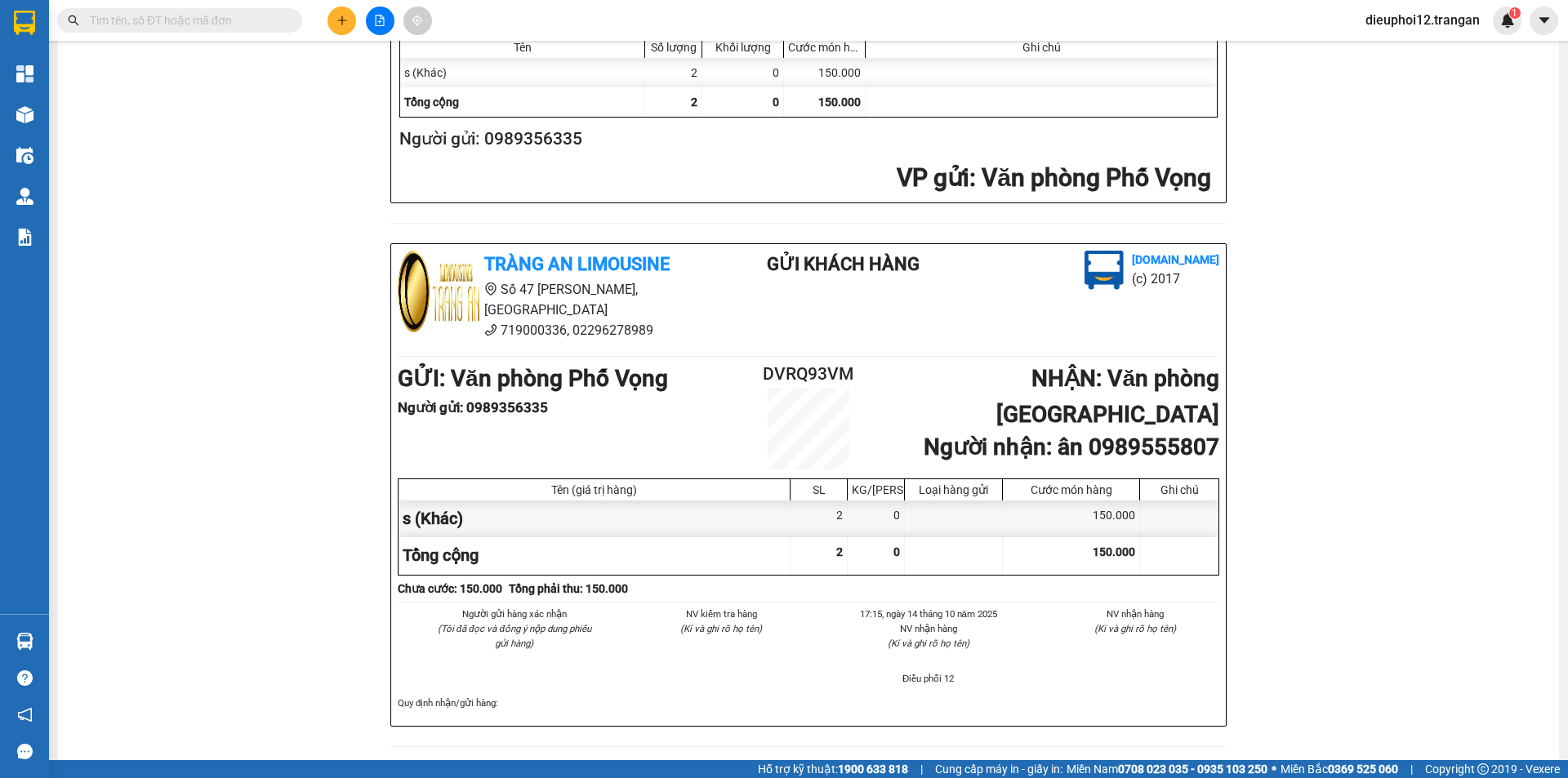
click at [335, 23] on button at bounding box center [342, 21] width 29 height 29
click at [338, 20] on icon "plus" at bounding box center [342, 21] width 12 height 12
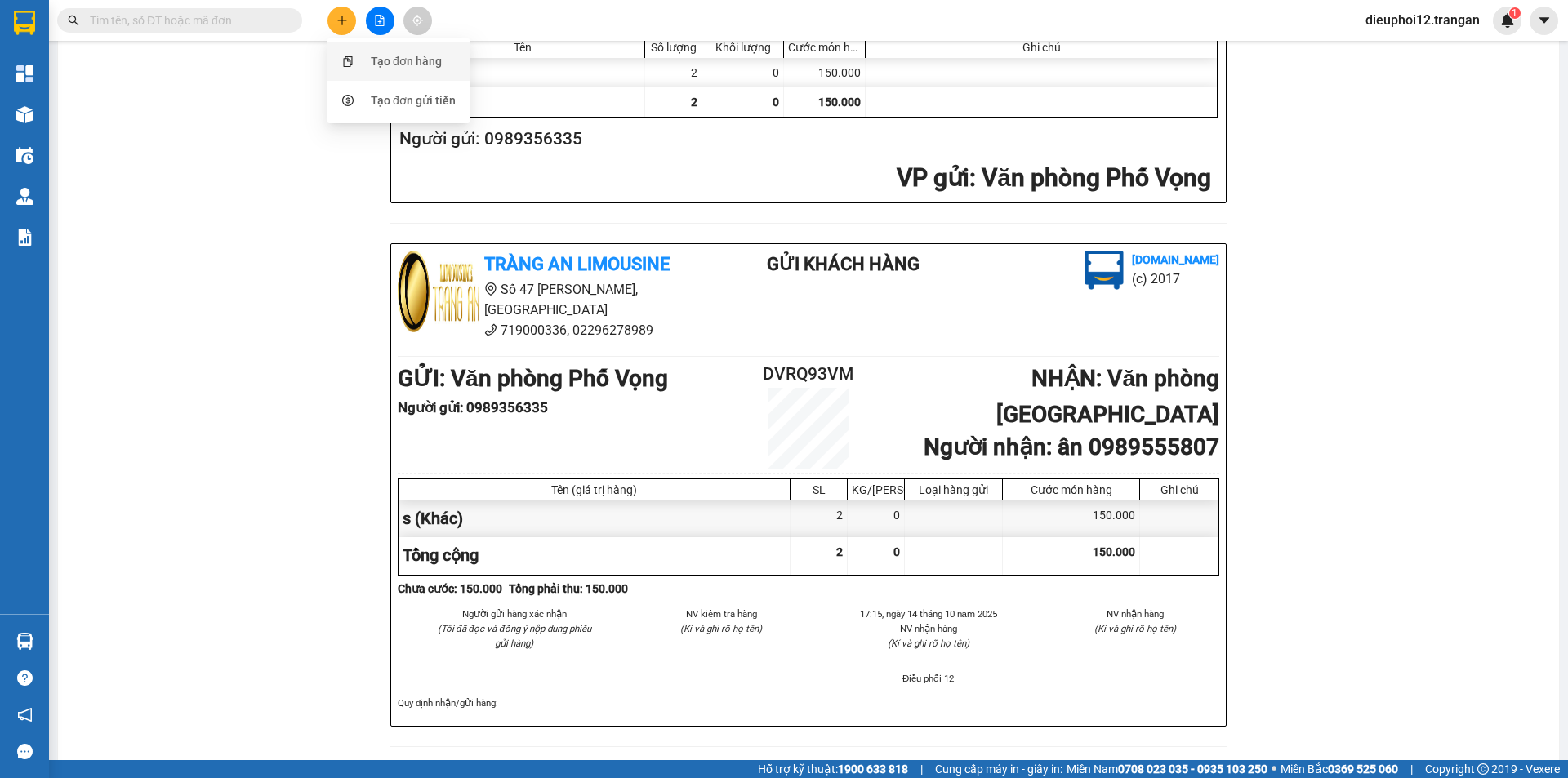
click at [372, 50] on div "Tạo đơn hàng" at bounding box center [398, 62] width 123 height 31
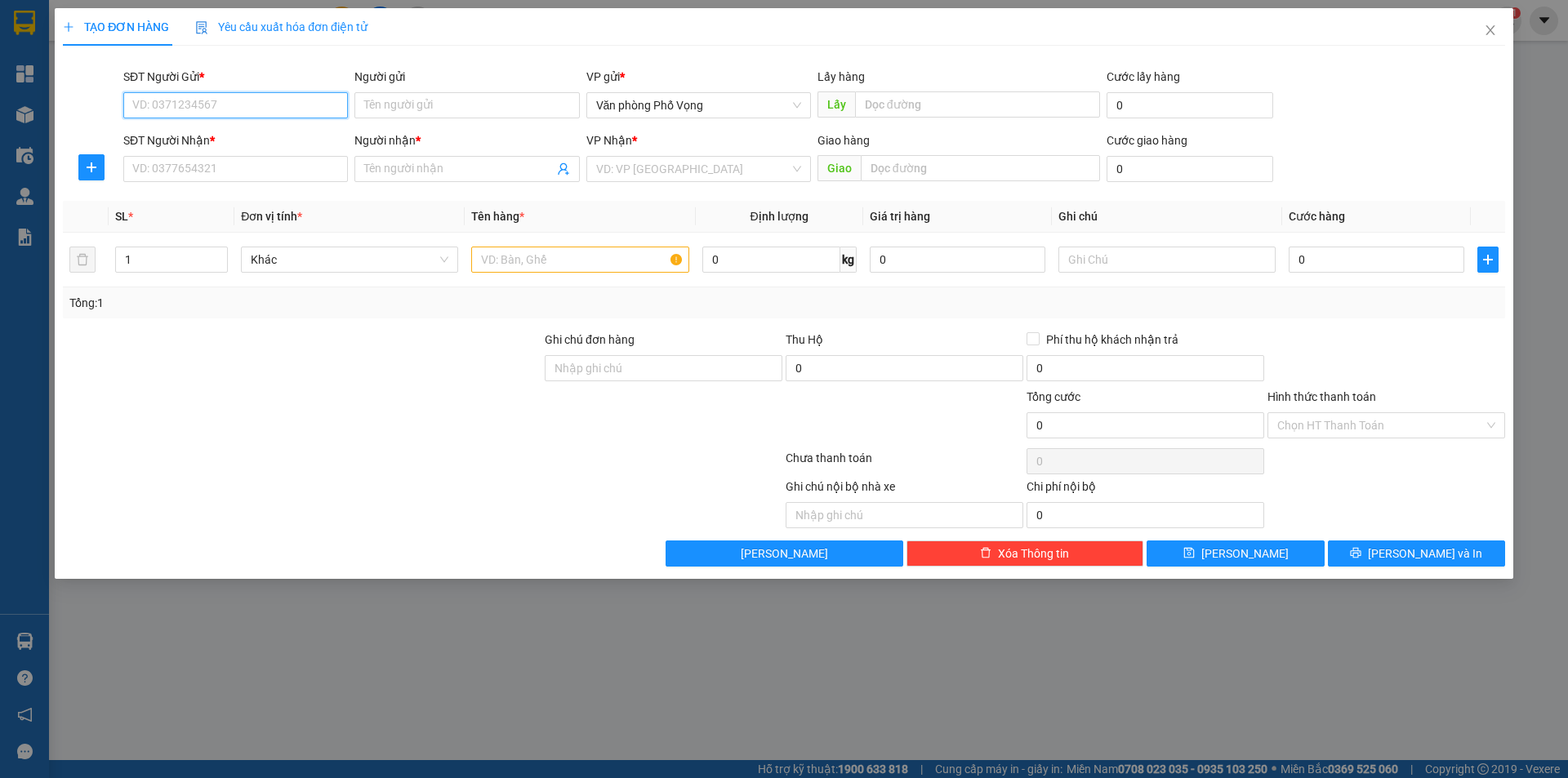
click at [217, 118] on input "SĐT Người Gửi *" at bounding box center [235, 105] width 225 height 26
click at [223, 175] on input "SĐT Người Nhận *" at bounding box center [235, 169] width 225 height 26
click at [222, 176] on input "SĐT Người Nhận *" at bounding box center [235, 169] width 225 height 26
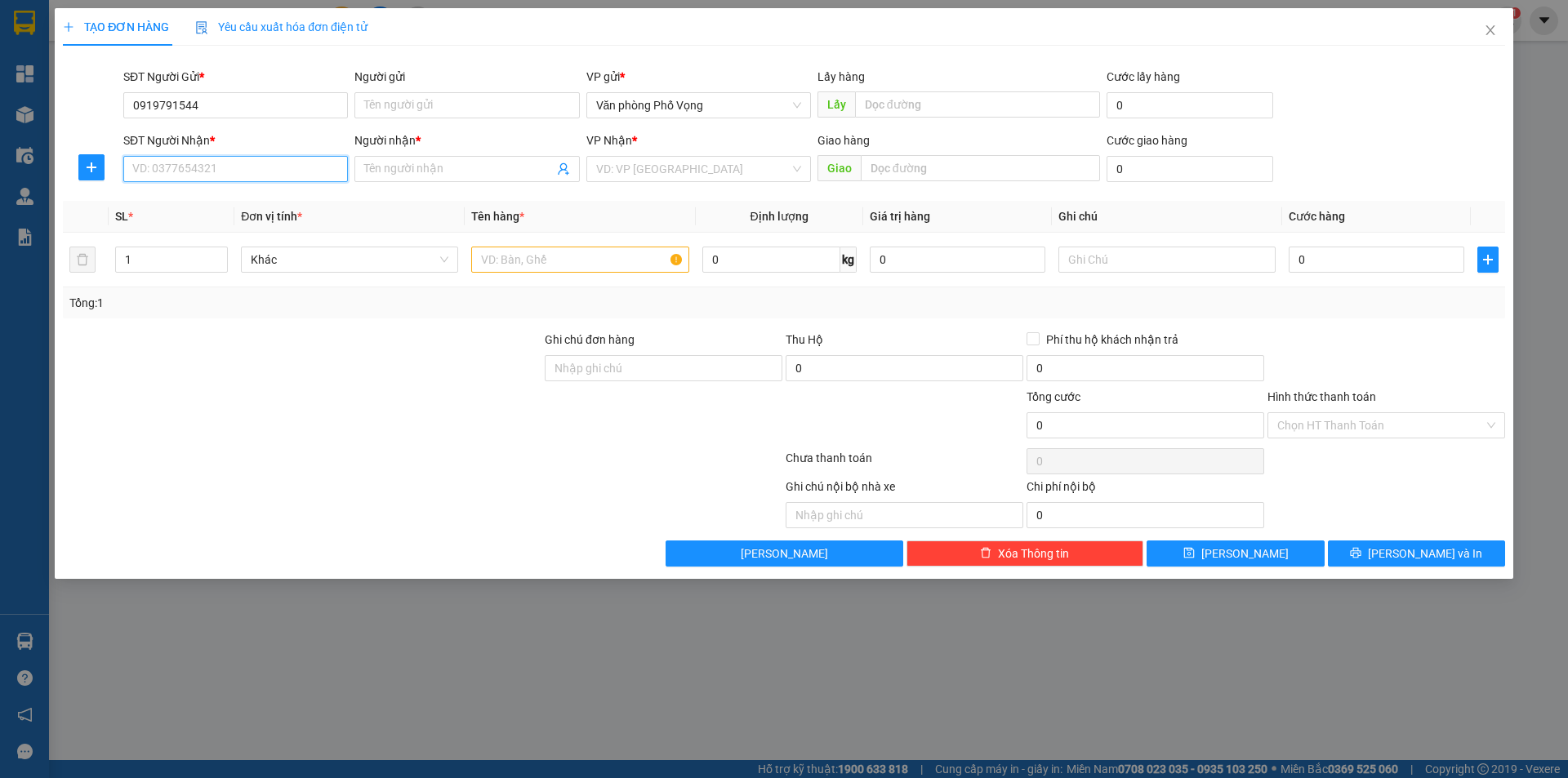
click at [222, 176] on input "SĐT Người Nhận *" at bounding box center [235, 169] width 225 height 26
click at [684, 177] on input "search" at bounding box center [692, 169] width 193 height 25
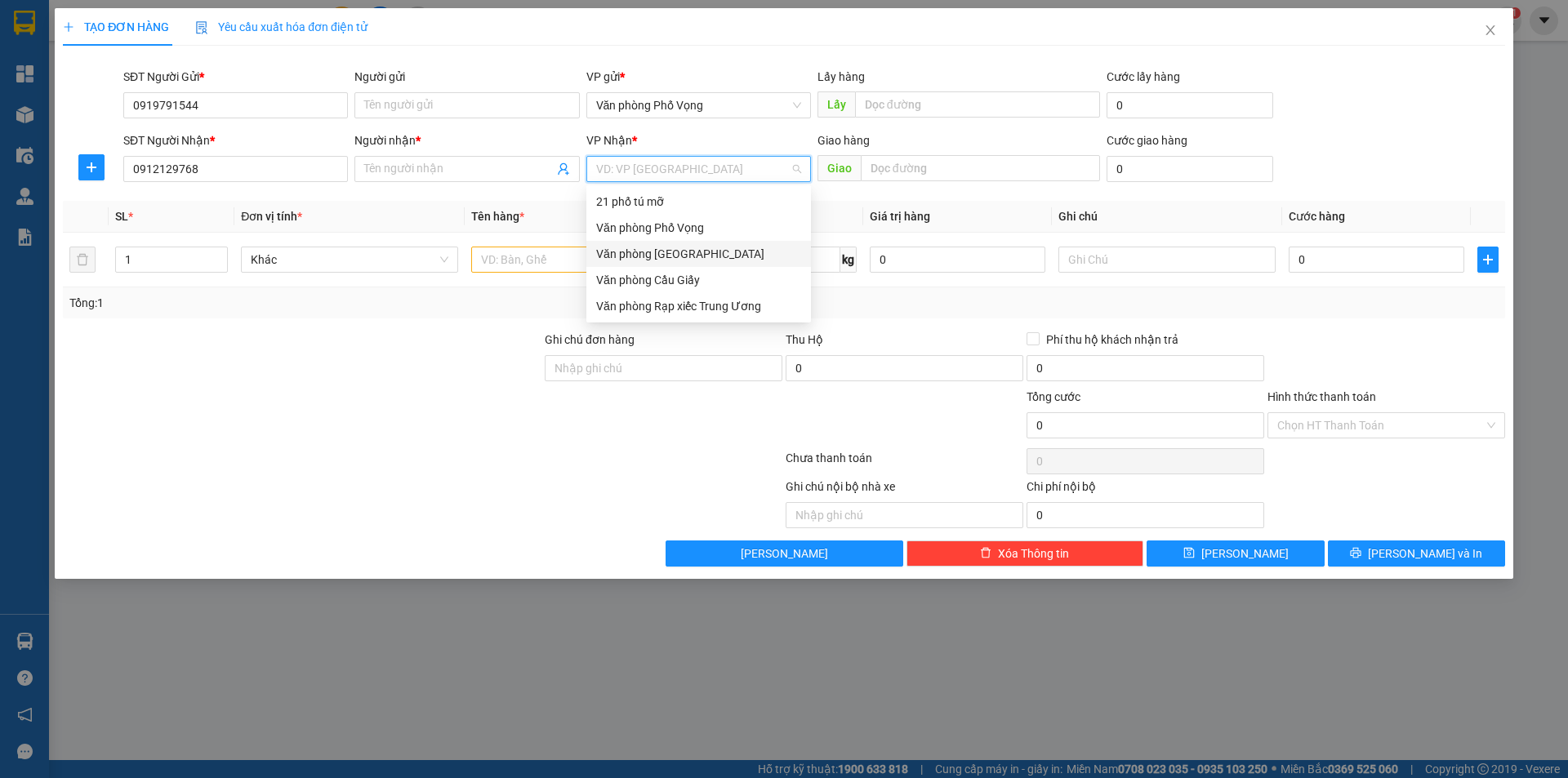
click at [666, 251] on div "Văn phòng [GEOGRAPHIC_DATA]" at bounding box center [698, 254] width 205 height 18
click at [666, 251] on input "text" at bounding box center [579, 260] width 217 height 26
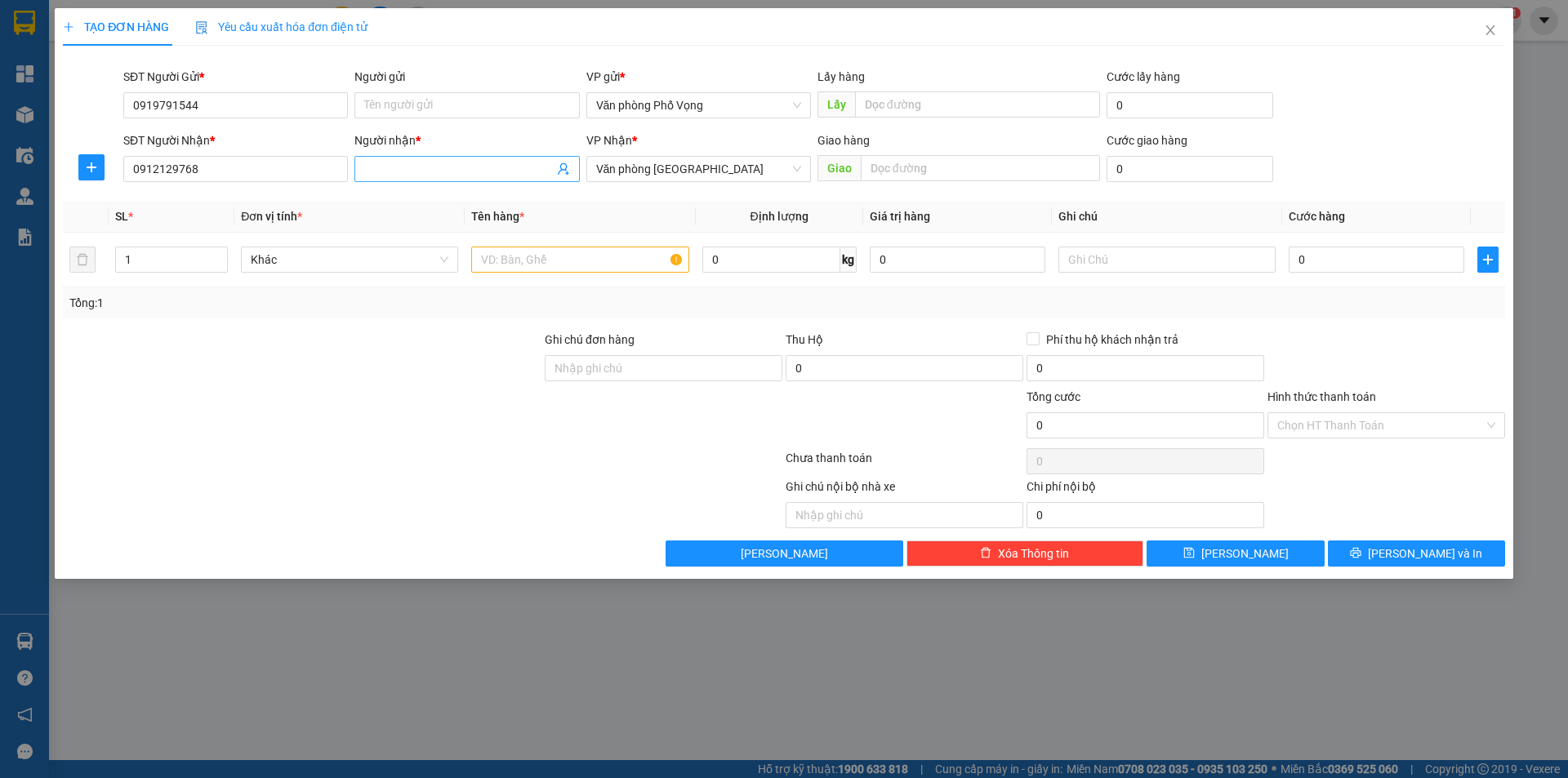
click at [488, 167] on input "Người nhận *" at bounding box center [458, 169] width 188 height 18
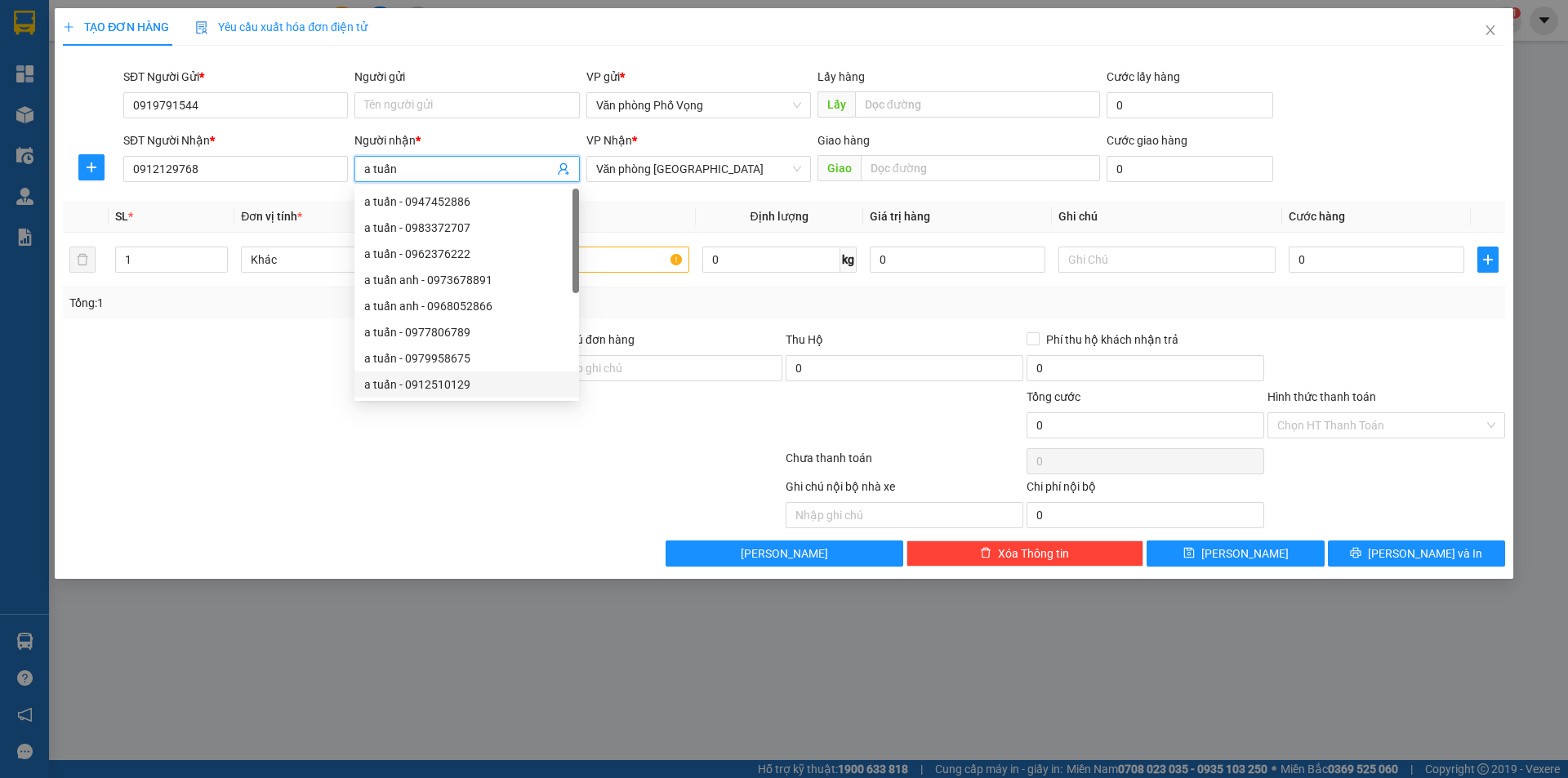
click at [342, 450] on div at bounding box center [422, 462] width 723 height 33
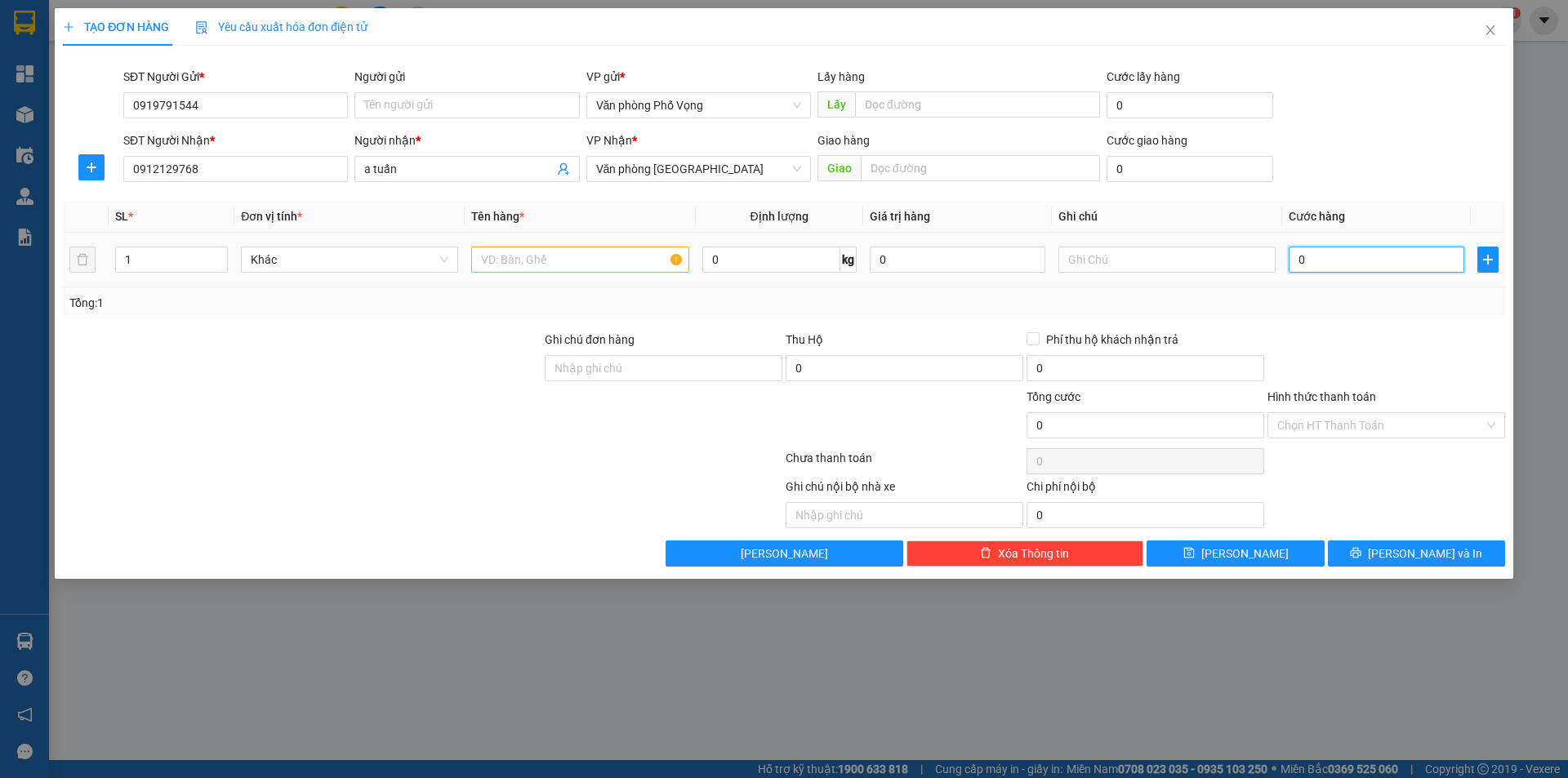
click at [758, 258] on input "0" at bounding box center [1375, 260] width 175 height 26
click at [556, 263] on input "text" at bounding box center [579, 260] width 217 height 26
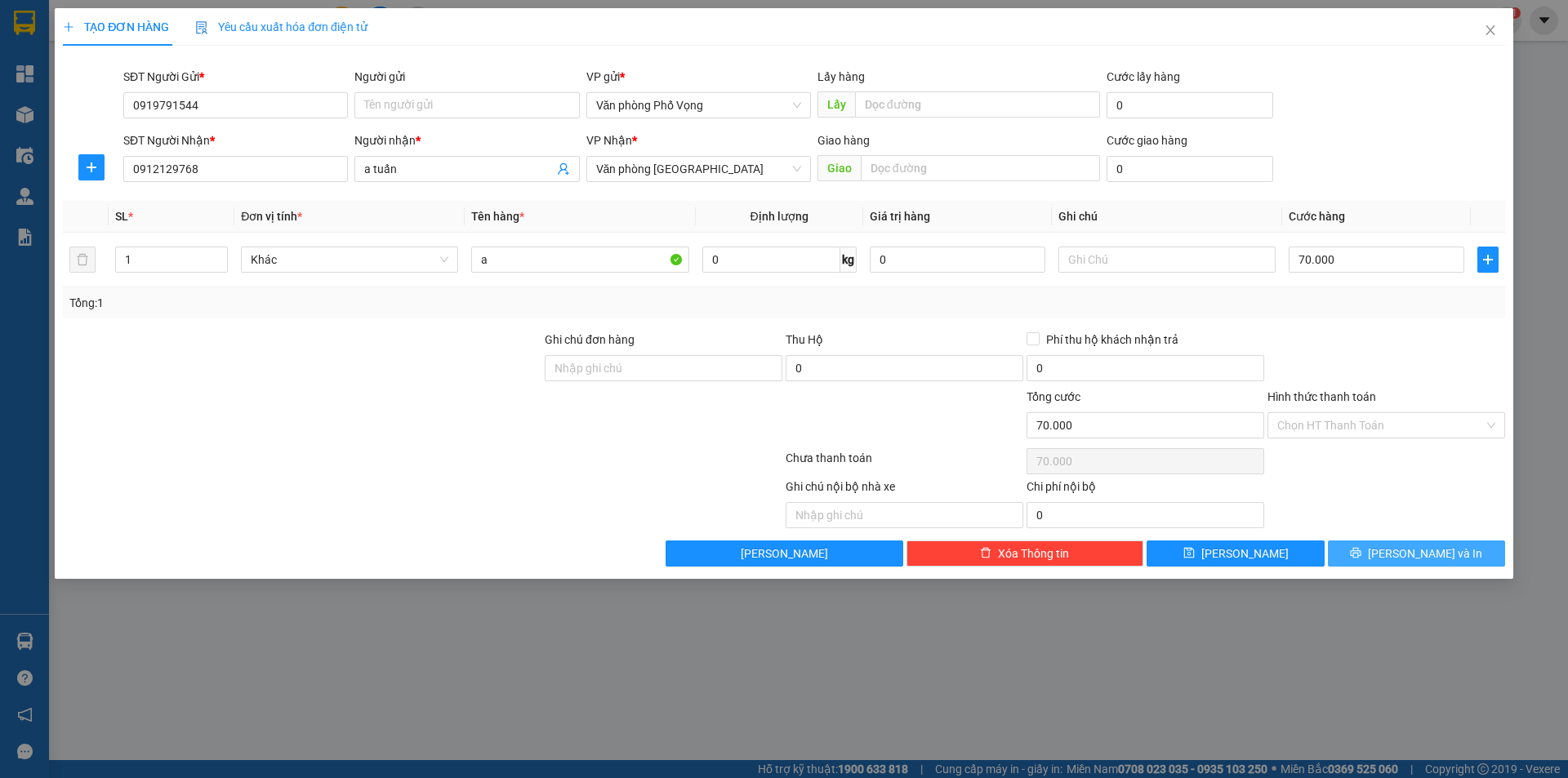
click at [758, 548] on button "[PERSON_NAME] và In" at bounding box center [1416, 554] width 177 height 26
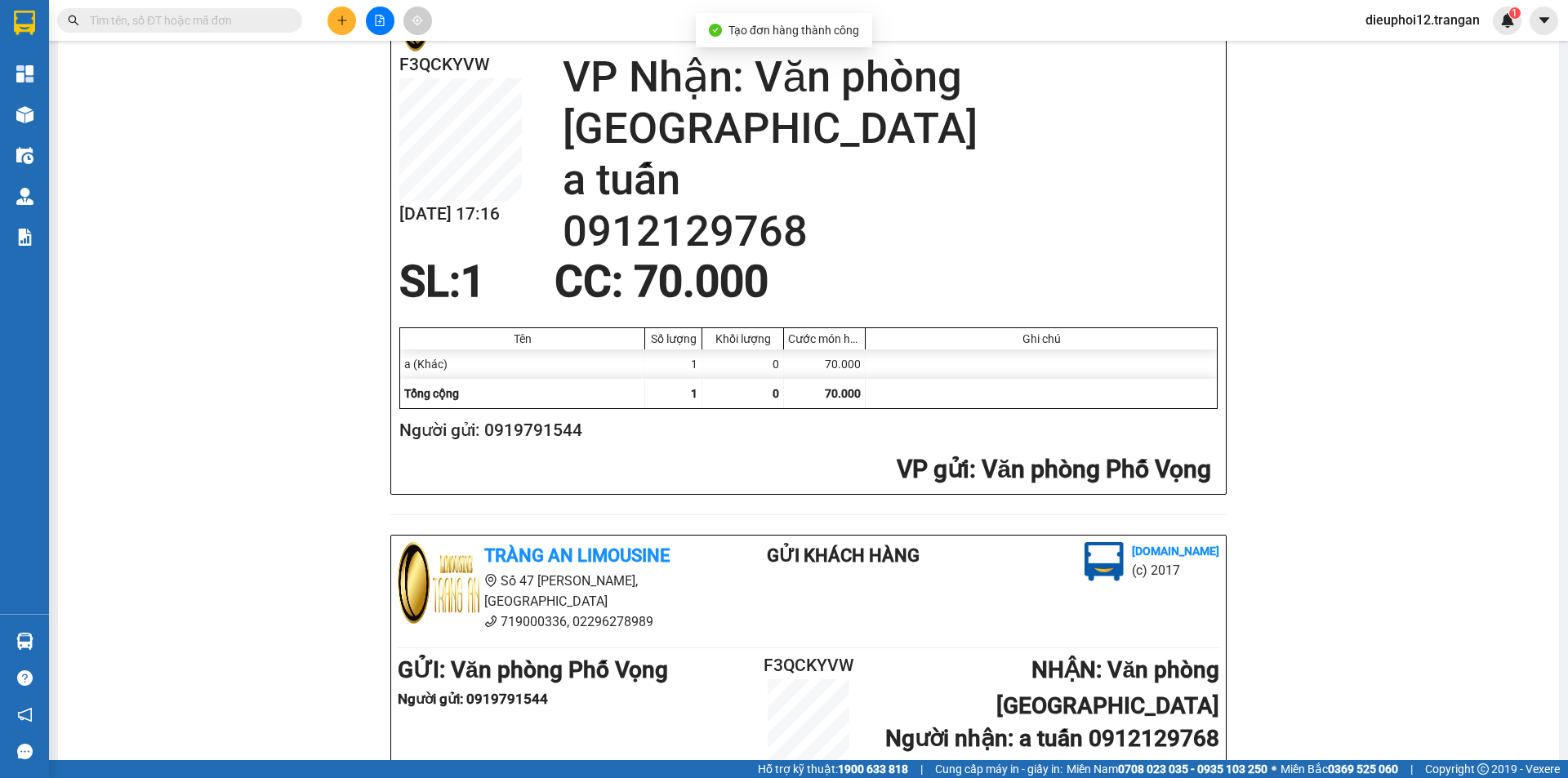
scroll to position [477, 0]
